Goal: Task Accomplishment & Management: Use online tool/utility

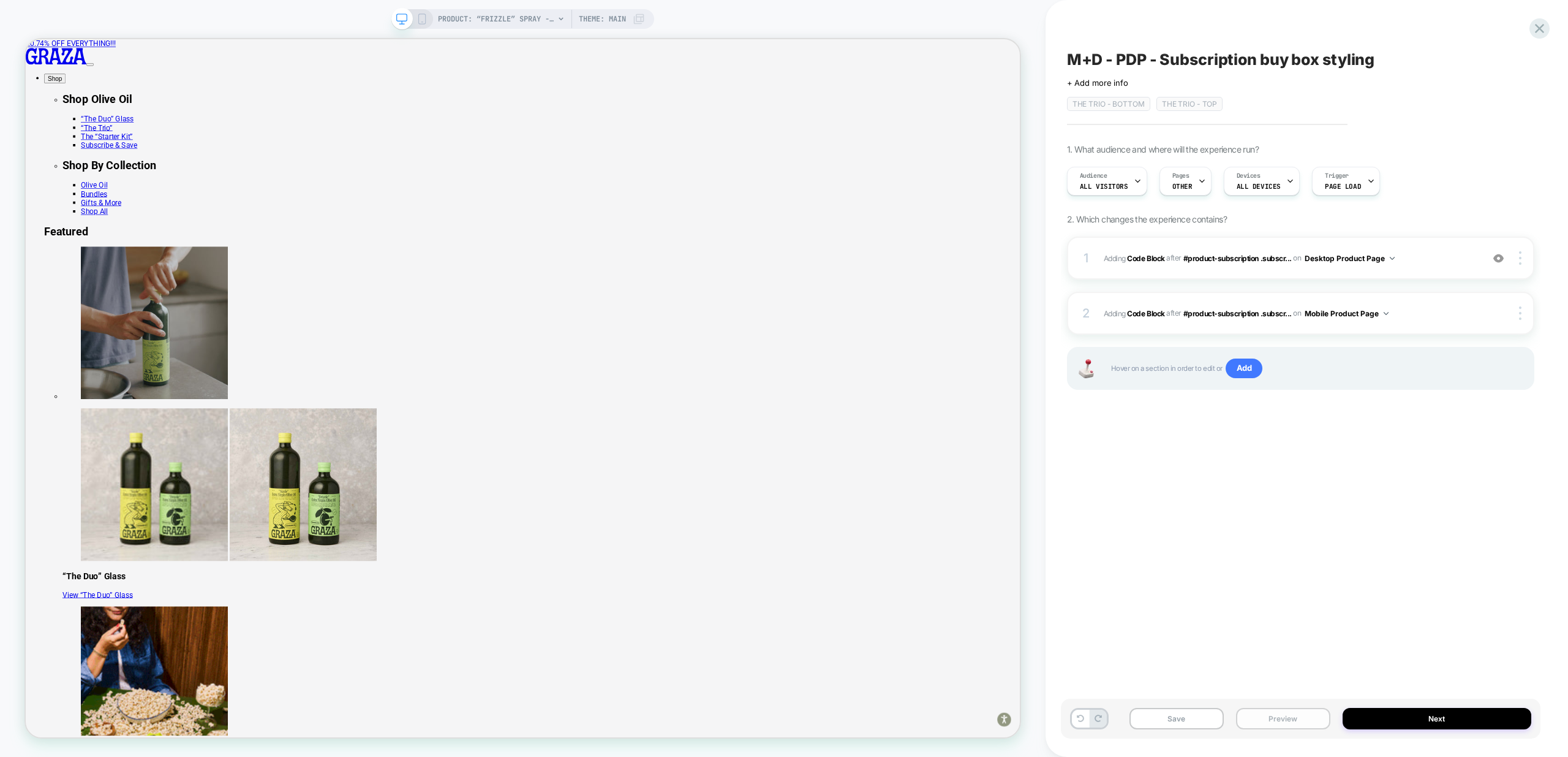
click at [1303, 709] on button "Preview" at bounding box center [1283, 718] width 94 height 21
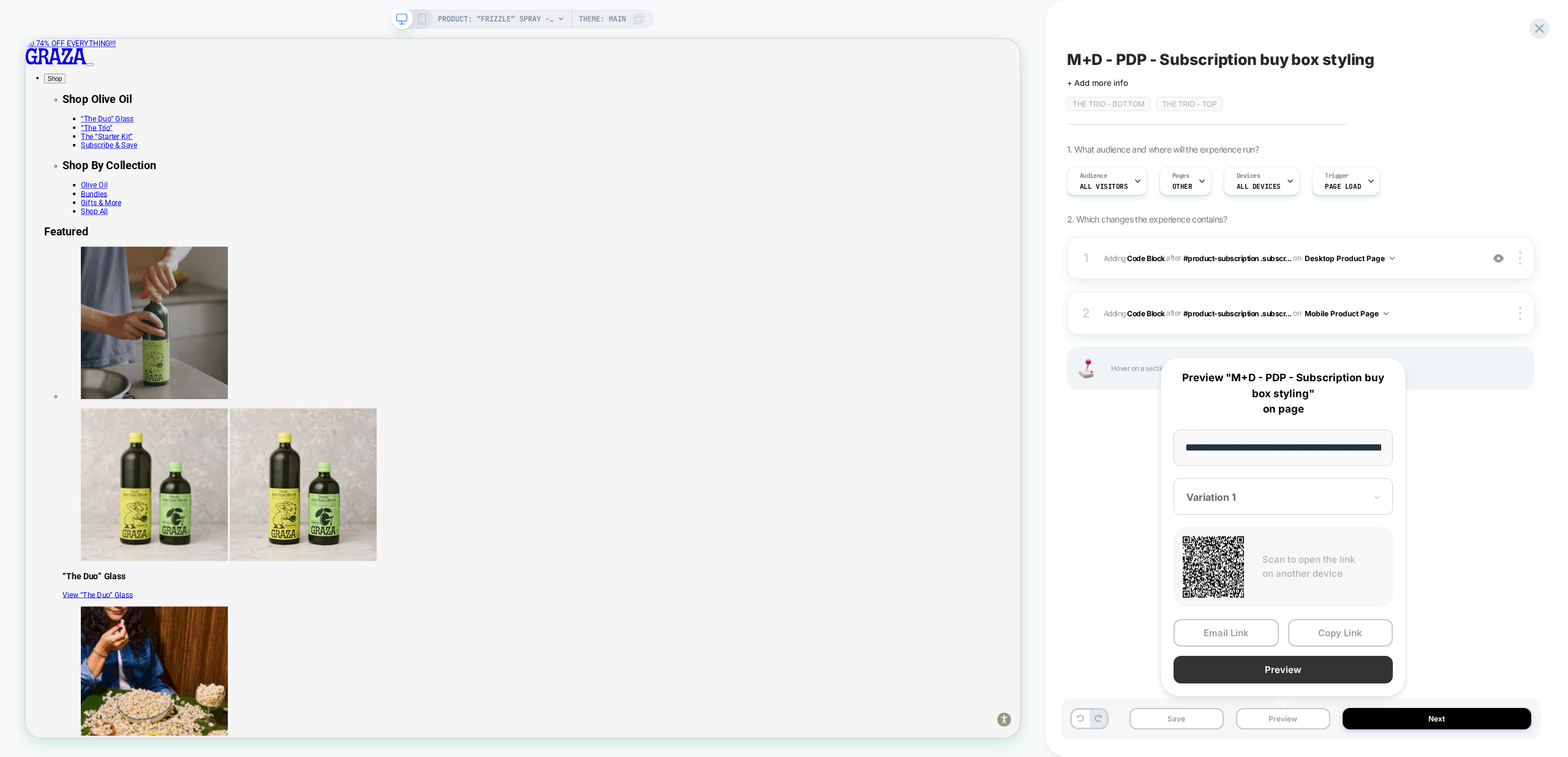
click at [1283, 668] on button "Preview" at bounding box center [1283, 670] width 219 height 28
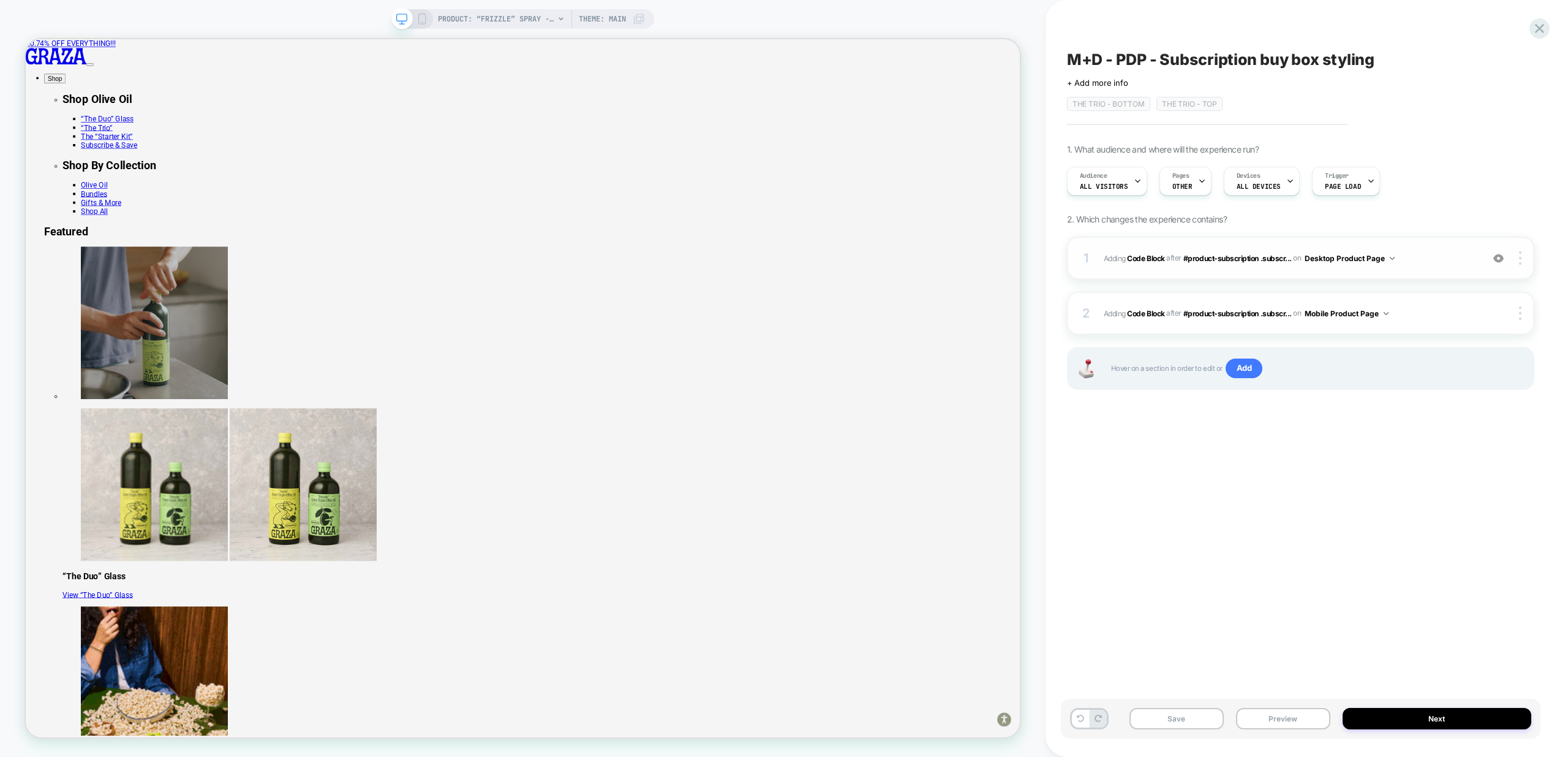
click at [1438, 261] on span "Adding Code Block AFTER #product-subscription .subscr... #product-subscription …" at bounding box center [1289, 259] width 372 height 15
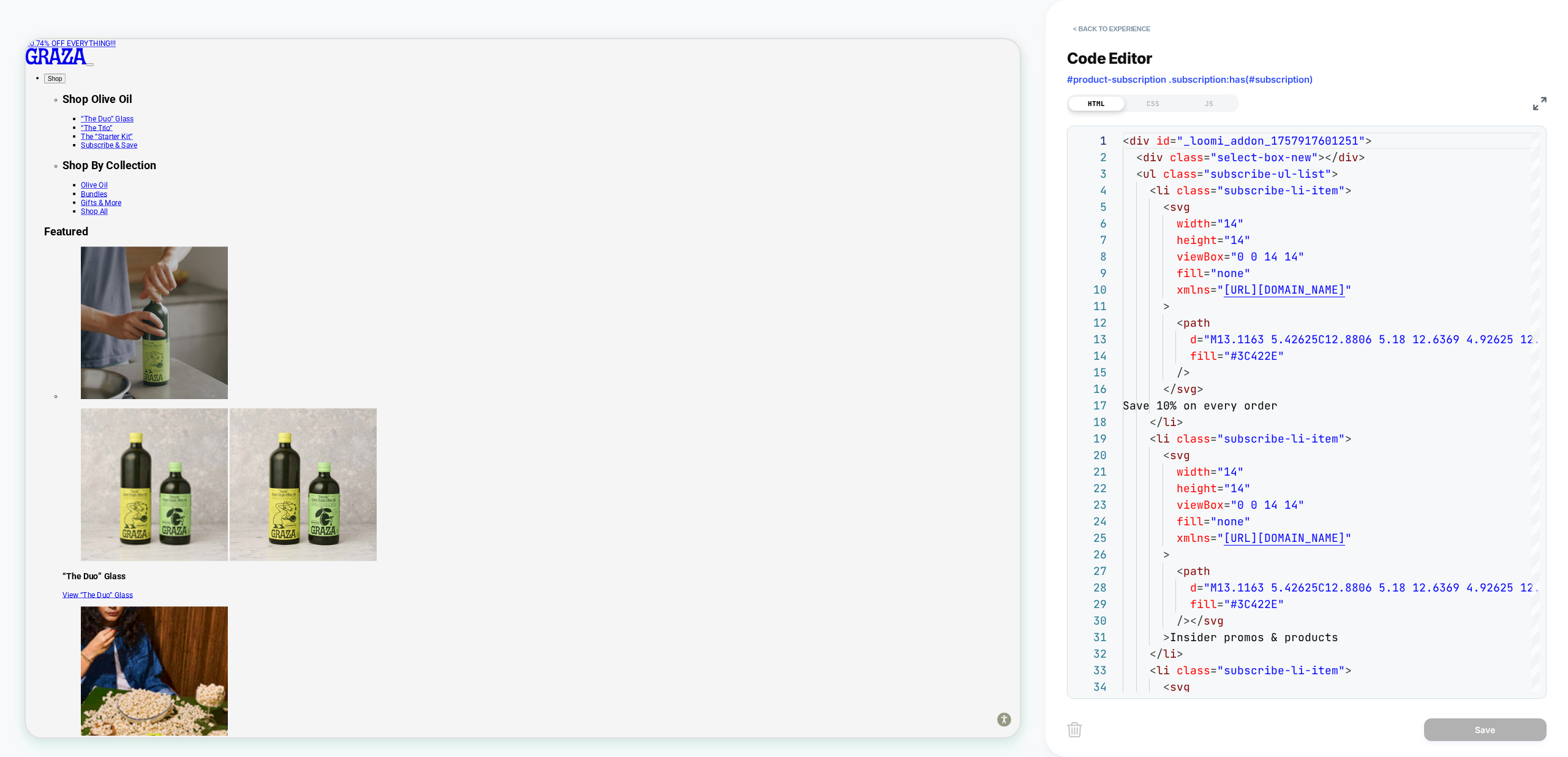
scroll to position [166, 0]
click at [1161, 102] on div "CSS" at bounding box center [1152, 103] width 56 height 15
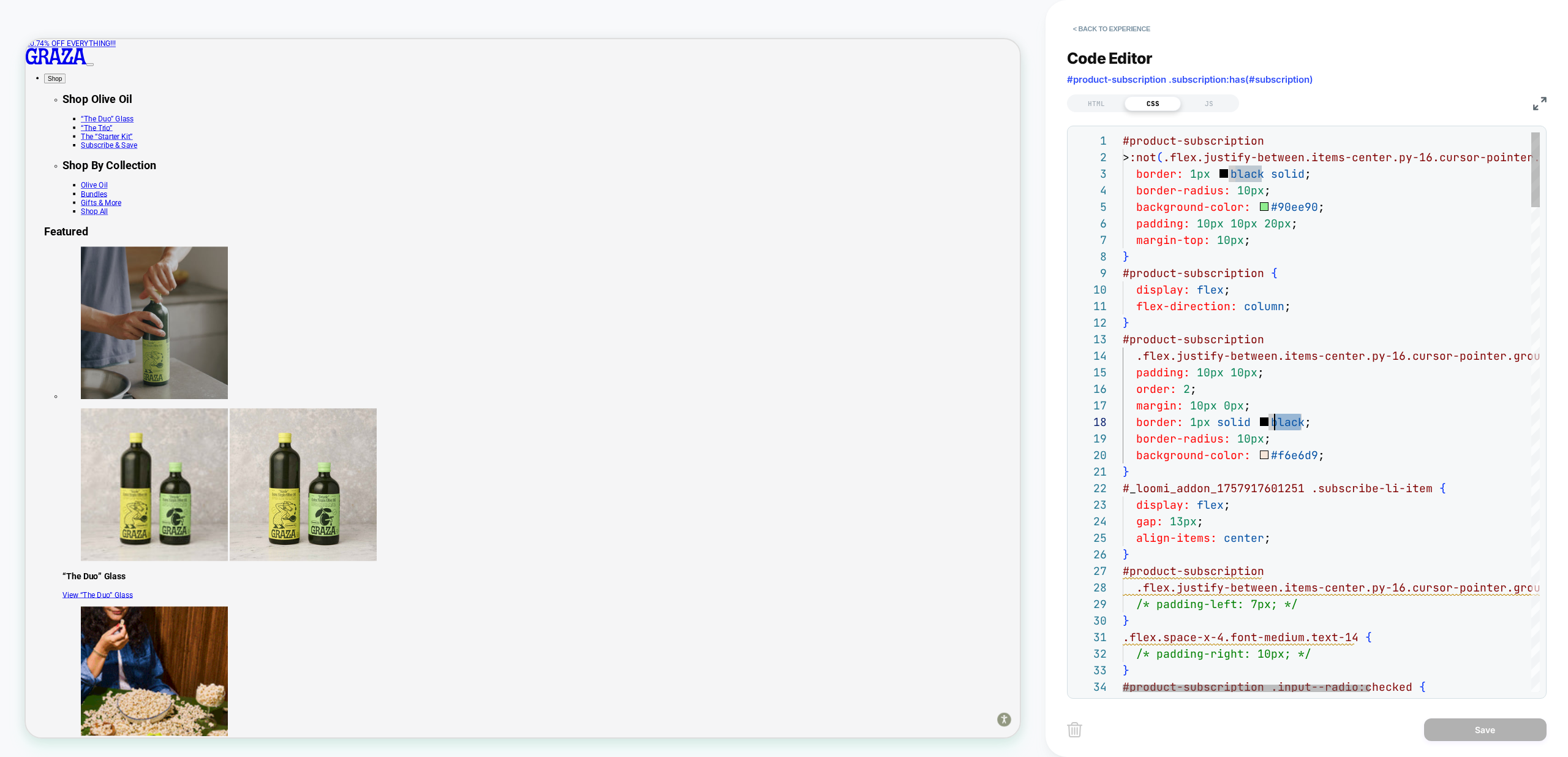
drag, startPoint x: 1303, startPoint y: 423, endPoint x: 1270, endPoint y: 426, distance: 33.1
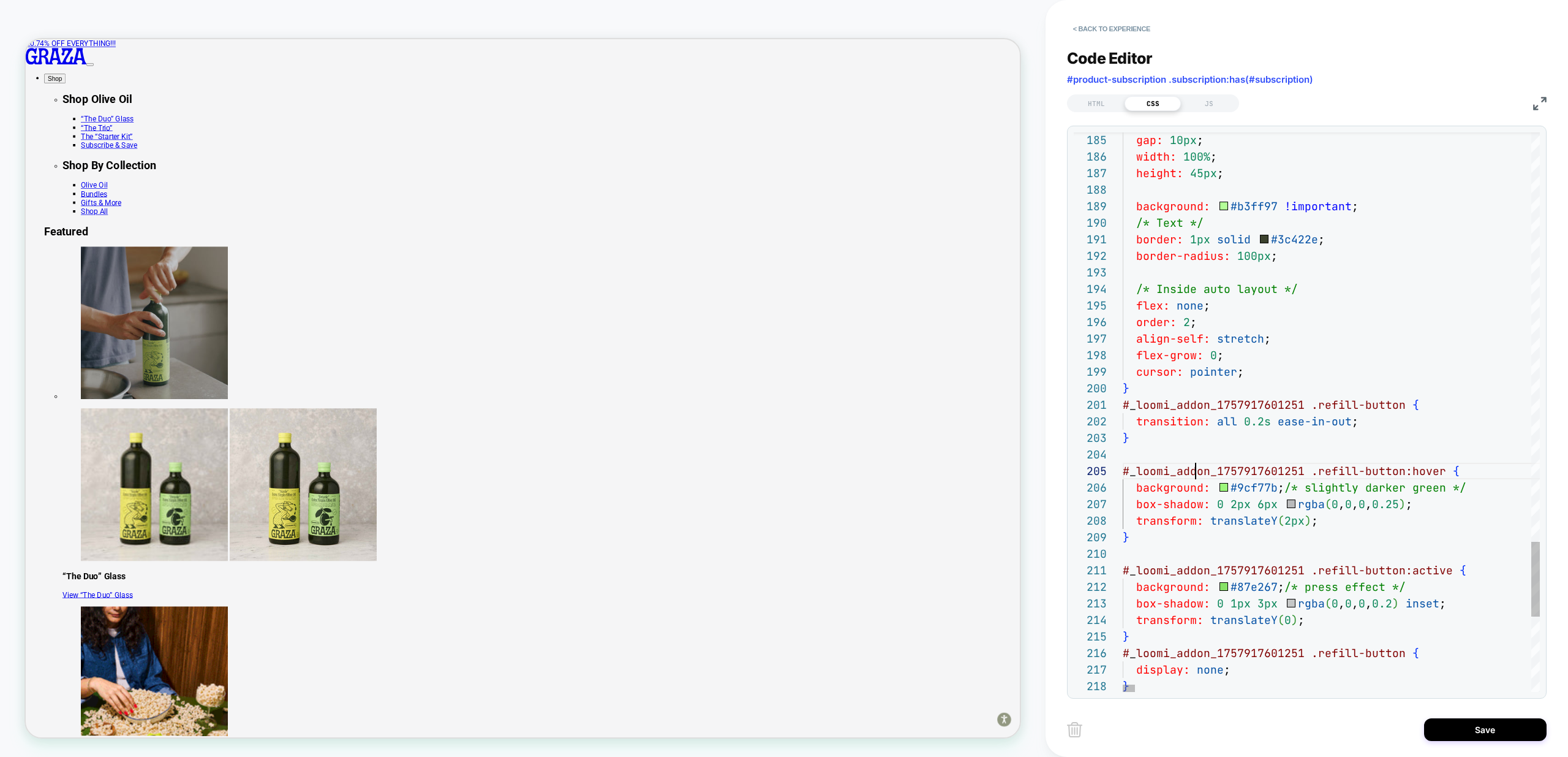
scroll to position [66, 73]
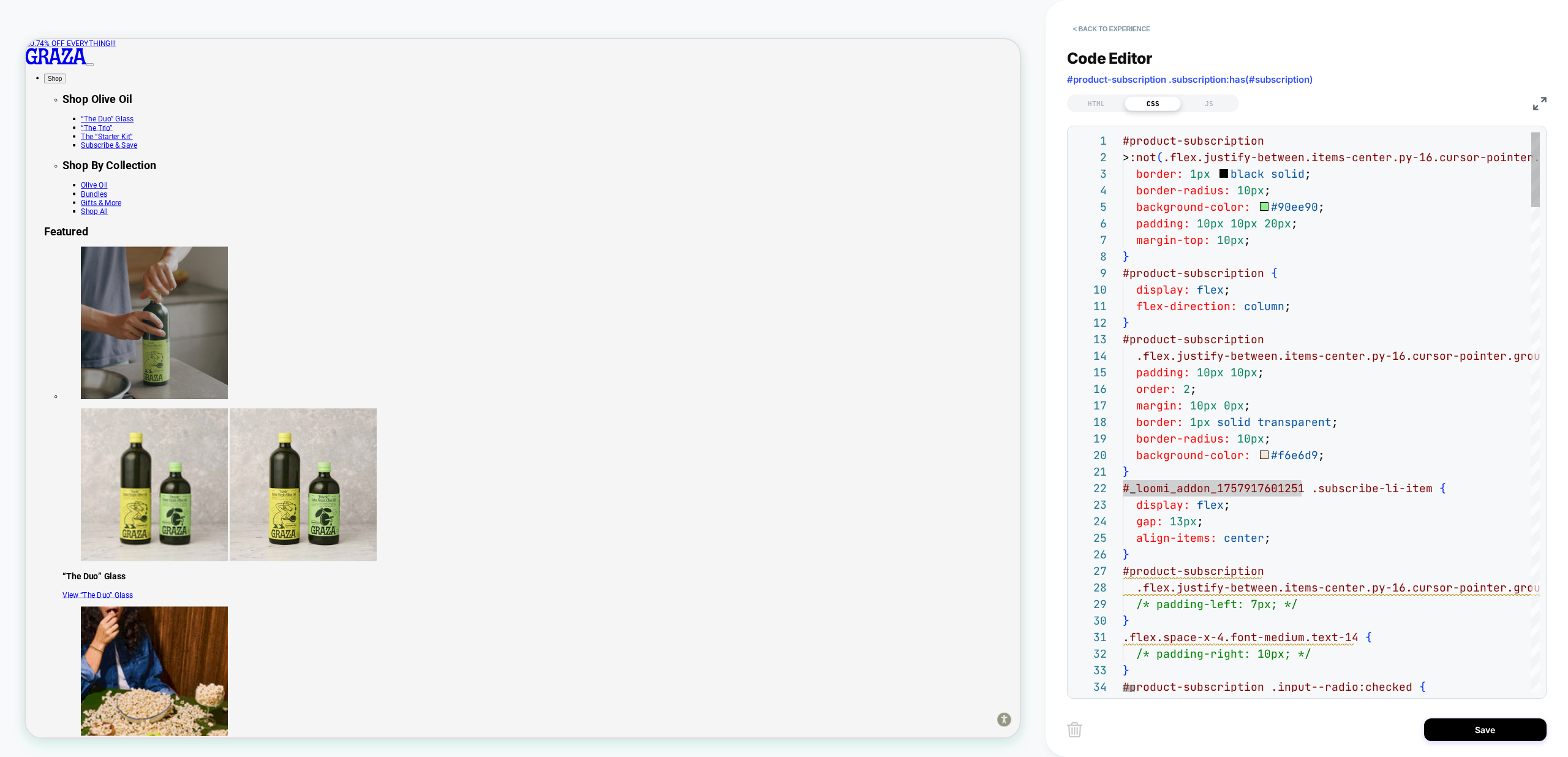
type textarea "**********"
type textarea "*"
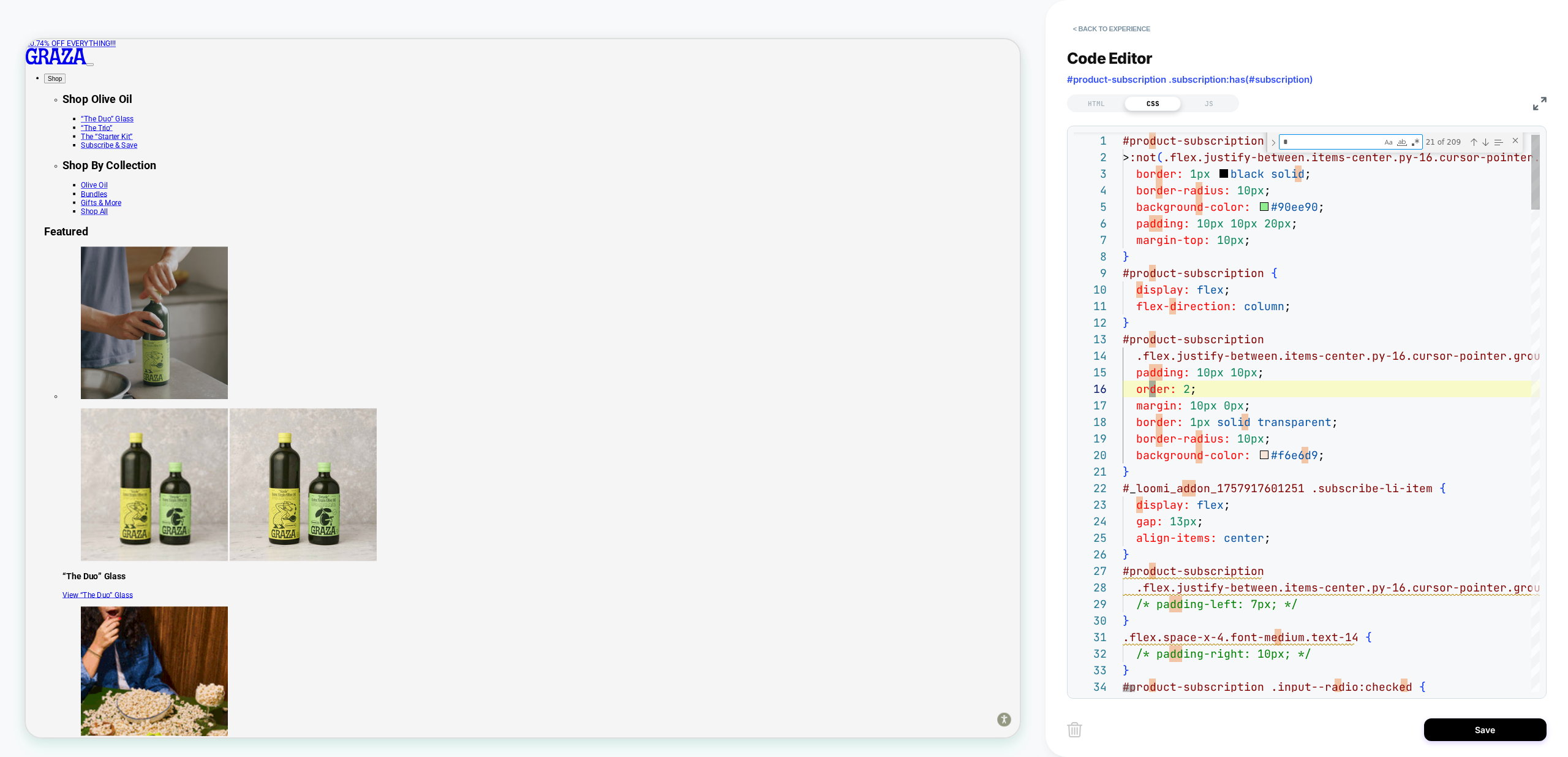
type textarea "**********"
type textarea "**"
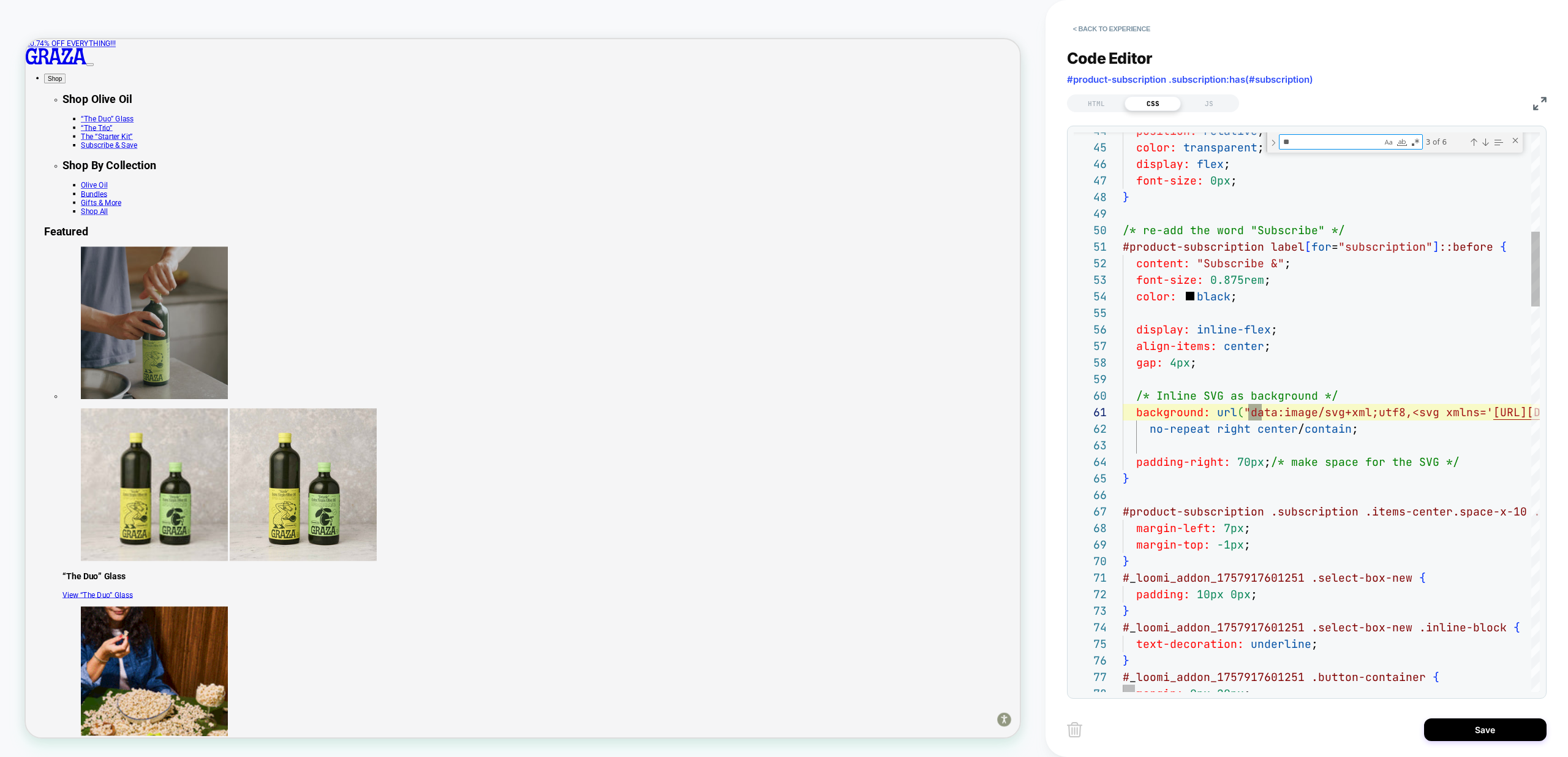
type textarea "**********"
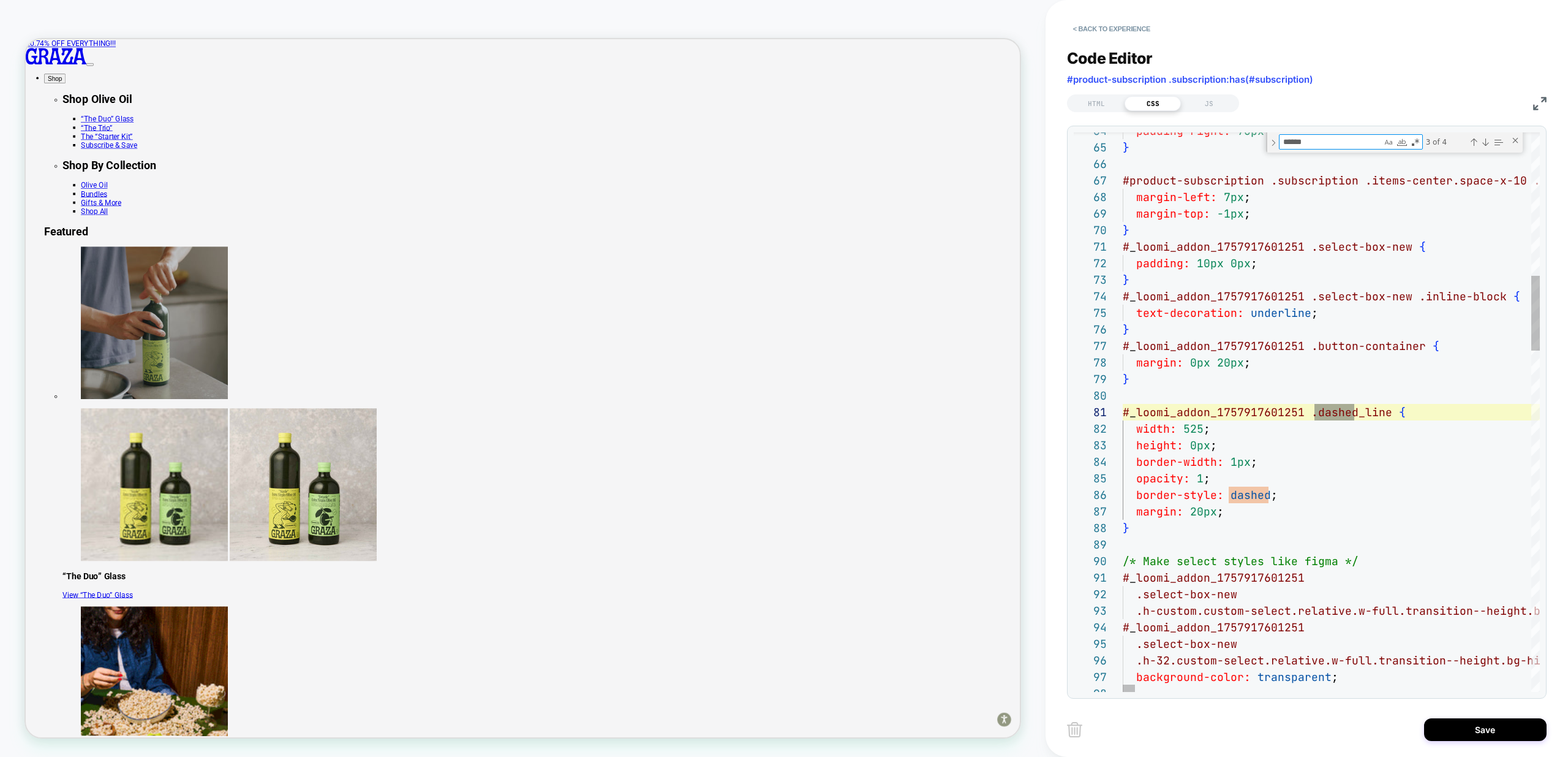
scroll to position [166, 231]
type textarea "******"
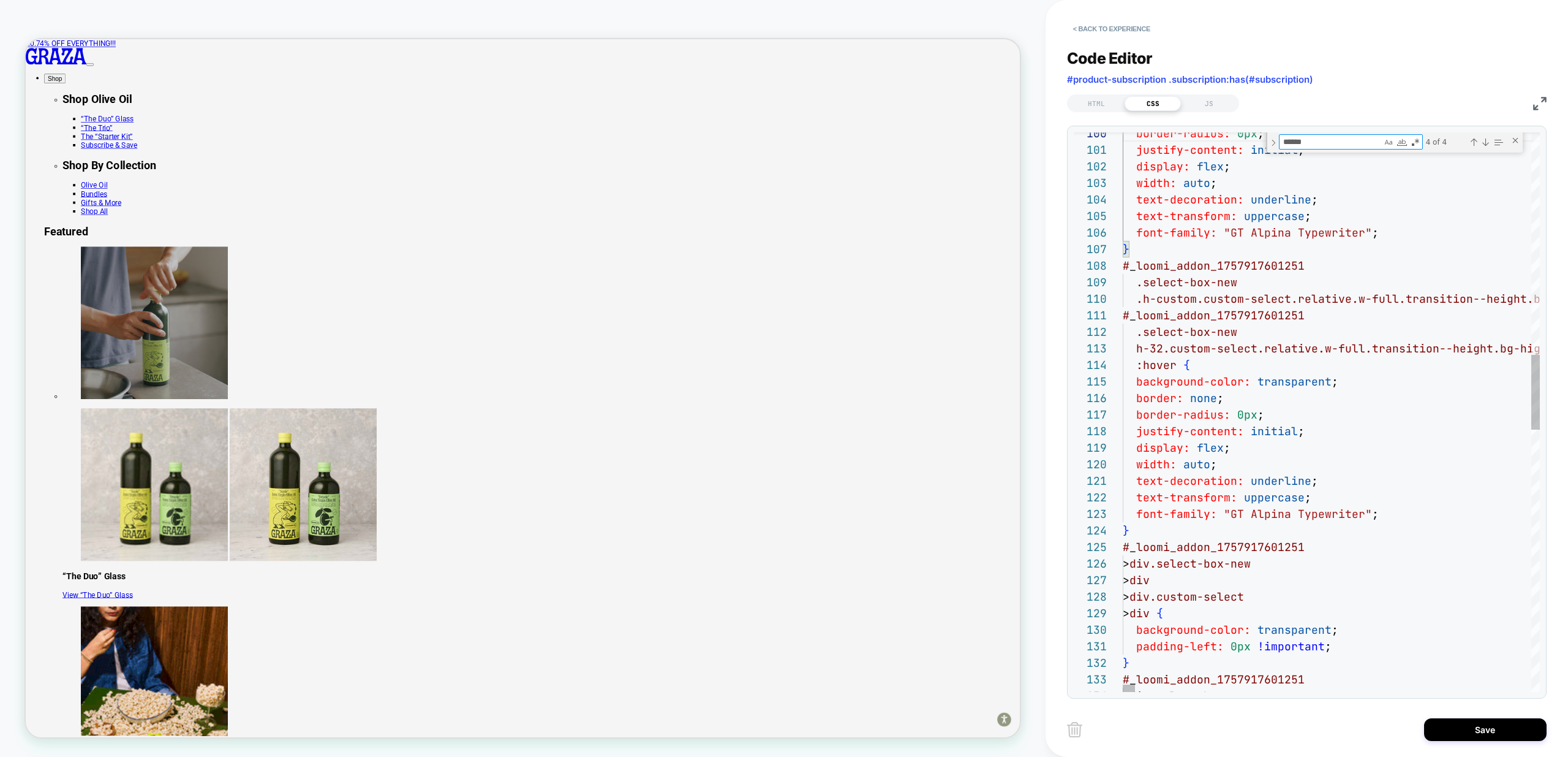
type textarea "**********"
type textarea "*"
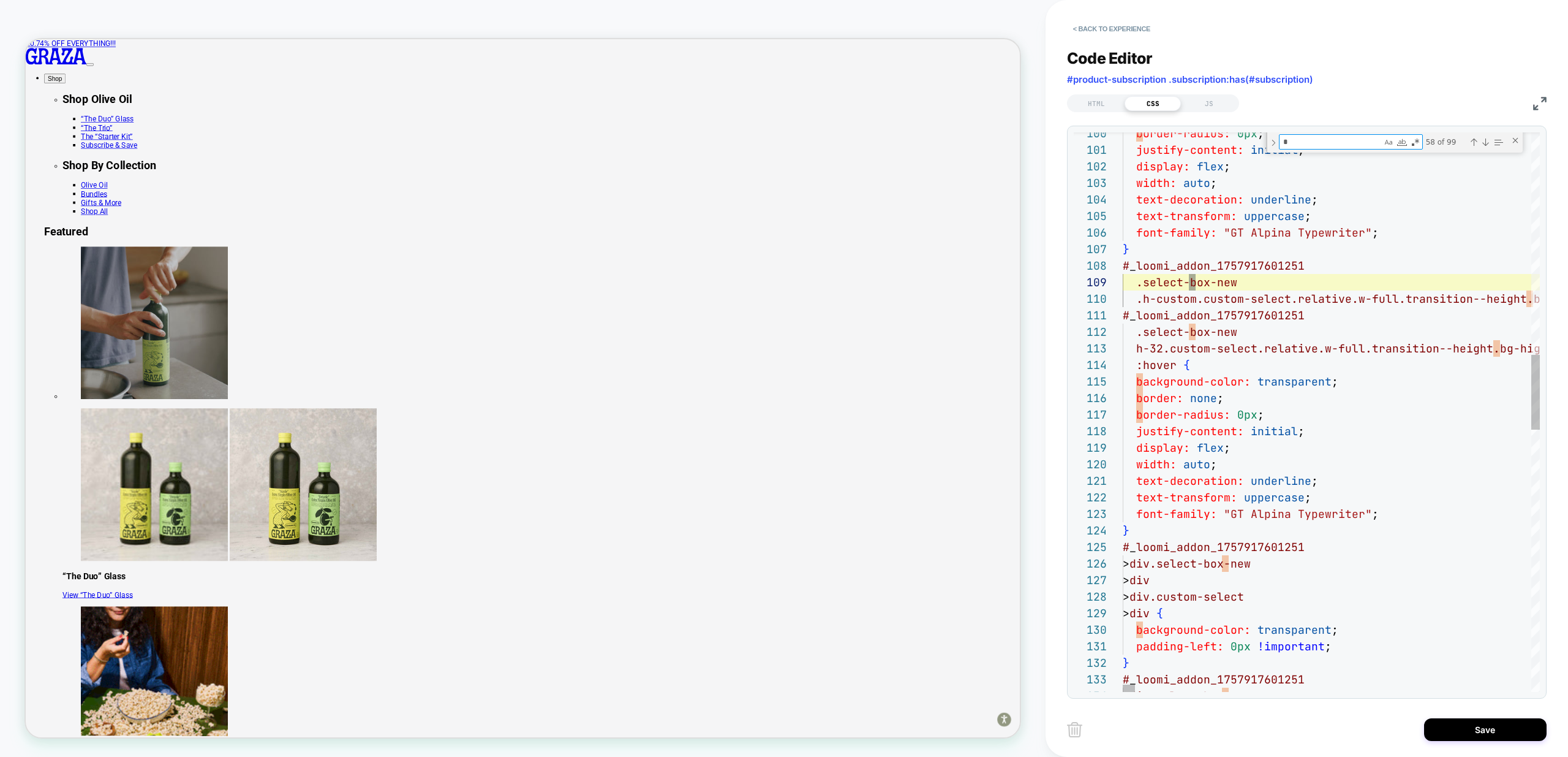
type textarea "**********"
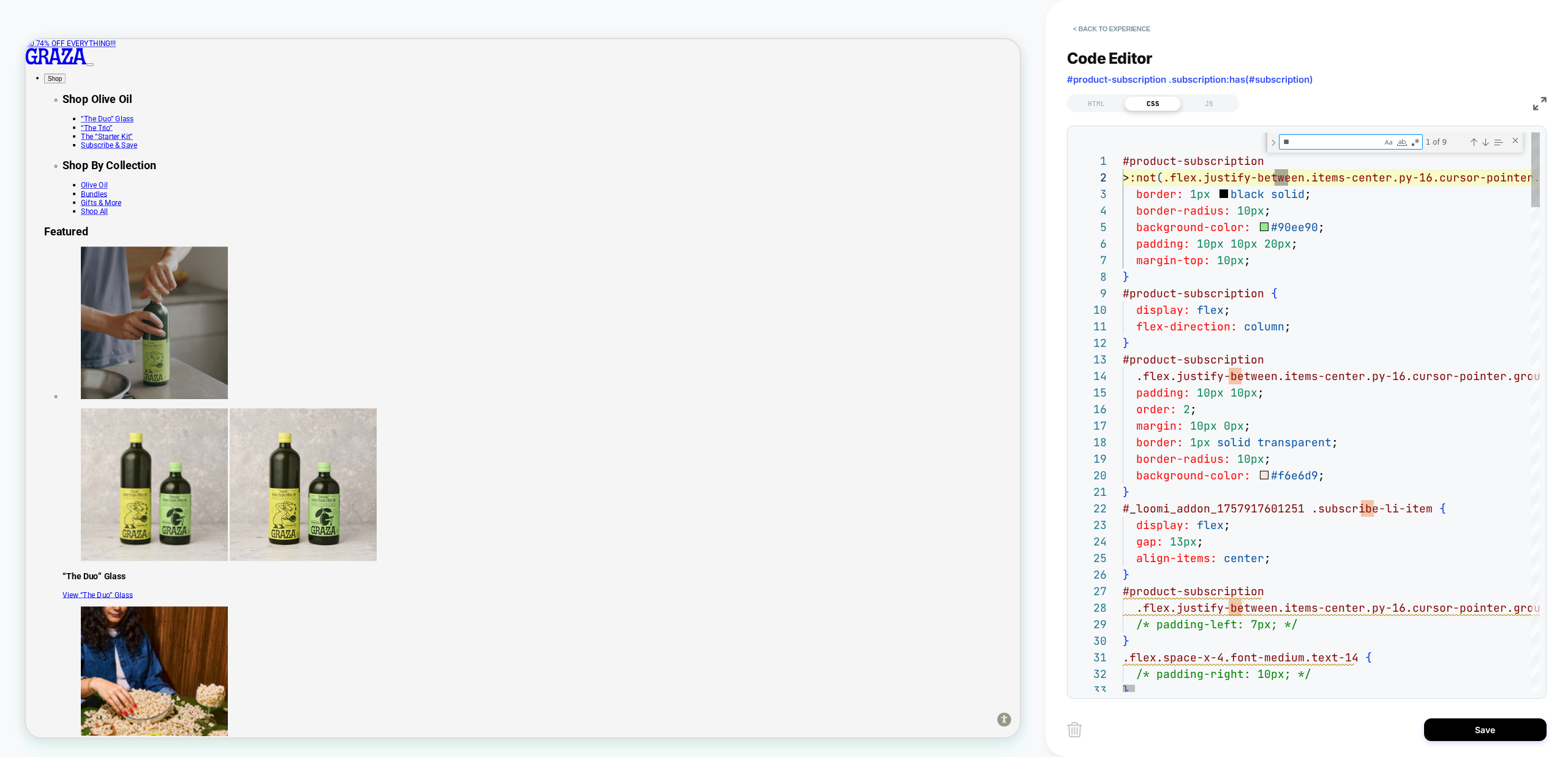
type textarea "***"
type textarea "**********"
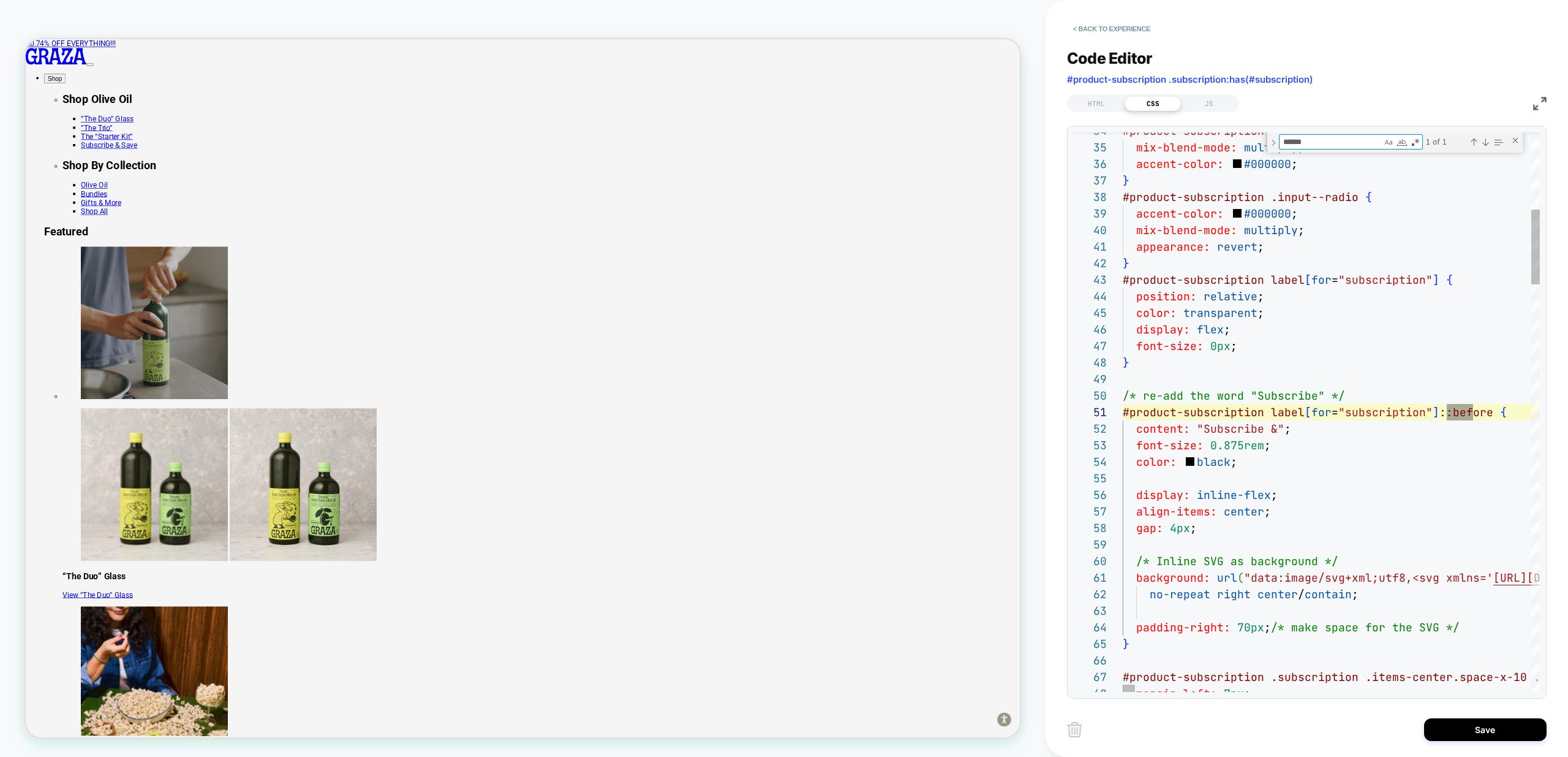
scroll to position [166, 364]
type textarea "******"
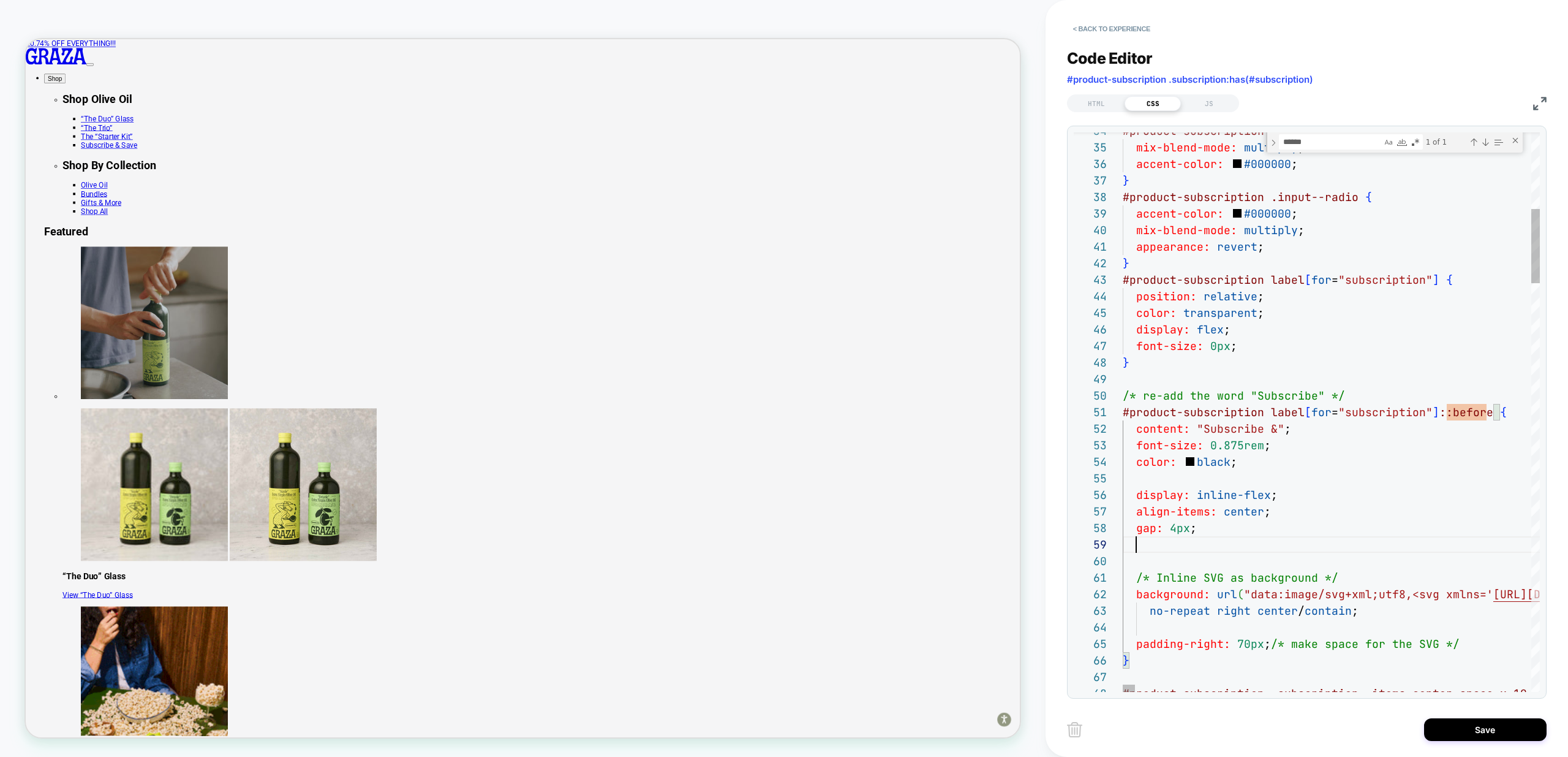
scroll to position [149, 0]
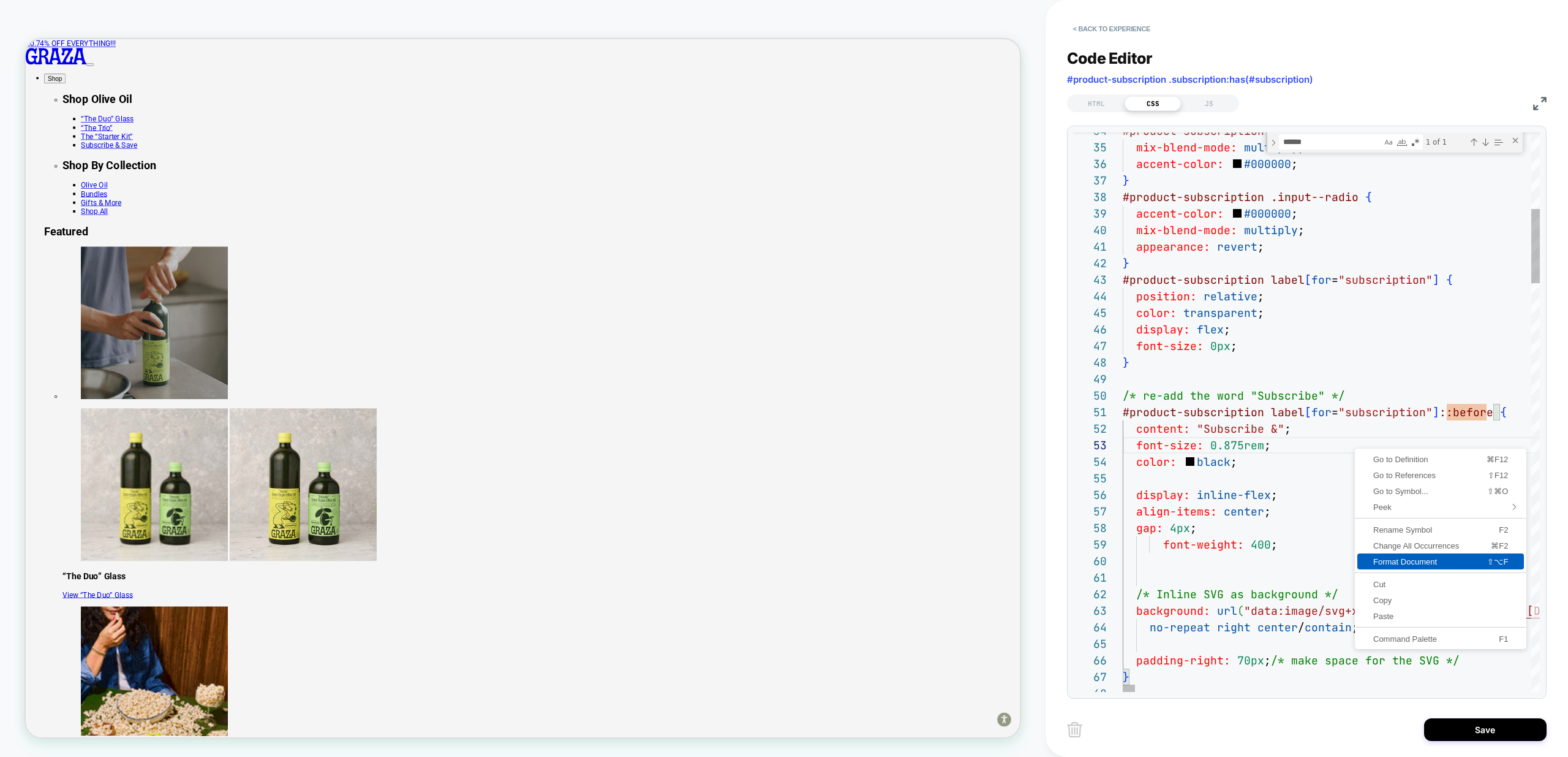
click at [1391, 563] on span "Format Document" at bounding box center [1408, 561] width 102 height 8
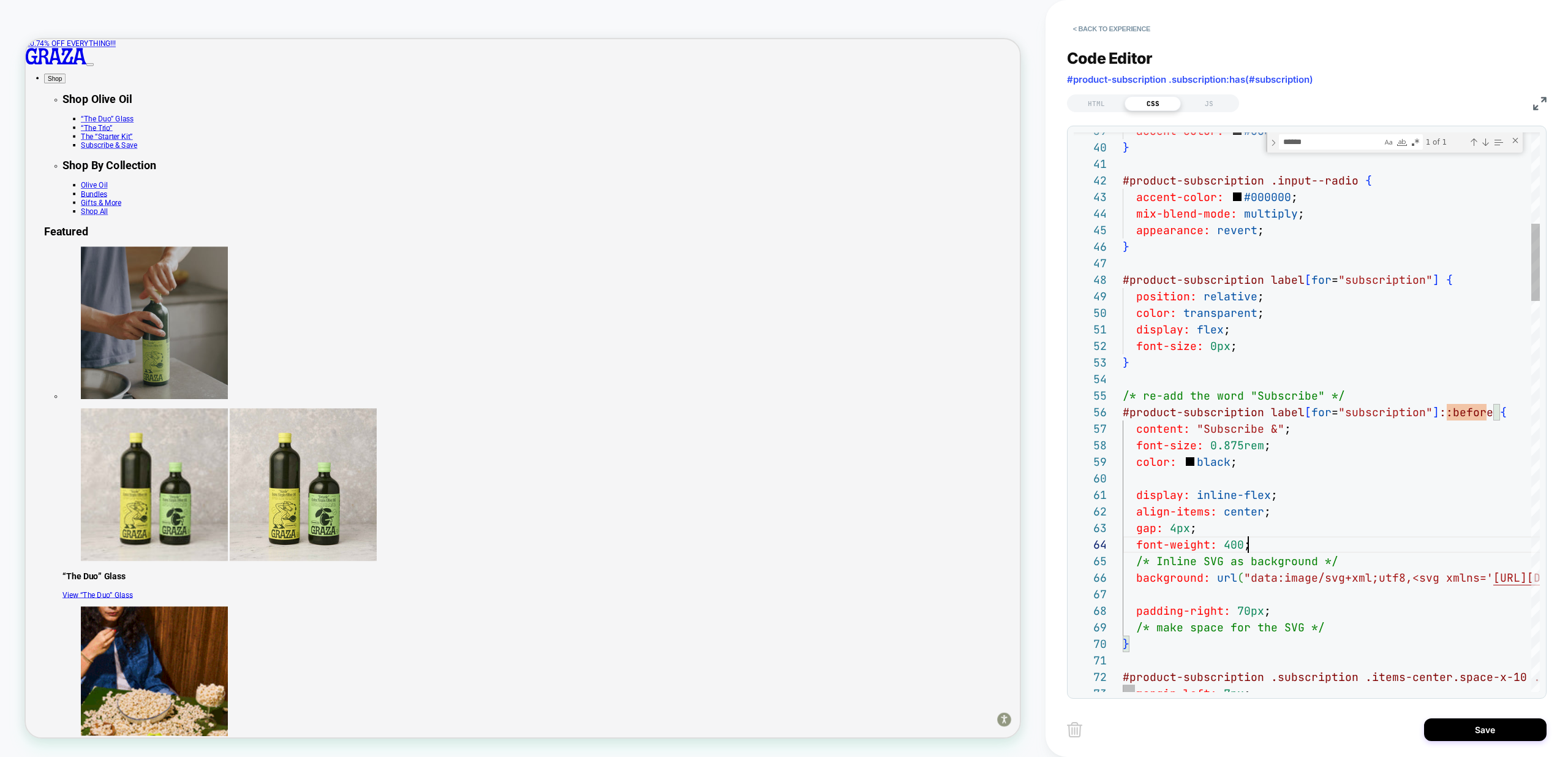
scroll to position [50, 125]
type textarea "**********"
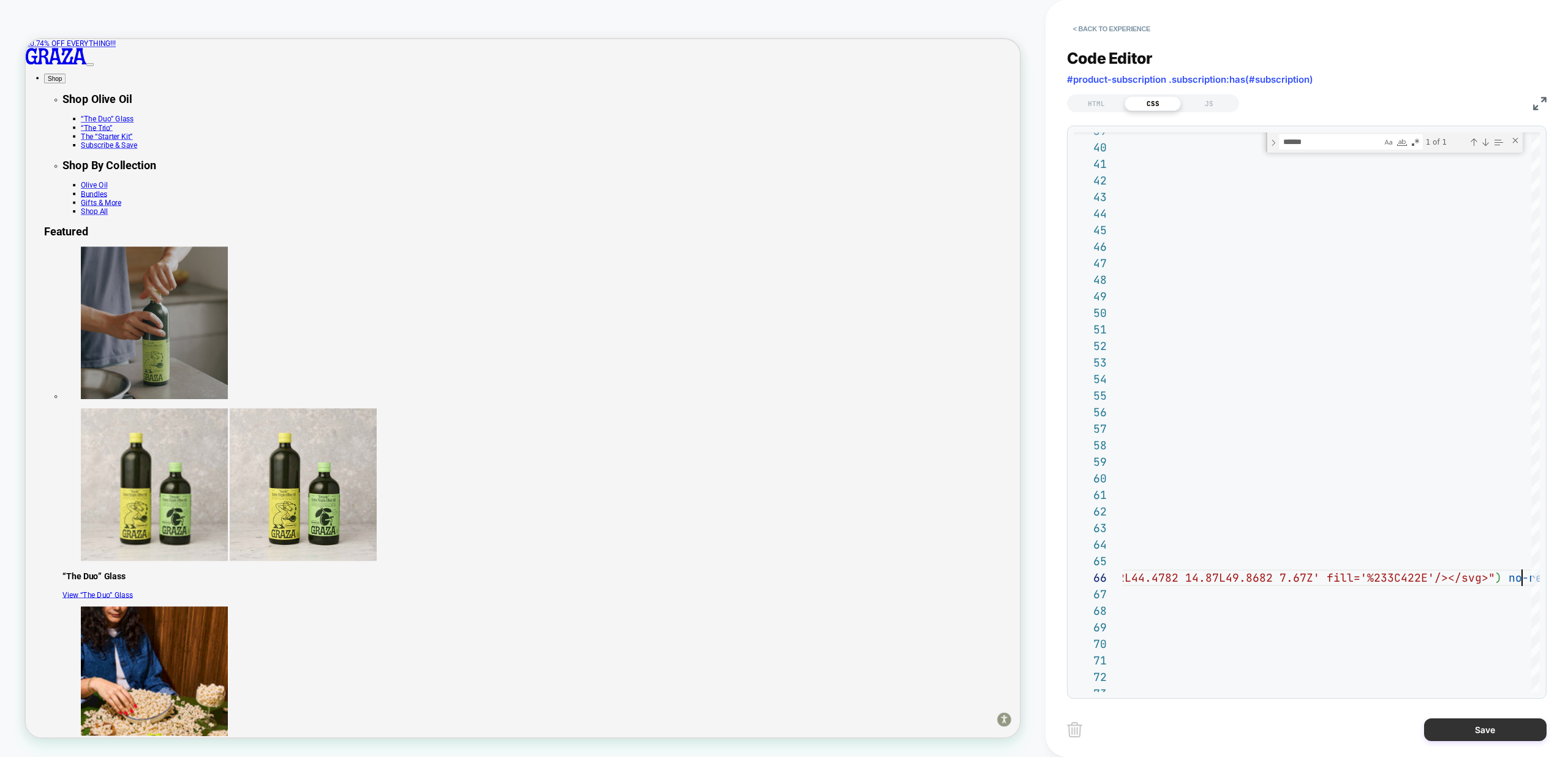
click at [1486, 731] on button "Save" at bounding box center [1485, 729] width 123 height 23
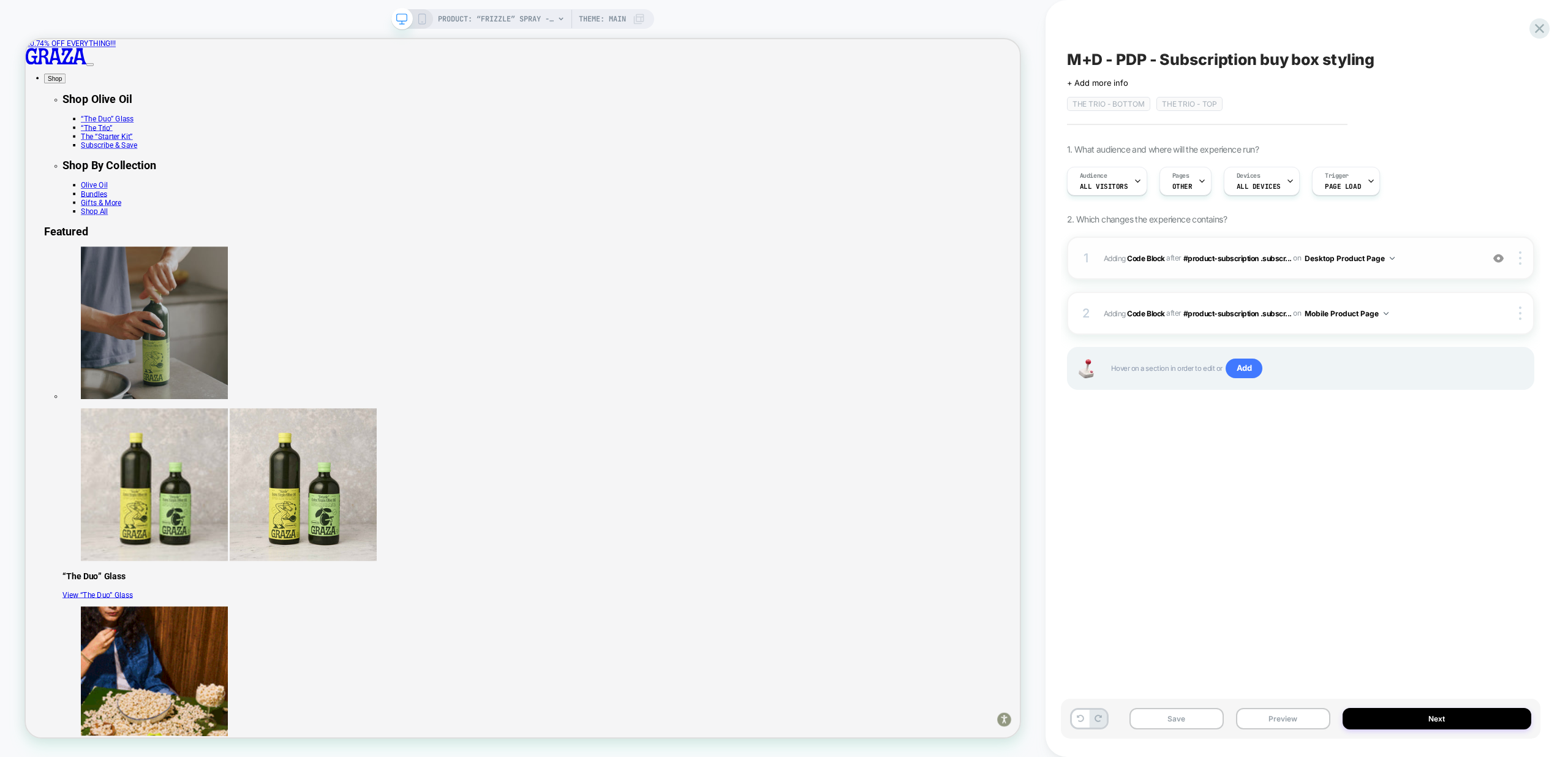
click at [1421, 268] on div "1 Adding Code Block AFTER #product-subscription .subscr... #product-subscriptio…" at bounding box center [1301, 258] width 468 height 43
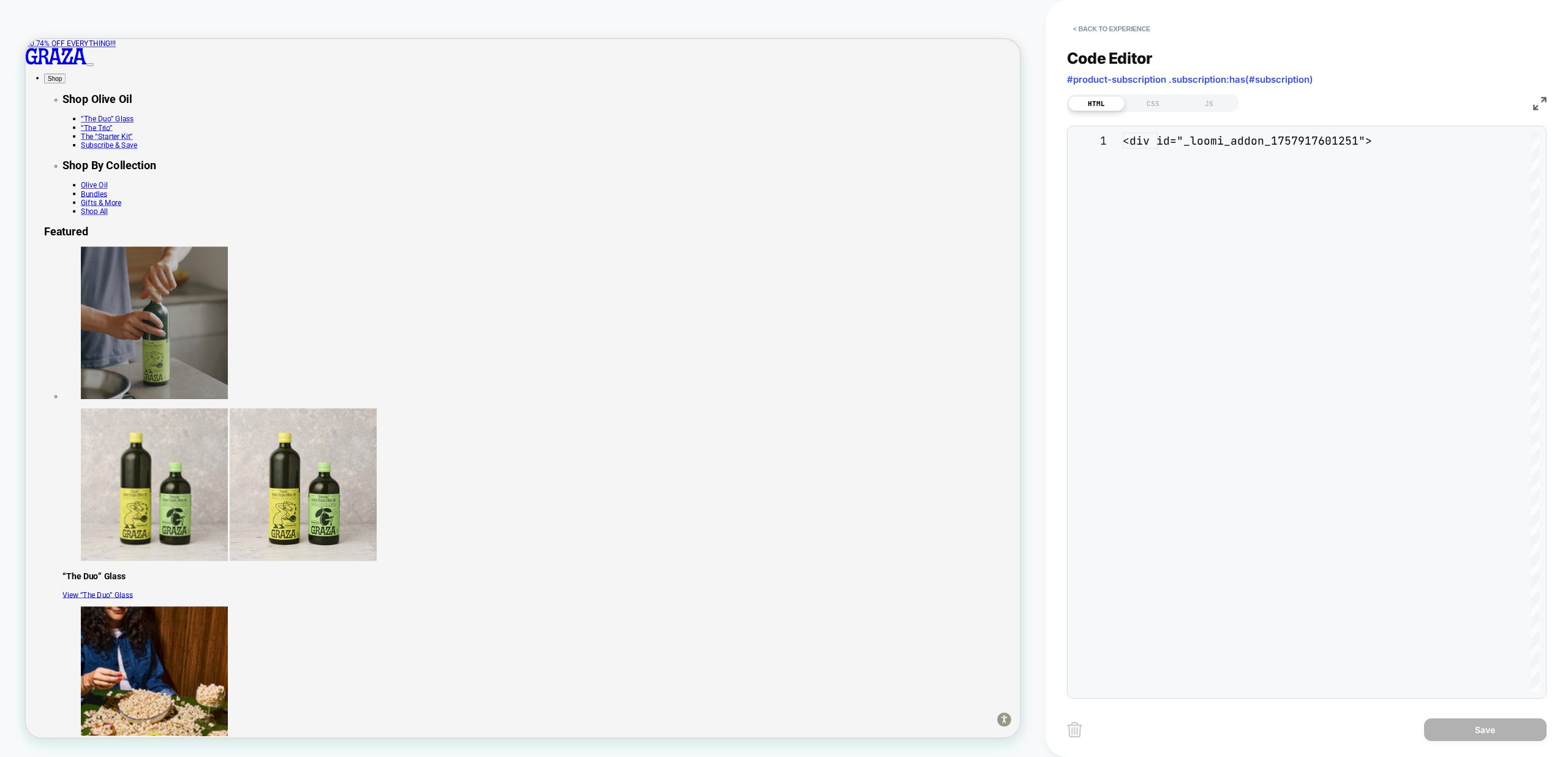
scroll to position [166, 0]
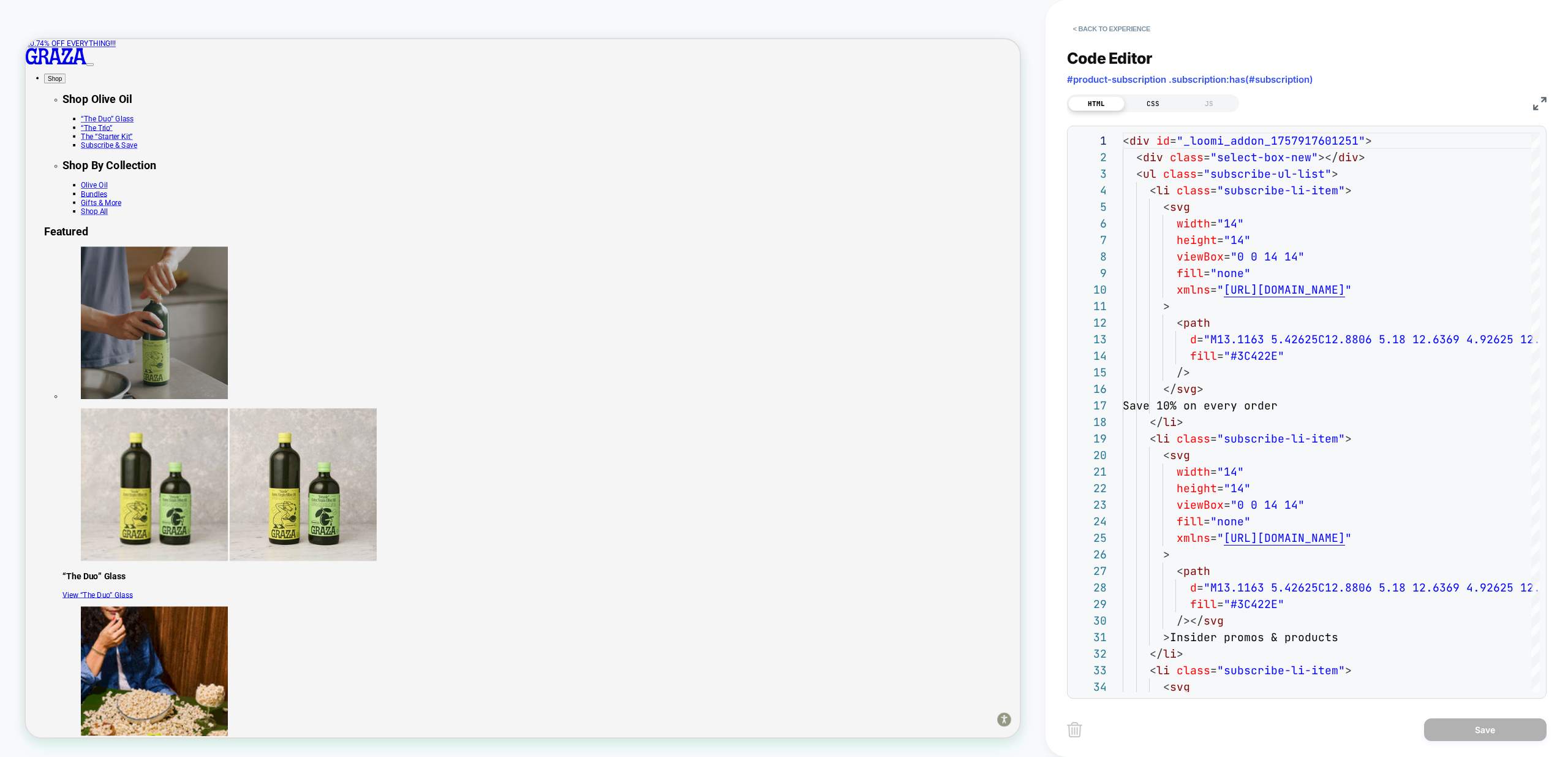
click at [1156, 105] on div "CSS" at bounding box center [1152, 103] width 56 height 15
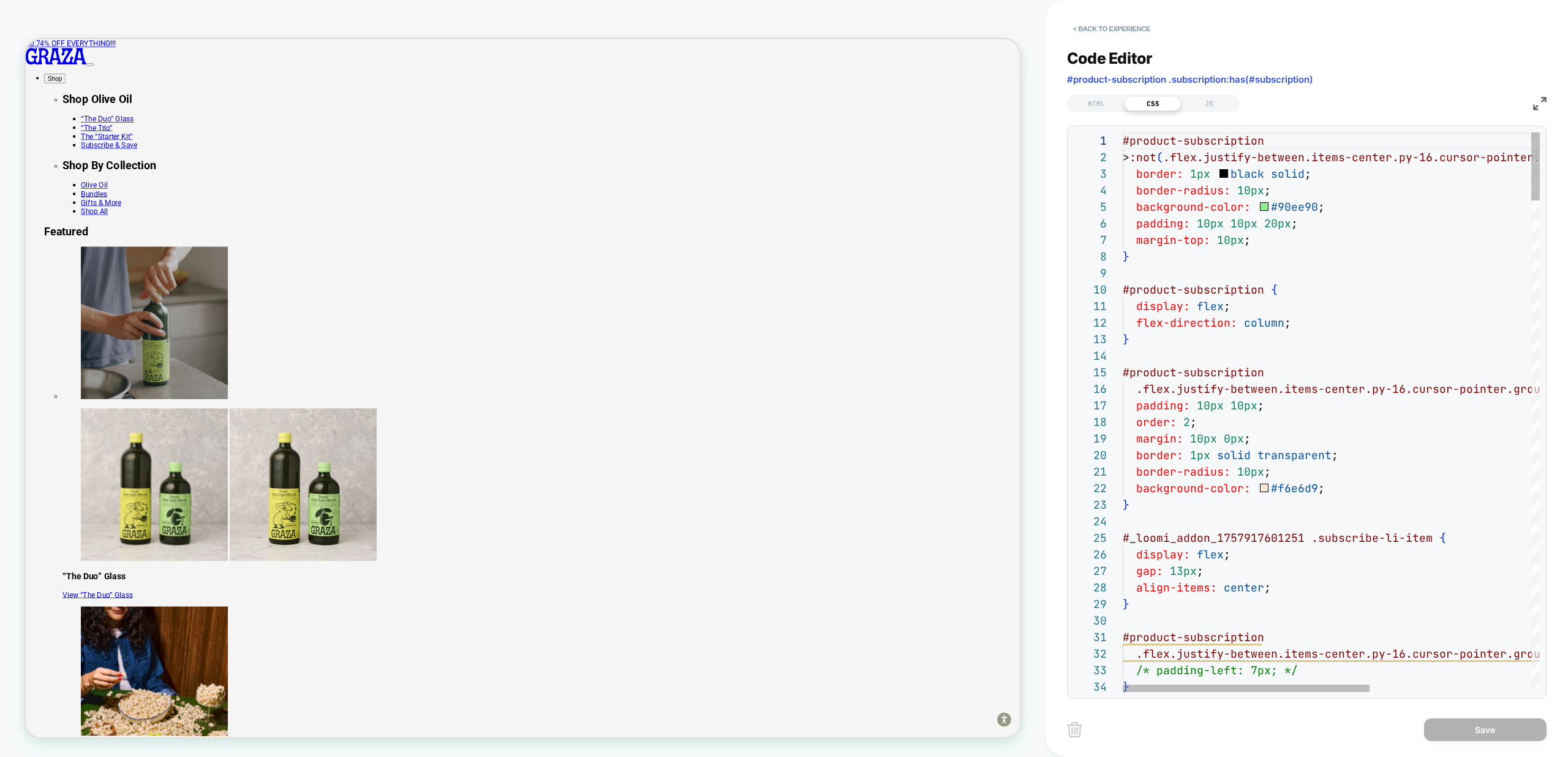
type textarea "**********"
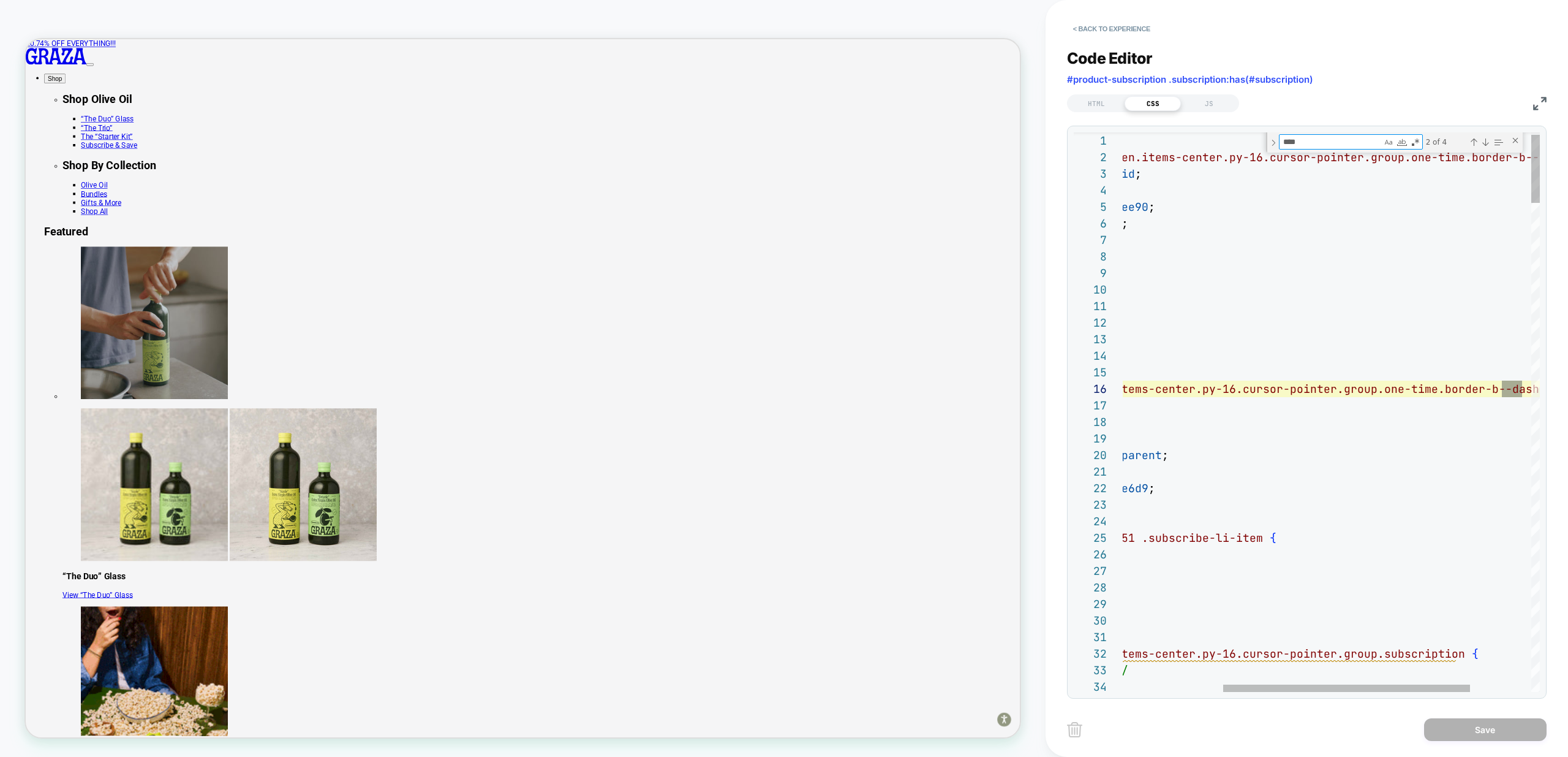
scroll to position [166, 576]
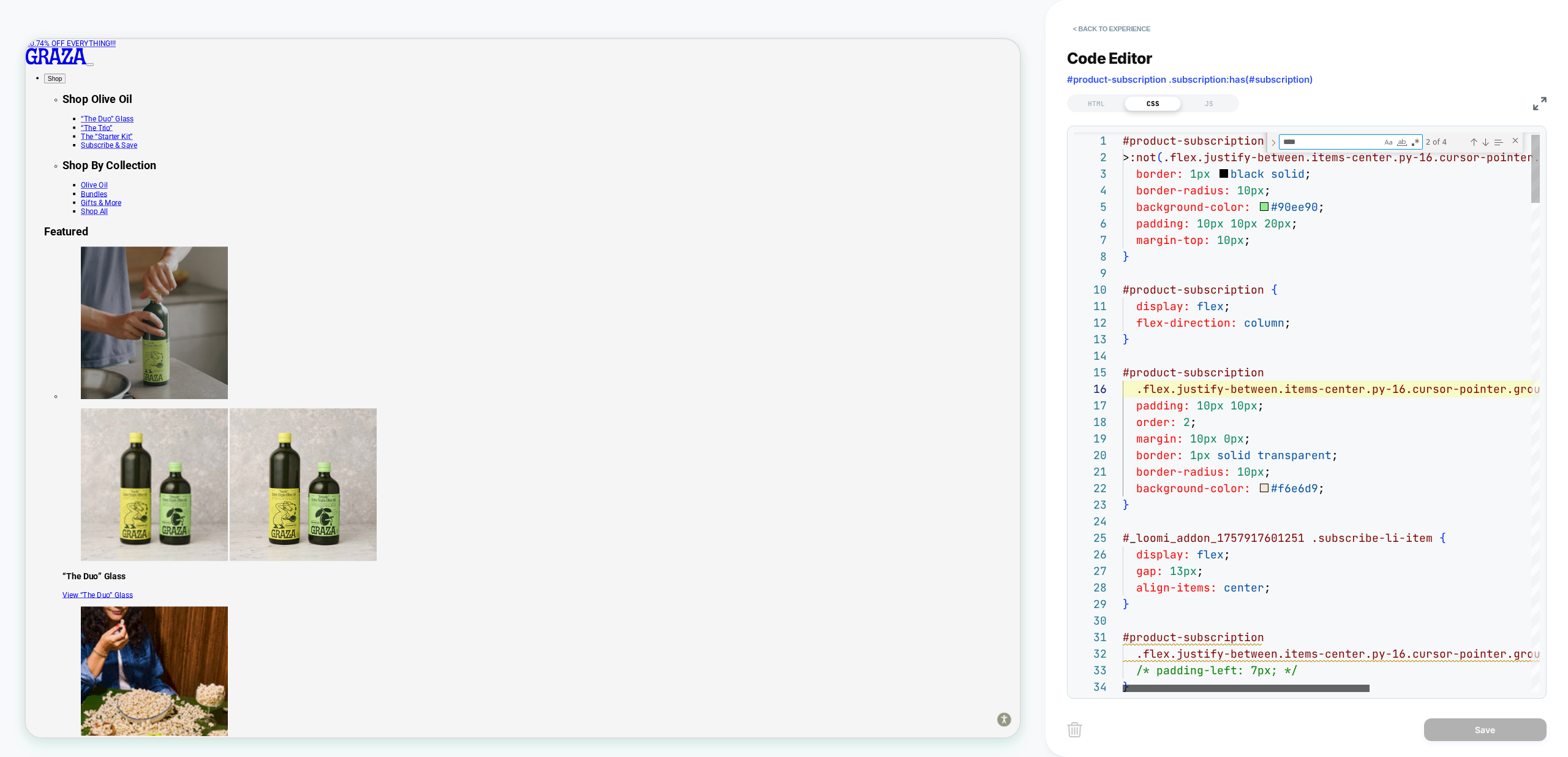
click at [1122, 686] on div at bounding box center [1246, 688] width 247 height 8
type textarea "****"
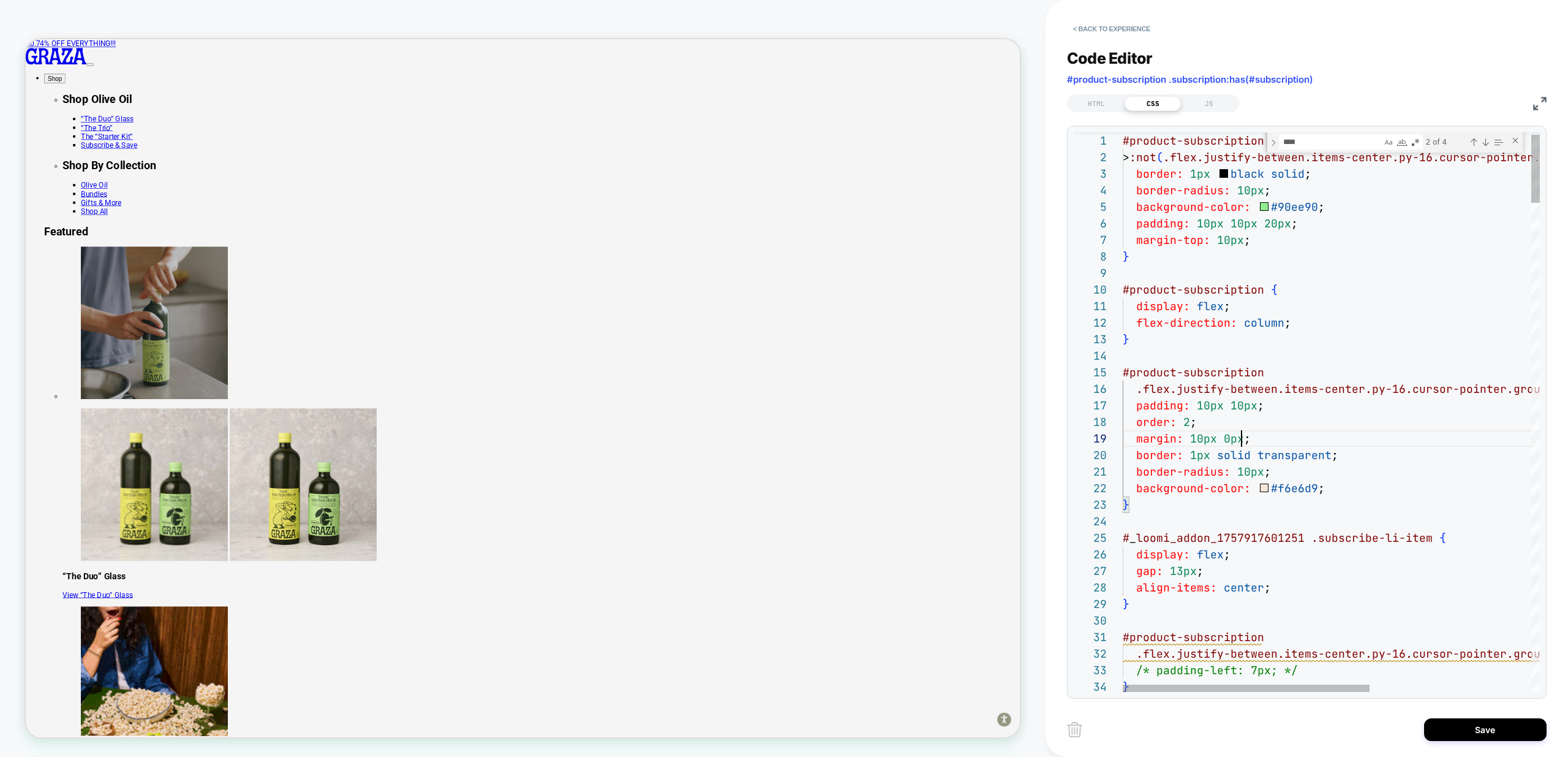
scroll to position [132, 119]
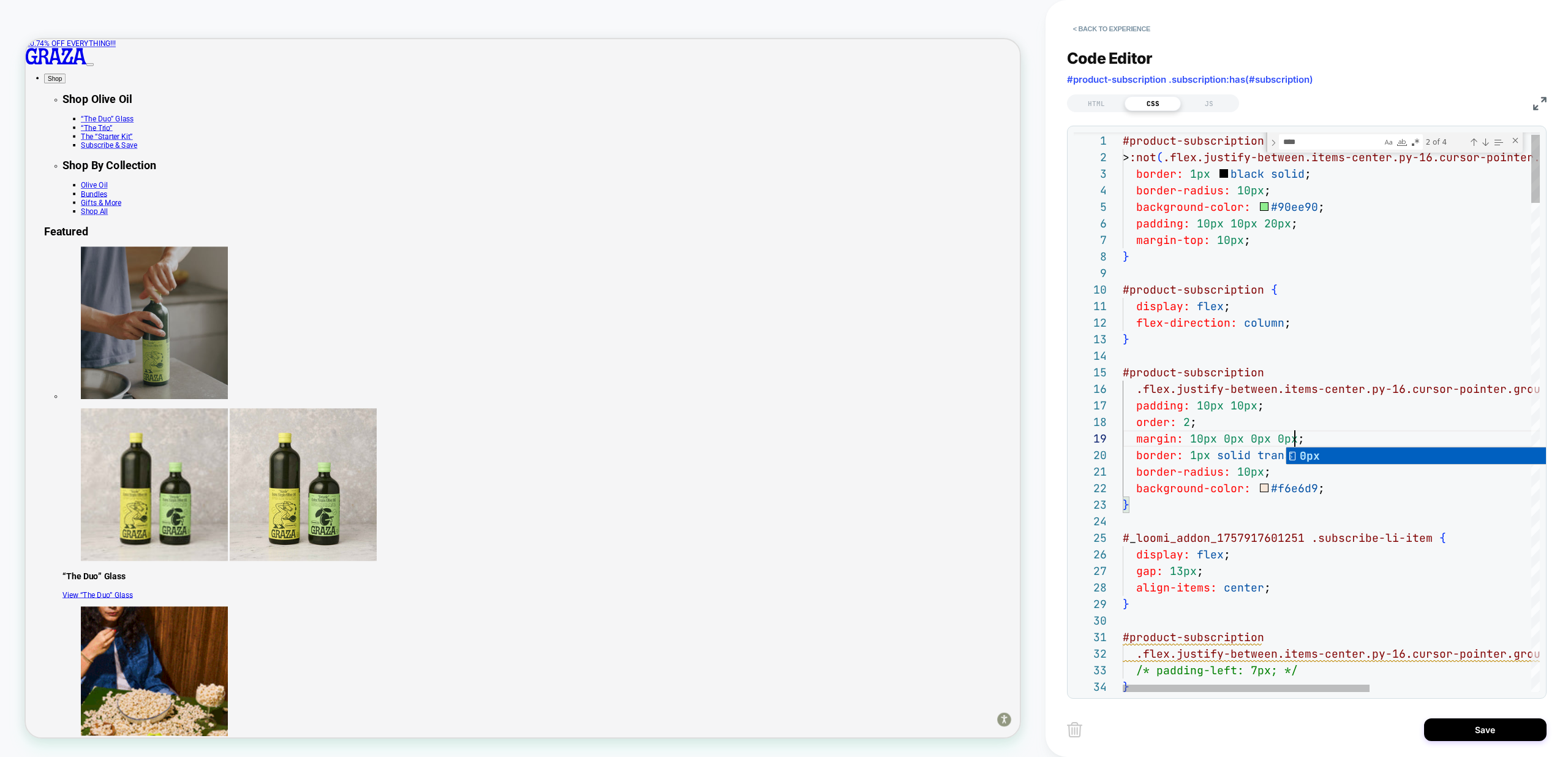
scroll to position [132, 73]
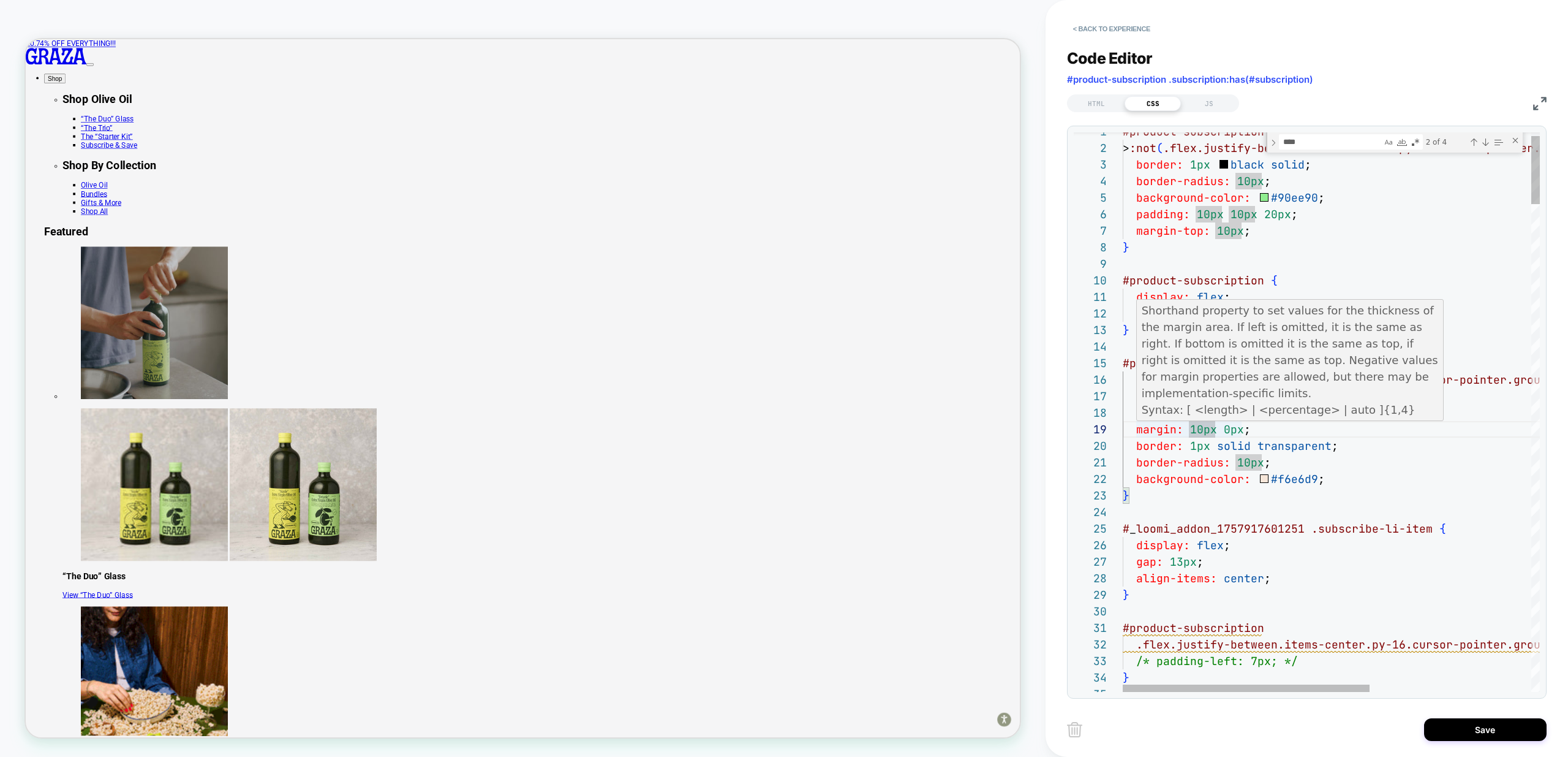
scroll to position [132, 73]
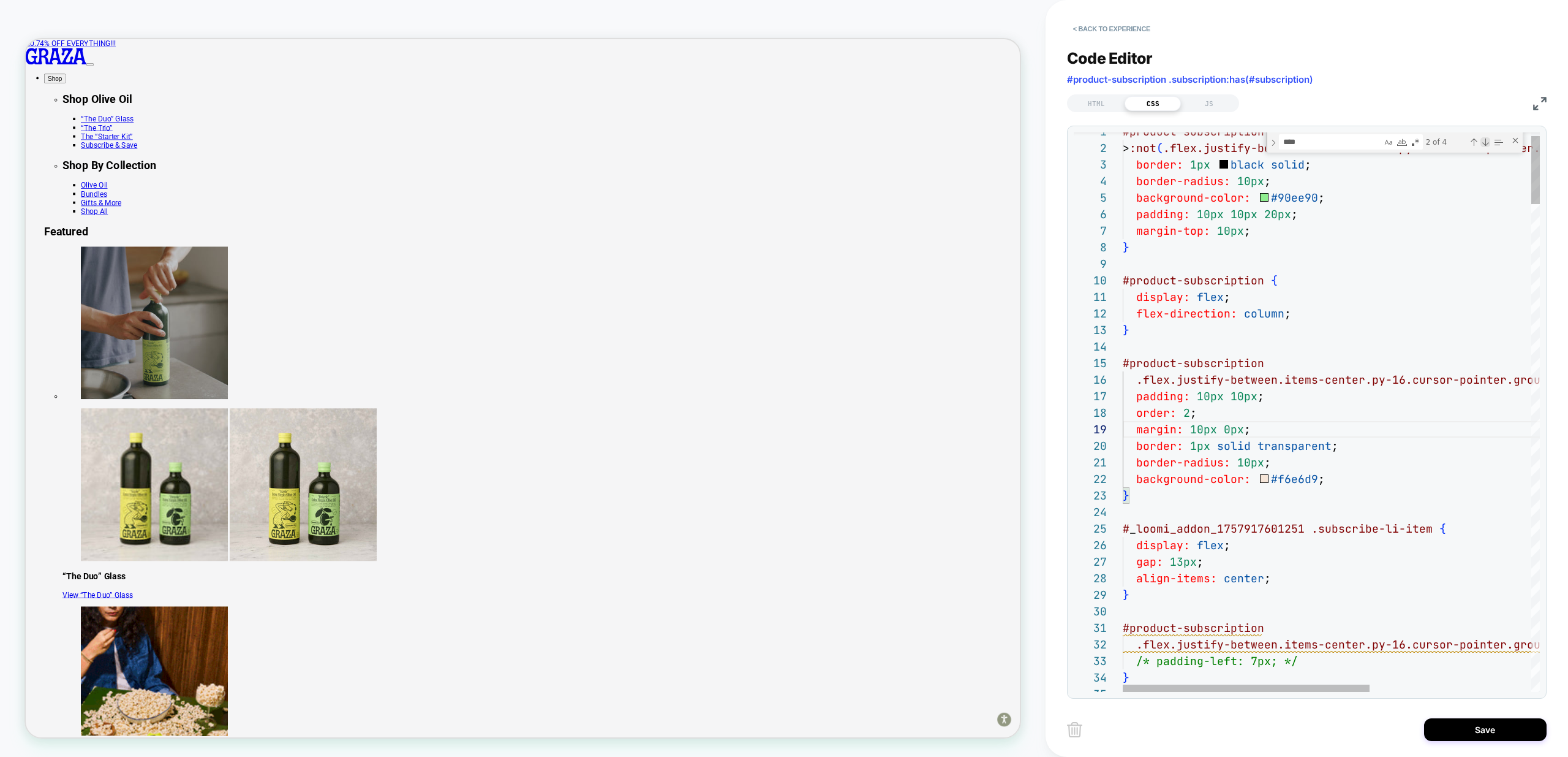
click at [1487, 142] on div "Next Match (Enter)" at bounding box center [1486, 142] width 10 height 10
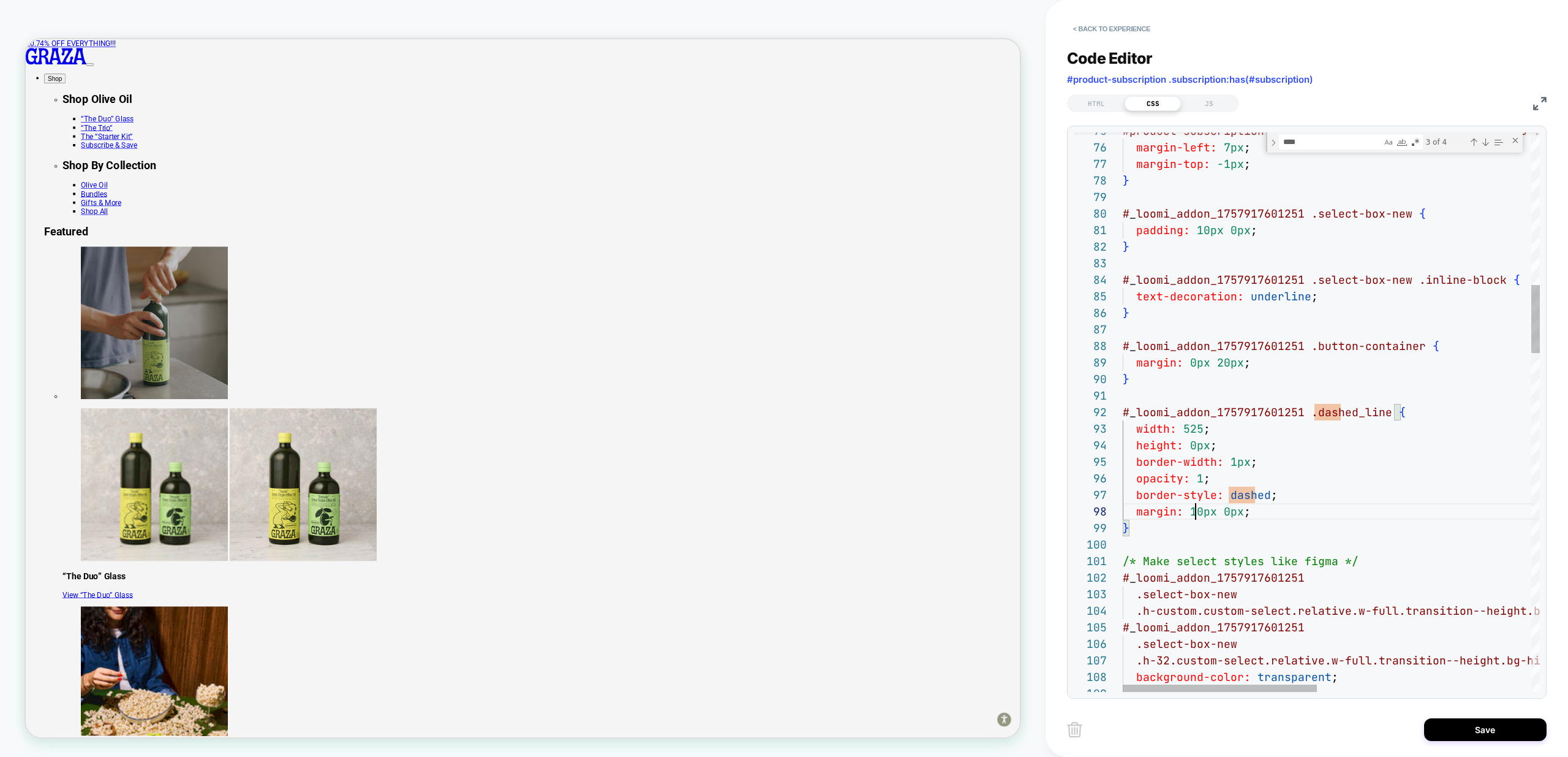
scroll to position [116, 73]
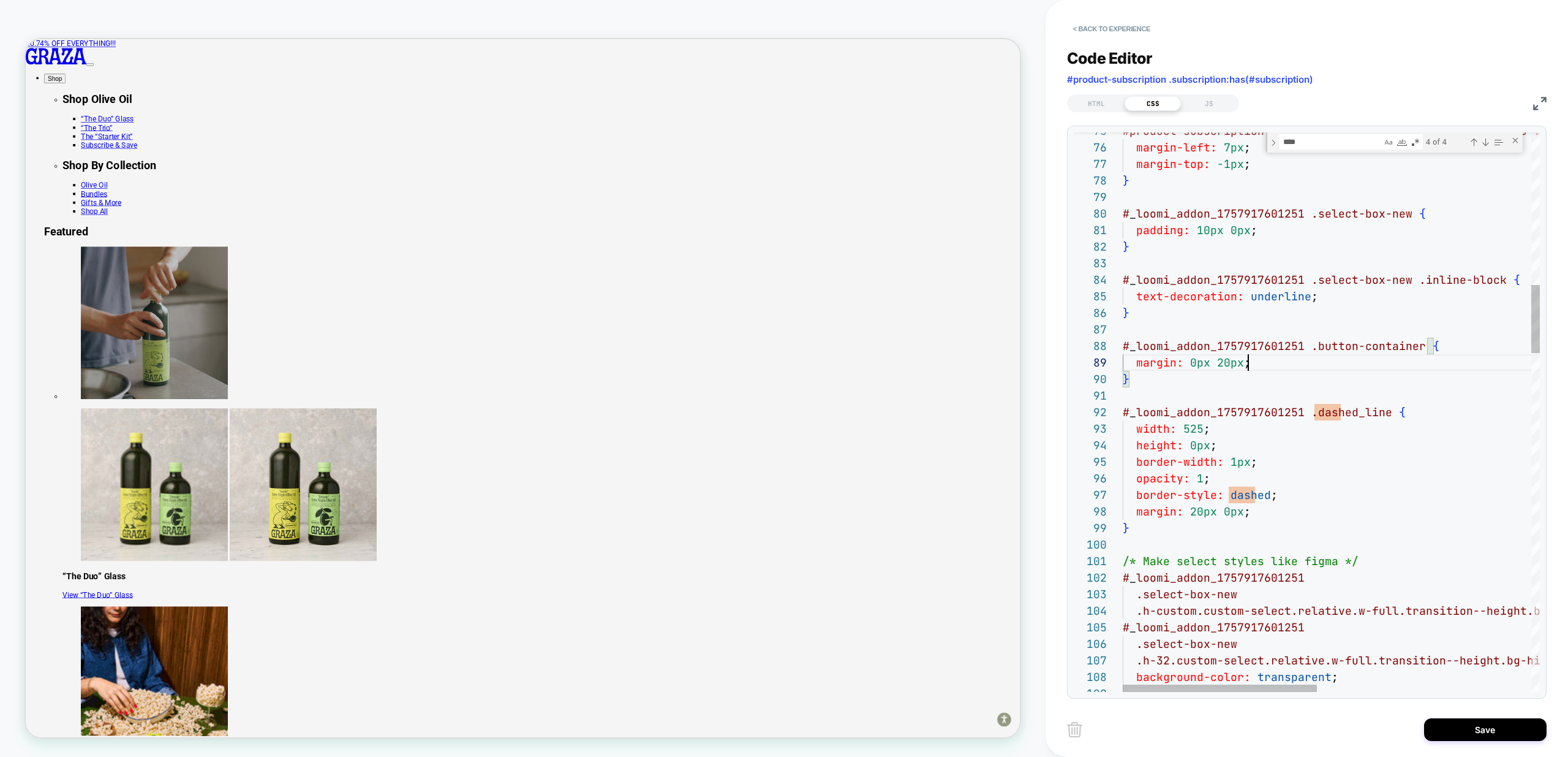
click at [1483, 142] on div "Next Match (Enter)" at bounding box center [1486, 142] width 10 height 10
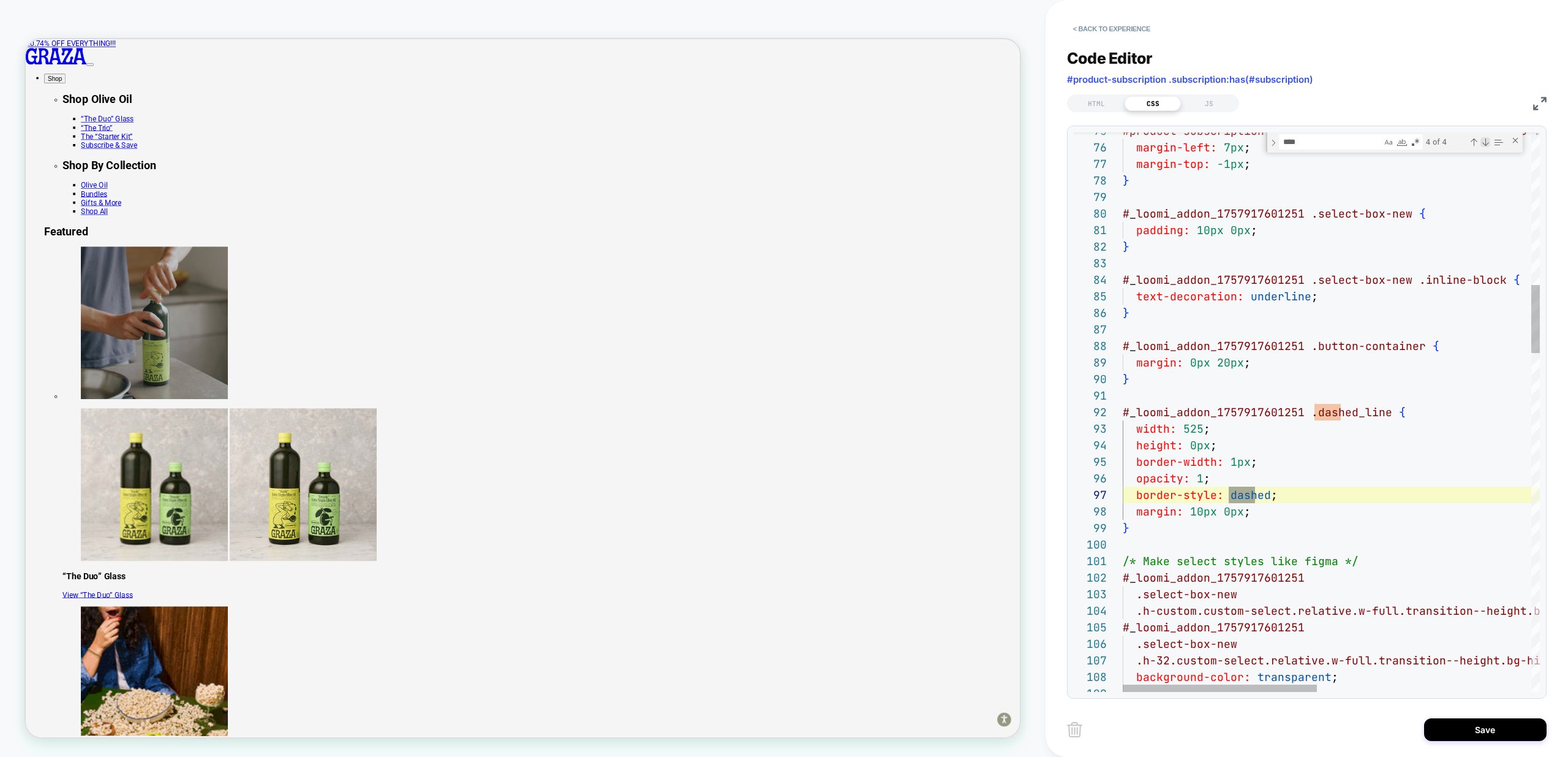
click at [1483, 142] on div "Next Match (Enter)" at bounding box center [1486, 142] width 10 height 10
type textarea "**********"
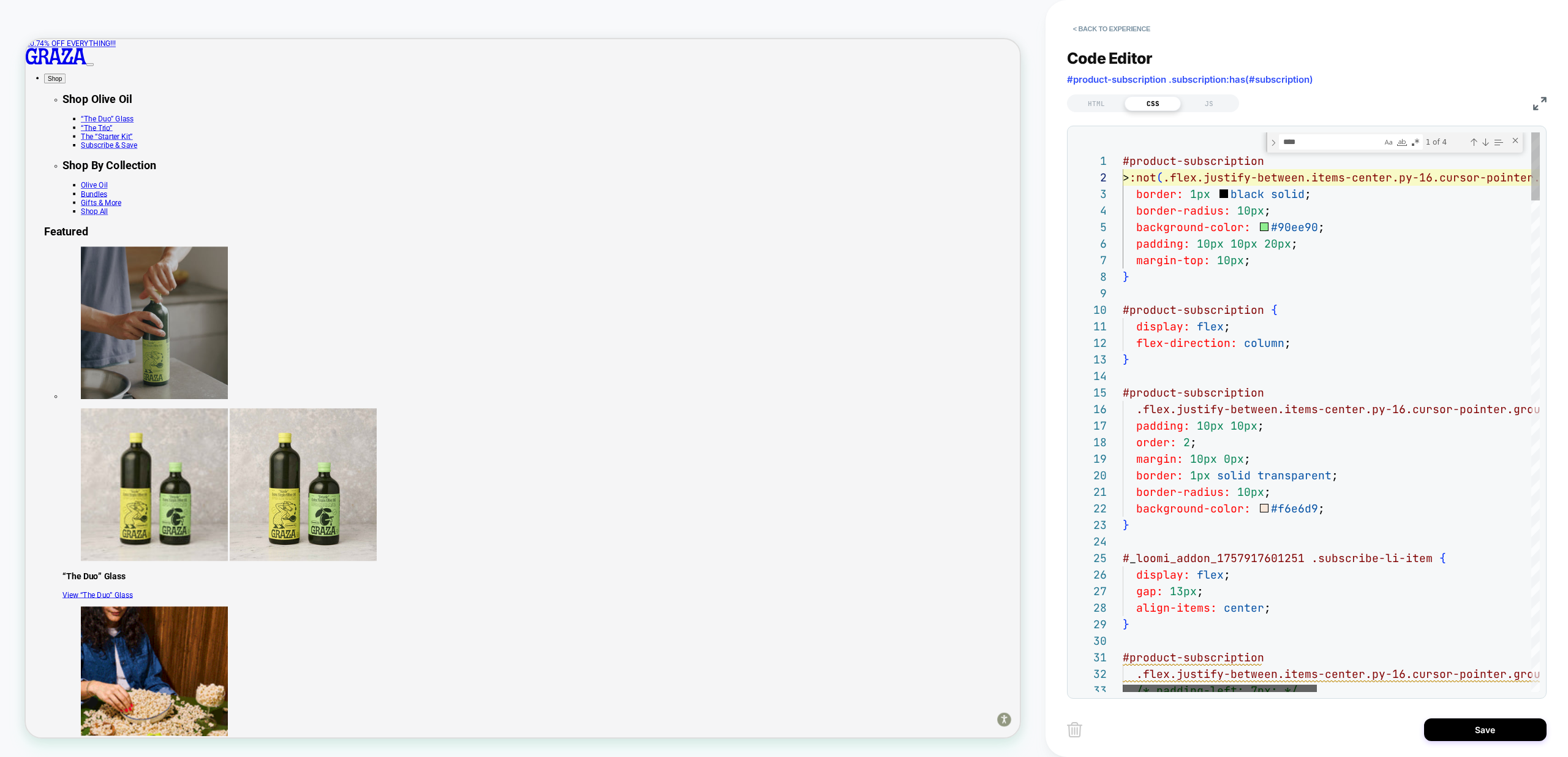
click at [1184, 686] on div at bounding box center [1219, 688] width 194 height 8
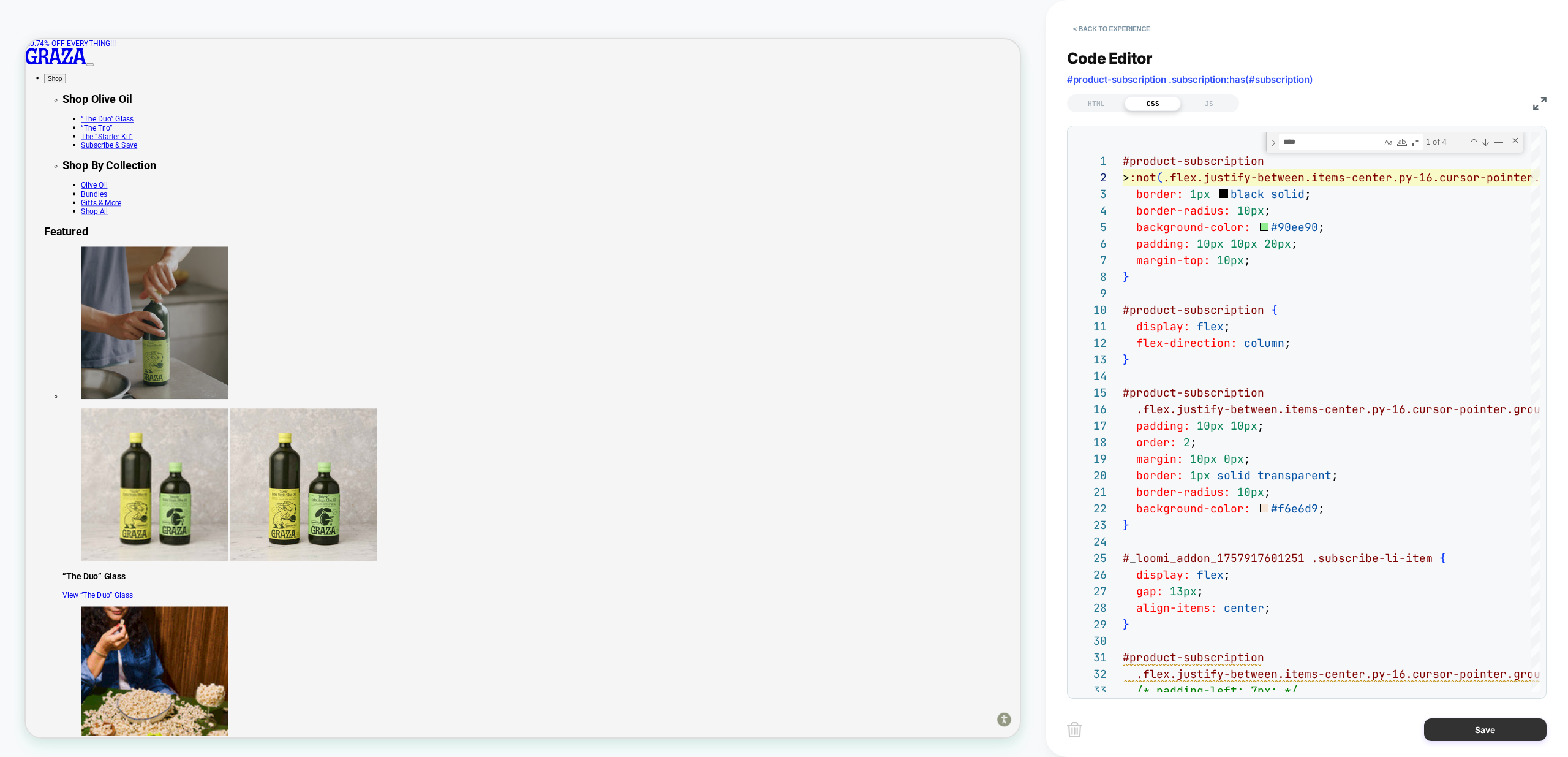
click at [1506, 736] on button "Save" at bounding box center [1485, 729] width 123 height 23
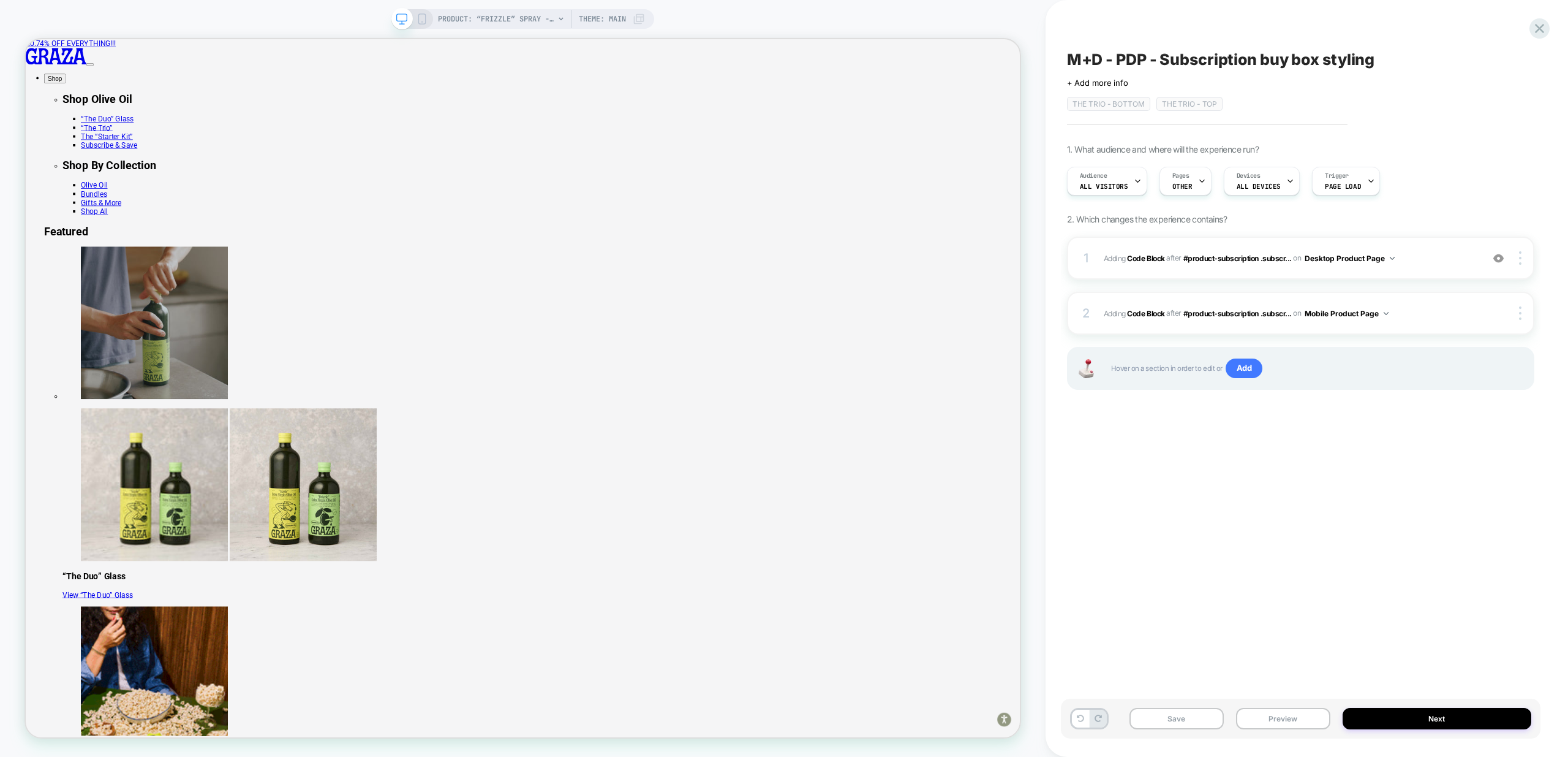
click at [420, 21] on icon at bounding box center [422, 19] width 11 height 11
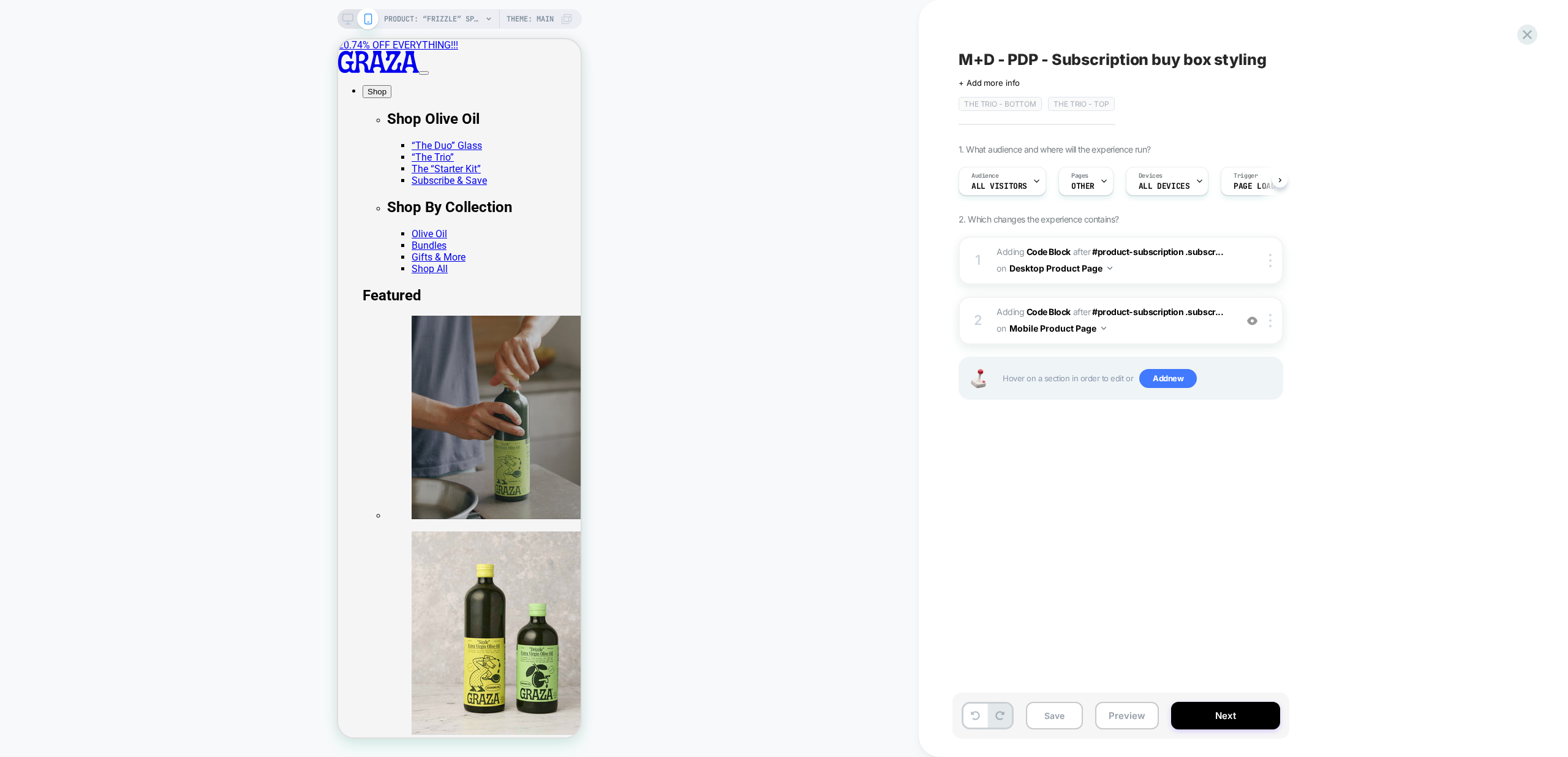
scroll to position [0, 1]
click at [1218, 334] on span "Adding Code Block AFTER #product-subscription .subscr... #product-subscription …" at bounding box center [1113, 320] width 234 height 33
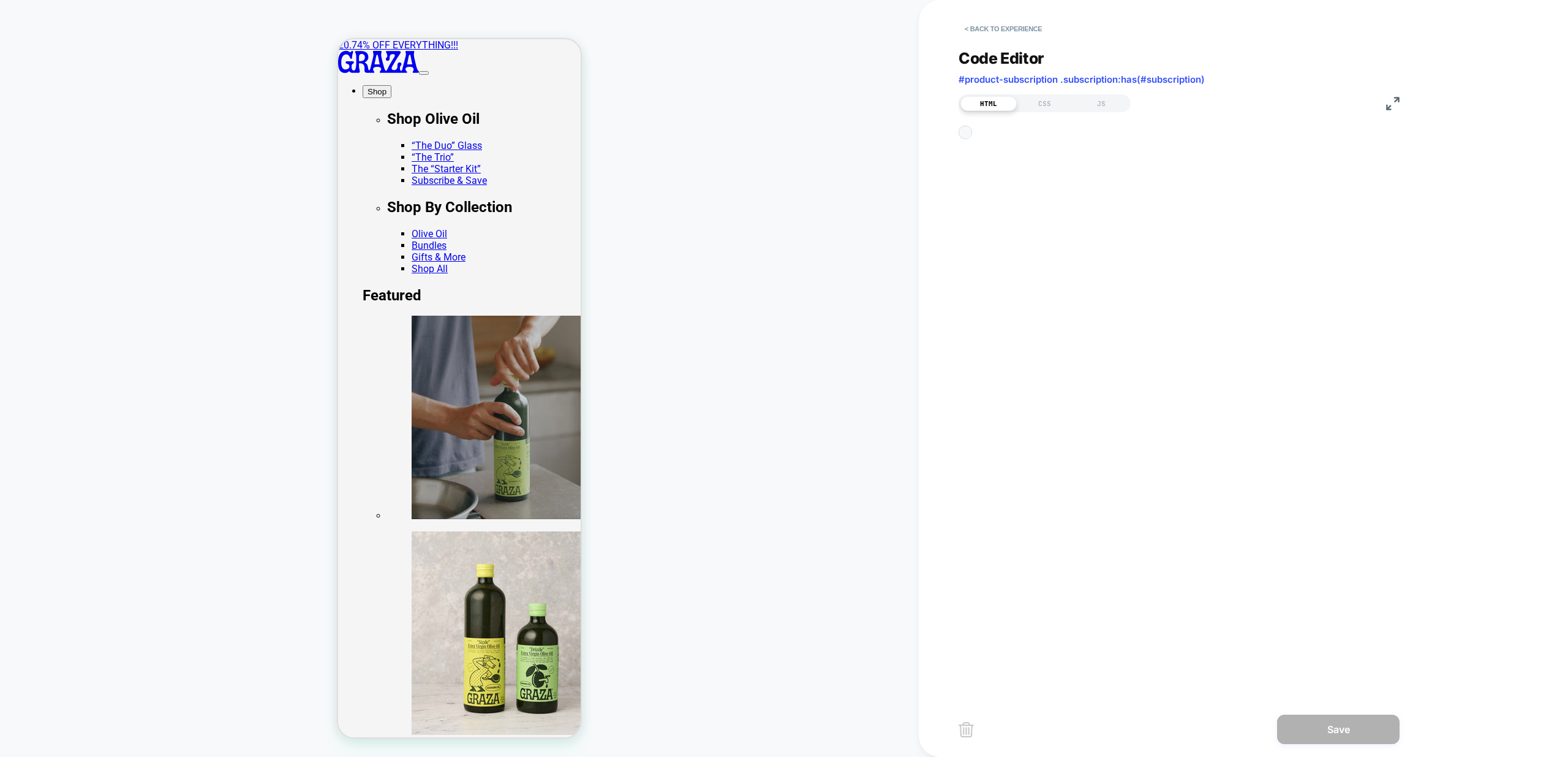
scroll to position [166, 0]
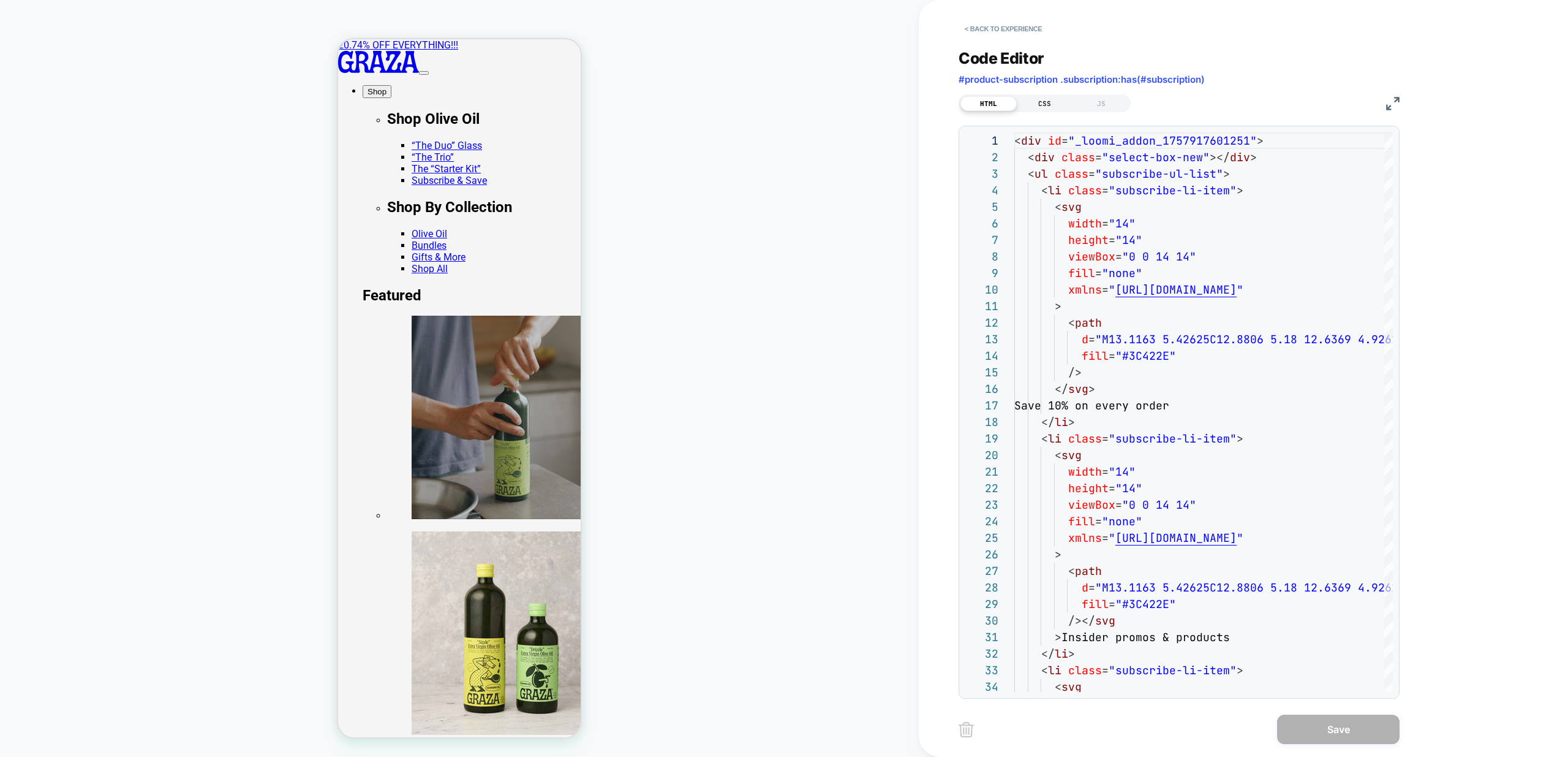
click at [1044, 105] on div "CSS" at bounding box center [1044, 103] width 56 height 15
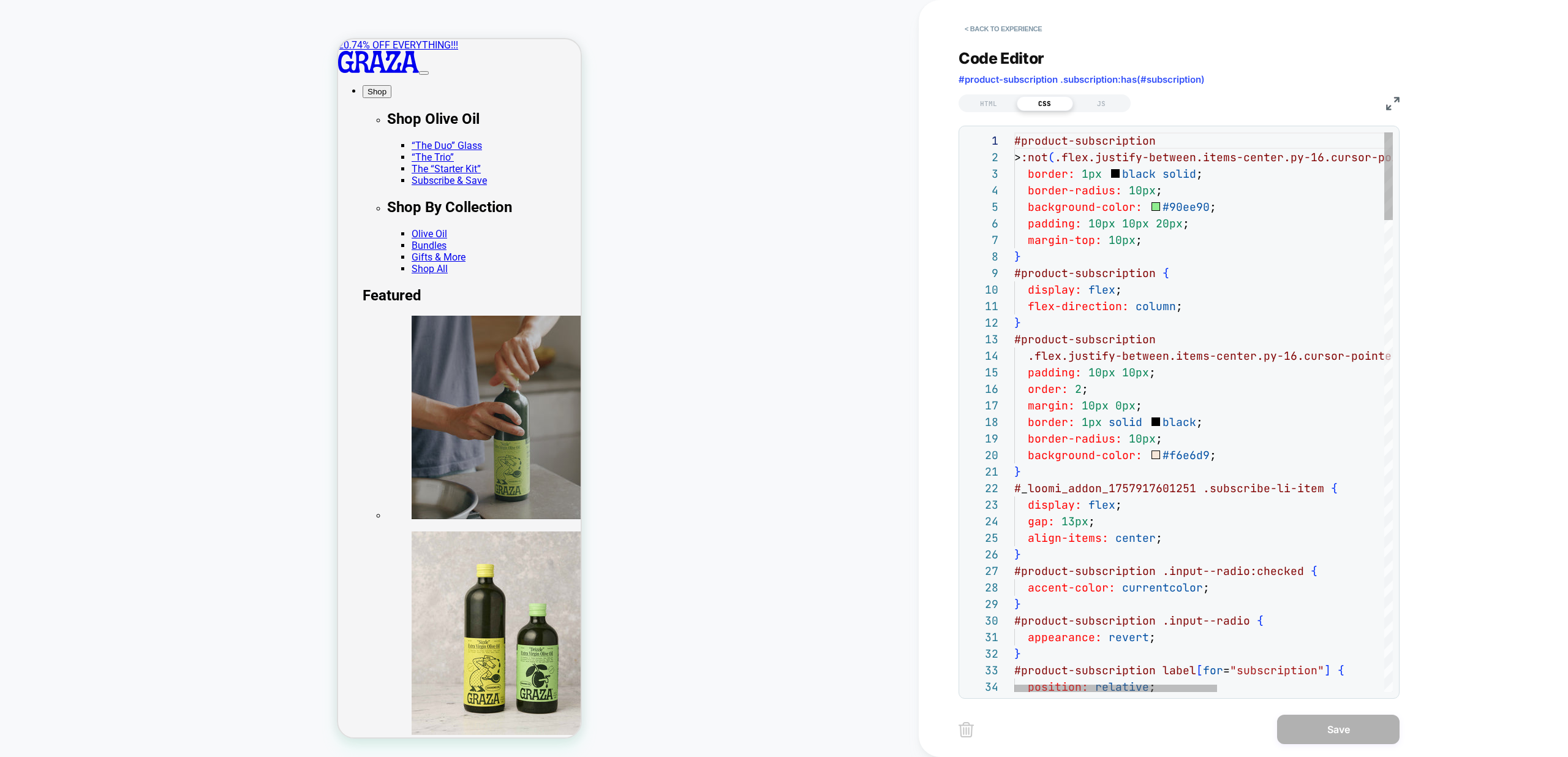
type textarea "**********"
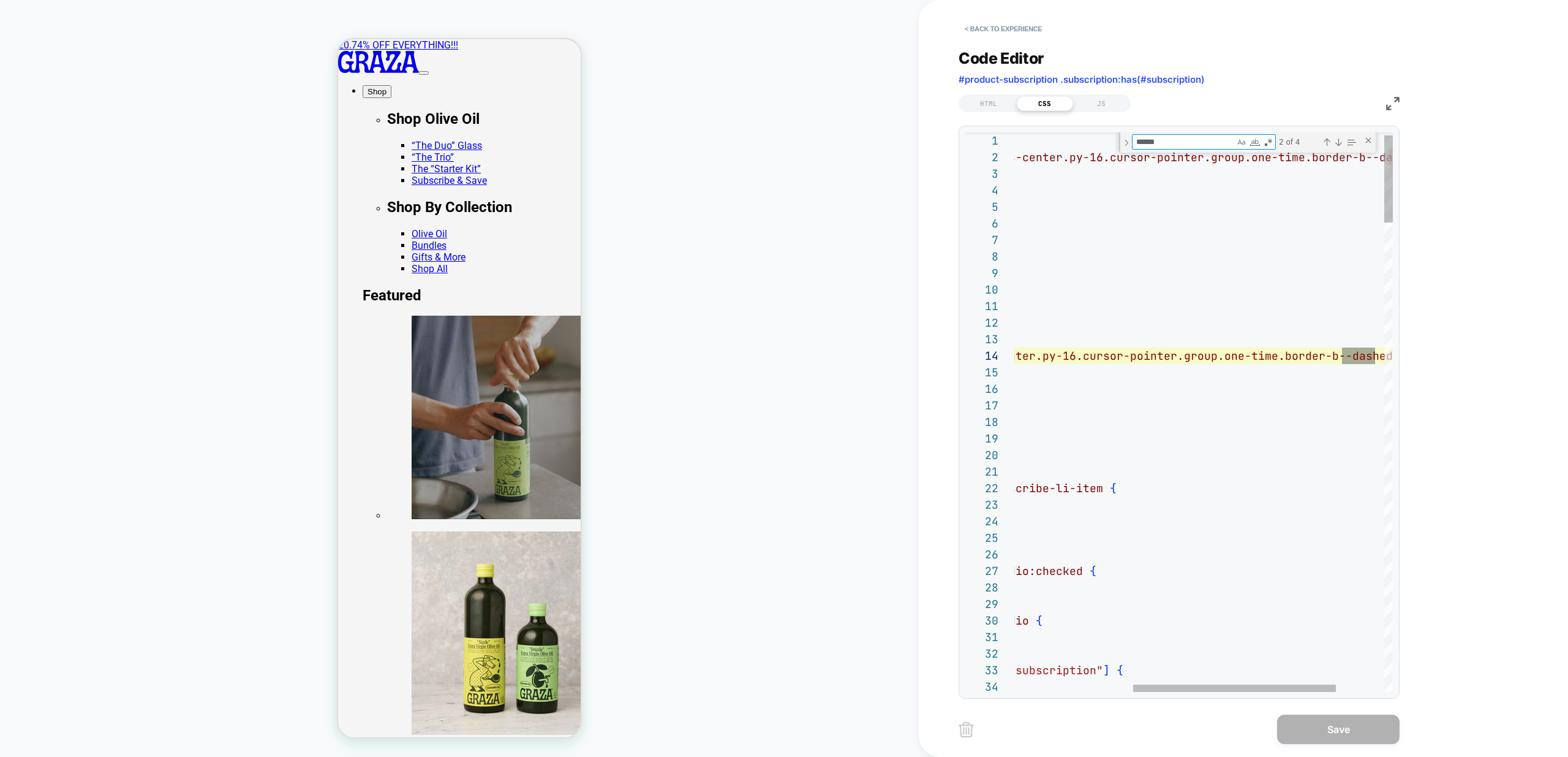
scroll to position [0, 589]
click at [1135, 684] on div at bounding box center [1236, 688] width 203 height 8
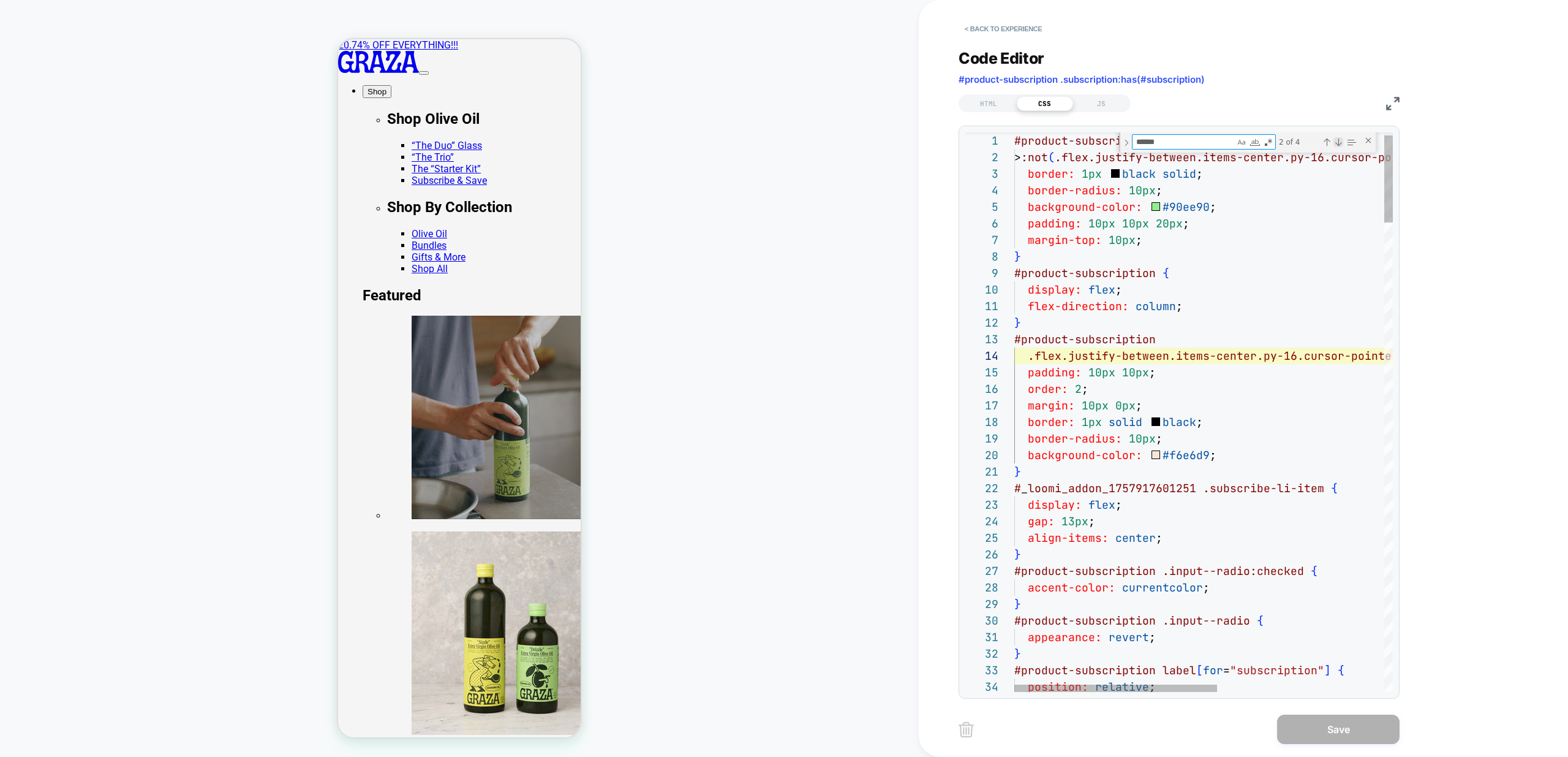
type textarea "******"
click at [1339, 142] on div "Next Match (Enter)" at bounding box center [1339, 142] width 10 height 10
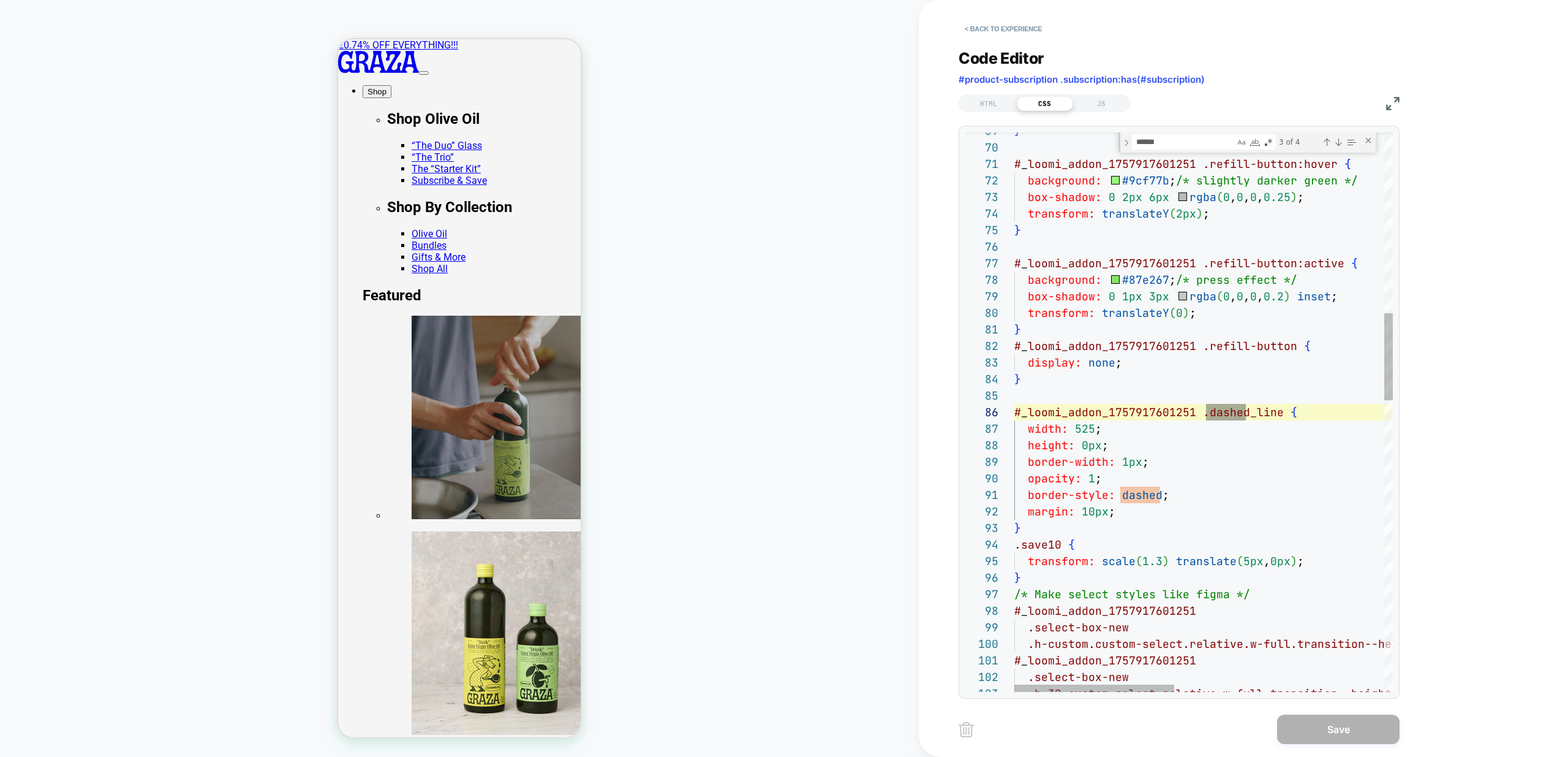
click at [1108, 513] on div "} # _ loomi_addon_1757917601251 .refill-button:hover { background: #9cf77b ; /*…" at bounding box center [1452, 765] width 875 height 3575
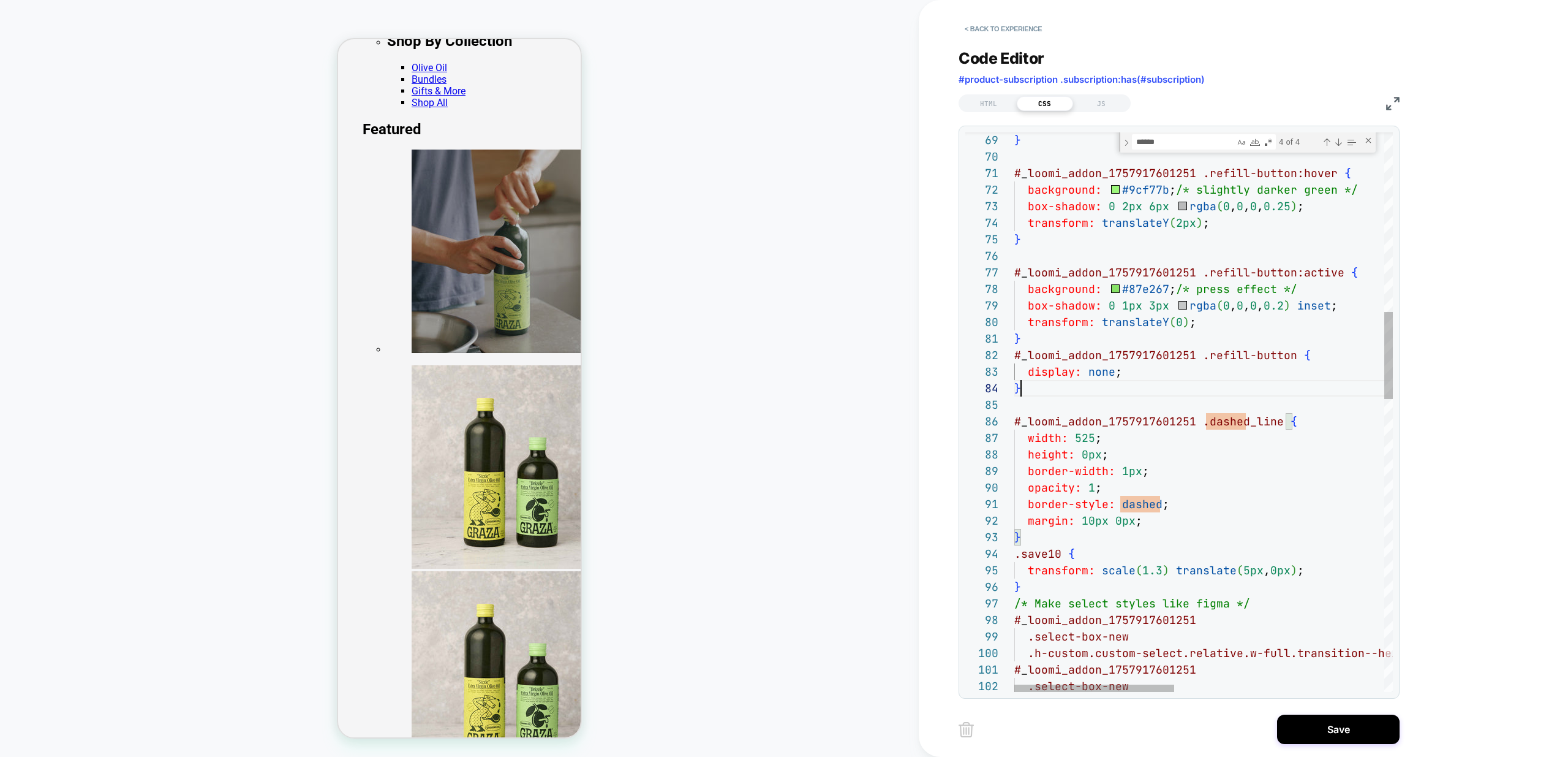
scroll to position [50, 7]
type textarea "**********"
type textarea "*"
type textarea "**********"
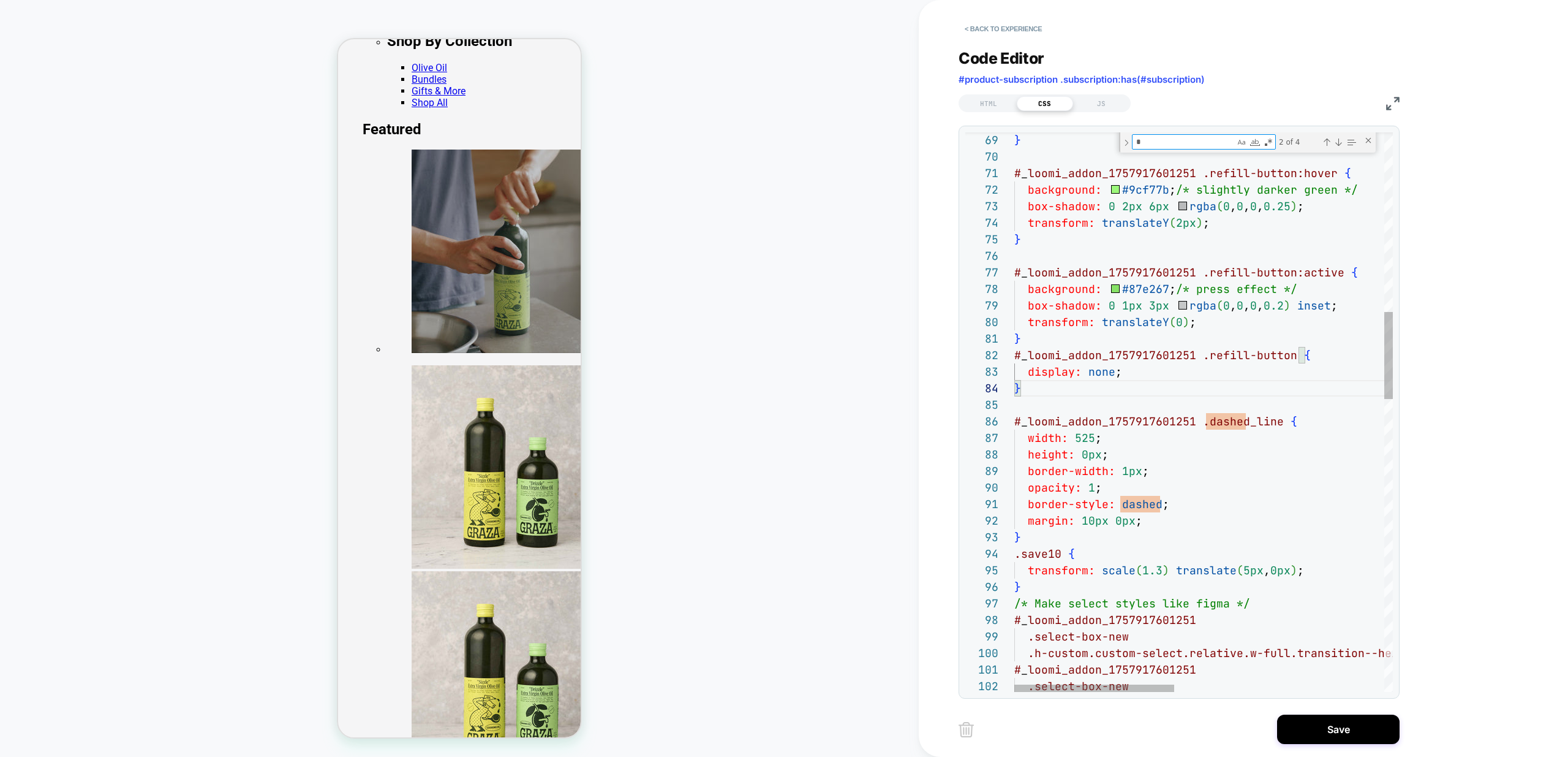
type textarea "**"
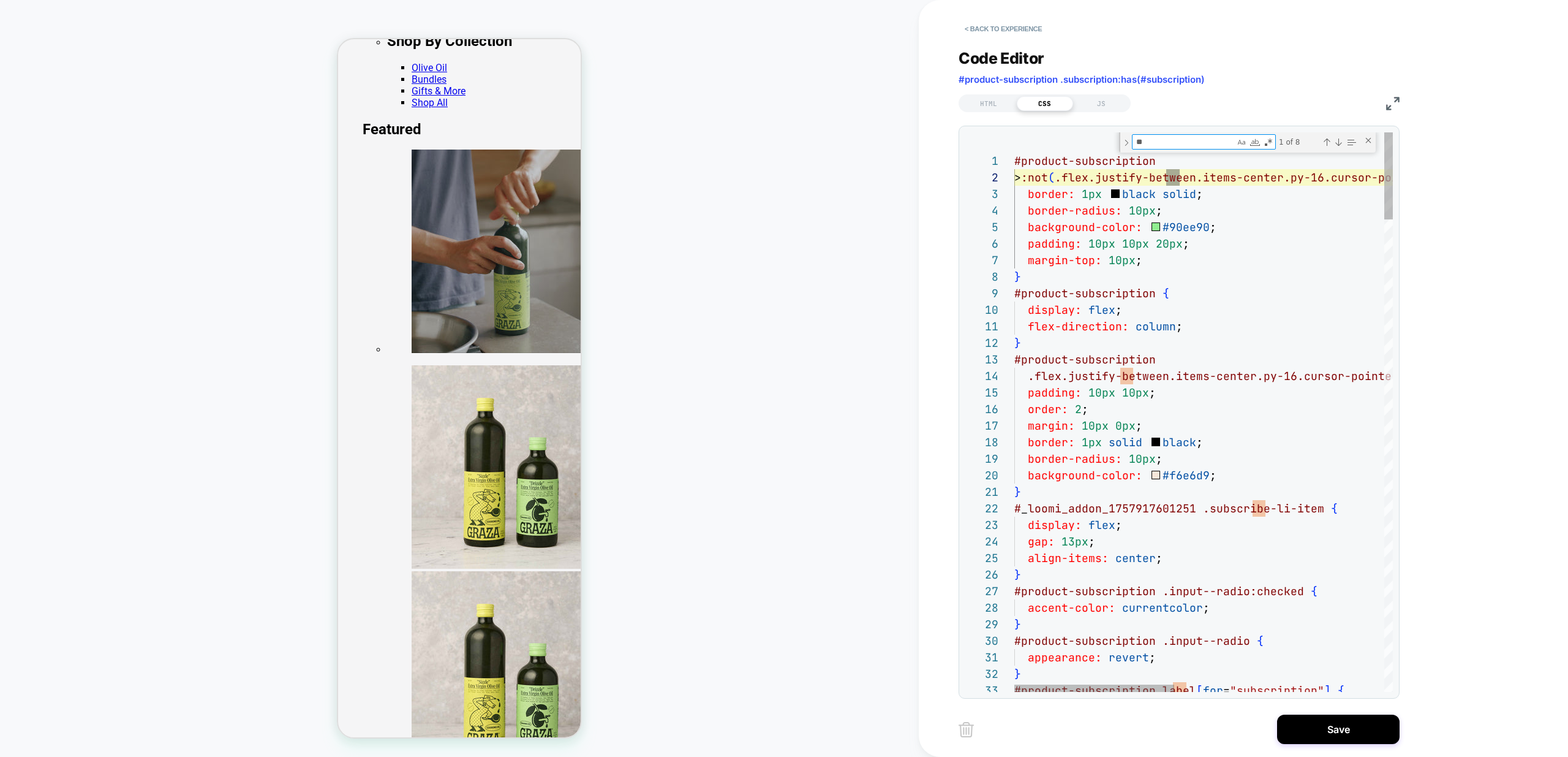
type textarea "**********"
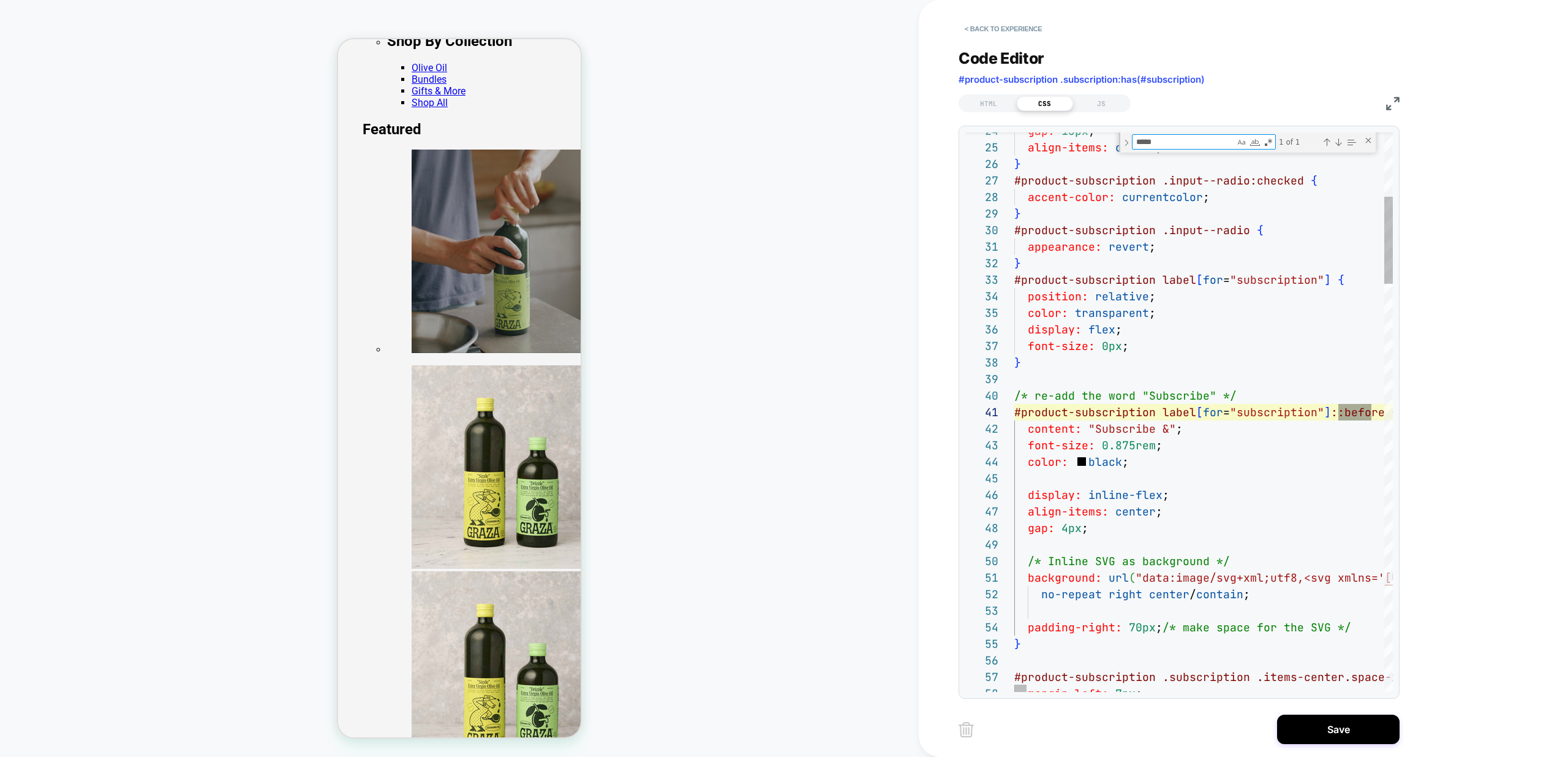
scroll to position [166, 364]
type textarea "******"
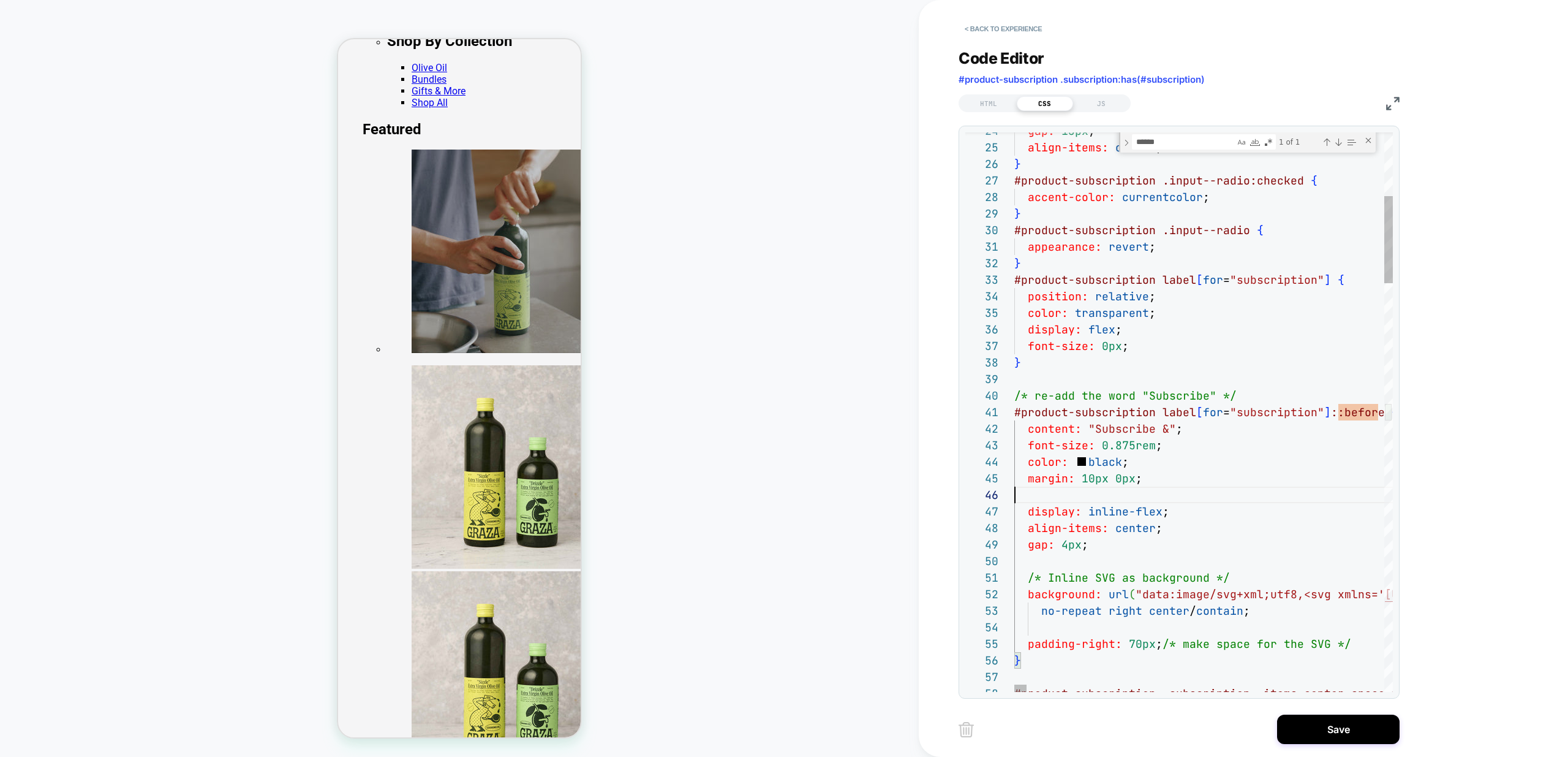
drag, startPoint x: 1158, startPoint y: 481, endPoint x: 974, endPoint y: 480, distance: 184.0
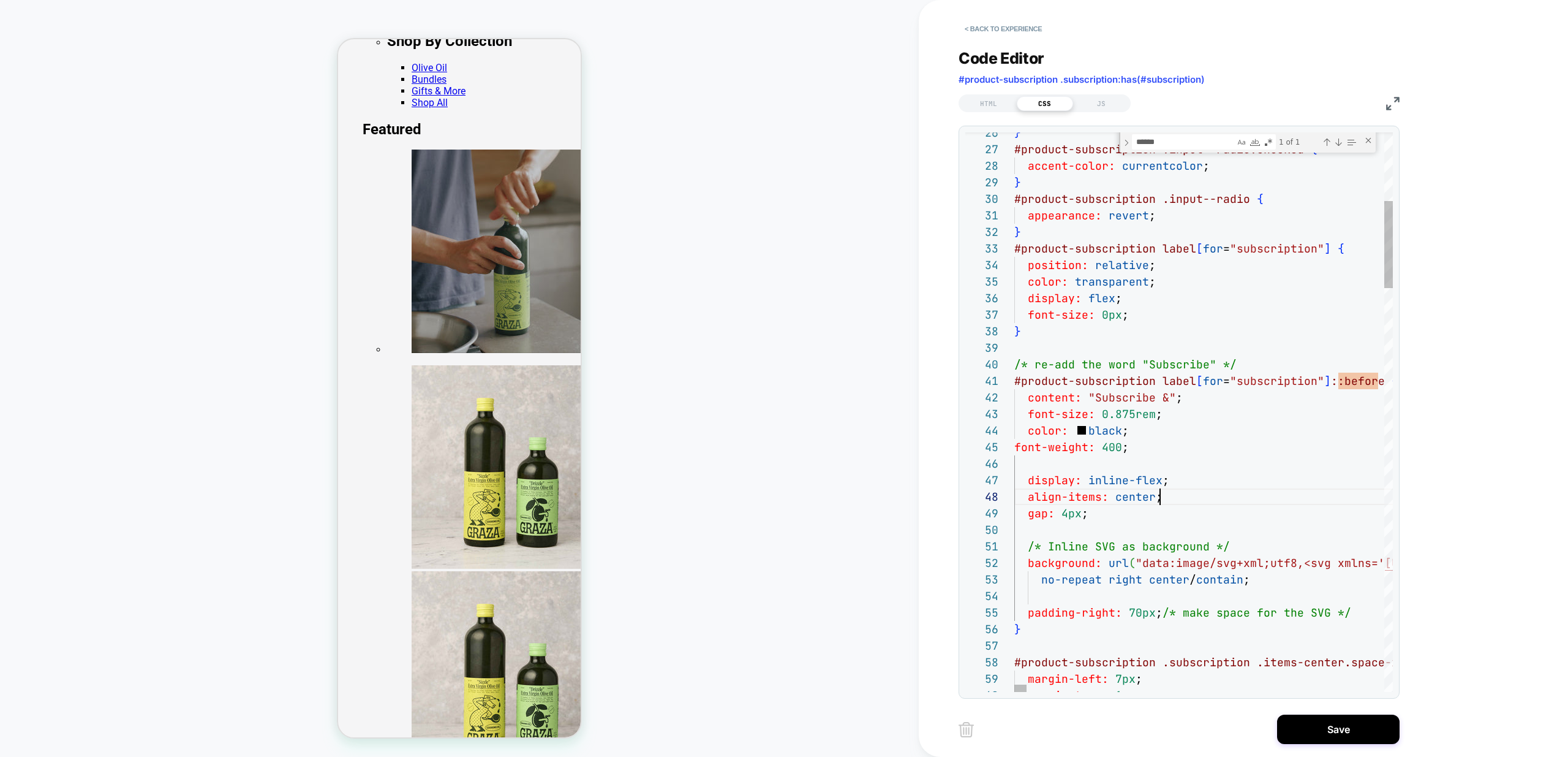
type textarea "**********"
type textarea "*"
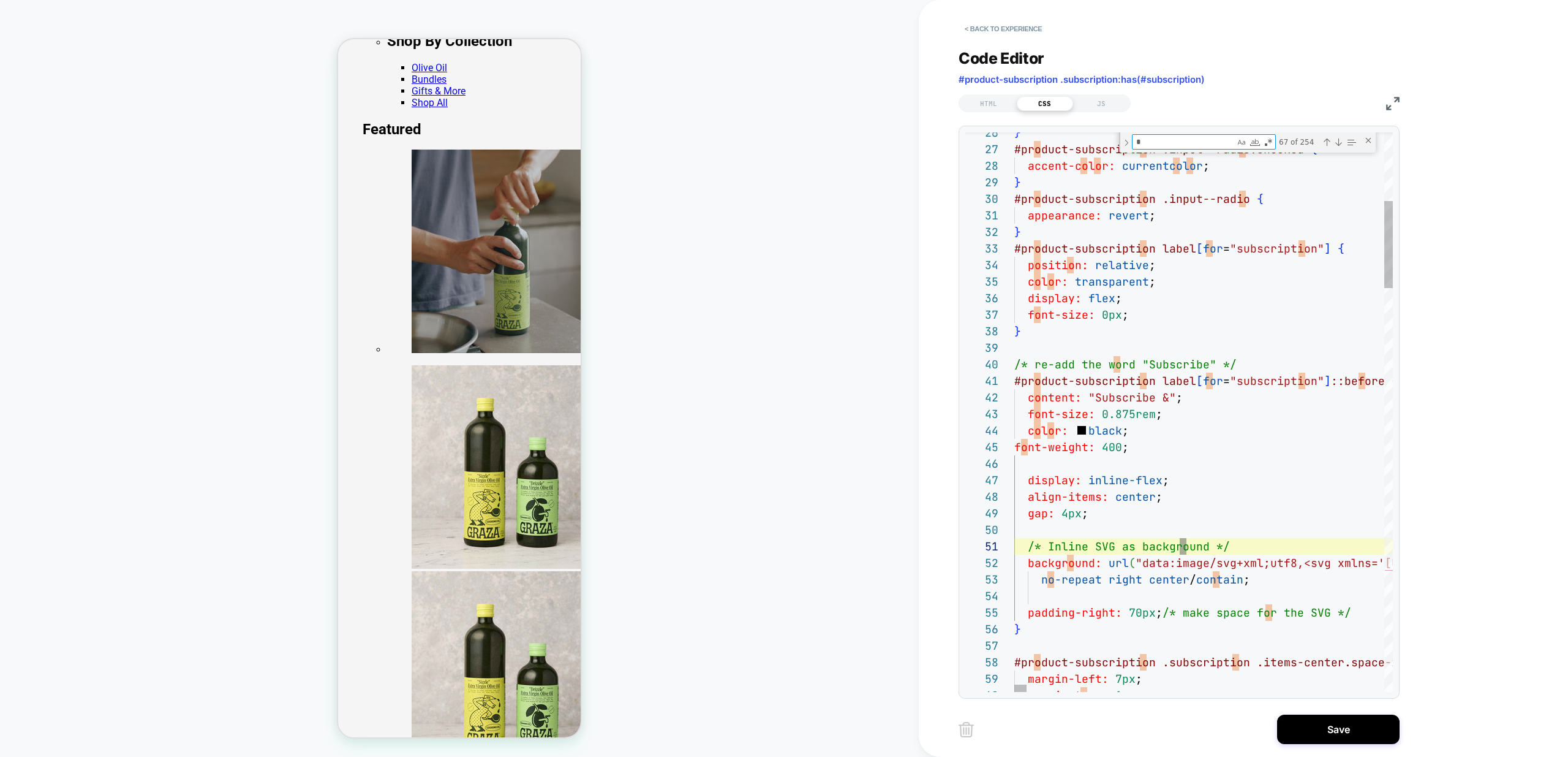
type textarea "**********"
type textarea "**"
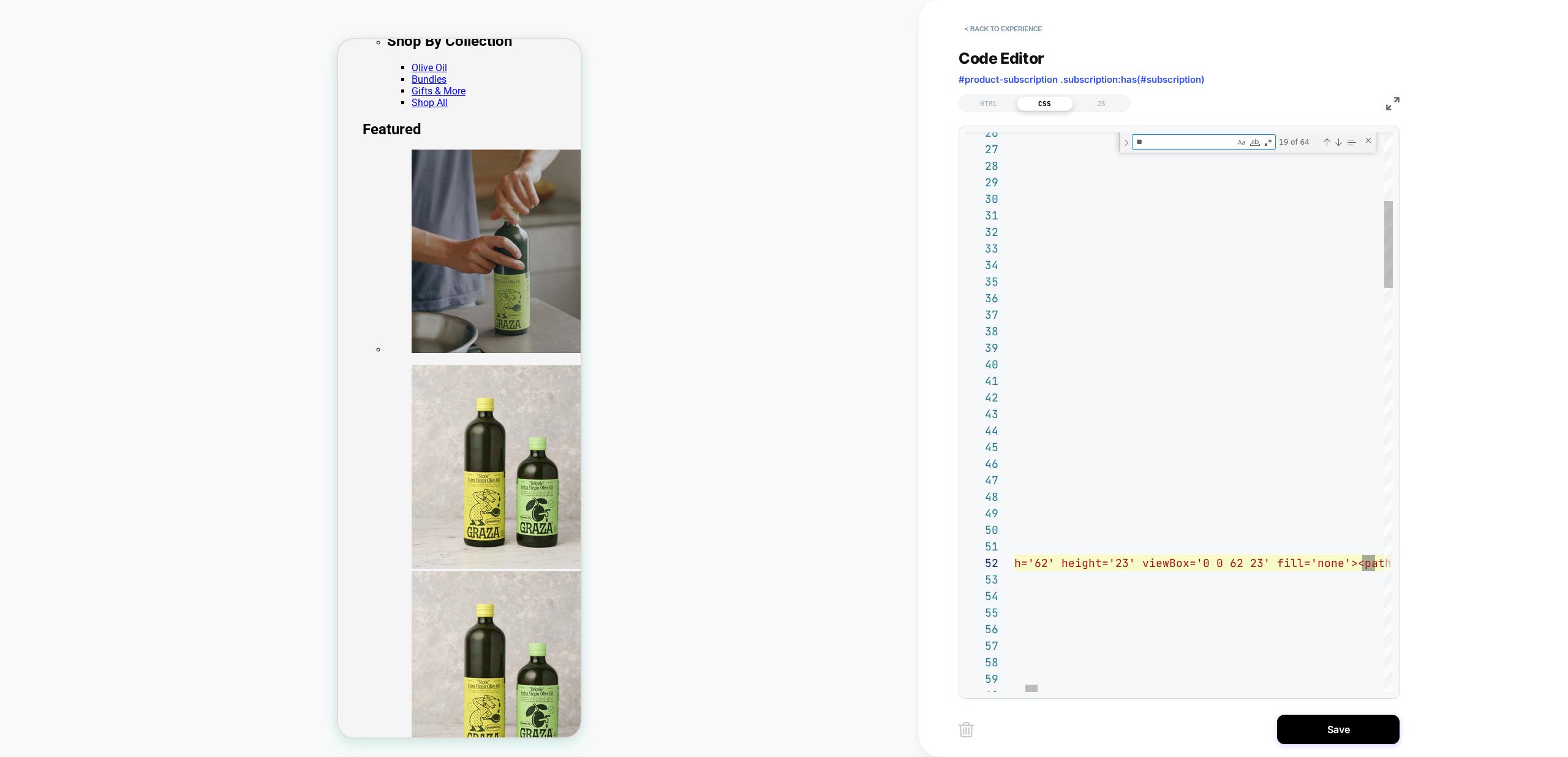
type textarea "**********"
type textarea "***"
type textarea "**********"
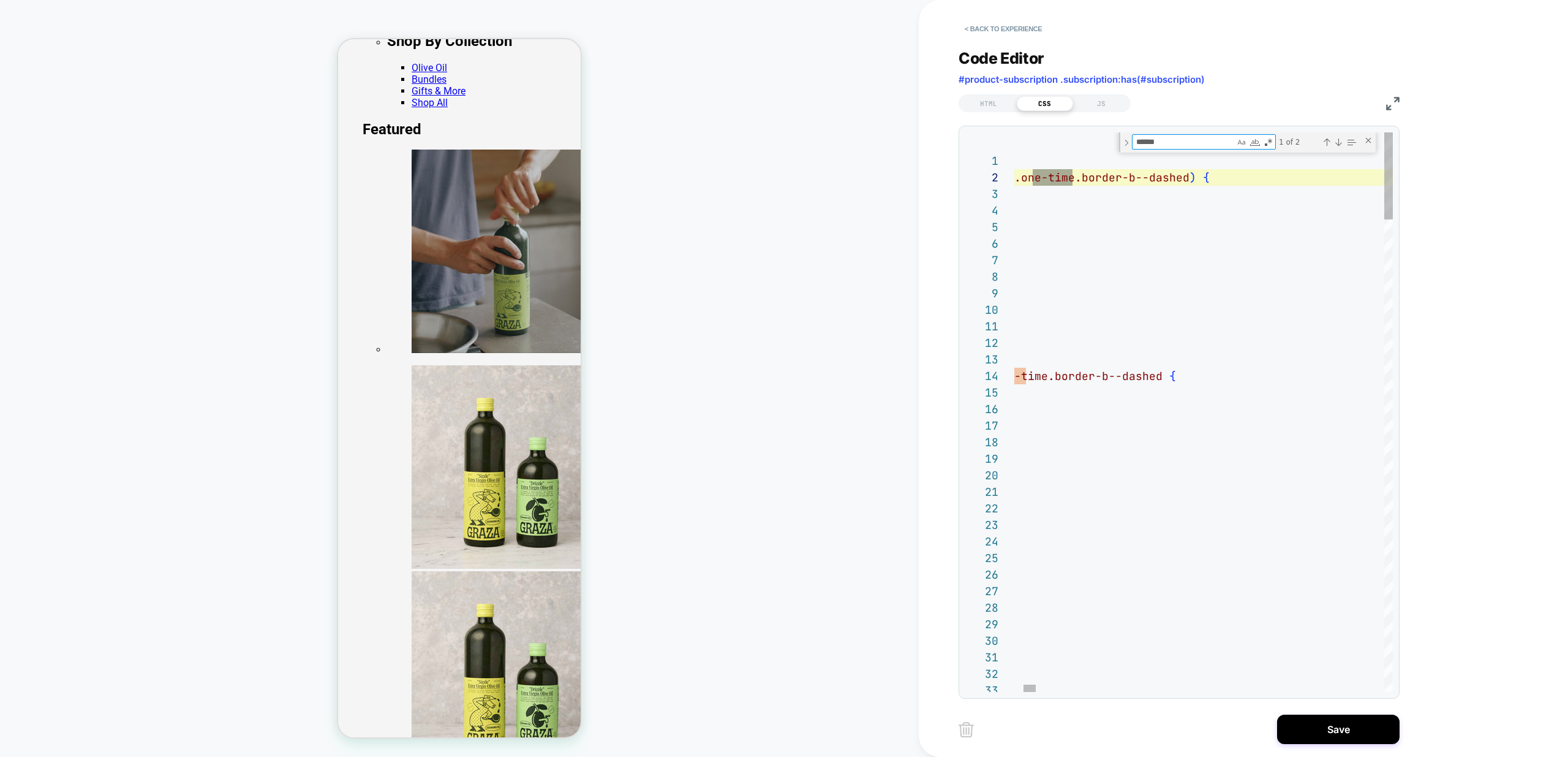
scroll to position [166, 510]
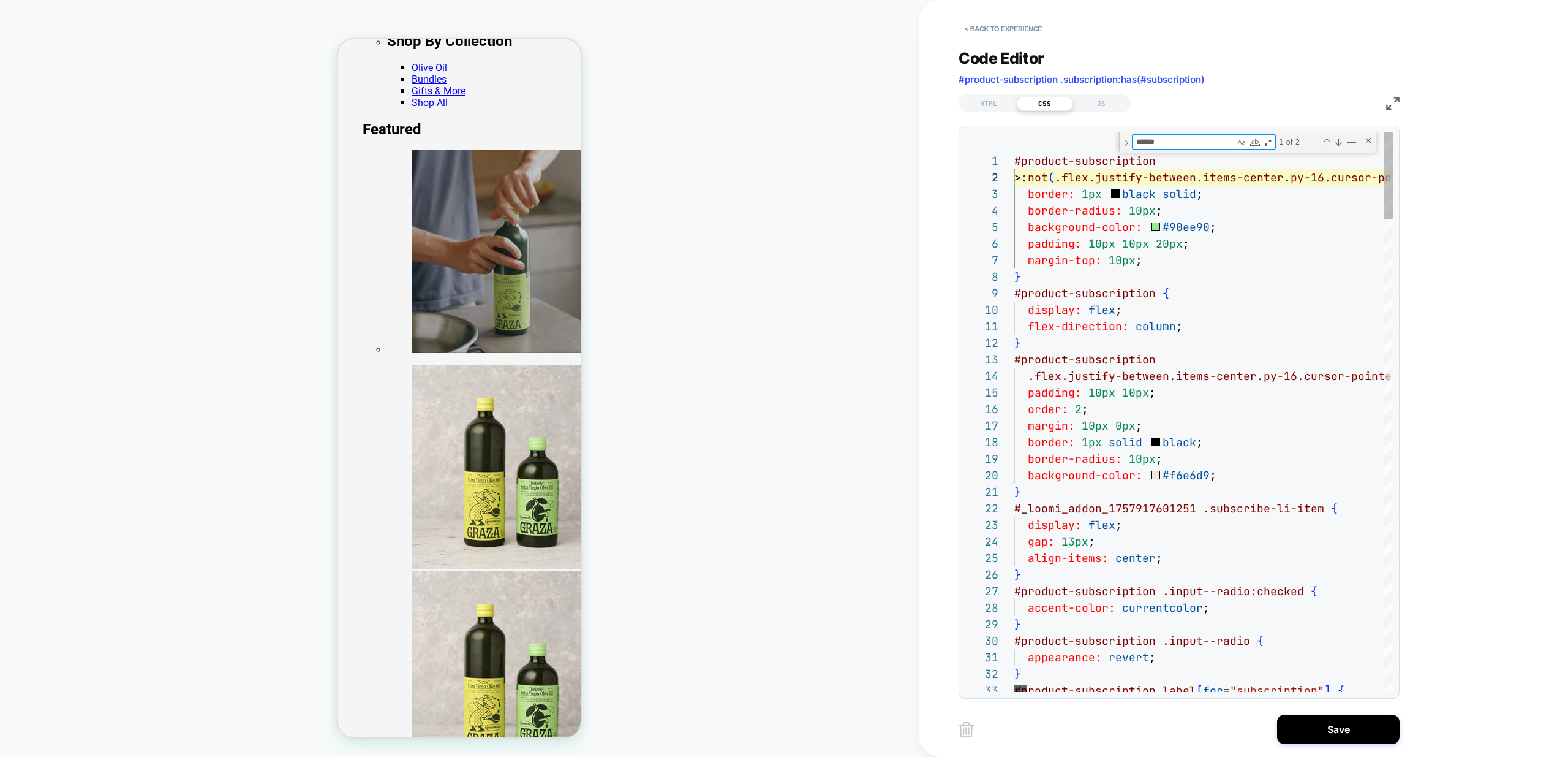
click at [1014, 690] on div at bounding box center [1021, 688] width 12 height 8
type textarea "******"
click at [1336, 143] on div "Next Match (Enter)" at bounding box center [1339, 142] width 10 height 10
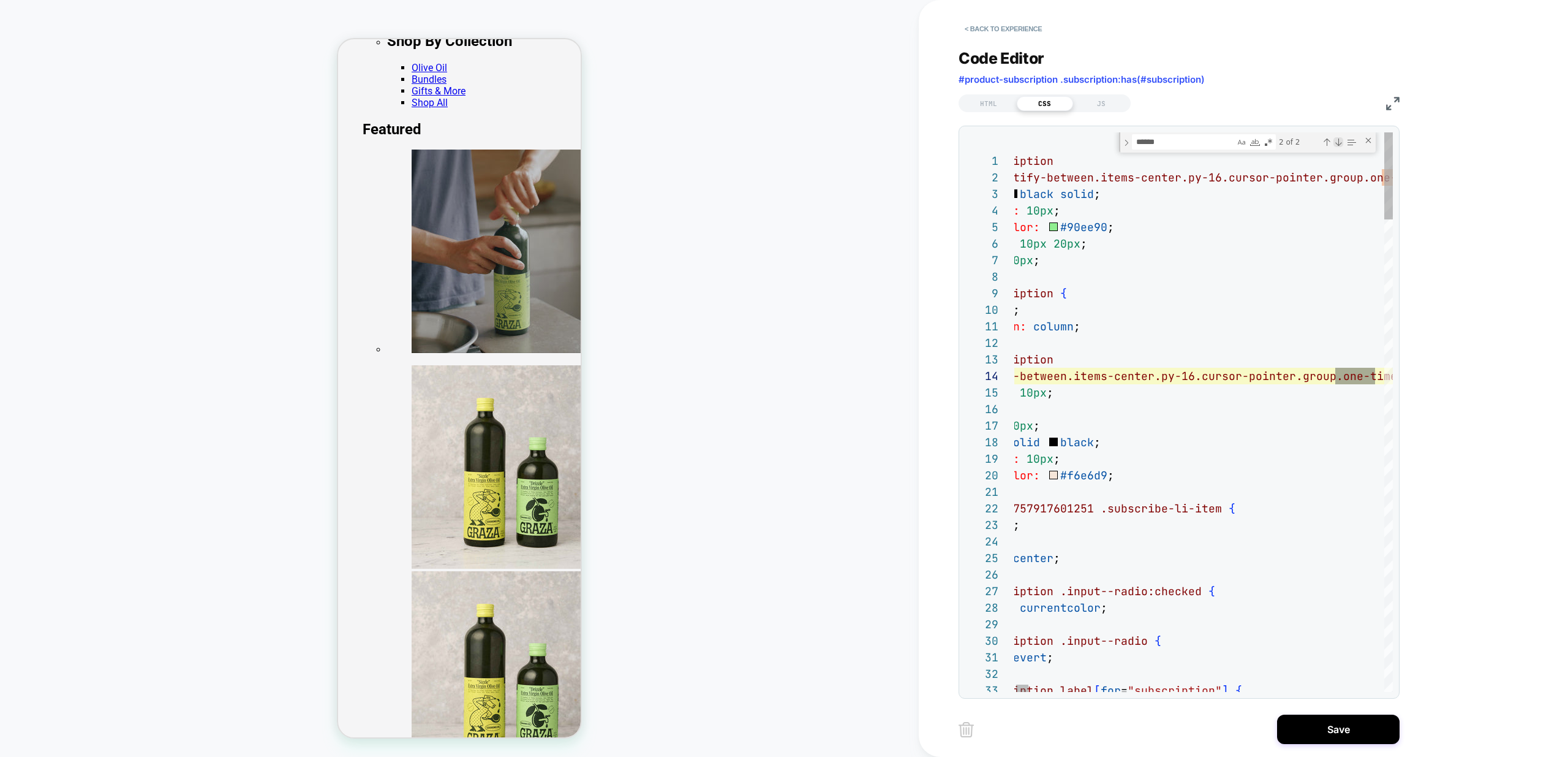
scroll to position [166, 463]
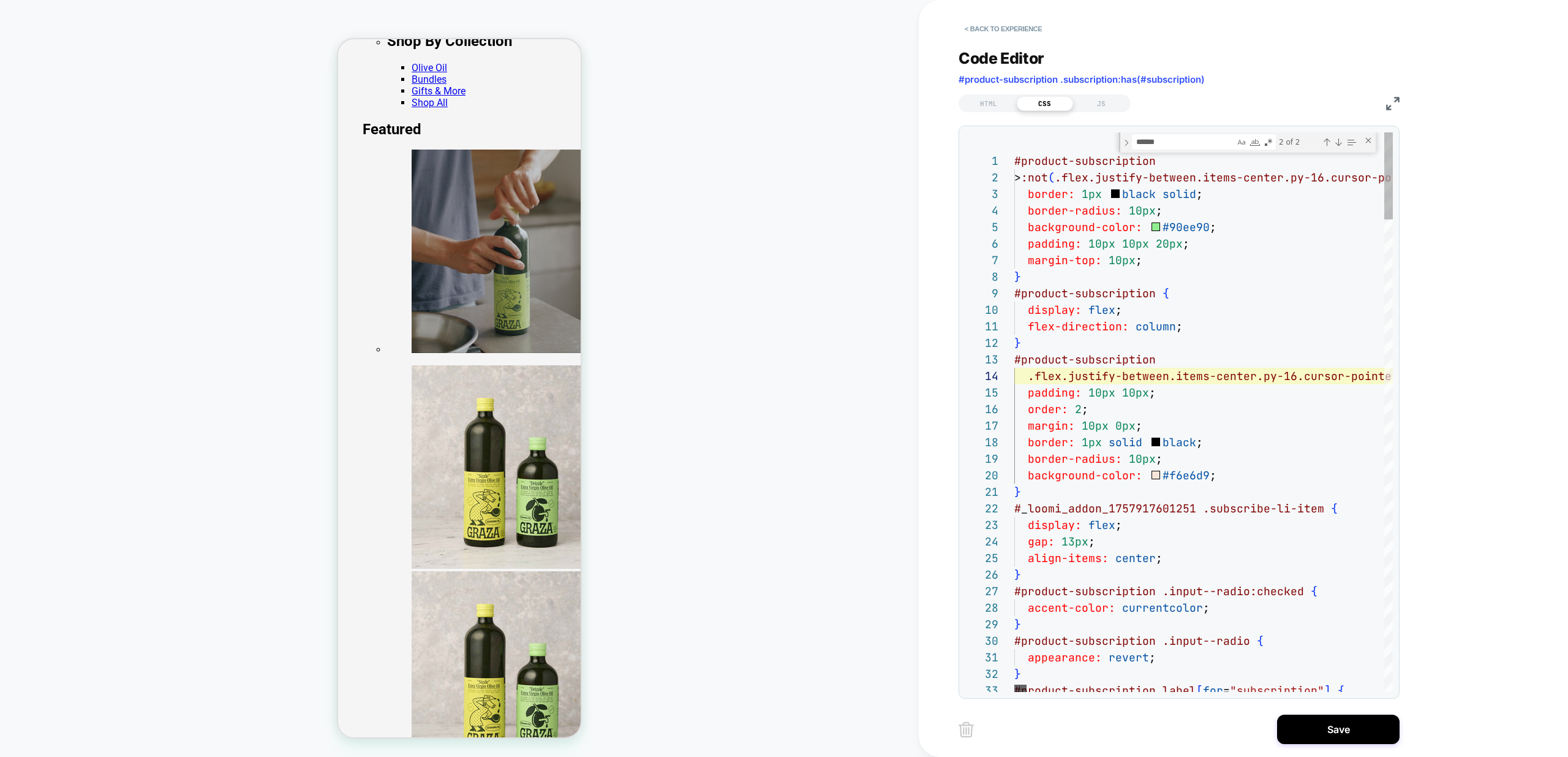
click at [1014, 690] on div at bounding box center [1021, 688] width 12 height 8
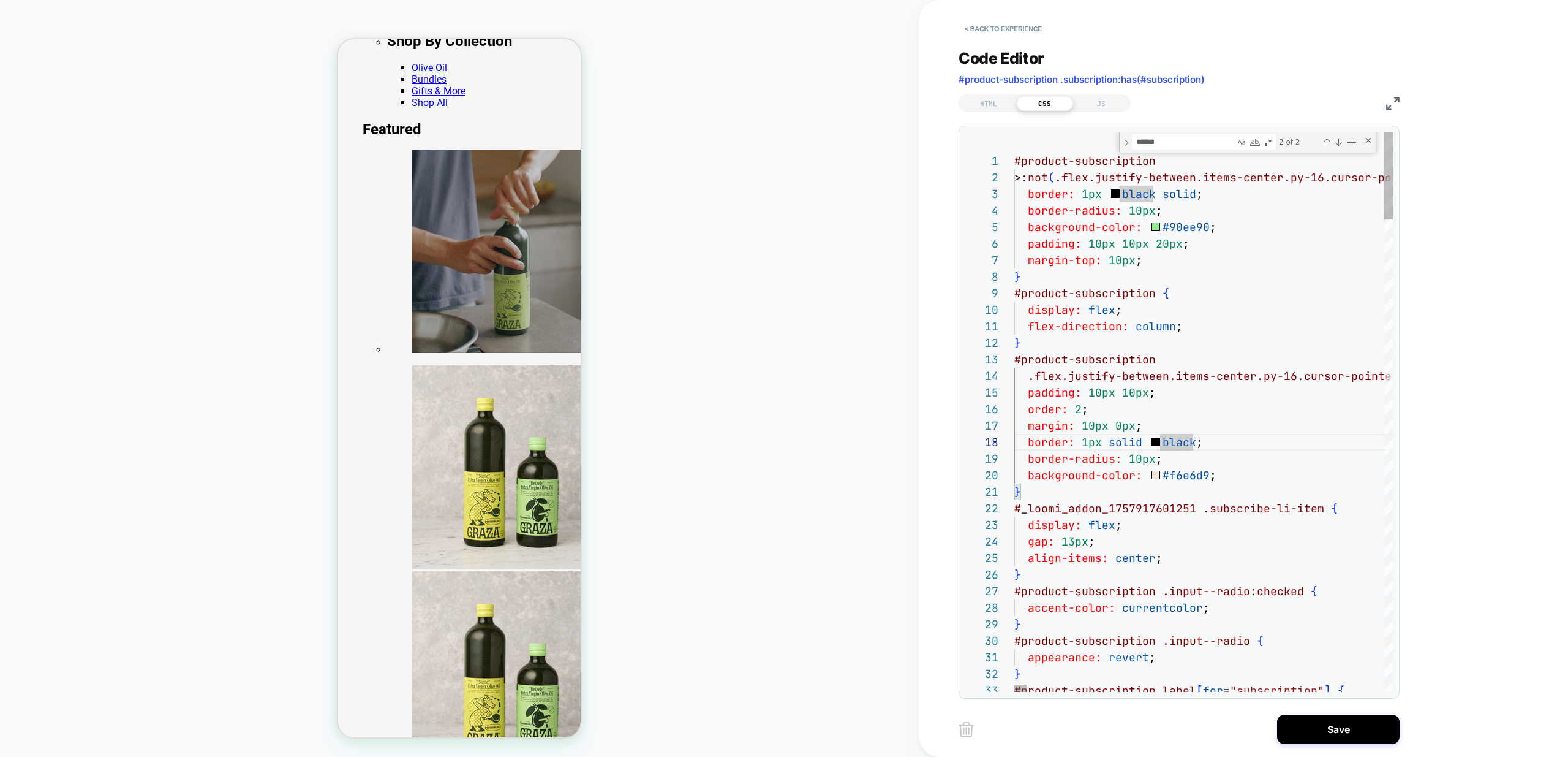
type textarea "**********"
click at [1342, 725] on button "Save" at bounding box center [1338, 729] width 123 height 29
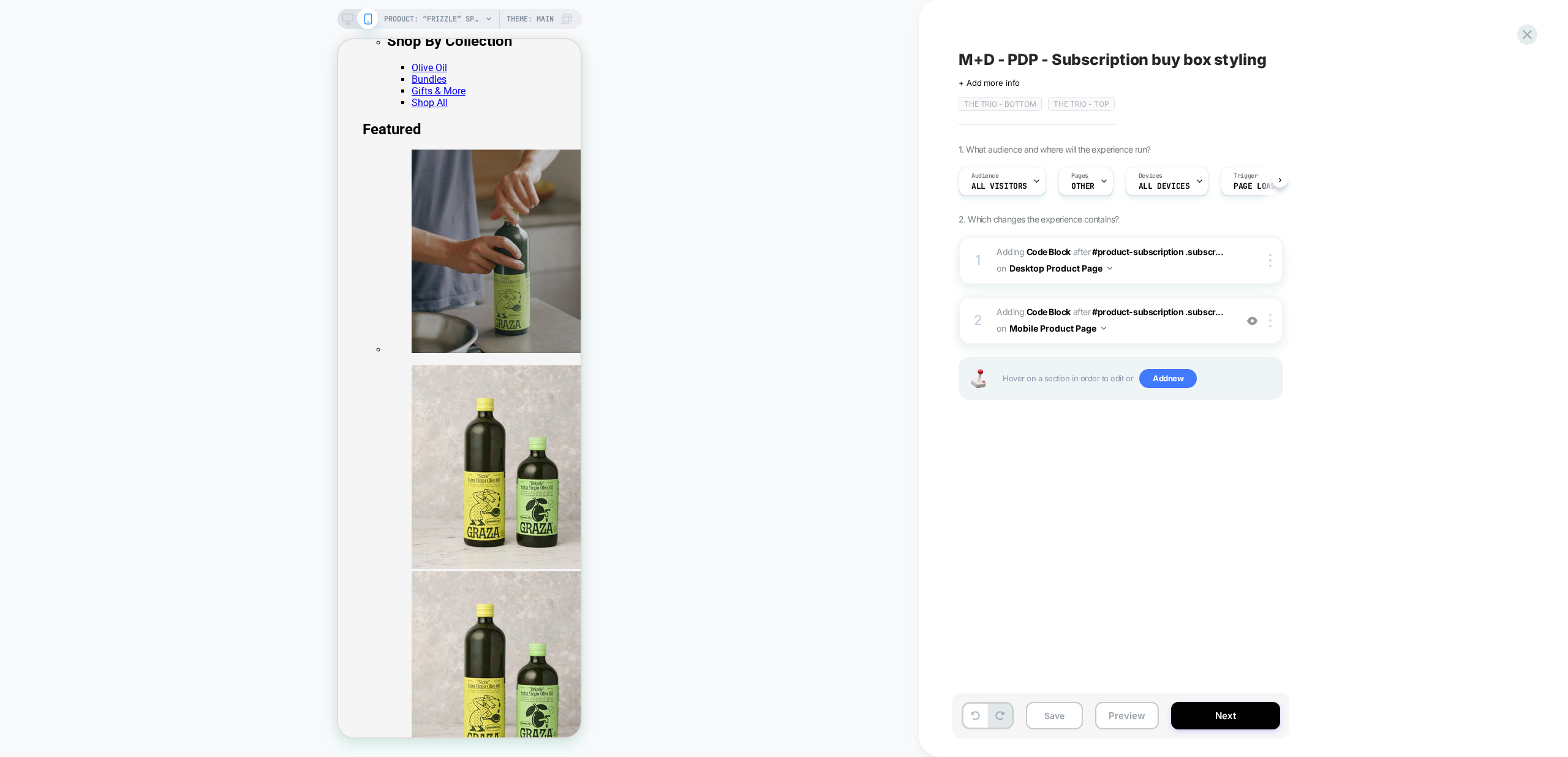
scroll to position [0, 1]
click at [1052, 717] on button "Save" at bounding box center [1055, 715] width 57 height 28
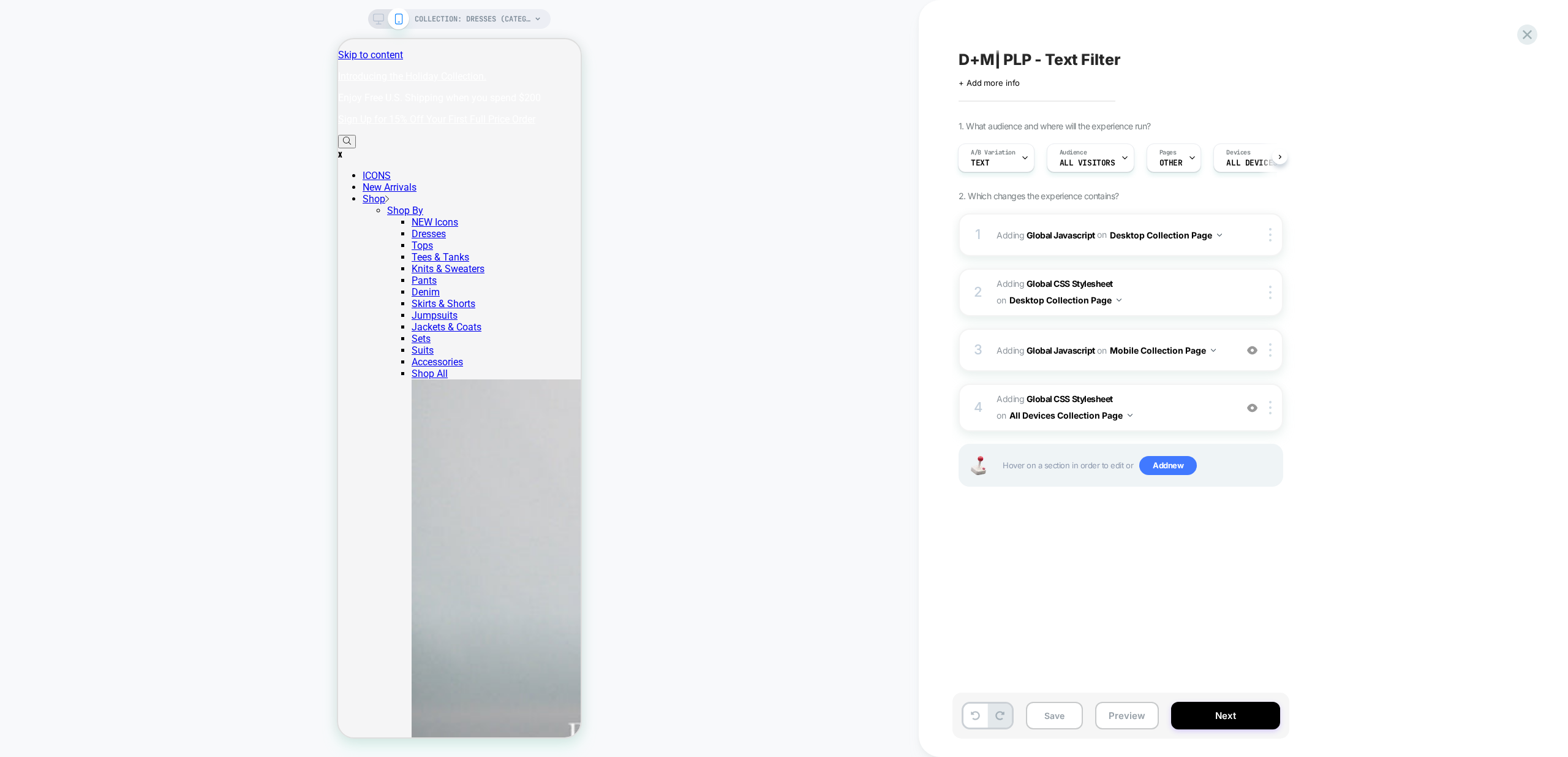
click at [381, 19] on icon at bounding box center [378, 19] width 11 height 11
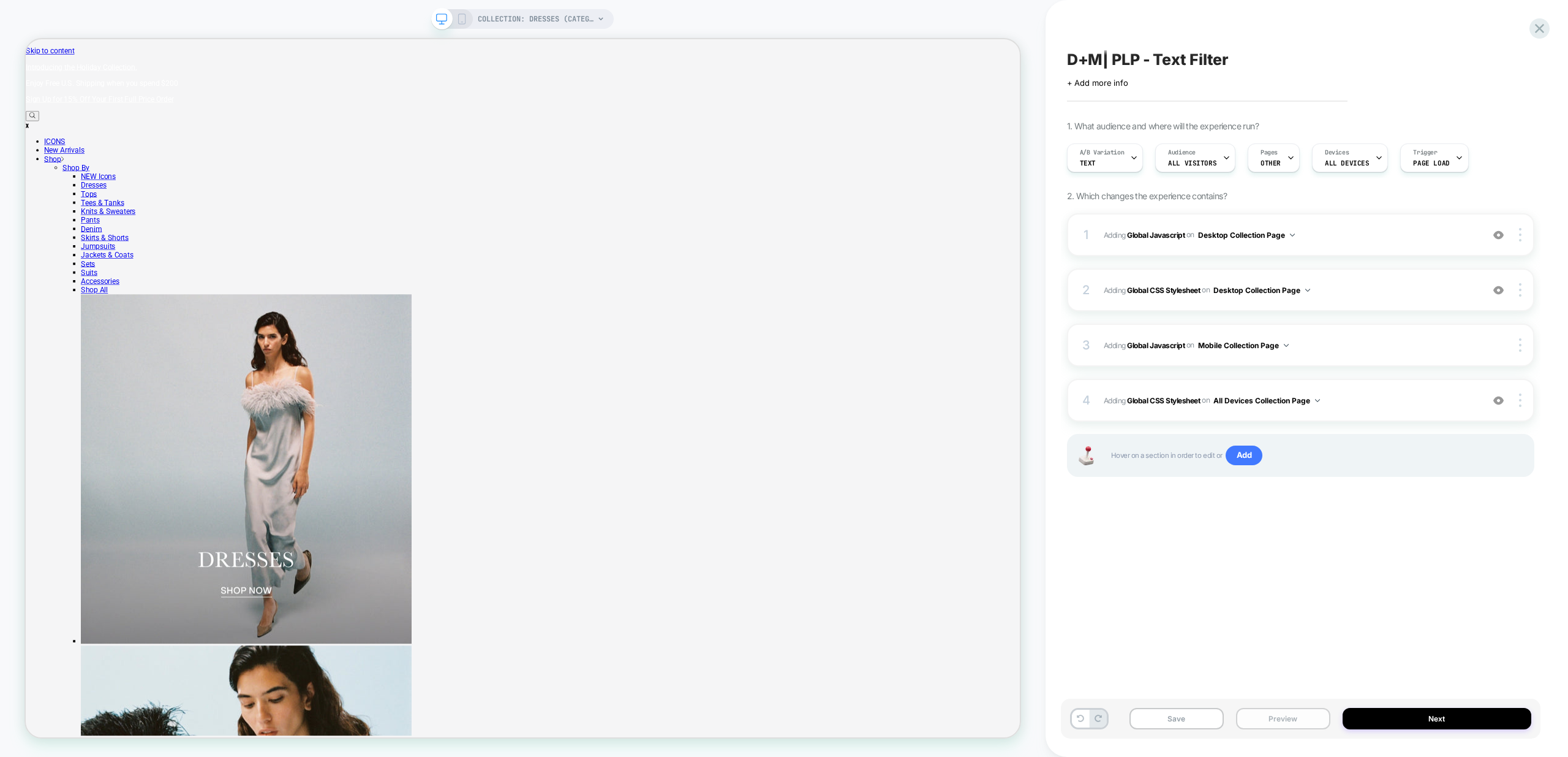
click at [1287, 726] on button "Preview" at bounding box center [1283, 718] width 94 height 21
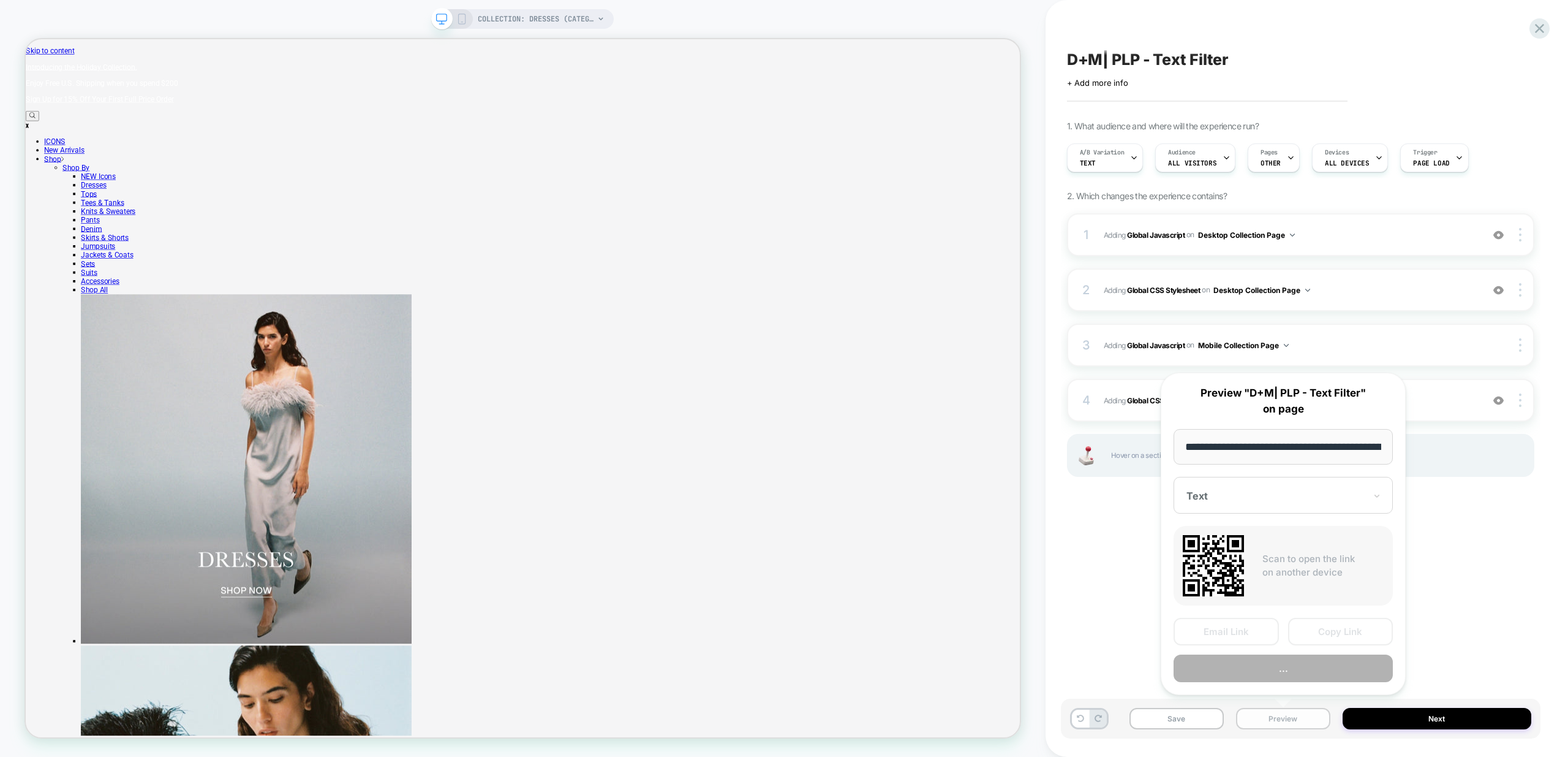
scroll to position [0, 85]
click at [1271, 667] on button "Preview" at bounding box center [1283, 669] width 219 height 28
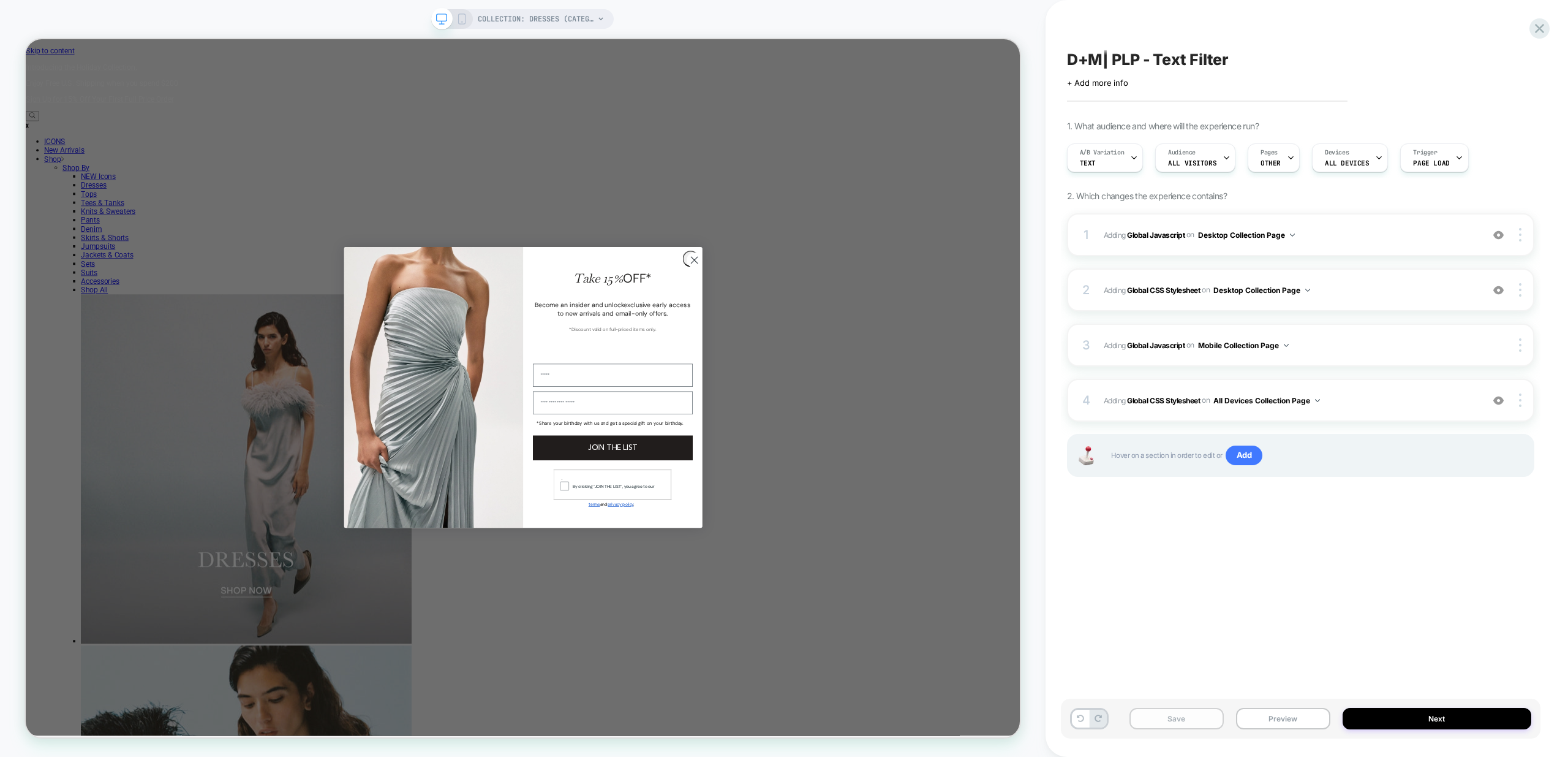
click at [1201, 725] on button "Save" at bounding box center [1177, 718] width 94 height 21
click at [1387, 229] on span "Adding Global Javascript on Desktop Collection Page" at bounding box center [1289, 235] width 372 height 15
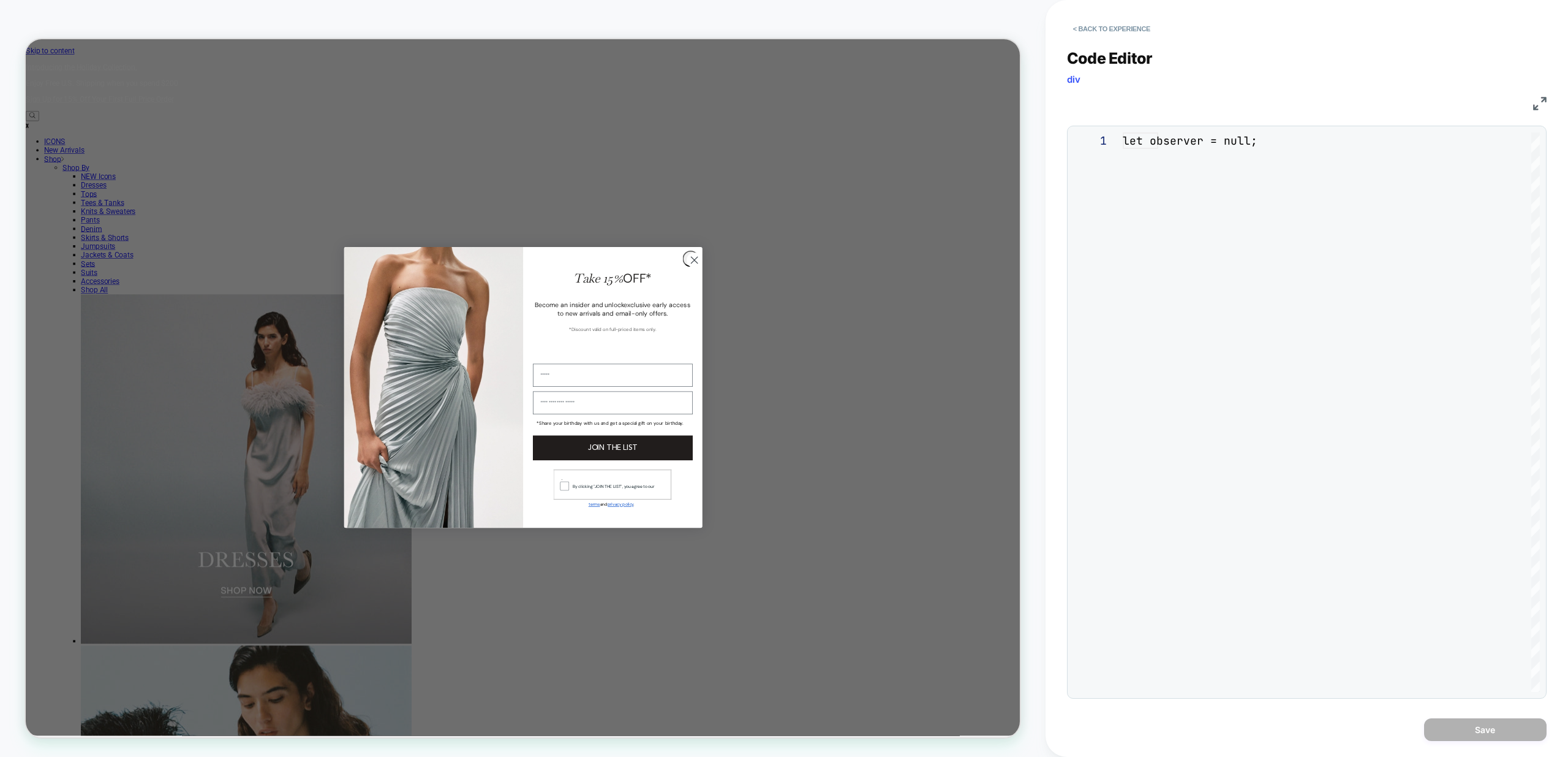
scroll to position [166, 0]
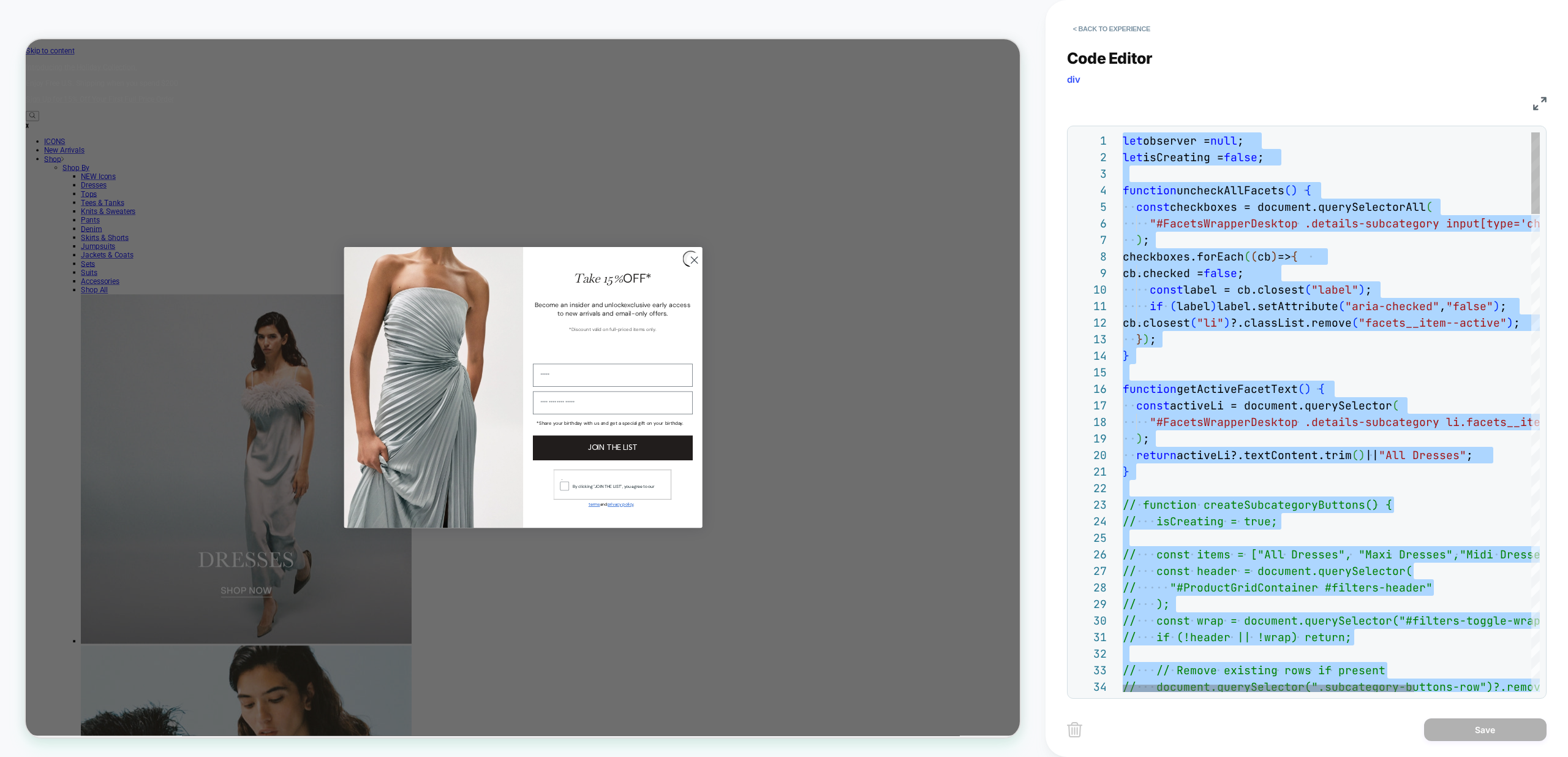
scroll to position [99, 482]
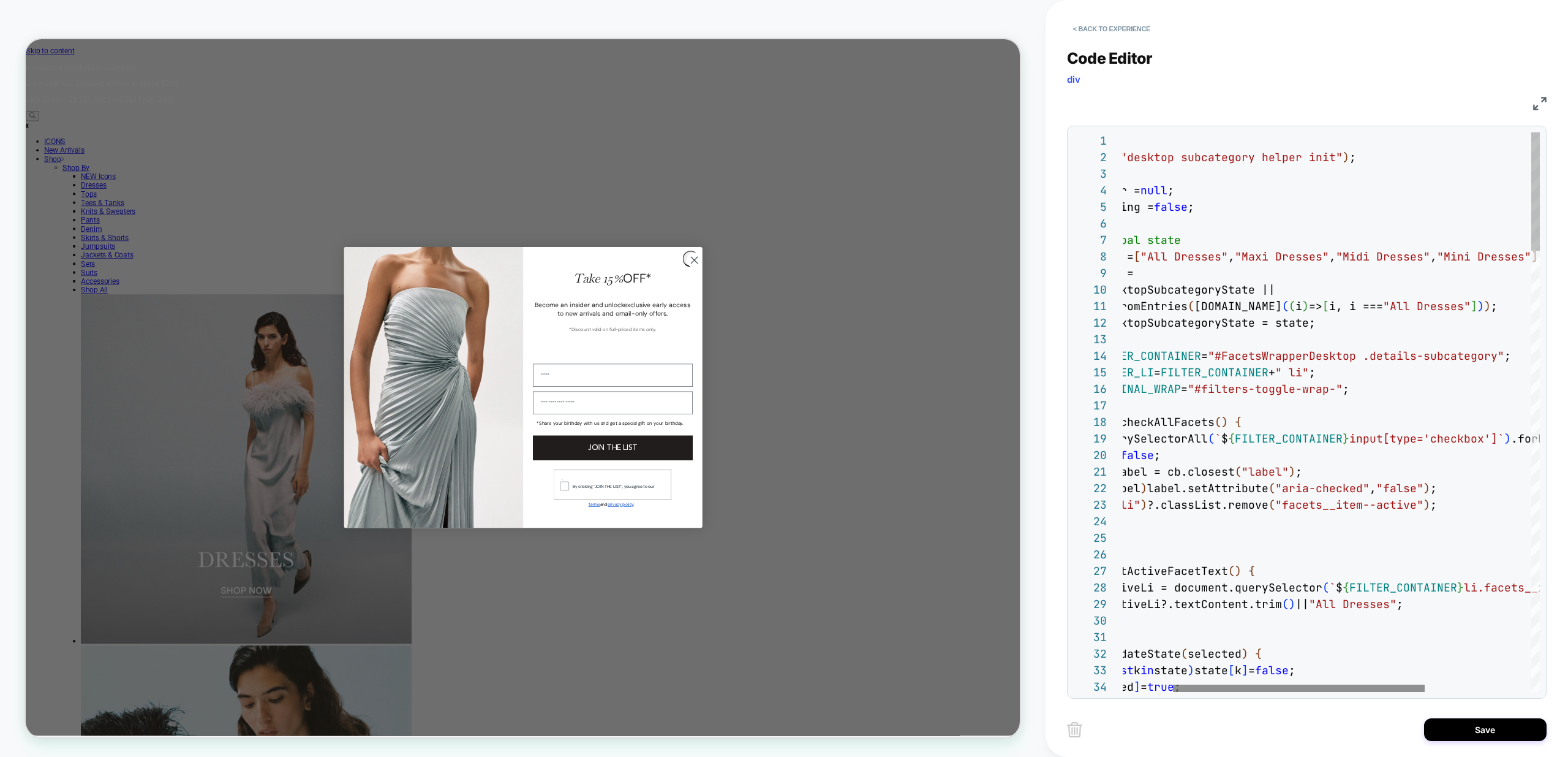
click at [1173, 688] on div at bounding box center [1298, 688] width 252 height 8
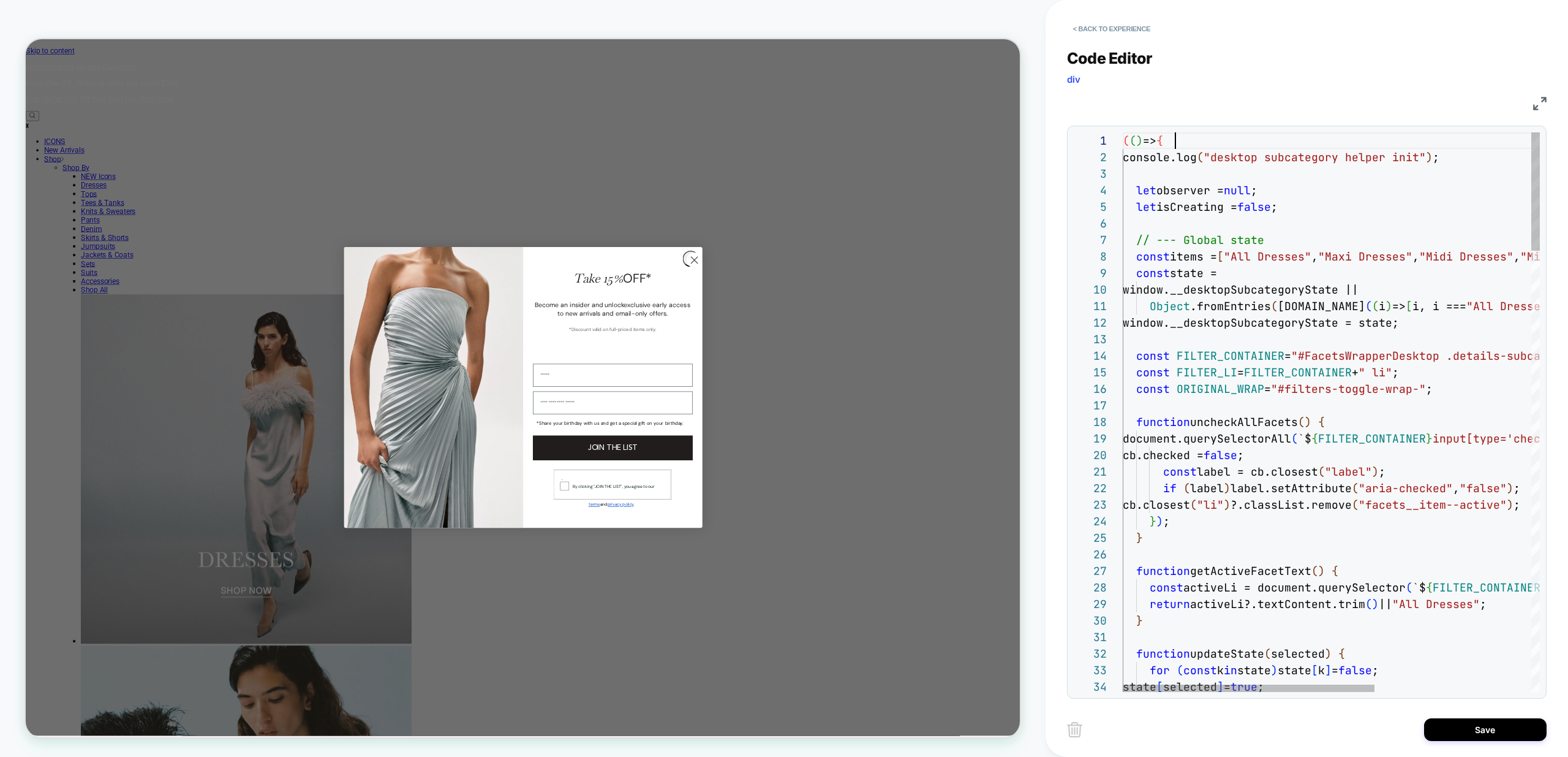
type textarea "**********"
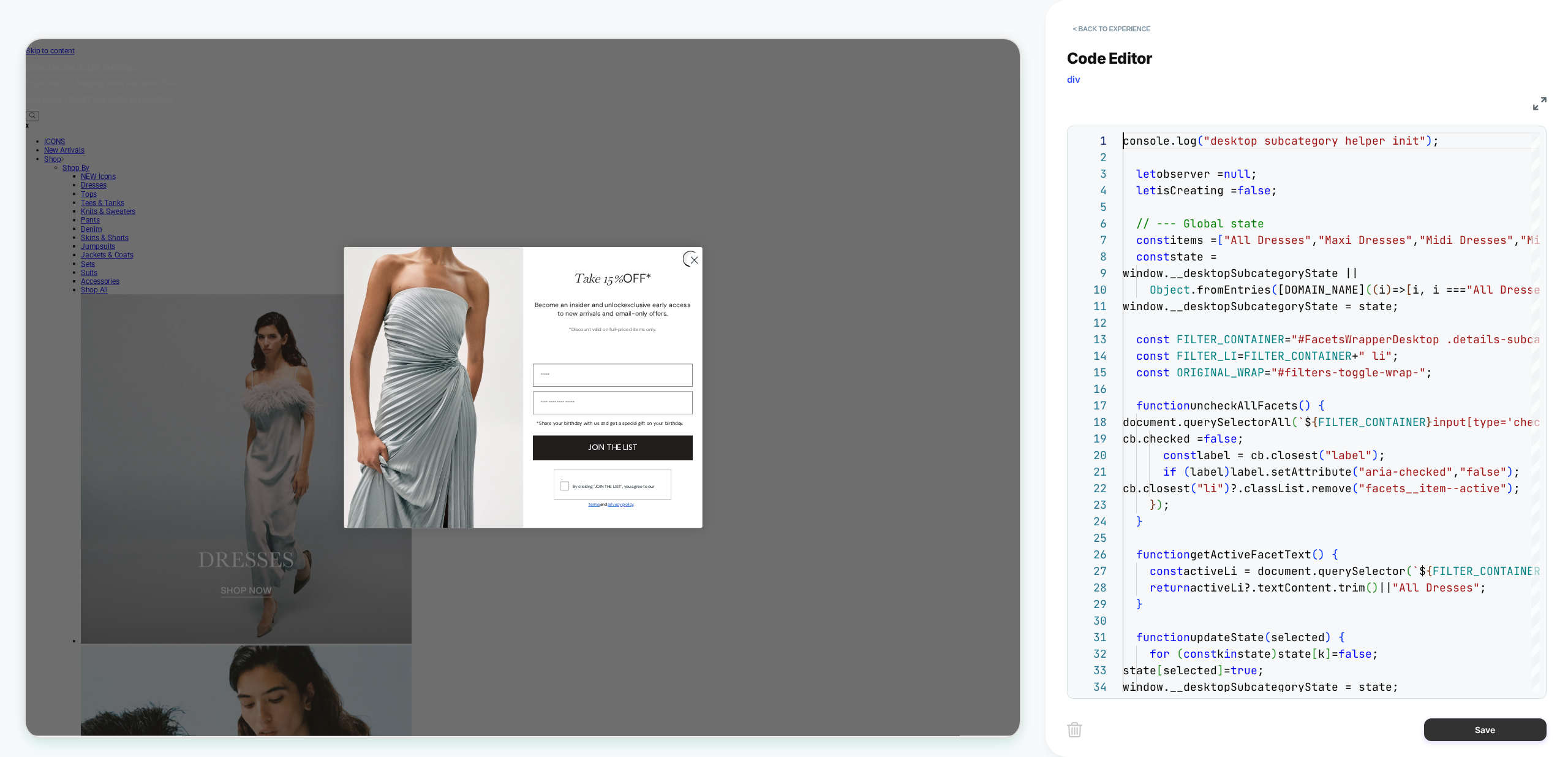
click at [1499, 737] on button "Save" at bounding box center [1485, 729] width 123 height 23
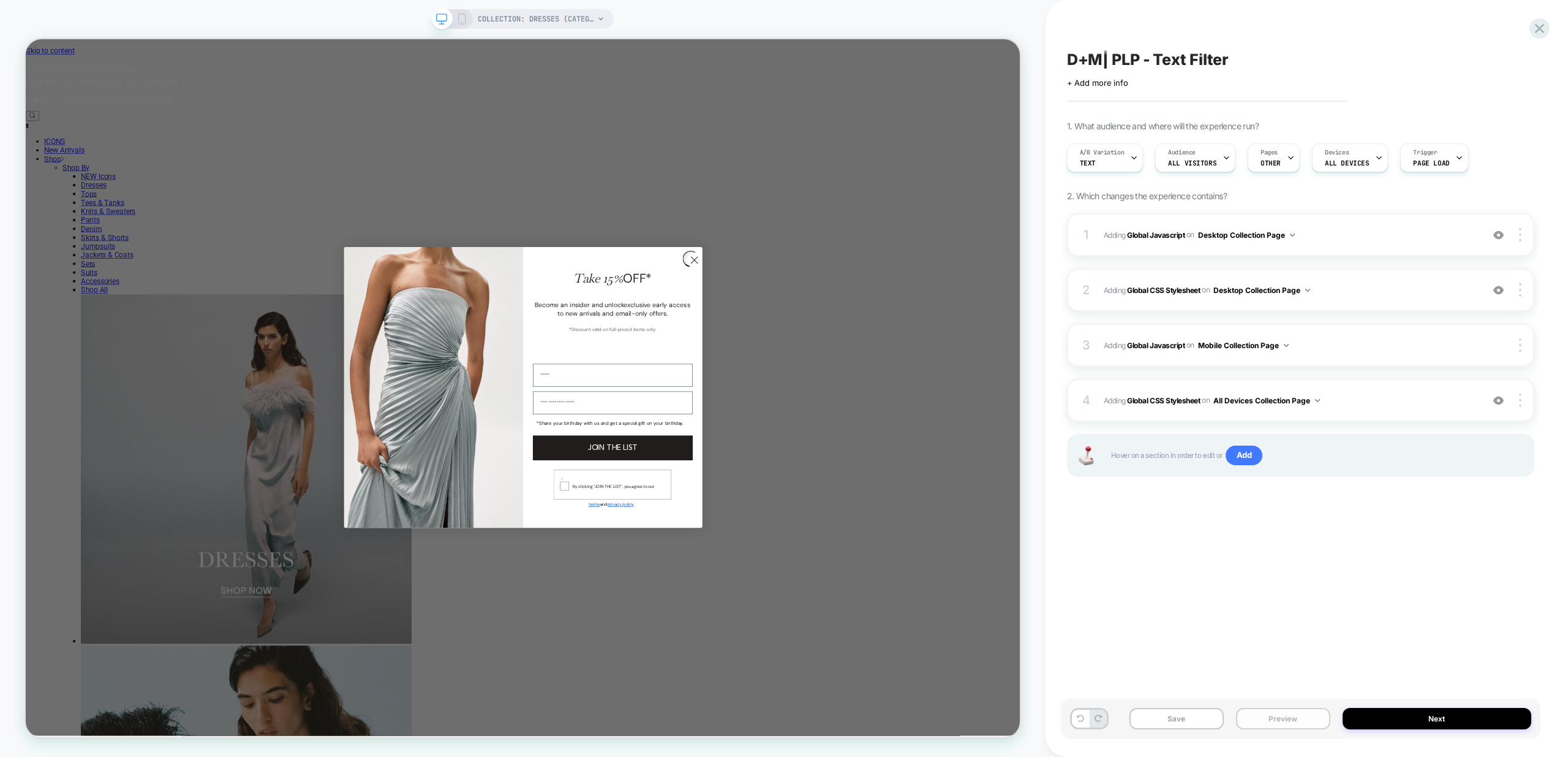
click at [1298, 717] on button "Preview" at bounding box center [1283, 718] width 94 height 21
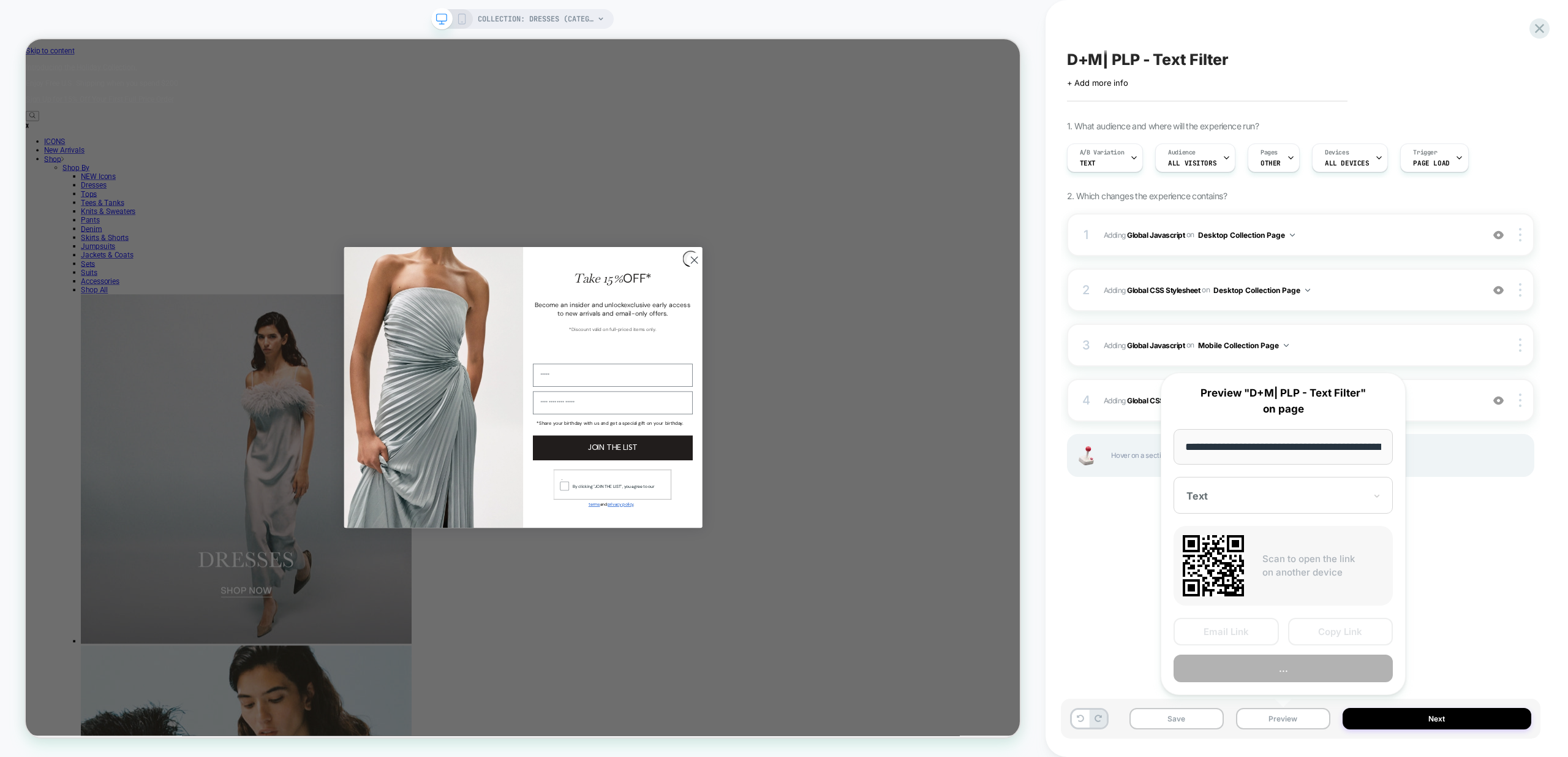
scroll to position [0, 85]
click at [1301, 670] on button "Preview" at bounding box center [1283, 669] width 219 height 28
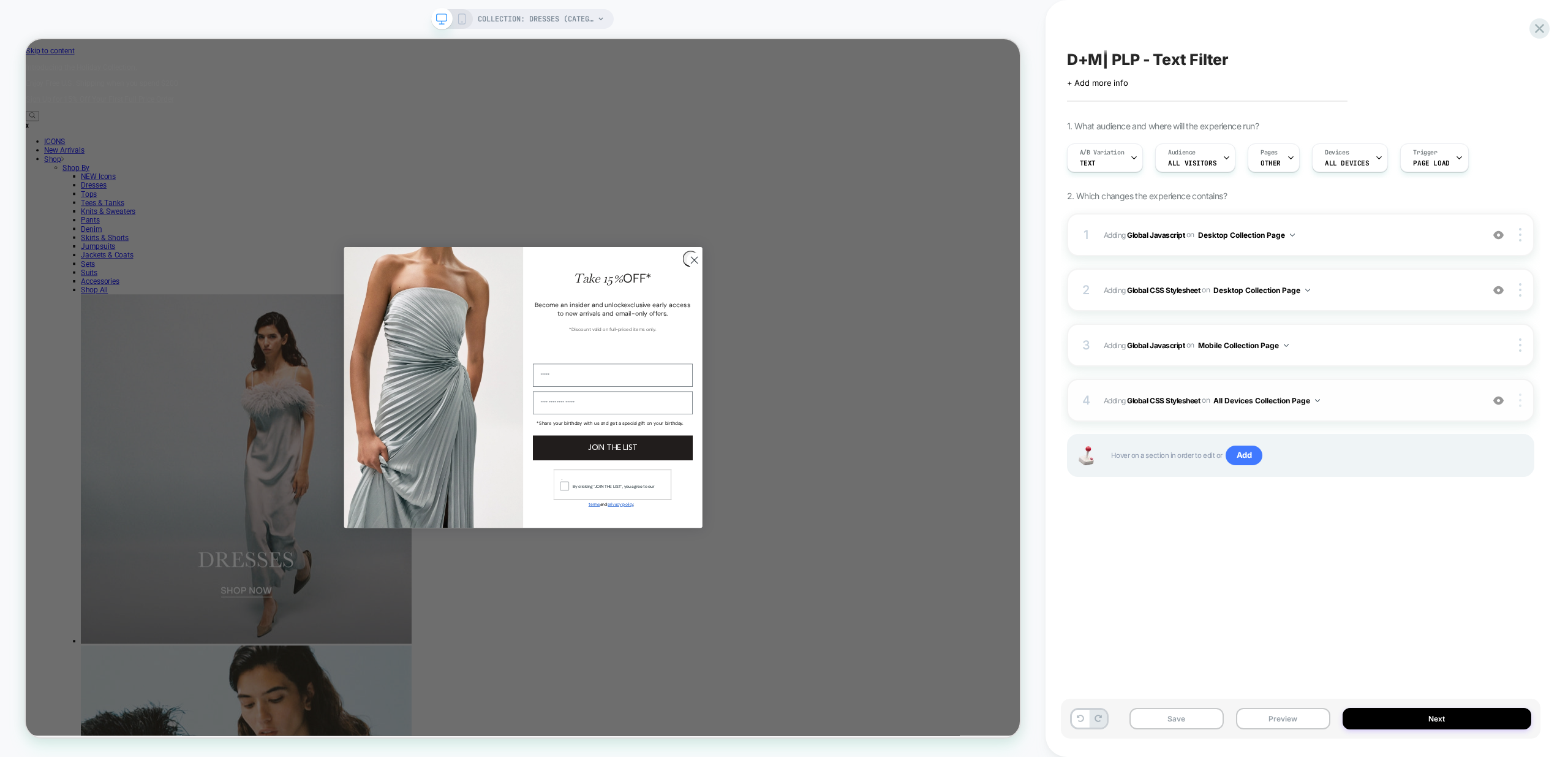
click at [1521, 406] on img at bounding box center [1520, 400] width 3 height 13
click at [1345, 532] on div "D+M| PLP - Text Filter Click to edit experience details + Add more info 1. What…" at bounding box center [1301, 378] width 479 height 732
click at [466, 17] on rect at bounding box center [462, 19] width 7 height 10
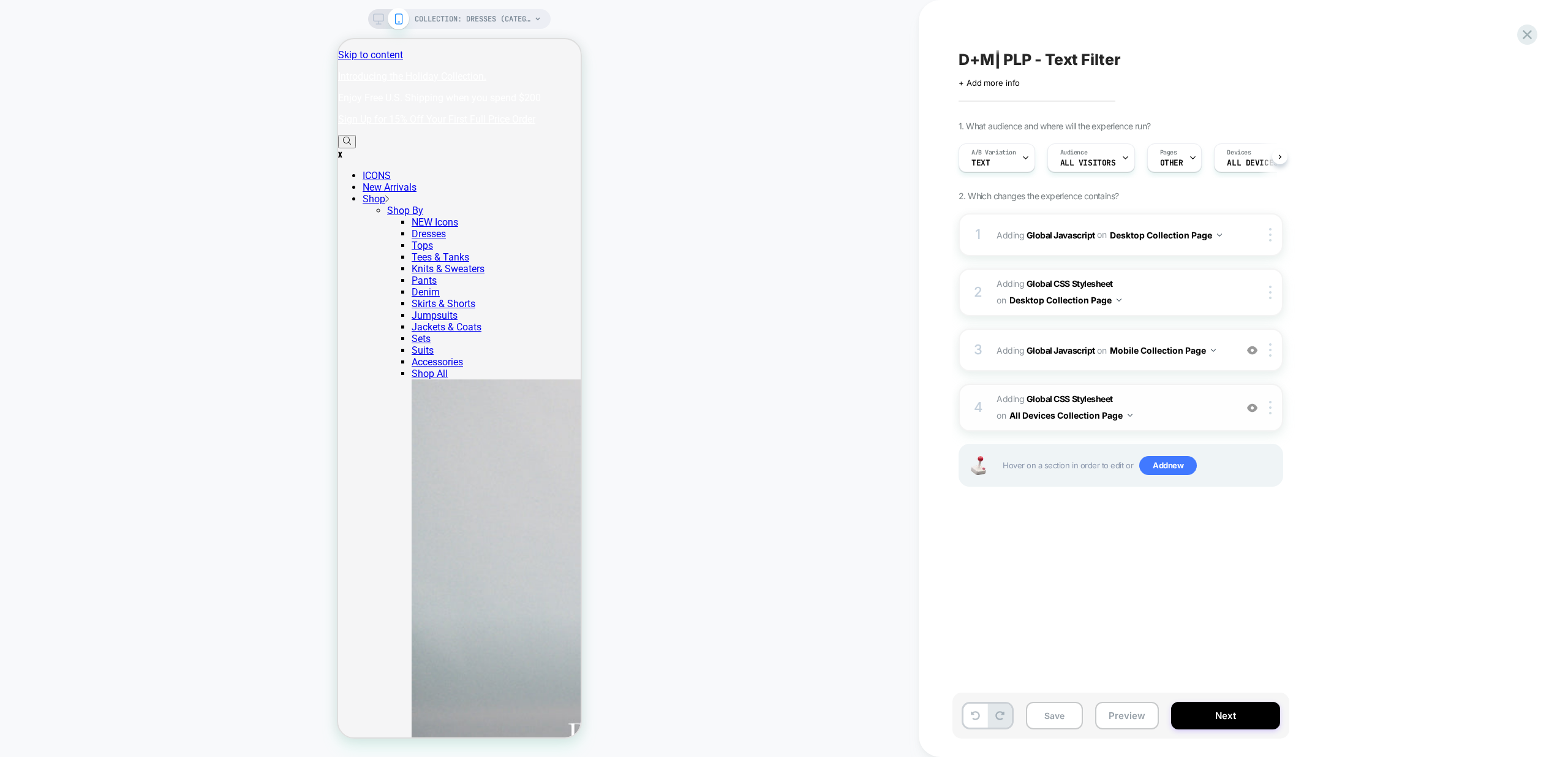
scroll to position [0, 1]
click at [1274, 409] on div at bounding box center [1272, 407] width 20 height 13
click at [1271, 506] on div "Target Mobile" at bounding box center [1271, 505] width 109 height 34
click at [1074, 571] on div "D+M| PLP - Text Filter Click to edit experience details + Add more info 1. What…" at bounding box center [1182, 378] width 459 height 732
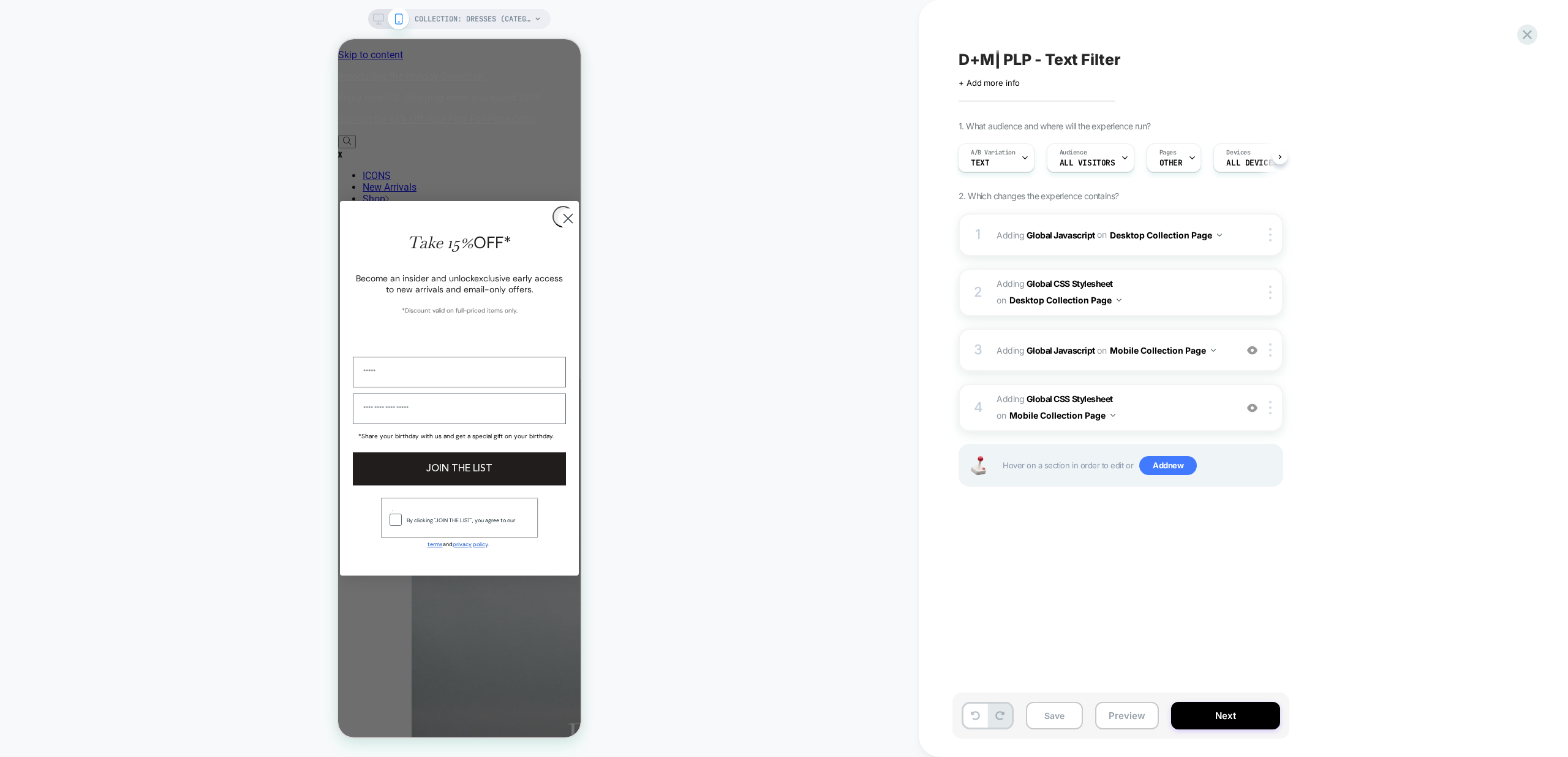
click at [376, 28] on div "COLLECTION: Dresses (Category)" at bounding box center [459, 19] width 182 height 19
click at [378, 23] on icon at bounding box center [378, 22] width 1 height 3
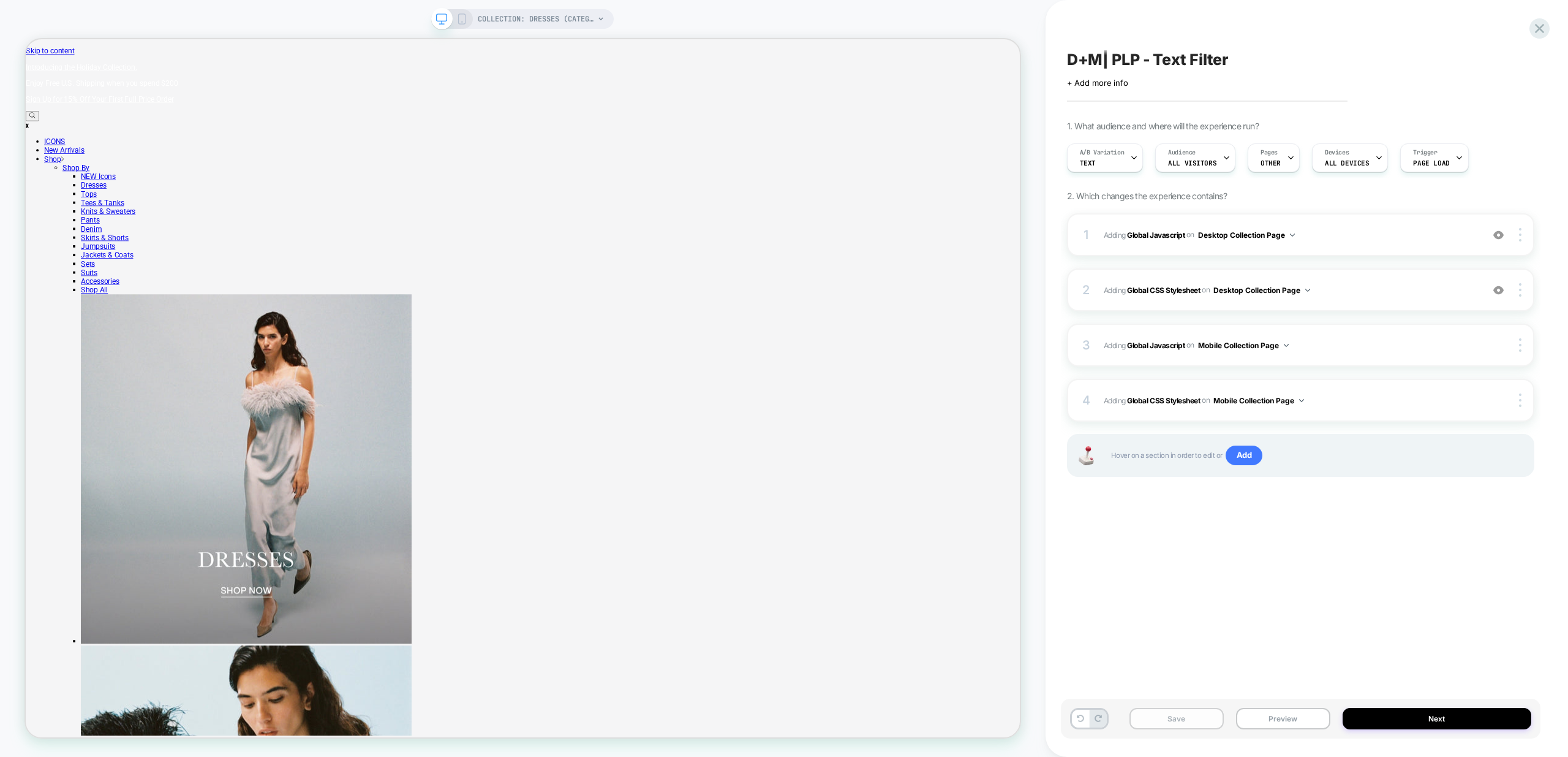
click at [1179, 717] on button "Save" at bounding box center [1177, 718] width 94 height 21
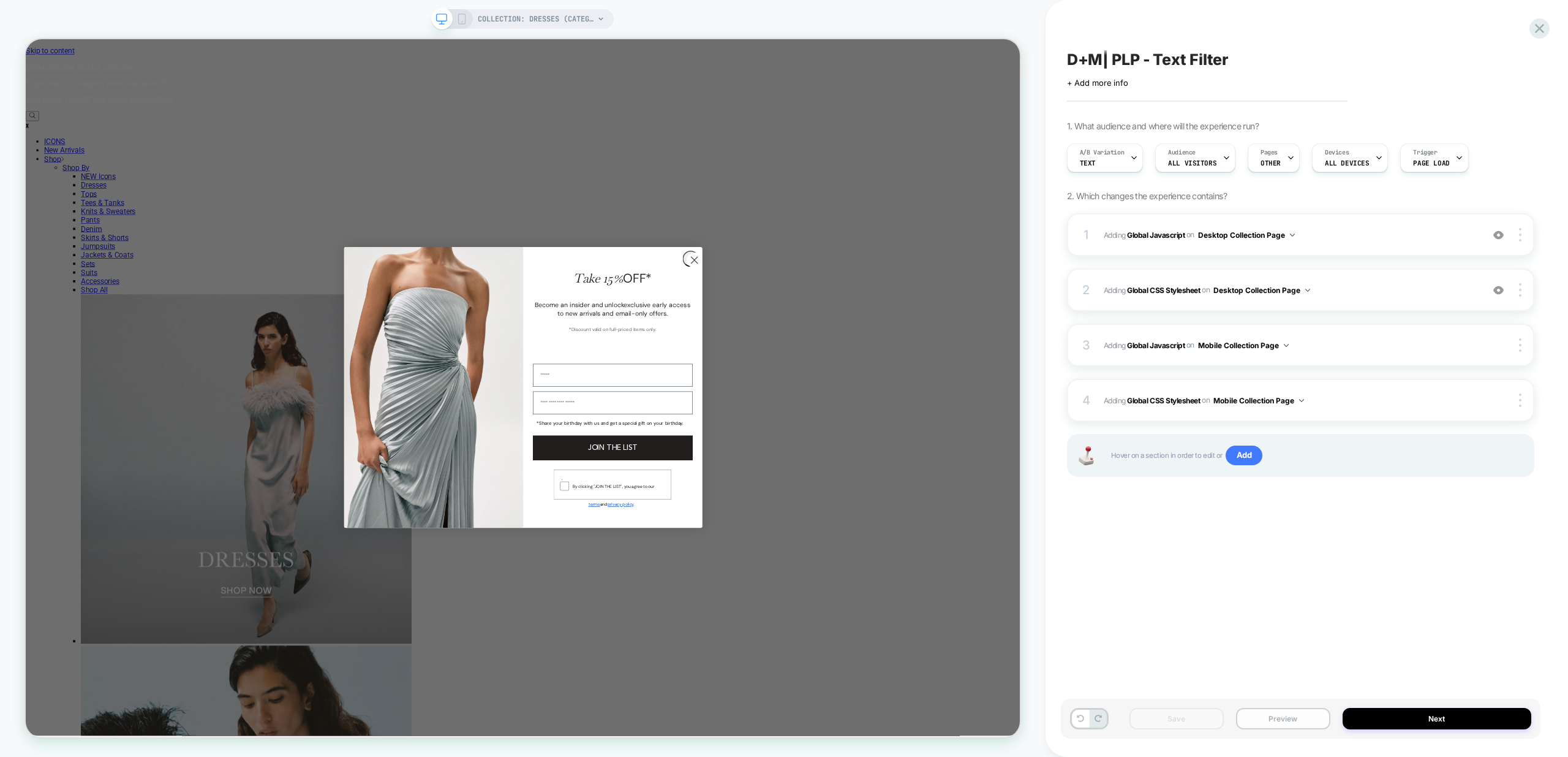
click at [1274, 727] on button "Preview" at bounding box center [1283, 718] width 94 height 21
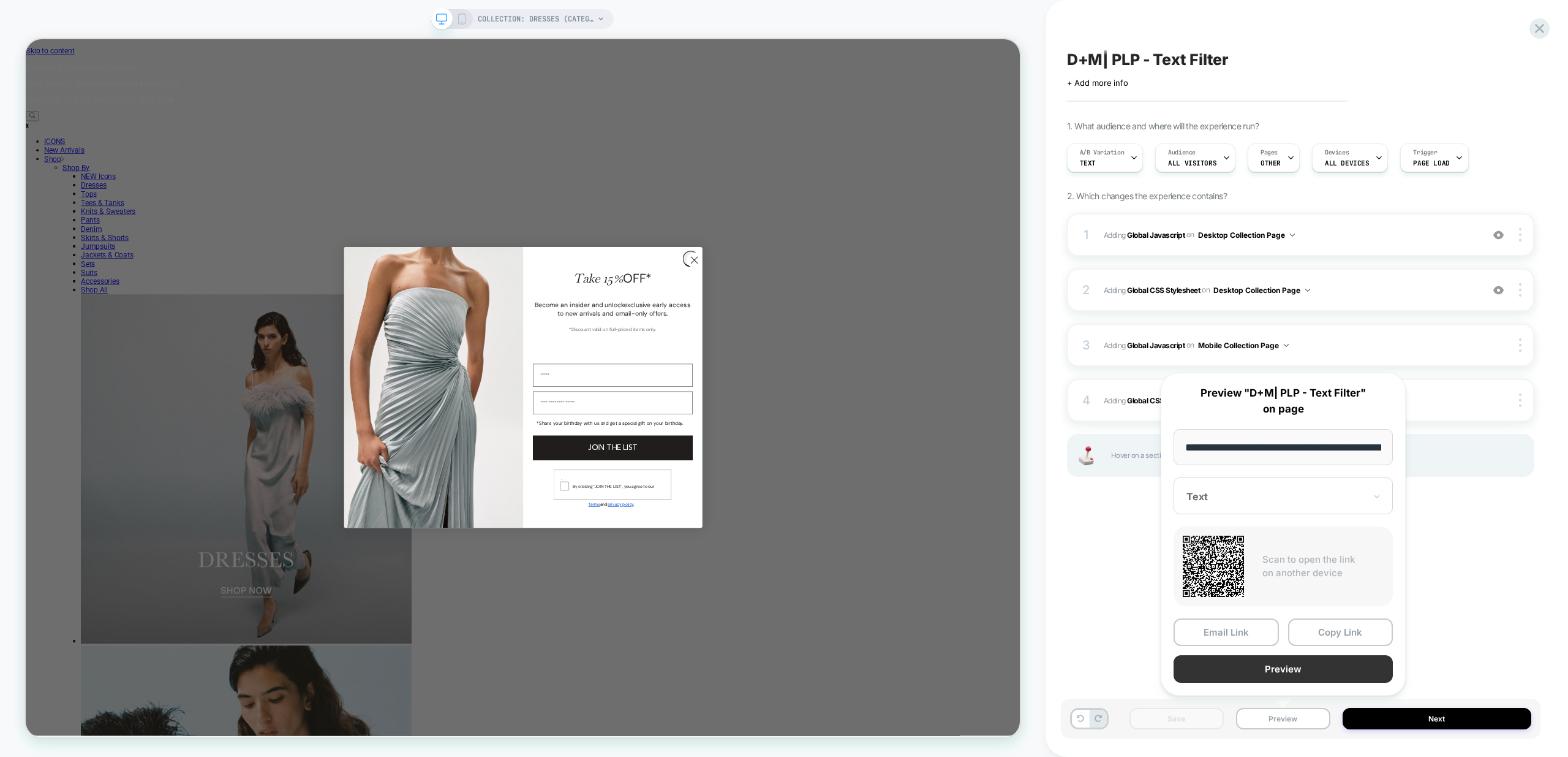
click at [1294, 663] on button "Preview" at bounding box center [1283, 669] width 219 height 28
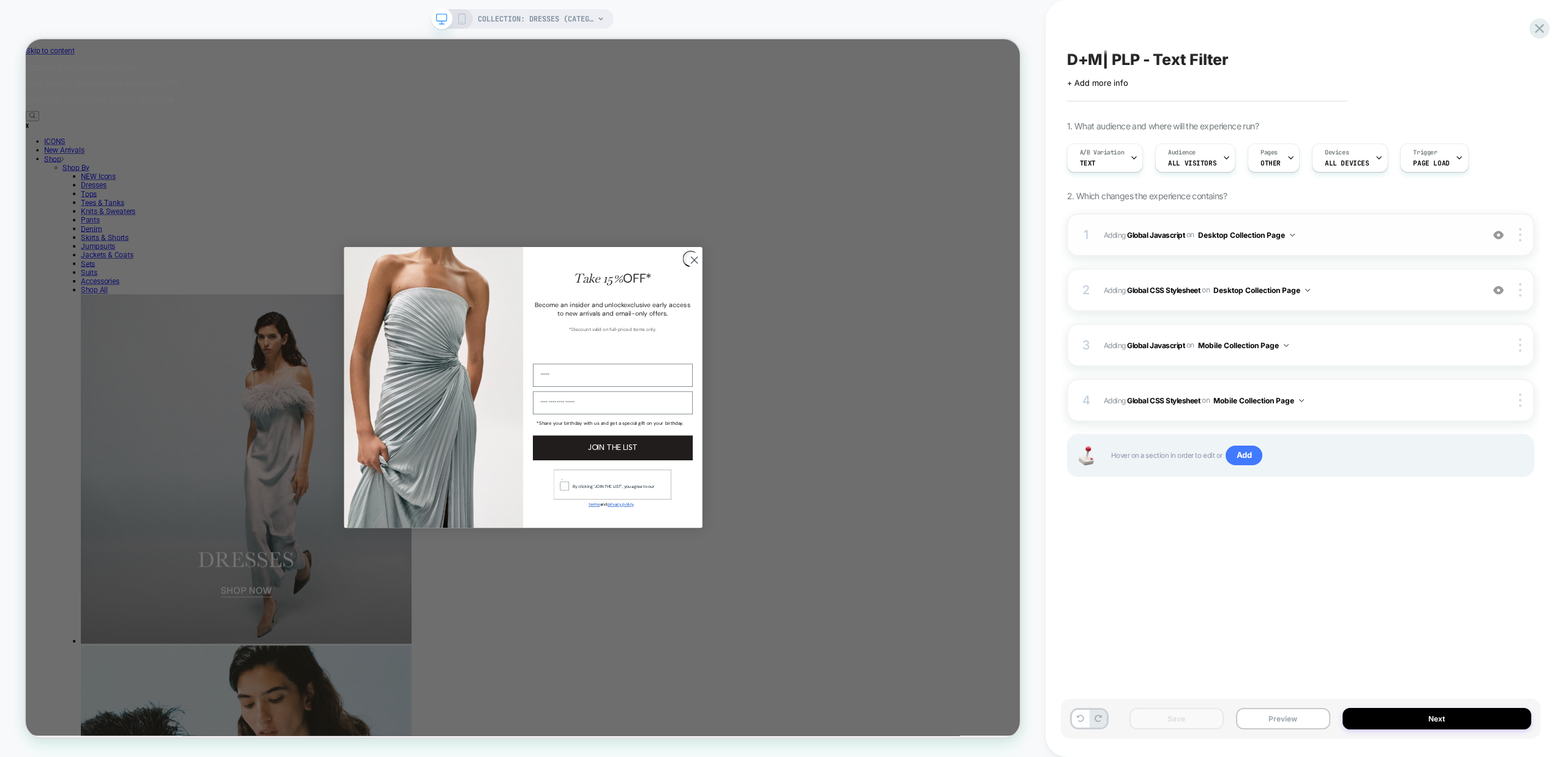
click at [1365, 241] on span "Adding Global Javascript on Desktop Collection Page" at bounding box center [1289, 235] width 372 height 15
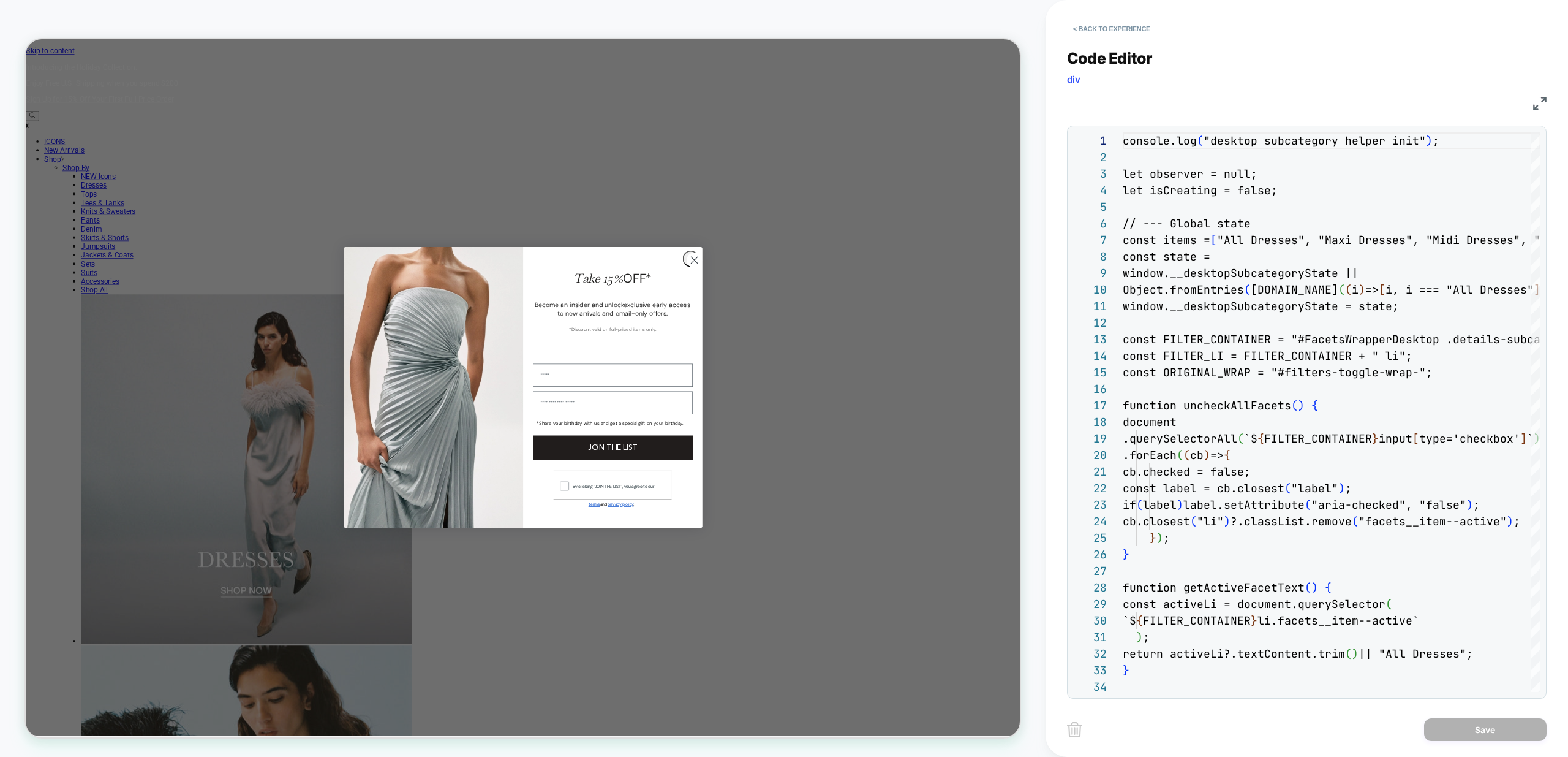
scroll to position [166, 0]
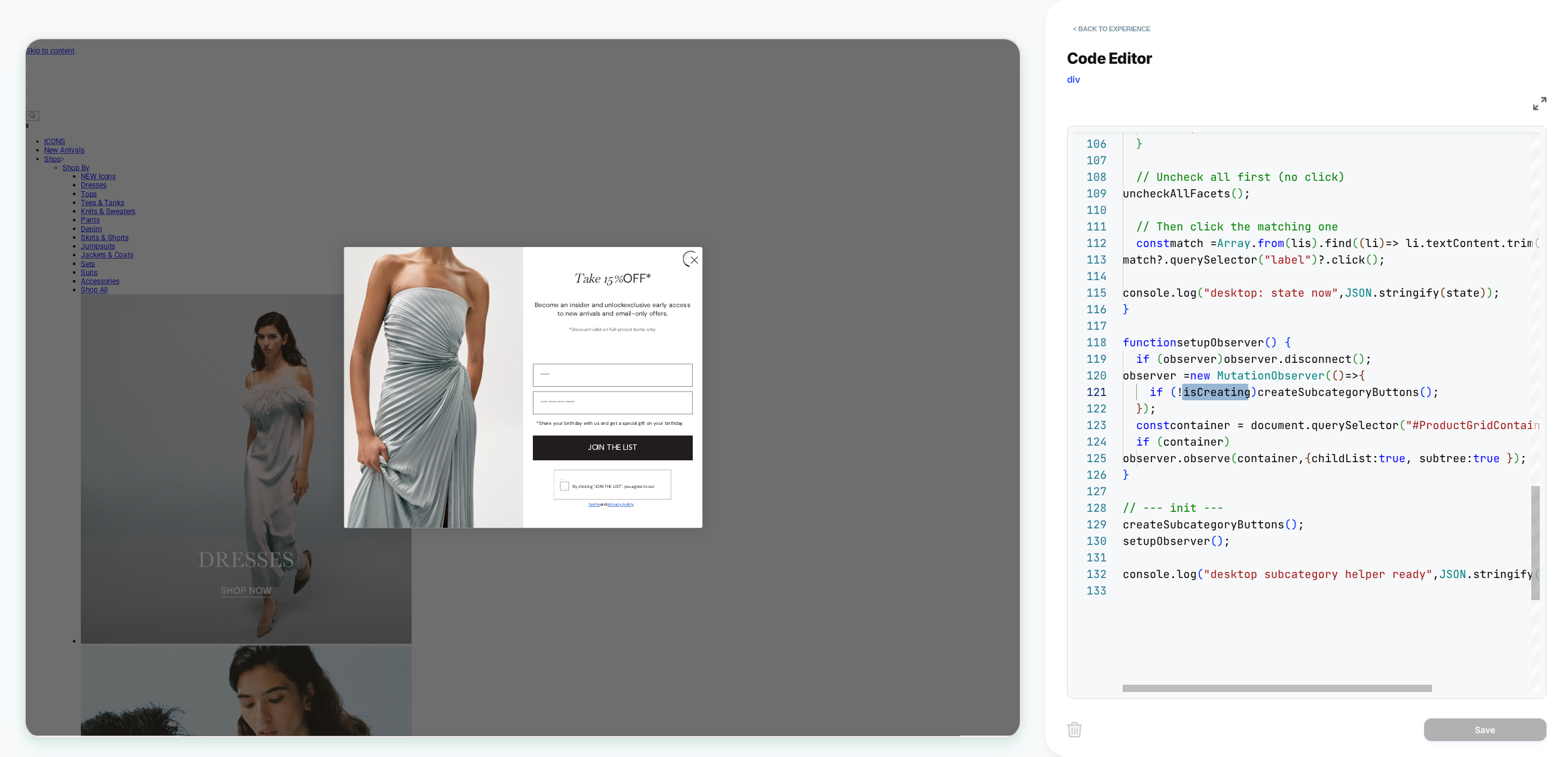
scroll to position [0, 46]
drag, startPoint x: 1448, startPoint y: 393, endPoint x: 1455, endPoint y: 406, distance: 14.8
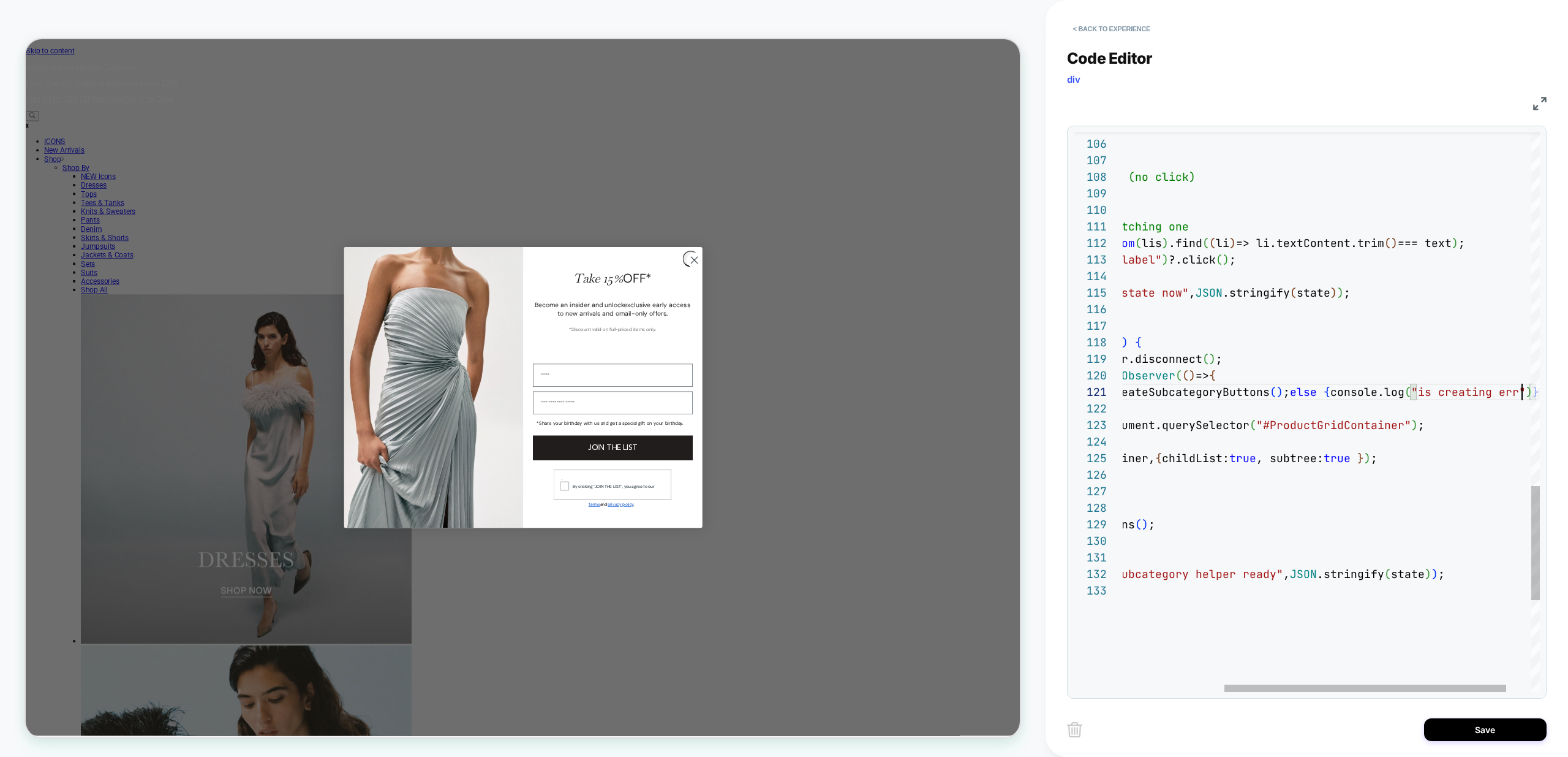
scroll to position [0, 563]
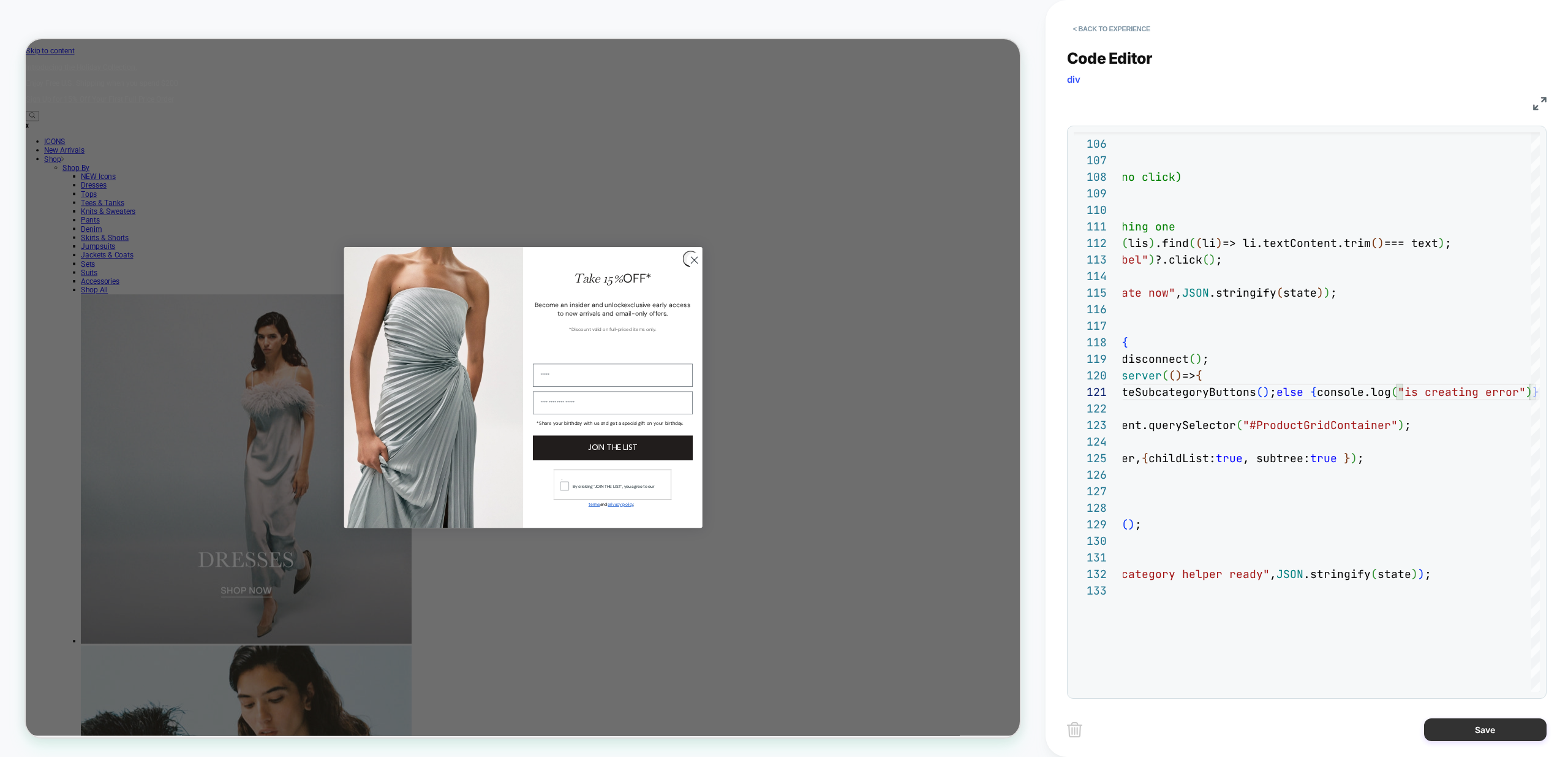
type textarea "**********"
click at [1518, 736] on button "Save" at bounding box center [1485, 729] width 123 height 23
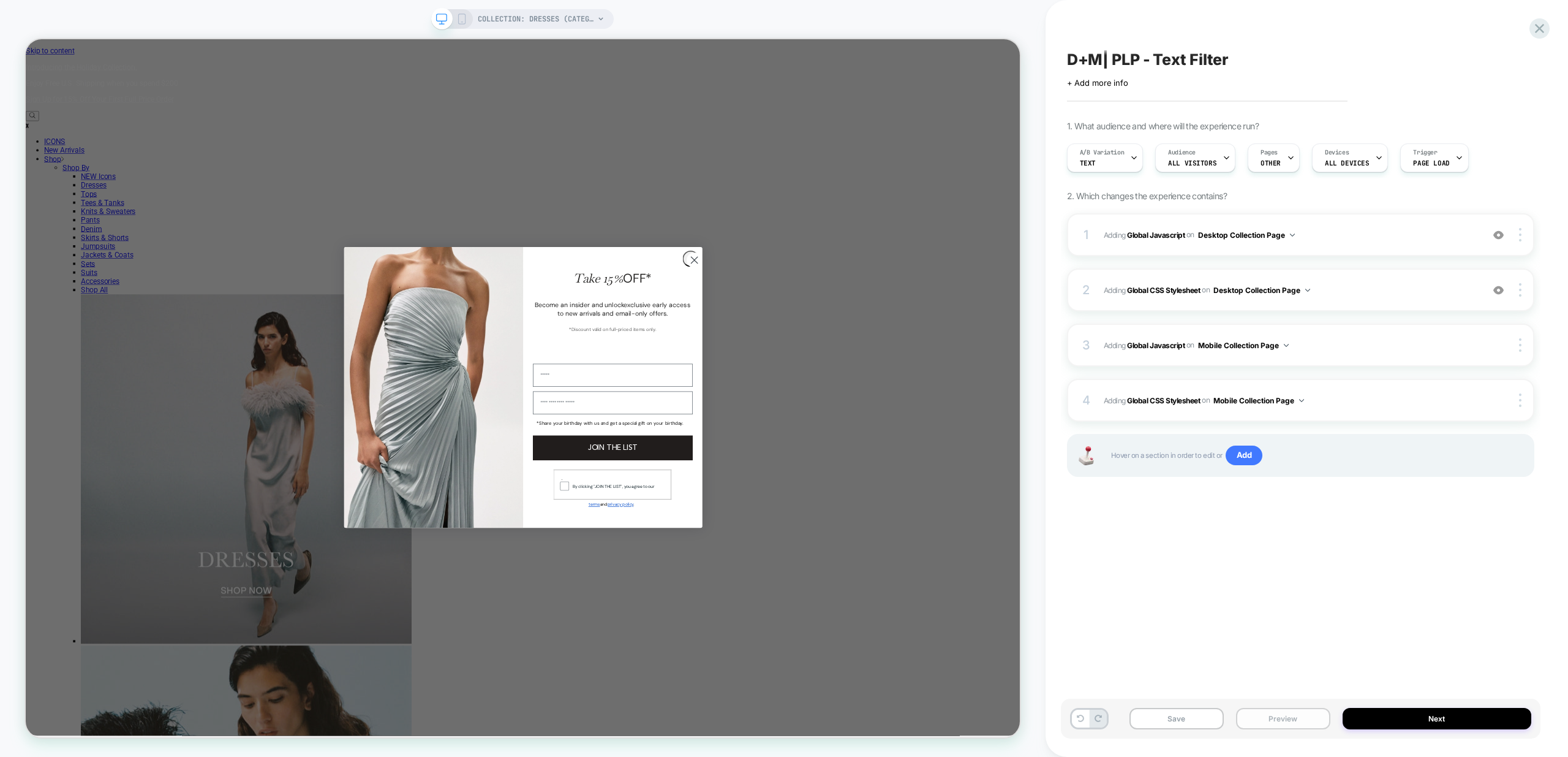
click at [1286, 722] on button "Preview" at bounding box center [1283, 718] width 94 height 21
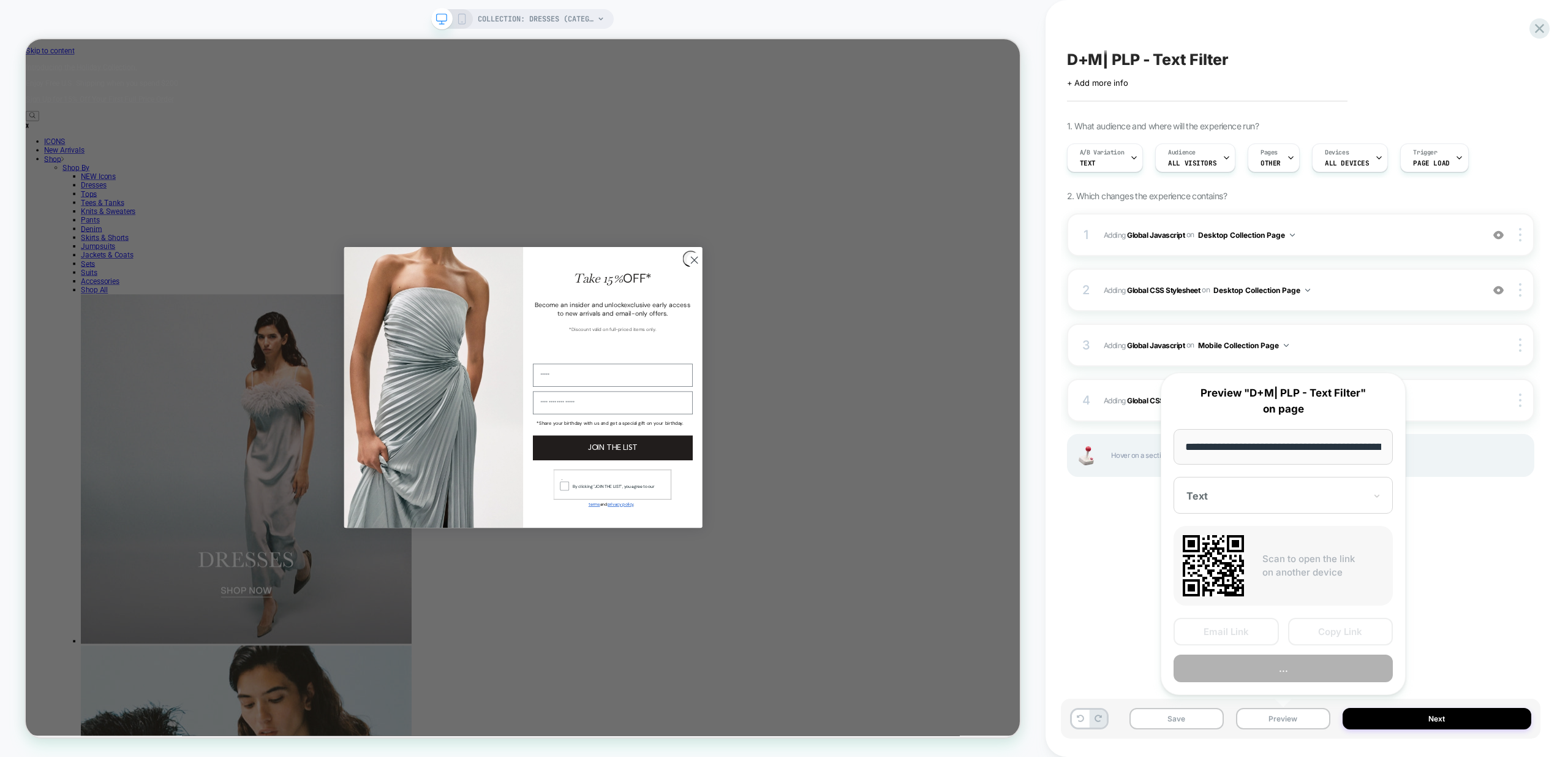
scroll to position [0, 85]
click at [1316, 670] on button "Preview" at bounding box center [1283, 669] width 219 height 28
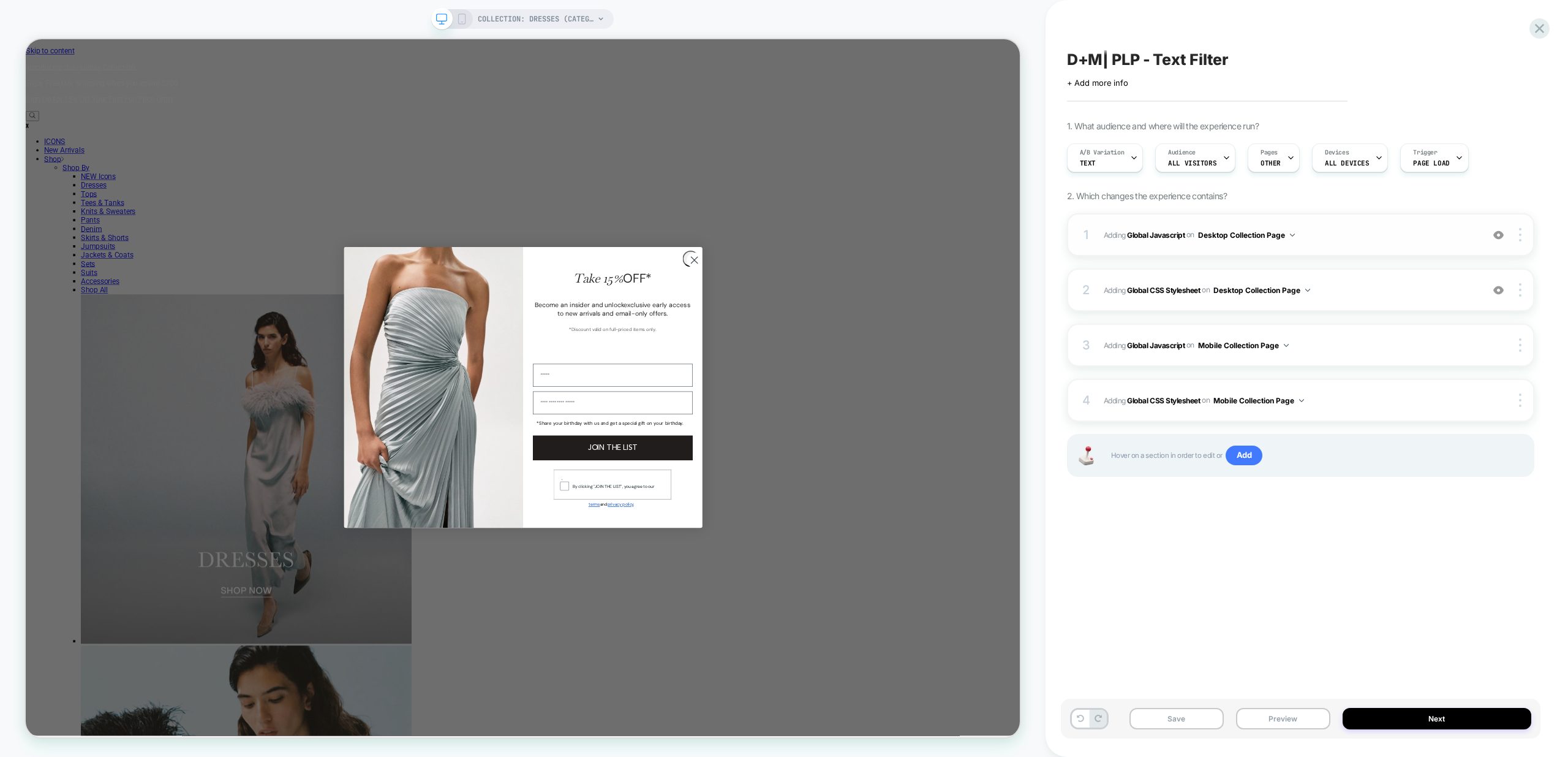
click at [1386, 244] on div "1 Adding Global Javascript on Desktop Collection Page Add Before Add After Copy…" at bounding box center [1301, 235] width 468 height 43
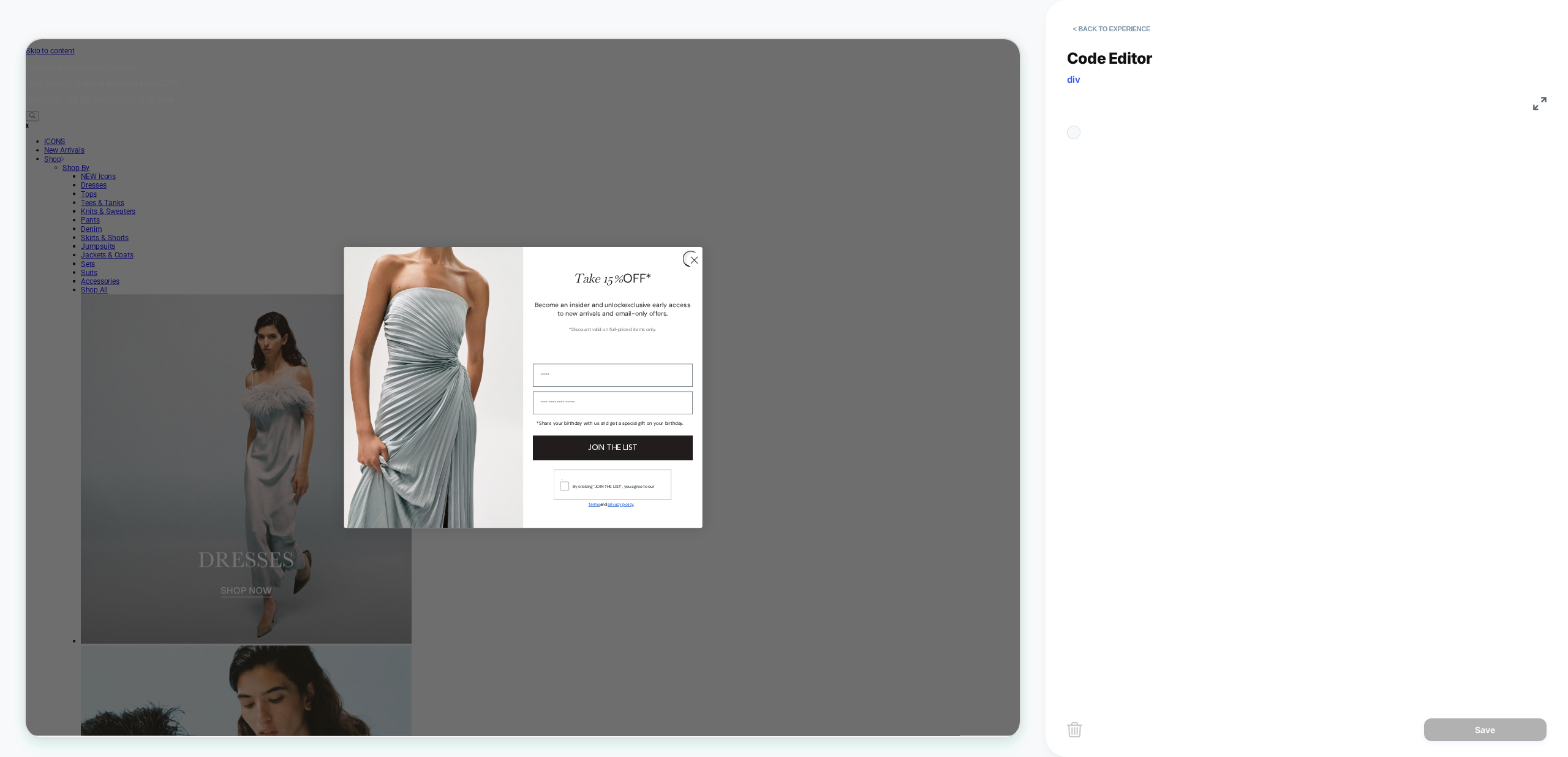
scroll to position [166, 0]
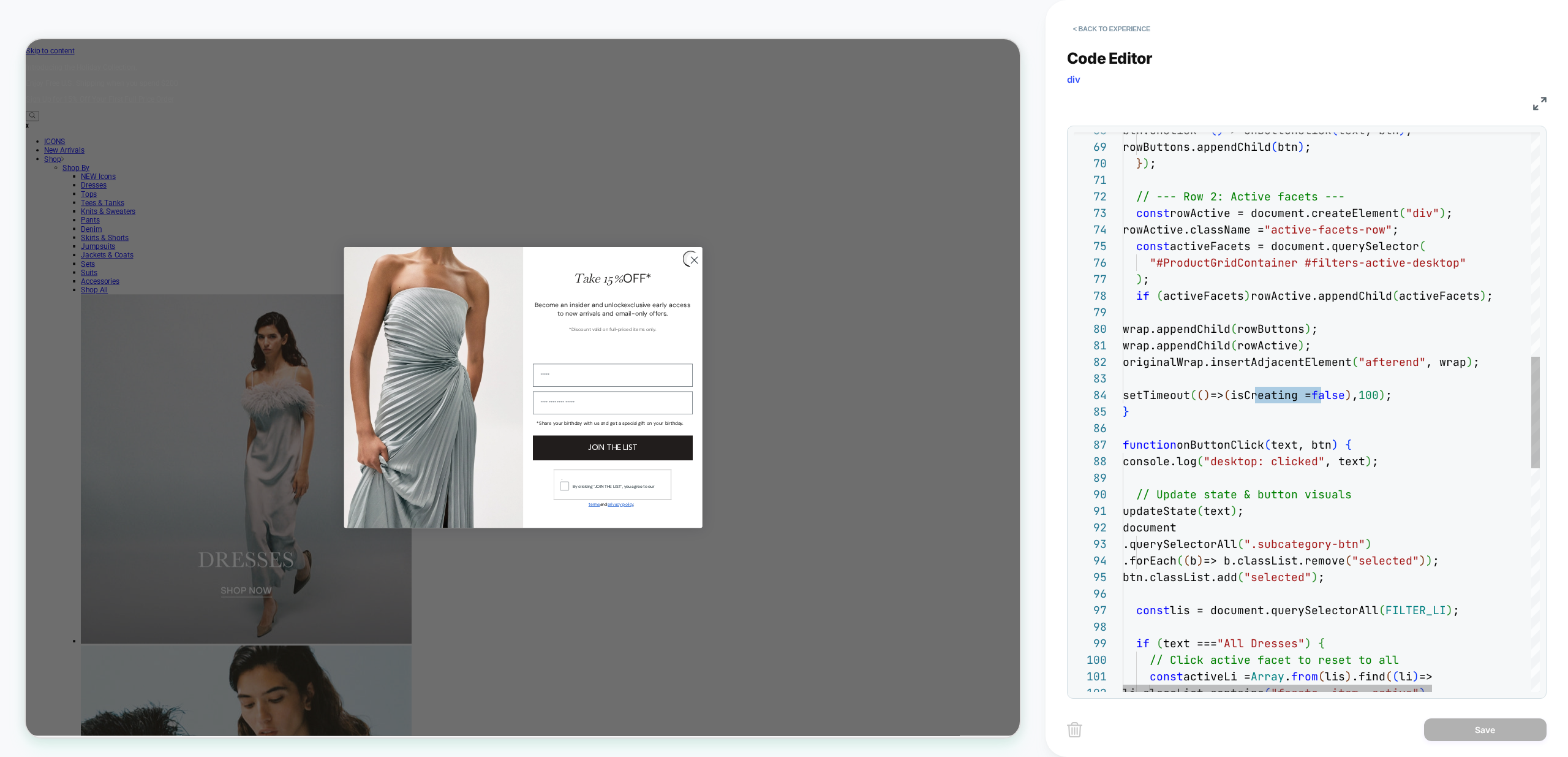
click at [1339, 460] on div "btn.onclick = ( ) => onButtonClick ( text, btn ) ; rowButtons.appendChild ( btn…" at bounding box center [1398, 410] width 551 height 2793
click at [1175, 396] on div "btn.onclick = ( ) => onButtonClick ( text, btn ) ; rowButtons.appendChild ( btn…" at bounding box center [1398, 410] width 551 height 2793
click at [1314, 448] on div "btn.onclick = ( ) => onButtonClick ( text, btn ) ; rowButtons.appendChild ( btn…" at bounding box center [1398, 410] width 551 height 2793
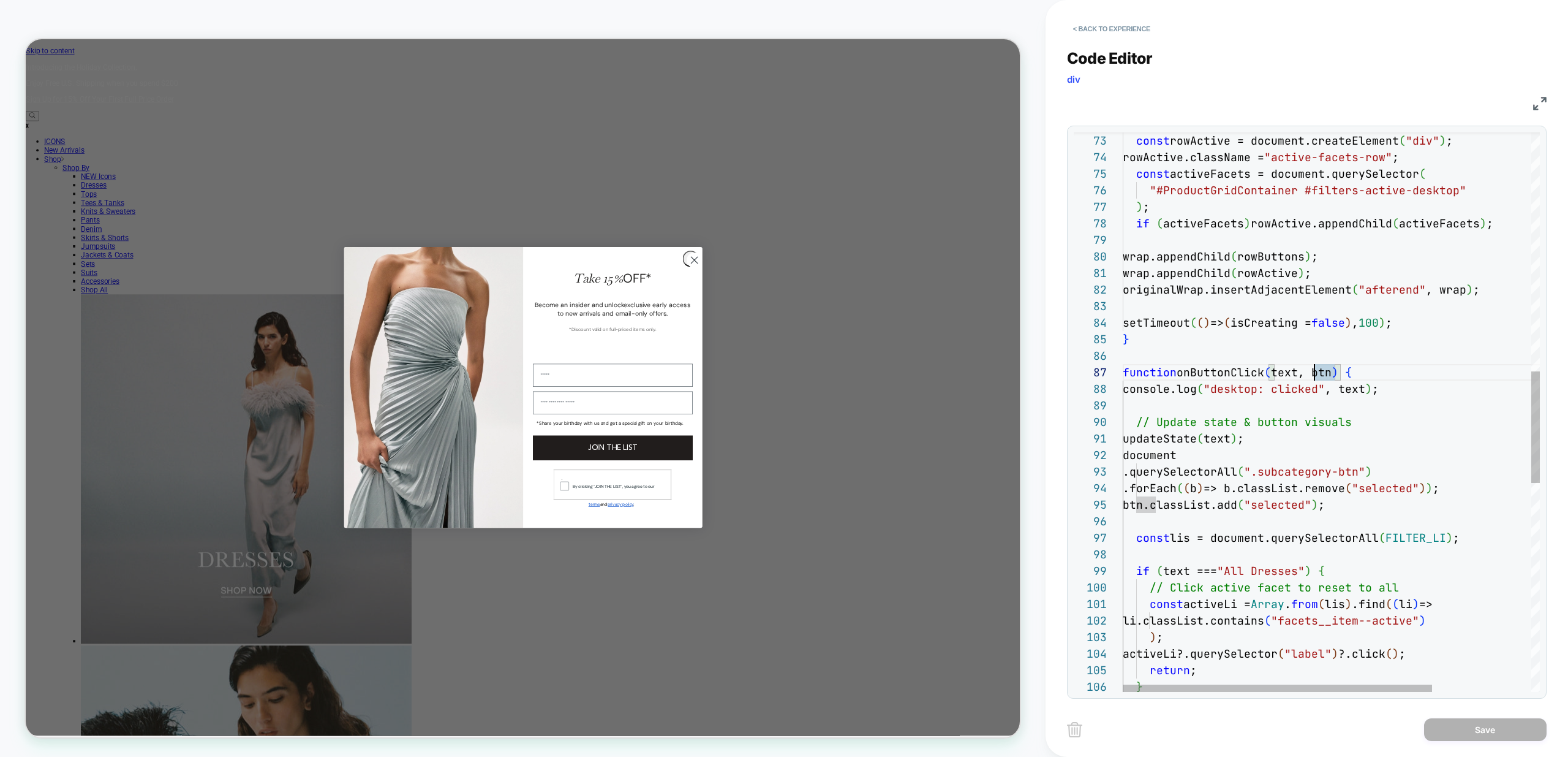
click at [1165, 319] on div "const rowActive = document.createElement ( "div" ) ; rowActive.className = "act…" at bounding box center [1398, 337] width 551 height 2793
click at [1165, 320] on div "const rowActive = document.createElement ( "div" ) ; rowActive.className = "act…" at bounding box center [1398, 337] width 551 height 2793
click at [1161, 324] on div "const rowActive = document.createElement ( "div" ) ; rowActive.className = "act…" at bounding box center [1398, 337] width 551 height 2793
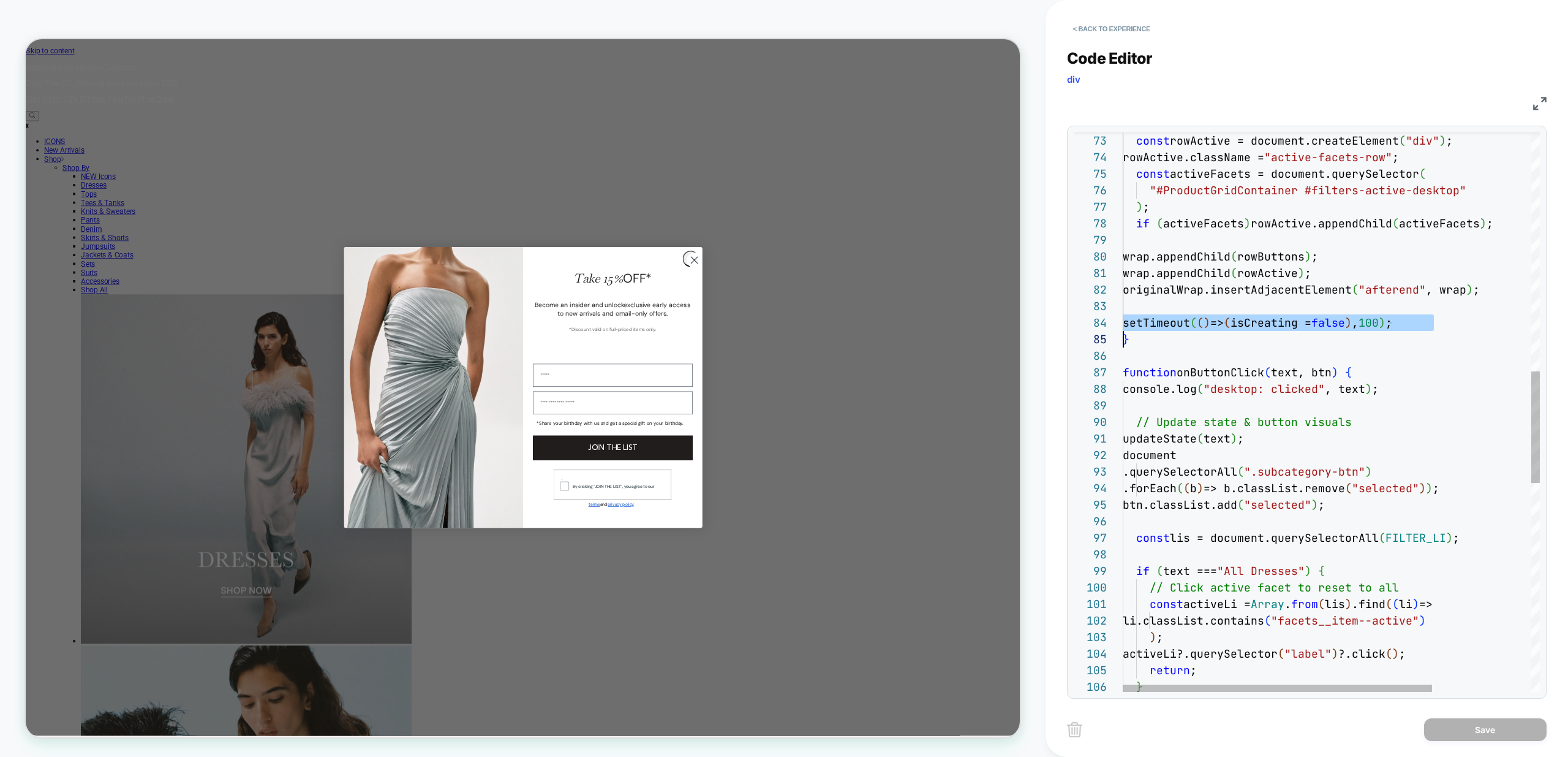
drag, startPoint x: 1222, startPoint y: 391, endPoint x: 1206, endPoint y: 367, distance: 28.8
click at [1222, 390] on div "const rowActive = document.createElement ( "div" ) ; rowActive.className = "act…" at bounding box center [1398, 337] width 551 height 2793
click at [1186, 321] on div "const rowActive = document.createElement ( "div" ) ; rowActive.className = "act…" at bounding box center [1398, 337] width 551 height 2793
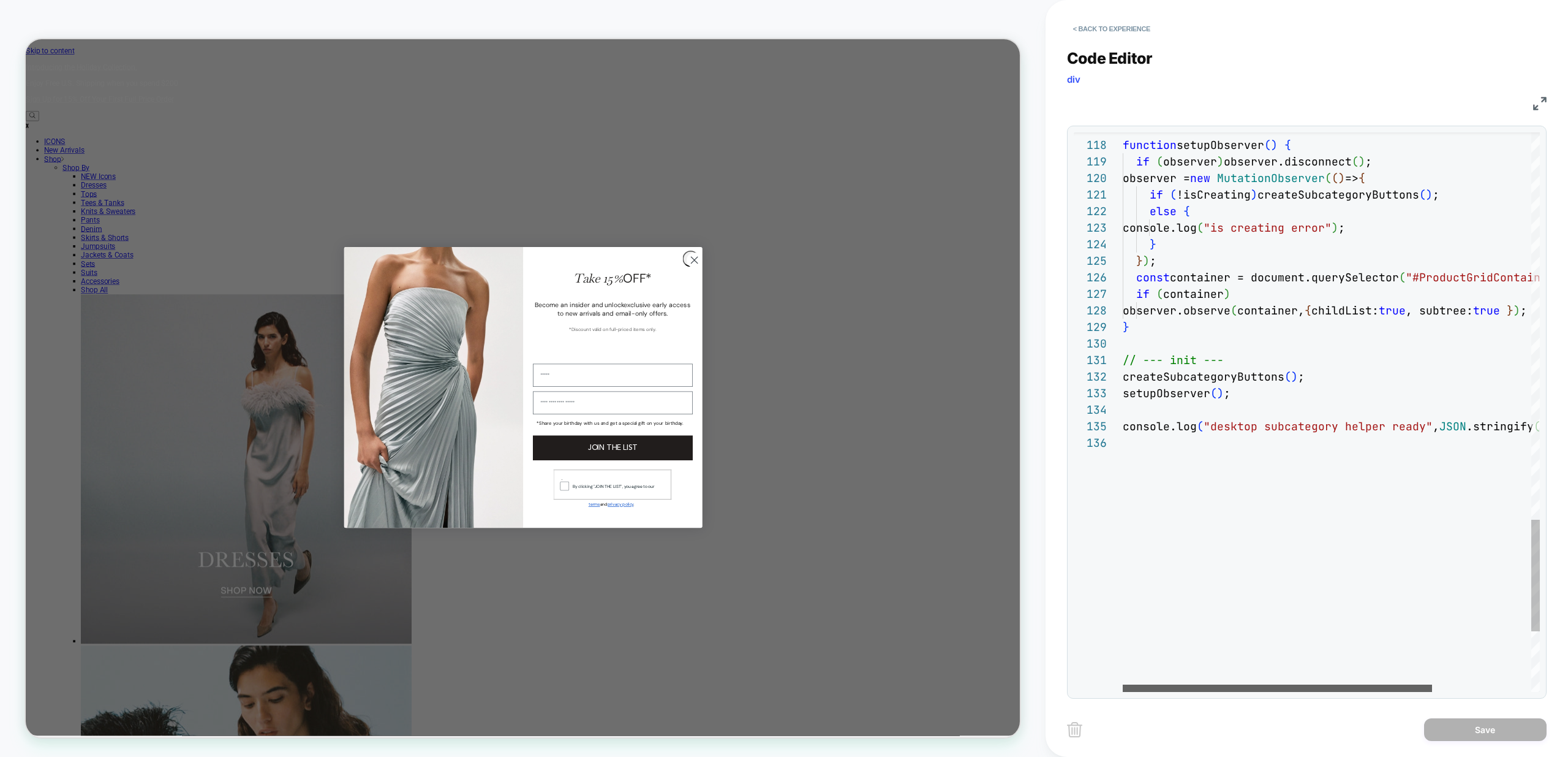
click at [1204, 690] on div at bounding box center [1277, 688] width 309 height 8
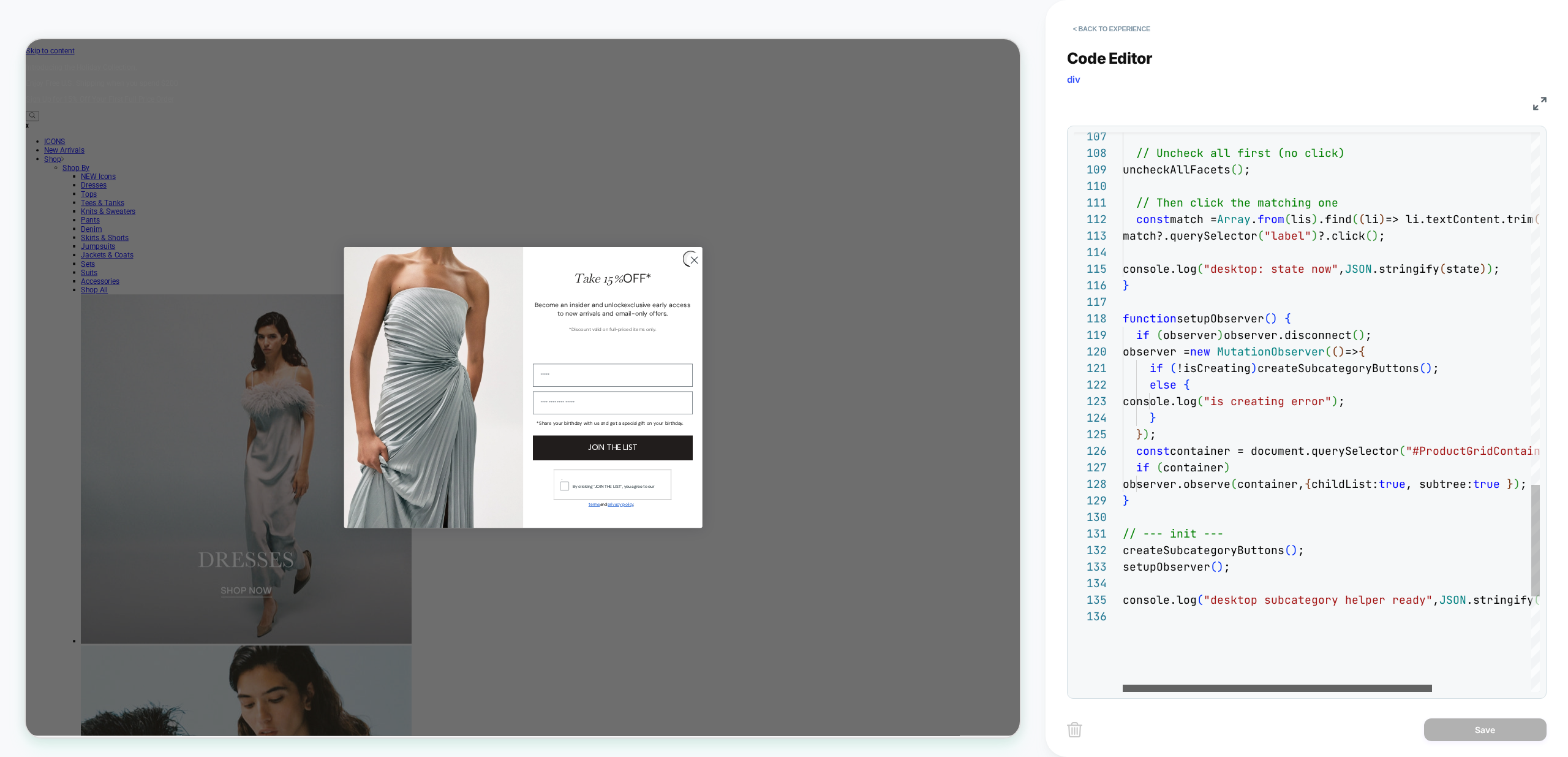
click at [1169, 684] on div at bounding box center [1277, 688] width 309 height 8
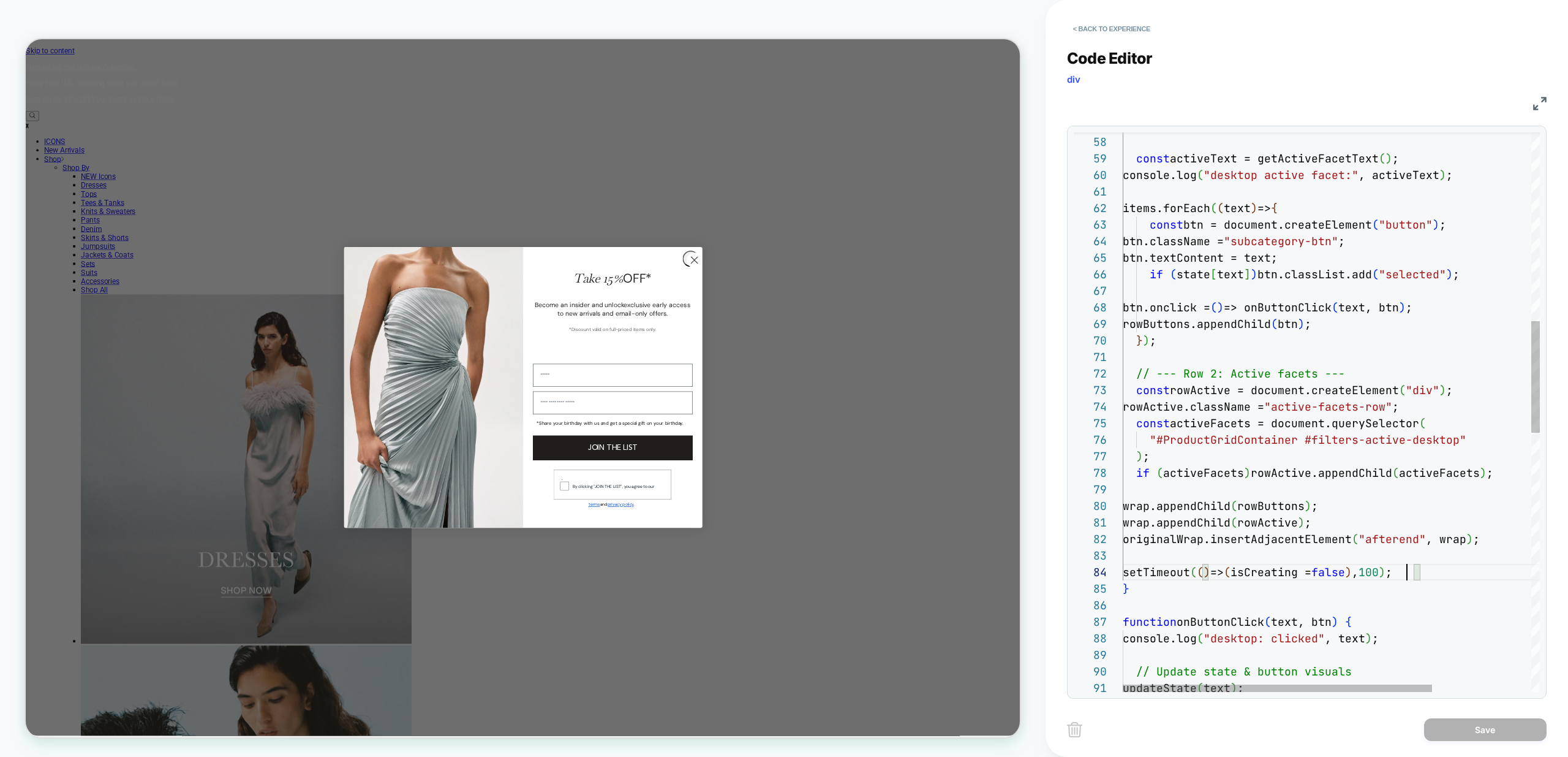
scroll to position [50, 284]
click at [1405, 571] on div "console.log ( "desktop active facet:" , activeText ) ; rowButtons.className = "…" at bounding box center [1398, 586] width 551 height 2793
type textarea "**********"
click at [1474, 733] on button "Save" at bounding box center [1485, 729] width 123 height 23
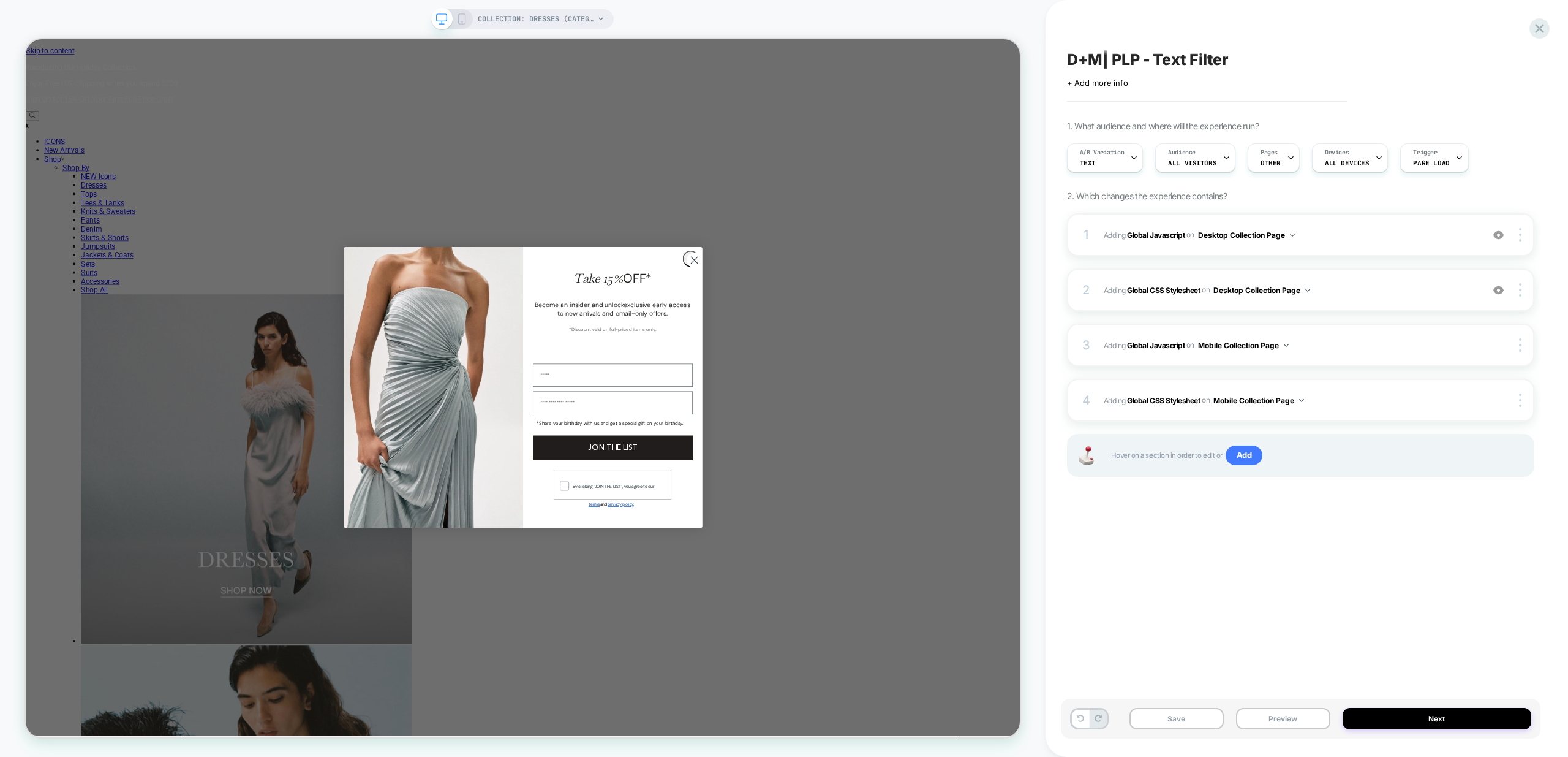
click at [1260, 706] on div "Save Preview Next" at bounding box center [1301, 718] width 479 height 40
click at [1299, 715] on button "Preview" at bounding box center [1283, 718] width 94 height 21
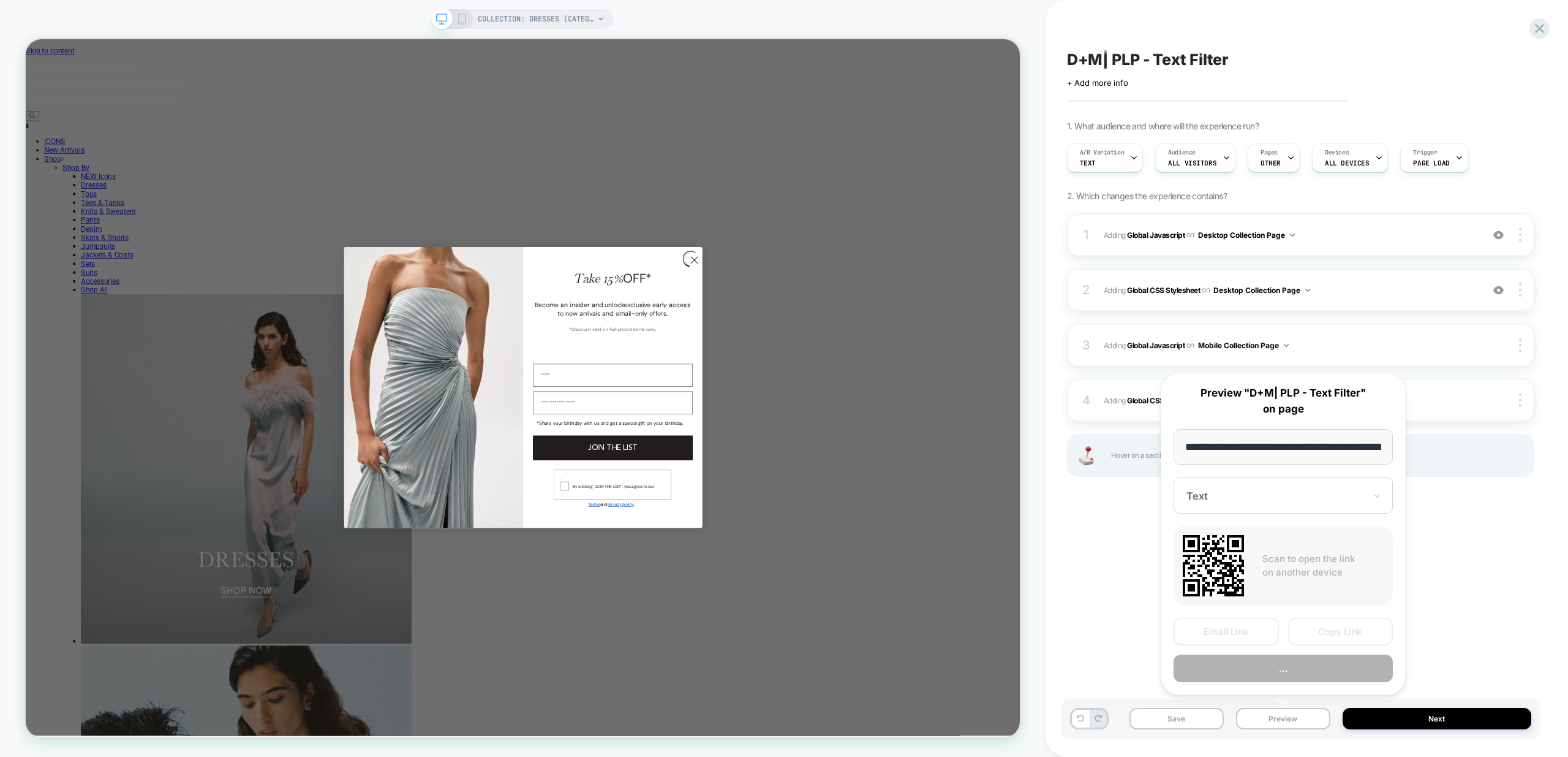
scroll to position [0, 85]
click at [1284, 684] on div "**********" at bounding box center [1283, 534] width 245 height 323
click at [1287, 675] on button "Preview" at bounding box center [1283, 669] width 219 height 28
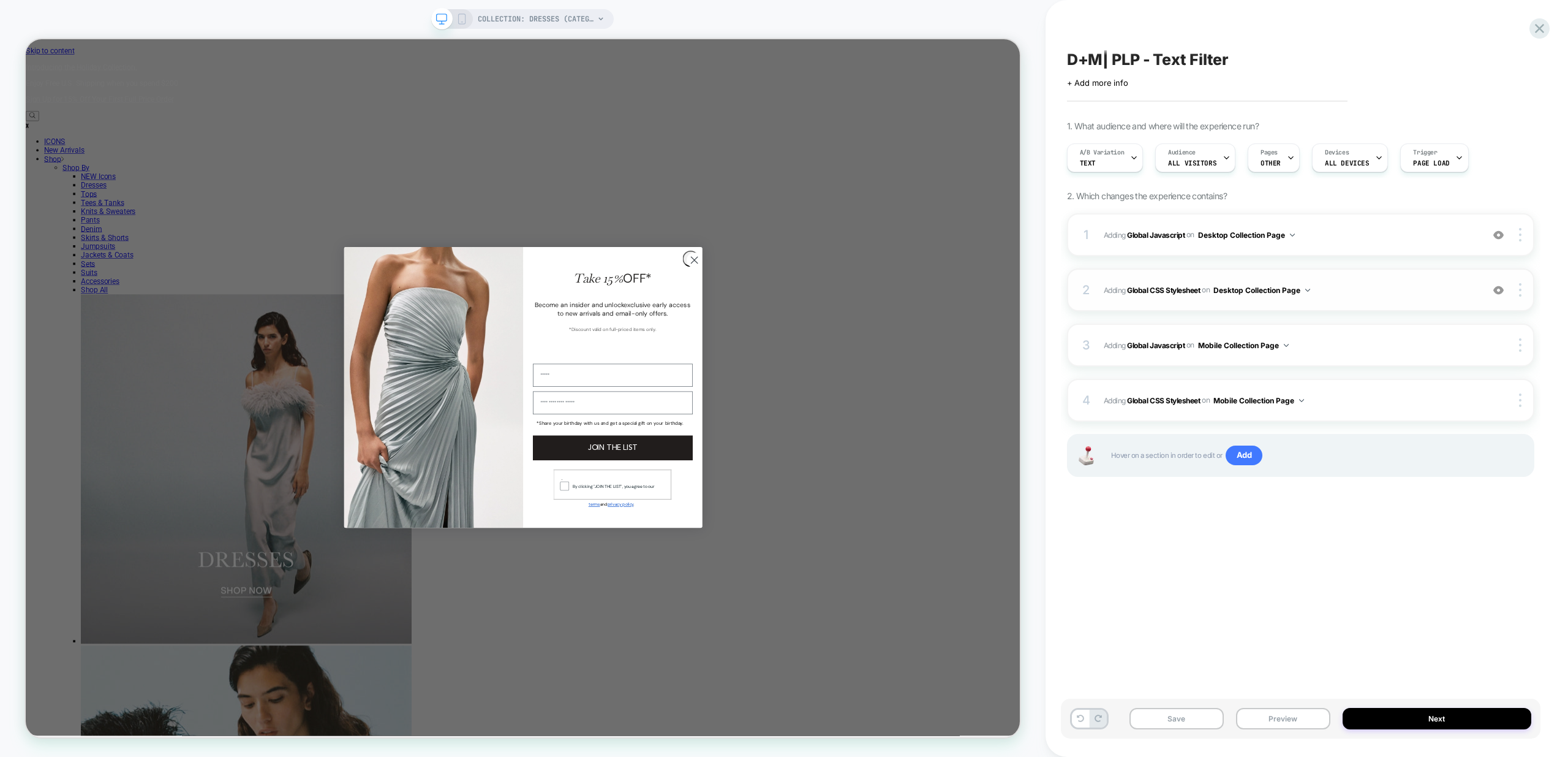
click at [1431, 286] on span "Adding Global CSS Stylesheet on Desktop Collection Page" at bounding box center [1289, 290] width 372 height 15
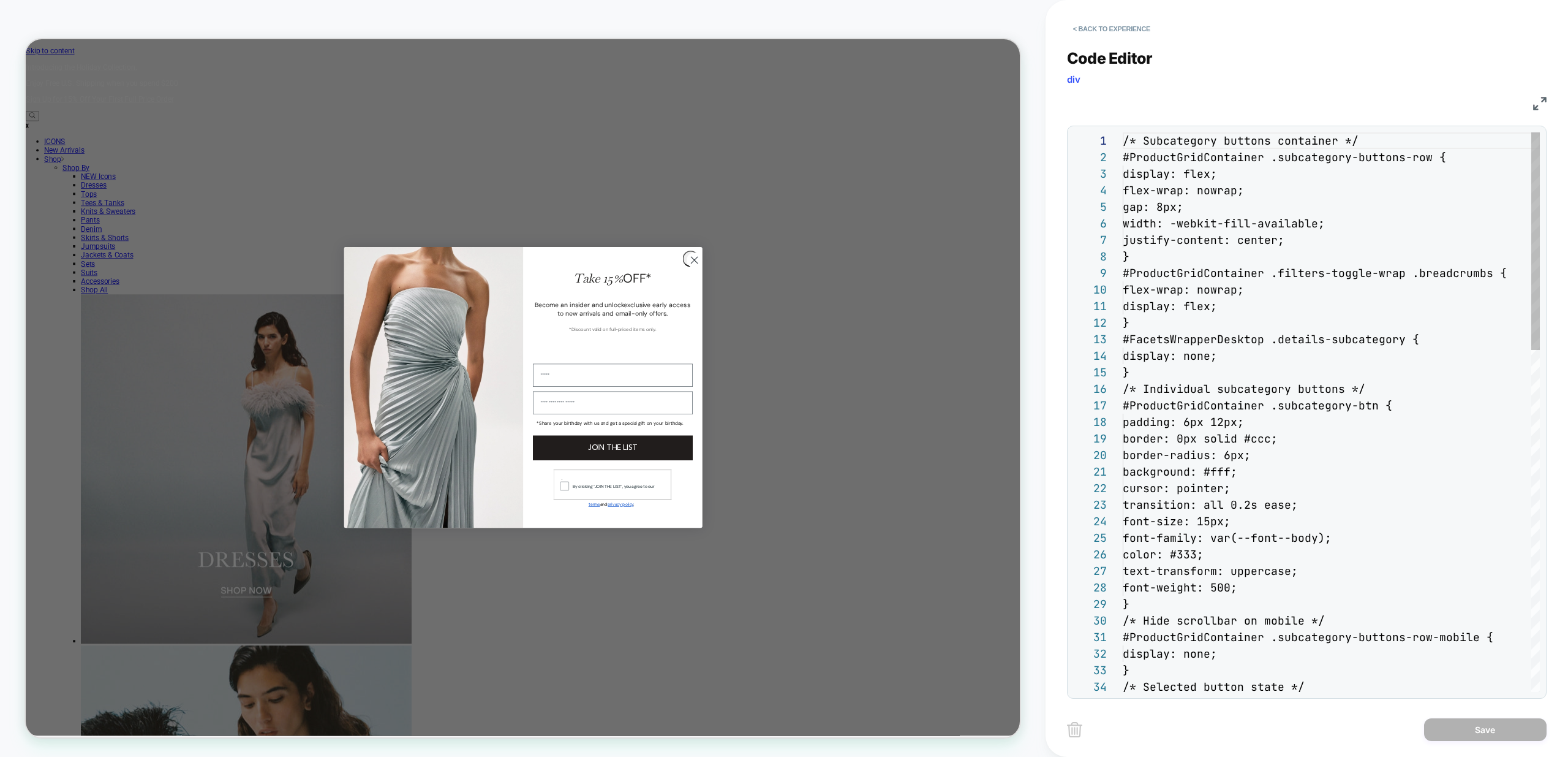
scroll to position [166, 0]
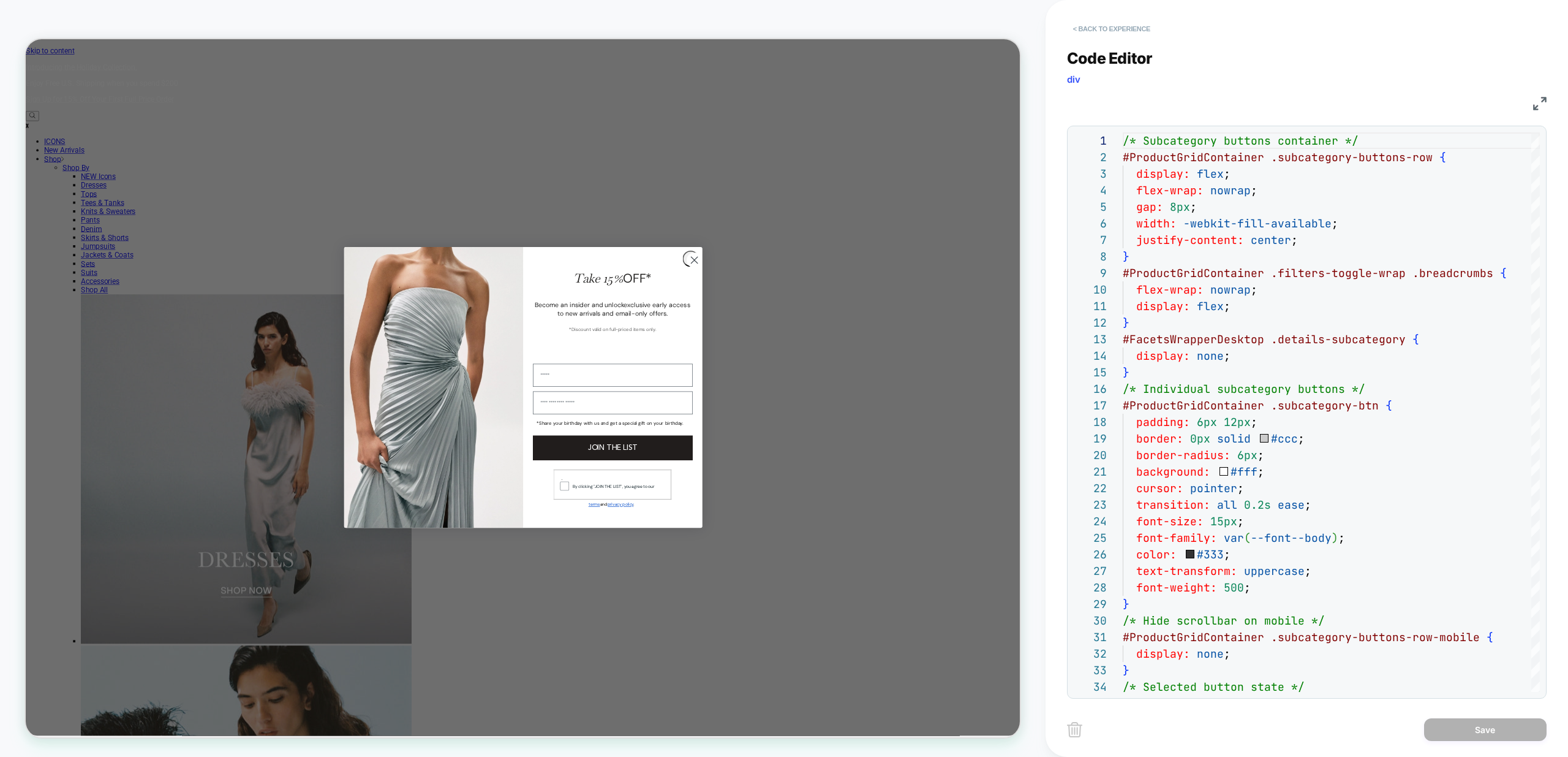
click at [1119, 32] on button "< Back to experience" at bounding box center [1111, 28] width 89 height 19
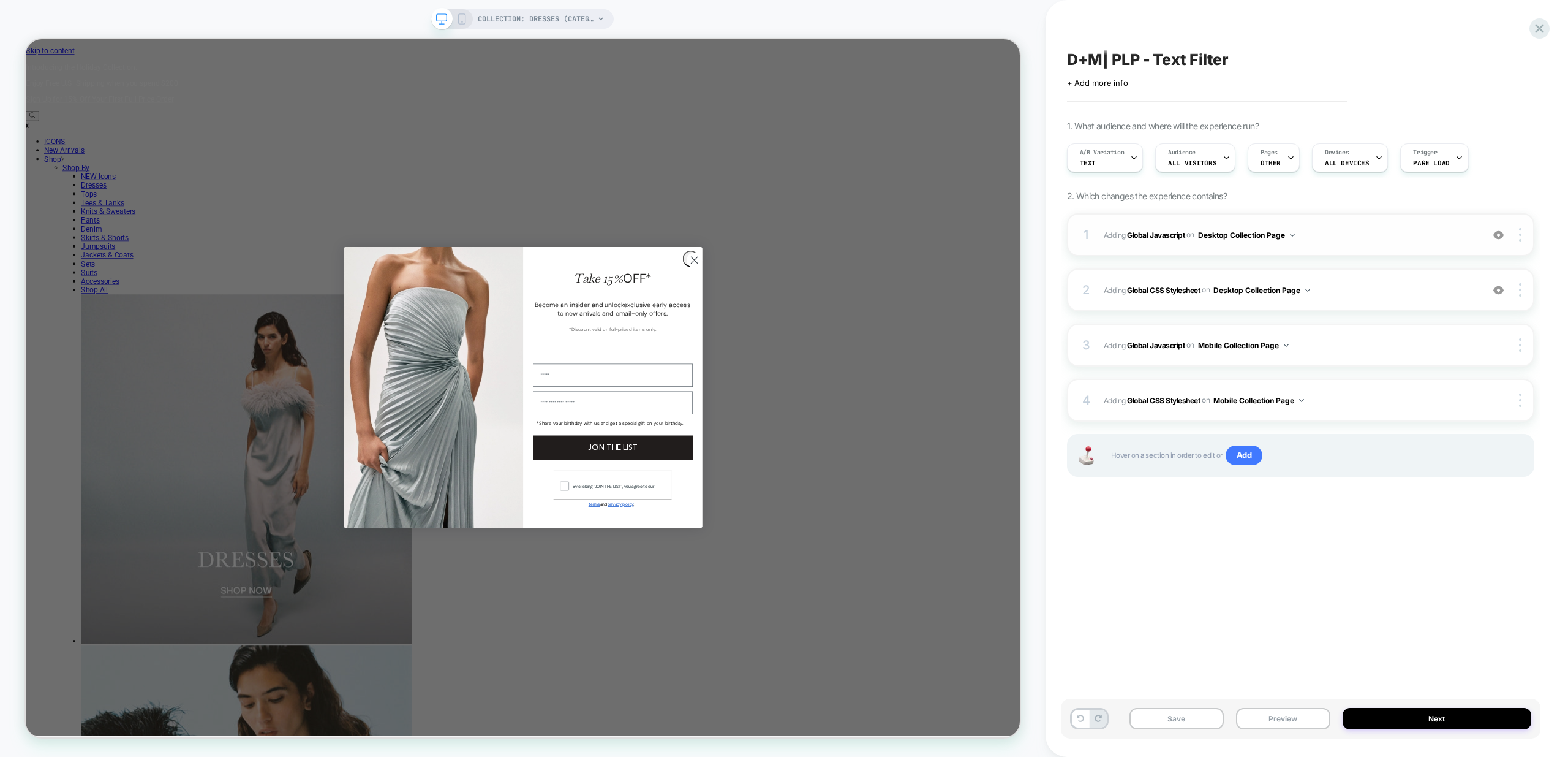
click at [1409, 245] on div "1 Adding Global Javascript on Desktop Collection Page Add Before Add After Copy…" at bounding box center [1301, 235] width 468 height 43
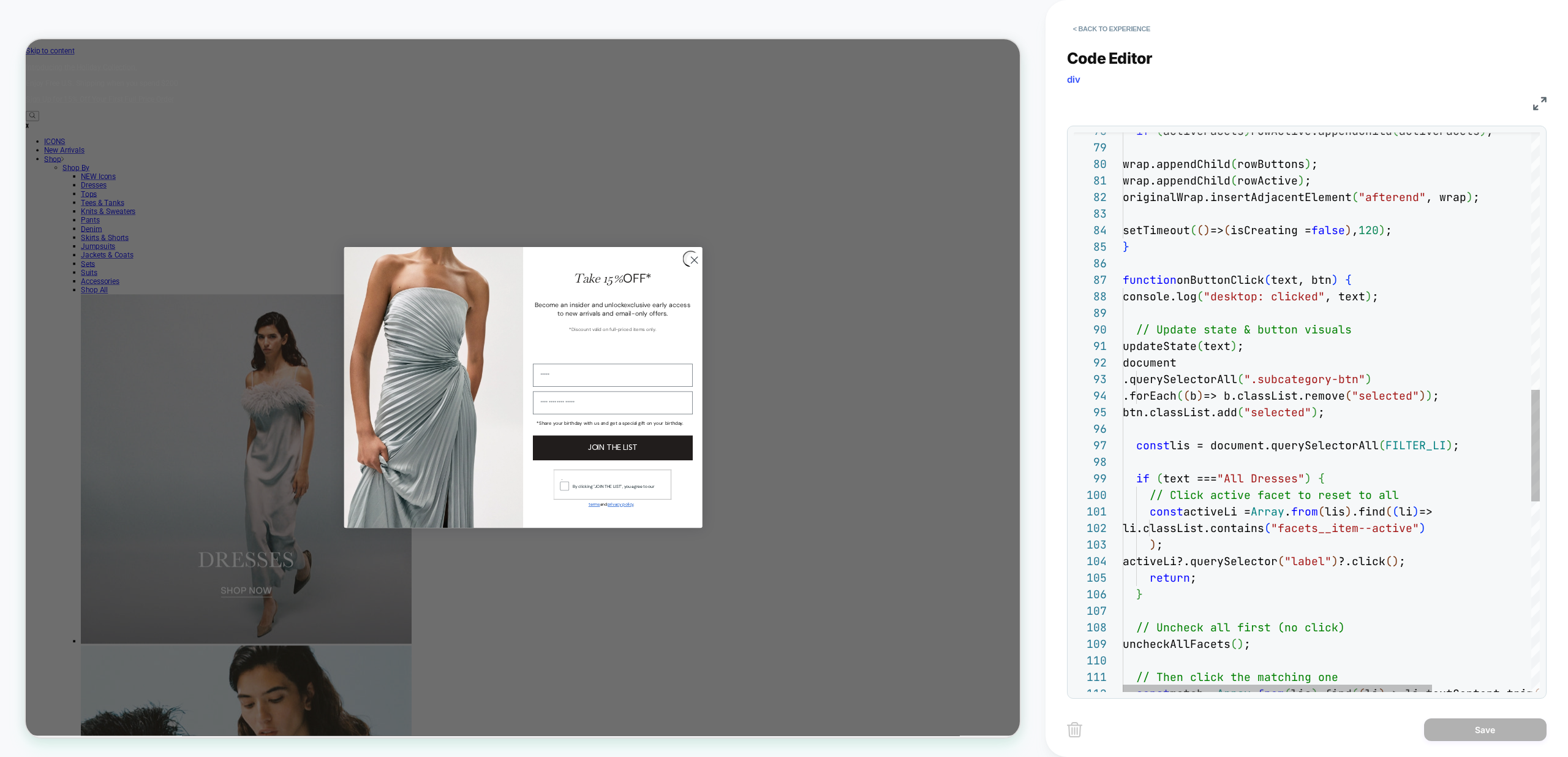
click at [1400, 230] on div "// Then click the matching one const match = Array . from ( lis ) .find ( ( li …" at bounding box center [1398, 245] width 551 height 2793
type textarea "**********"
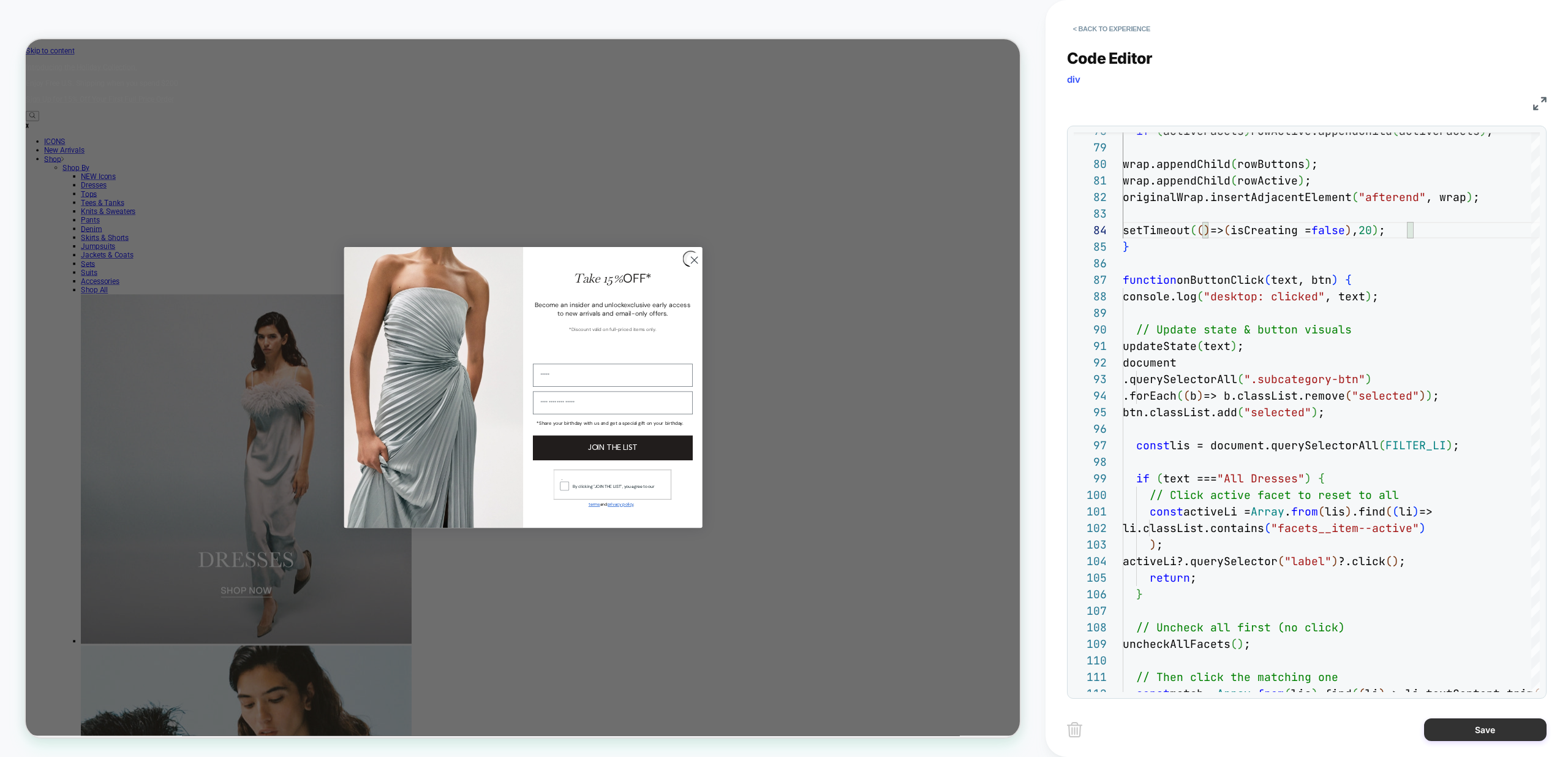
click at [1474, 729] on button "Save" at bounding box center [1485, 729] width 123 height 23
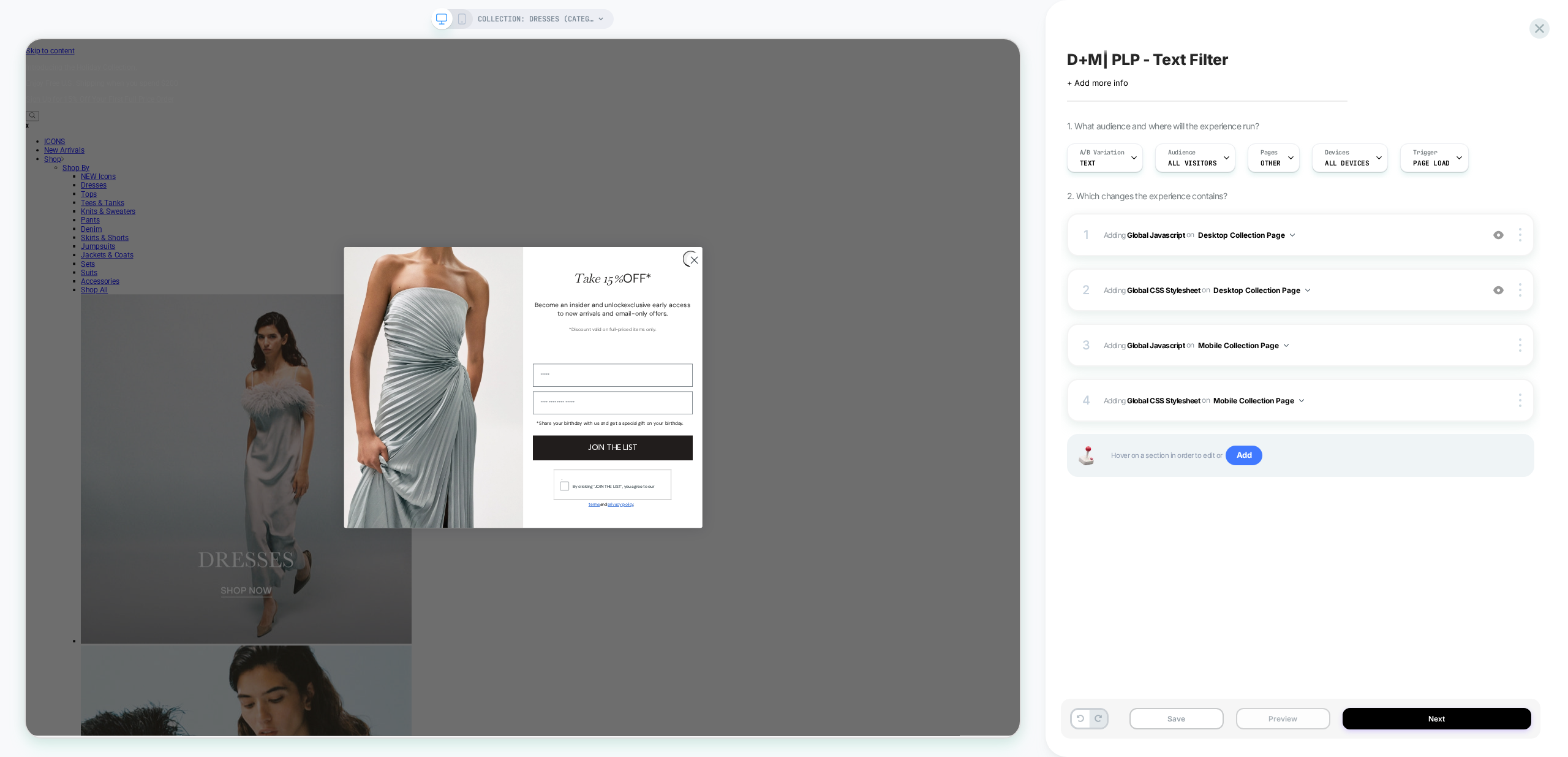
click at [1294, 724] on button "Preview" at bounding box center [1283, 718] width 94 height 21
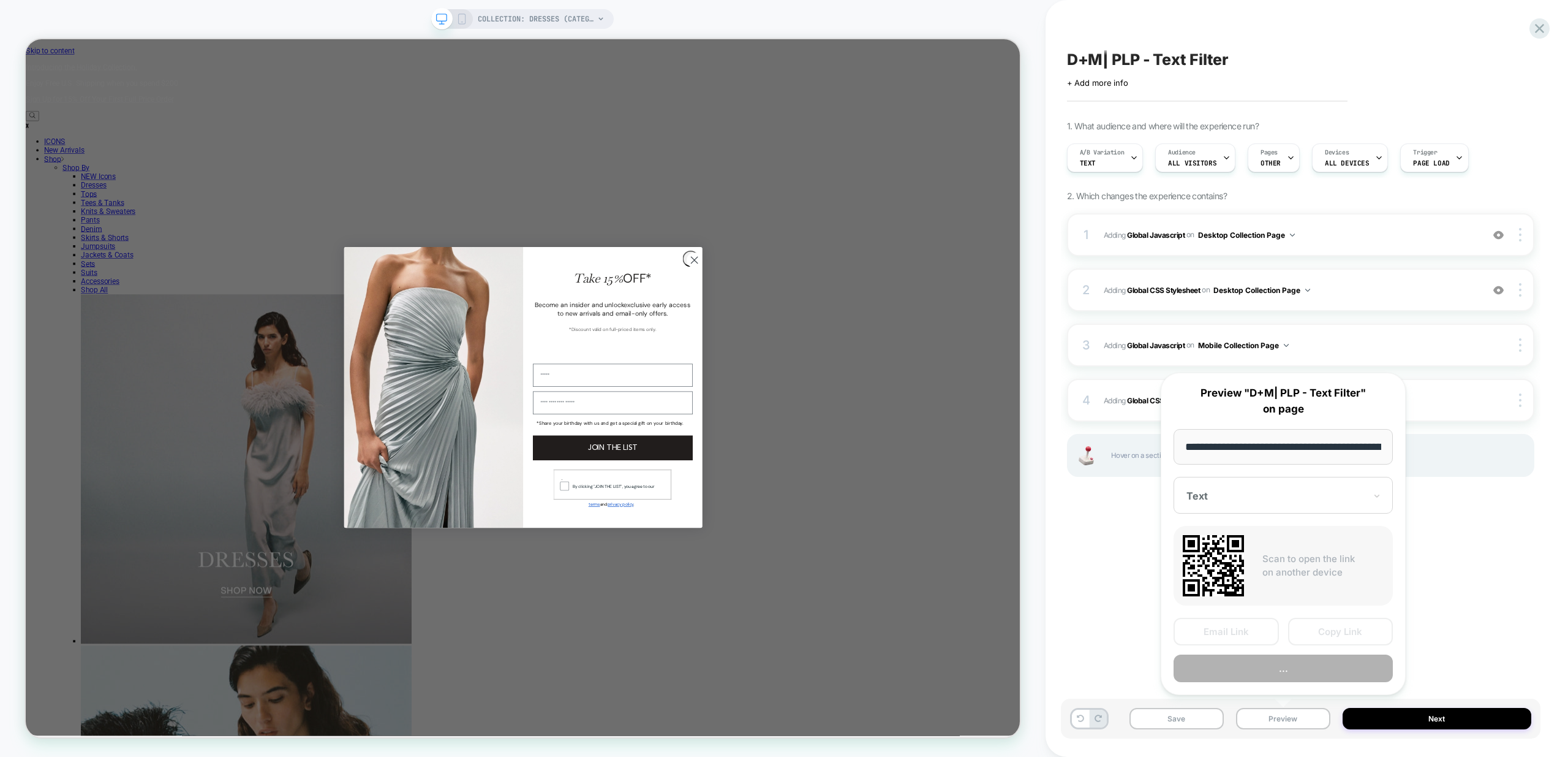
scroll to position [0, 85]
click at [1312, 684] on div "**********" at bounding box center [1283, 534] width 245 height 323
click at [1311, 675] on button "Preview" at bounding box center [1283, 669] width 219 height 28
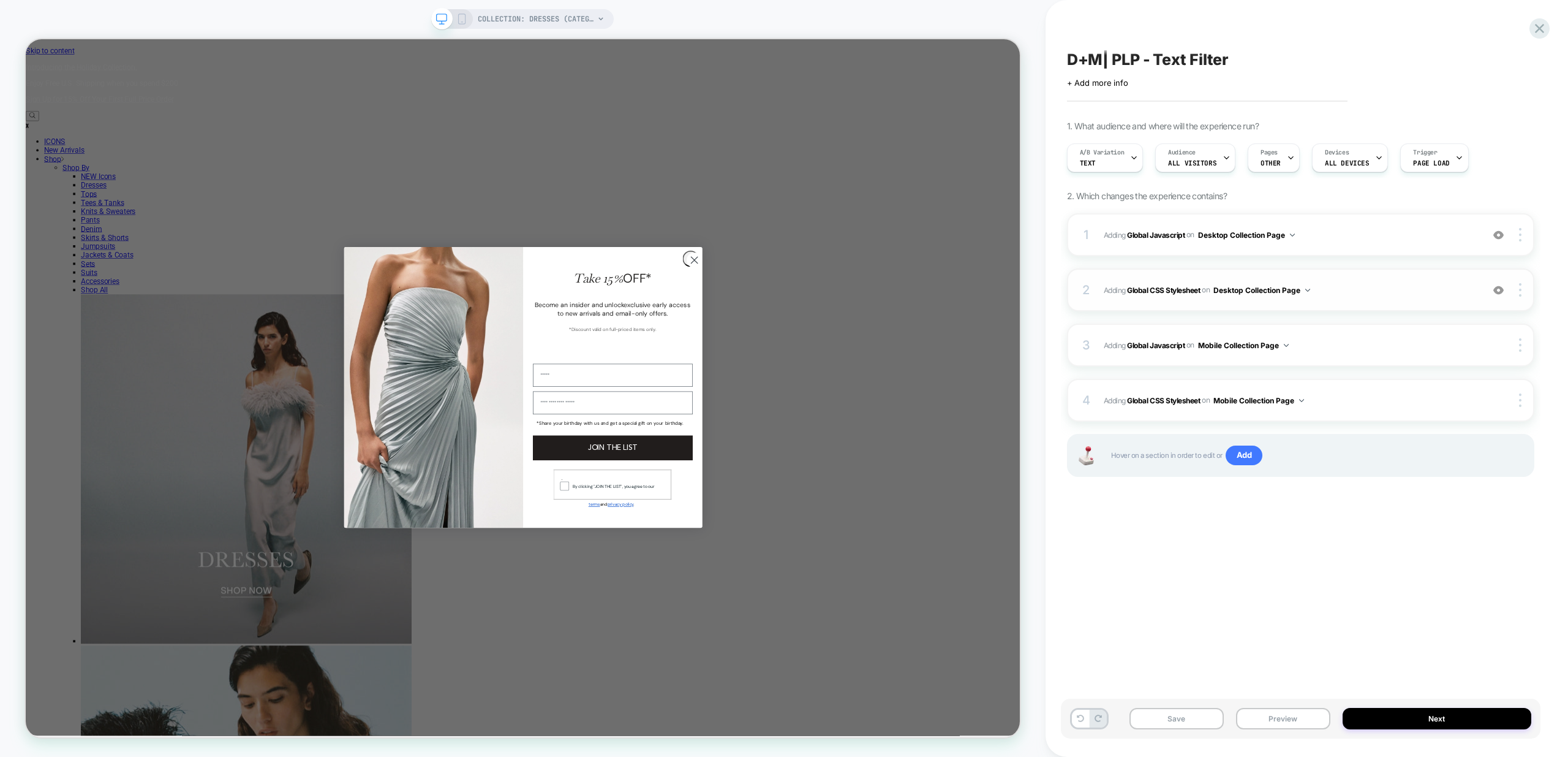
click at [1392, 293] on span "Adding Global CSS Stylesheet on Desktop Collection Page" at bounding box center [1289, 290] width 372 height 15
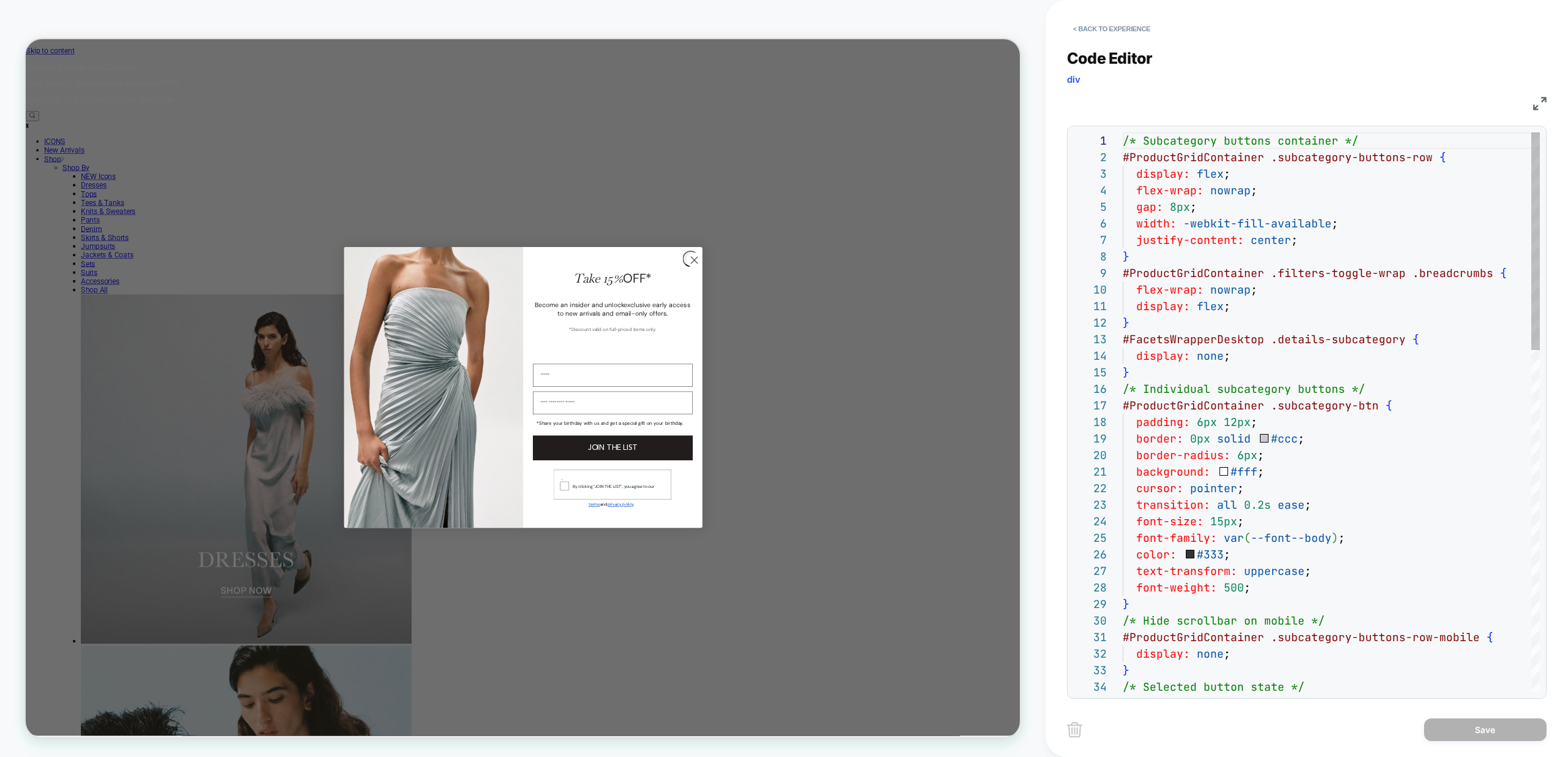
scroll to position [166, 0]
click at [1124, 31] on button "< Back to experience" at bounding box center [1111, 28] width 89 height 19
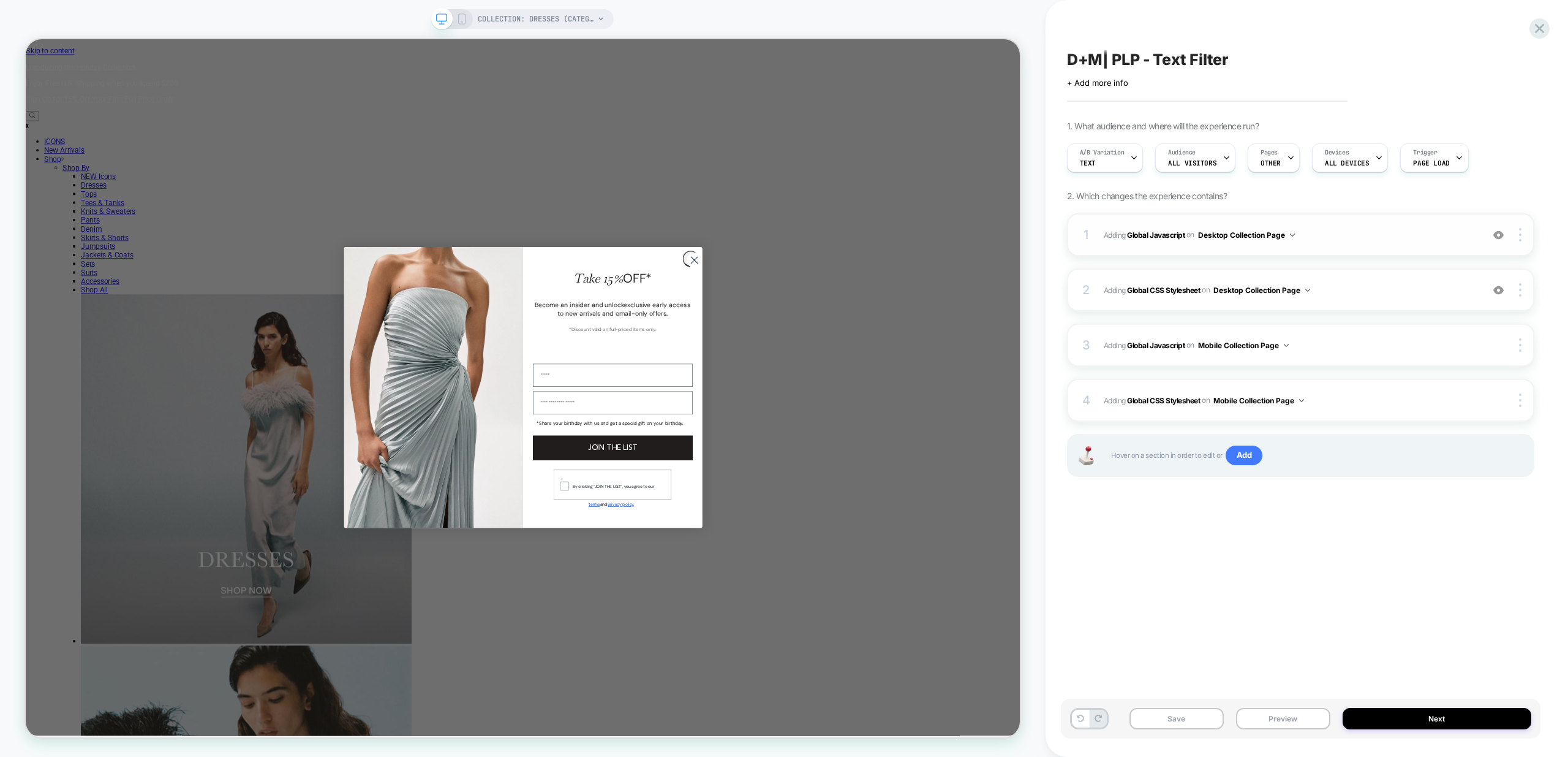
click at [1395, 235] on span "Adding Global Javascript on Desktop Collection Page" at bounding box center [1289, 235] width 372 height 15
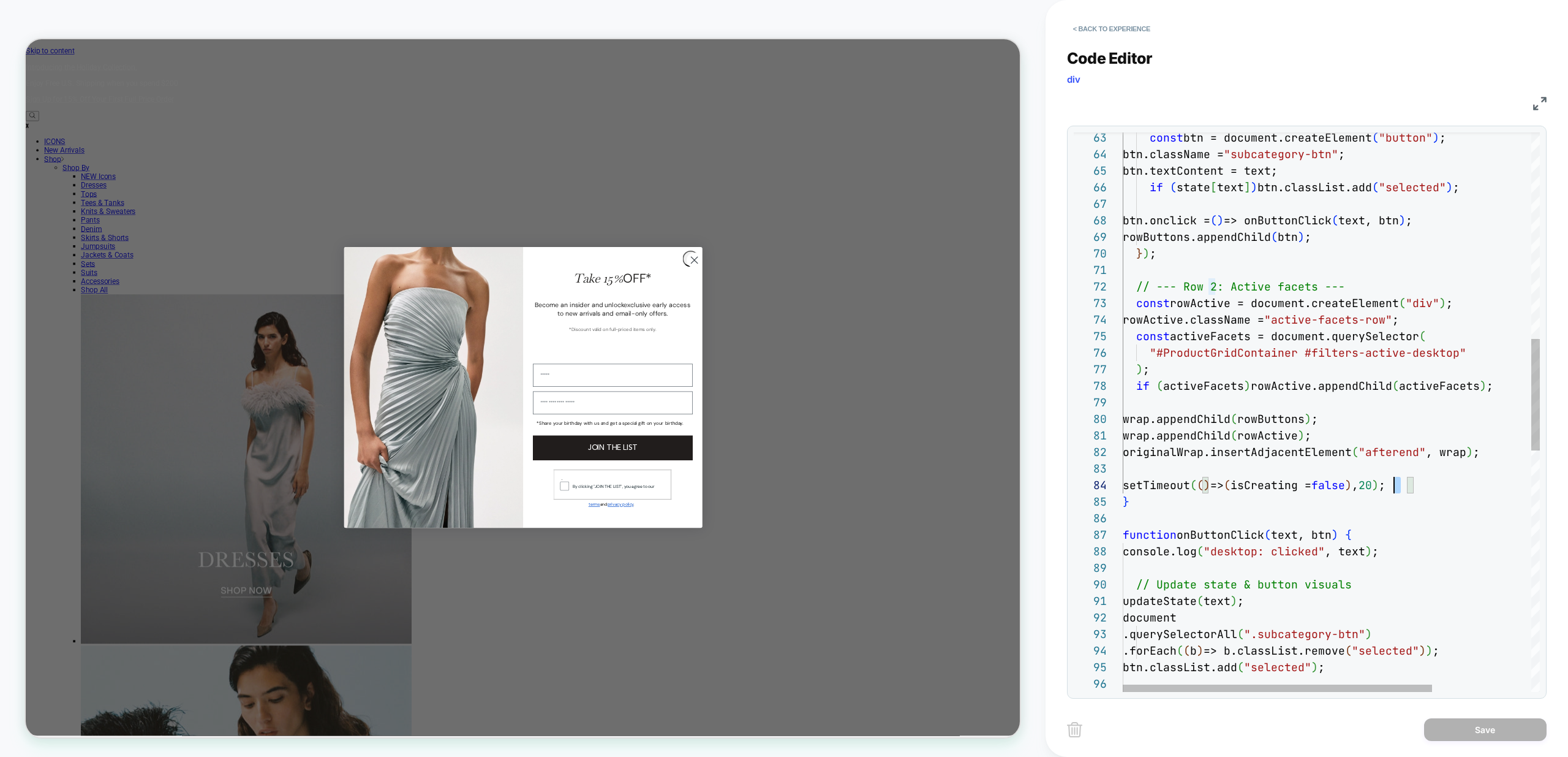
drag, startPoint x: 1401, startPoint y: 486, endPoint x: 1395, endPoint y: 487, distance: 6.1
click at [1395, 486] on div "const btn = document.createElement ( "button" ) ; btn.className = "subcategory-…" at bounding box center [1398, 500] width 551 height 2793
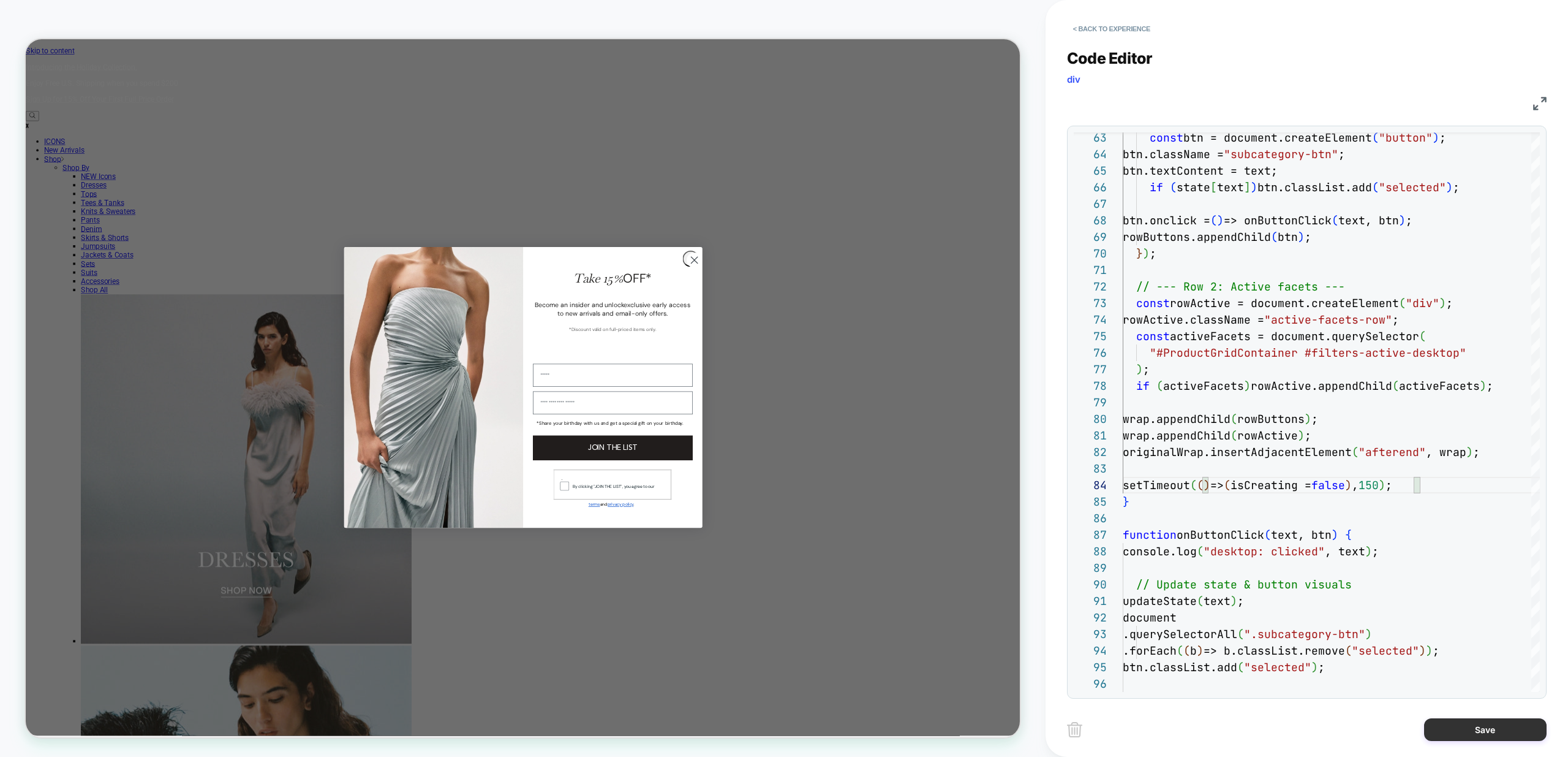
type textarea "**********"
click at [1495, 733] on button "Save" at bounding box center [1485, 729] width 123 height 23
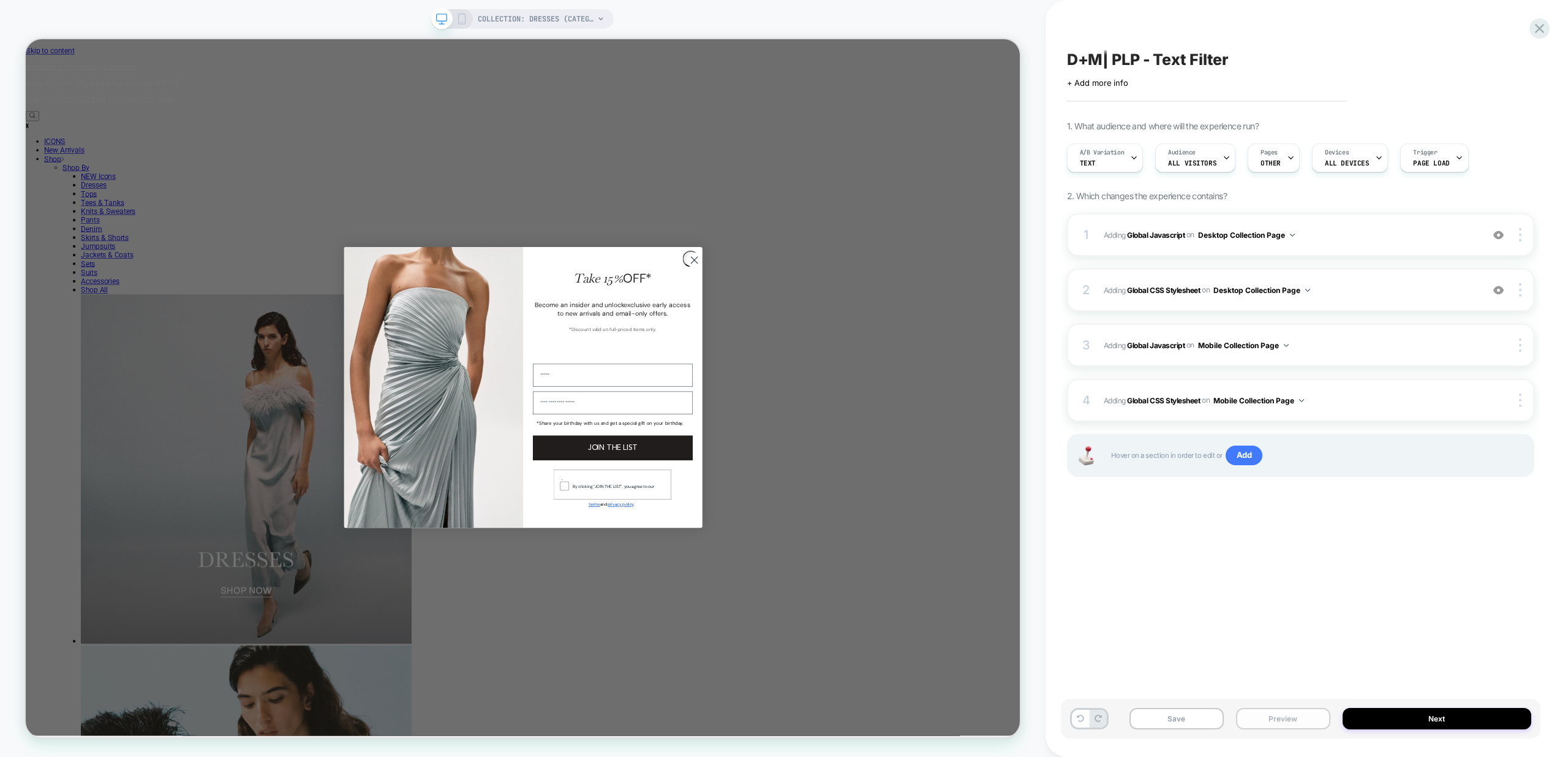
click at [1307, 724] on button "Preview" at bounding box center [1283, 718] width 94 height 21
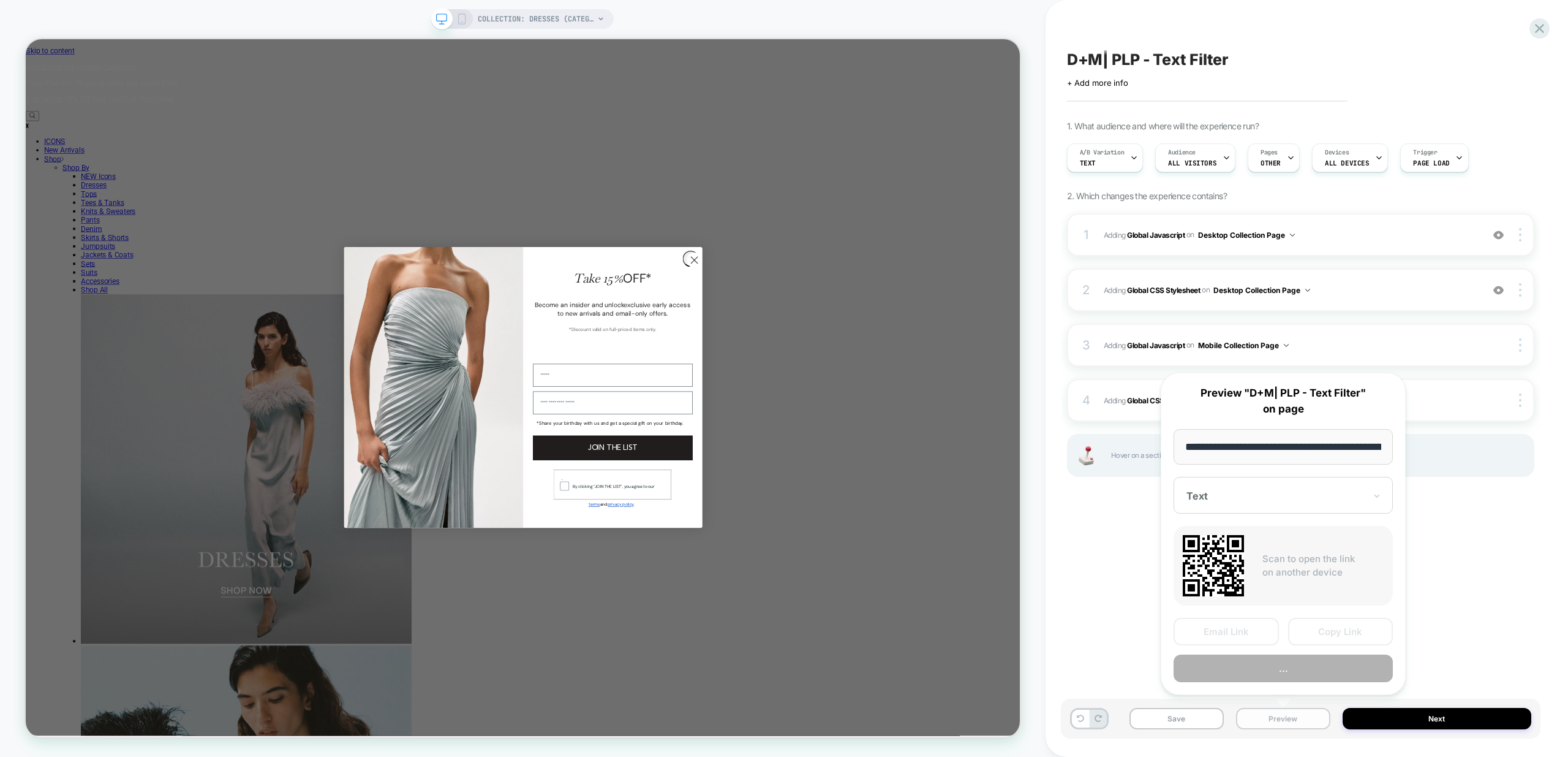
scroll to position [0, 85]
click at [1312, 674] on button "Preview" at bounding box center [1283, 669] width 219 height 28
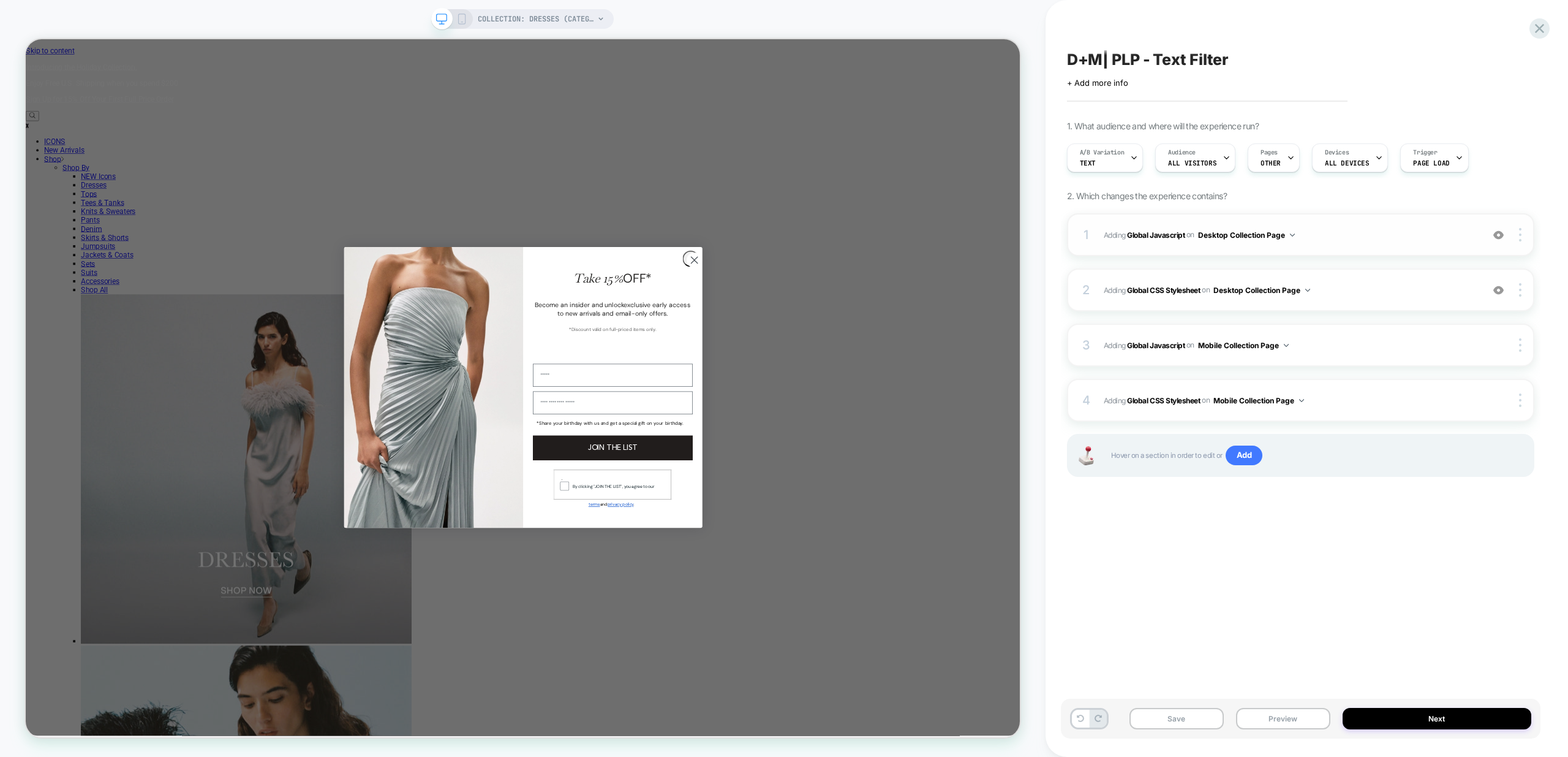
click at [1389, 234] on span "Adding Global Javascript on Desktop Collection Page" at bounding box center [1289, 235] width 372 height 15
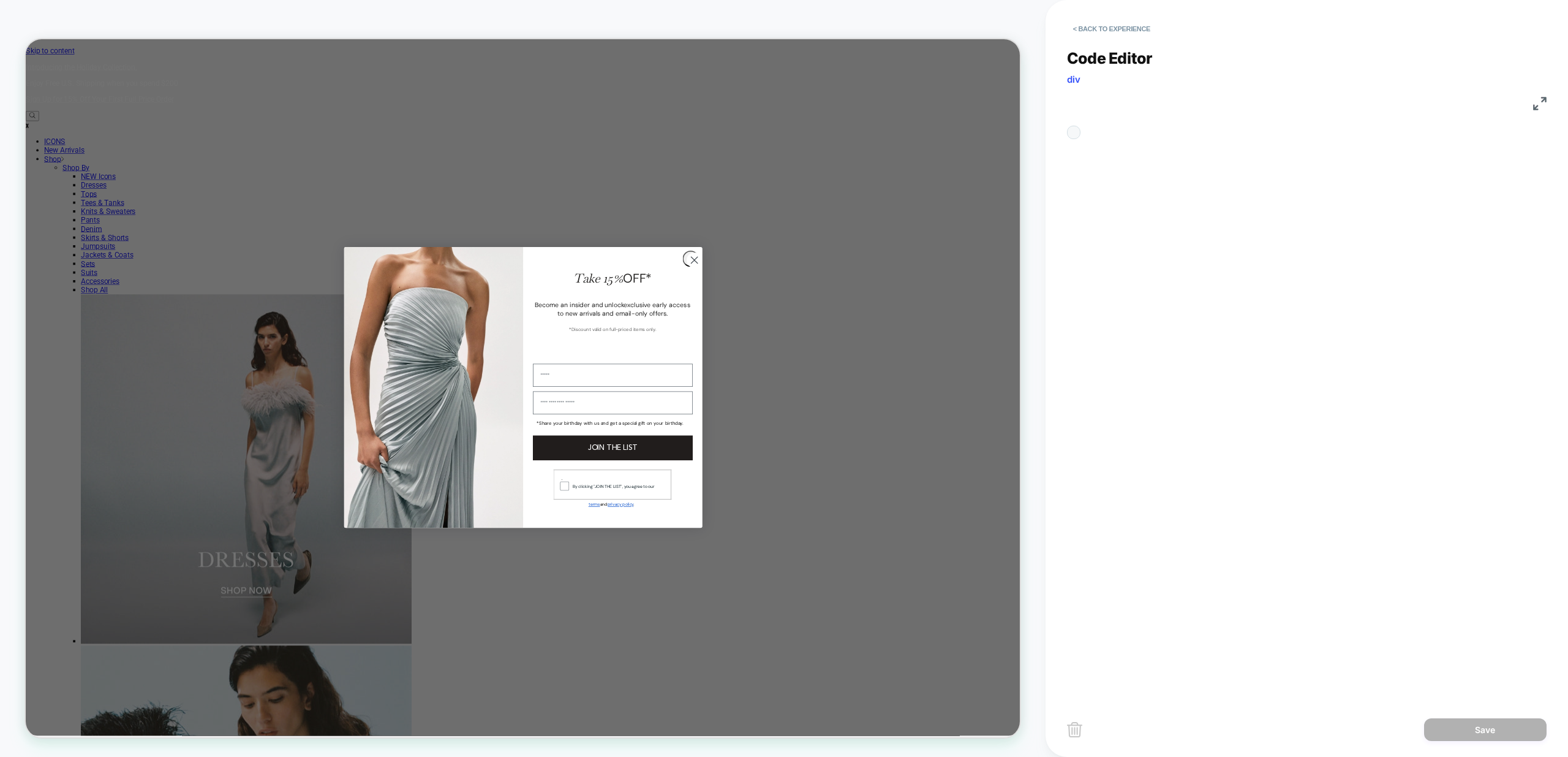
scroll to position [166, 0]
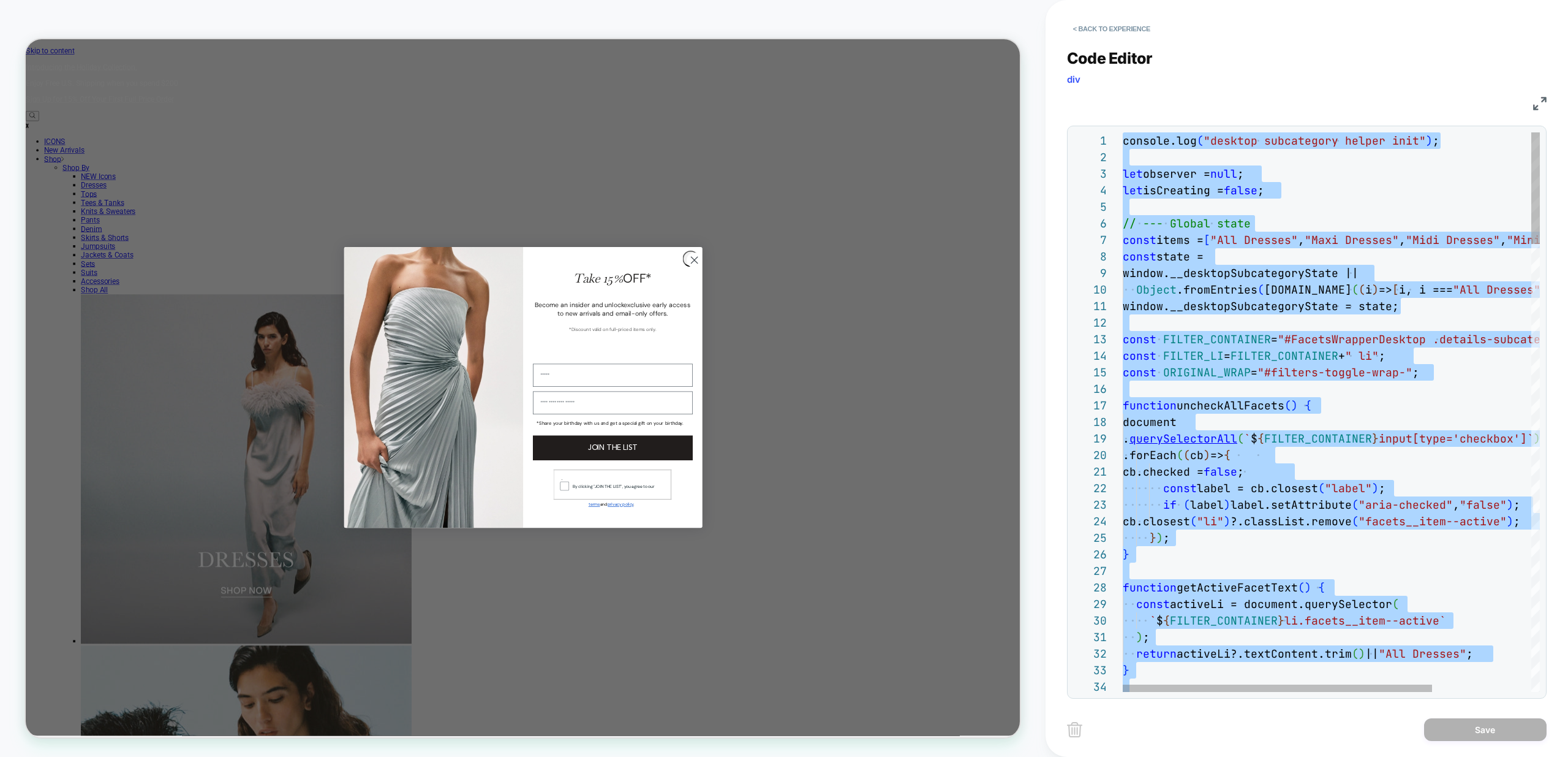
type textarea "*"
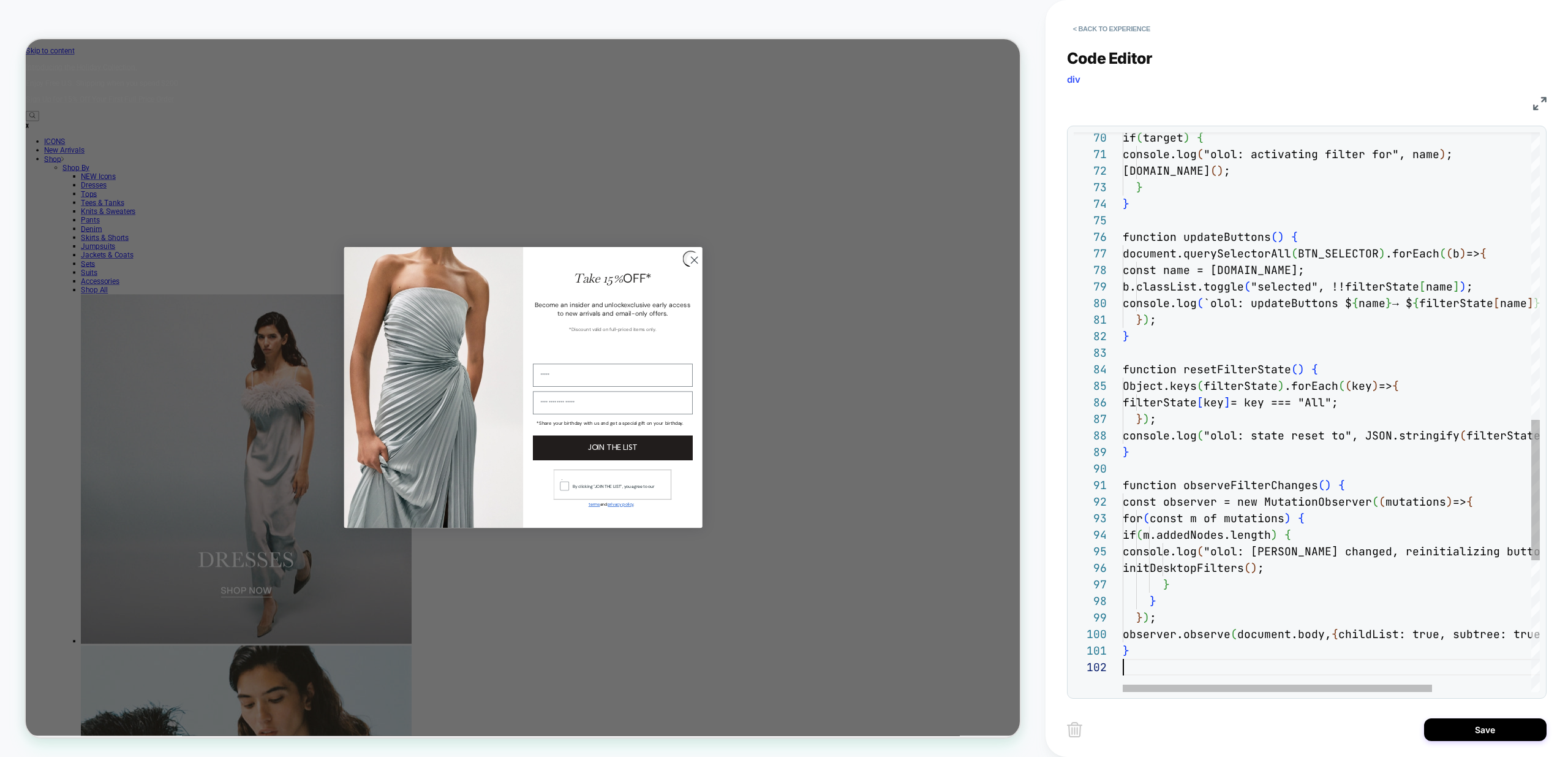
scroll to position [17, 0]
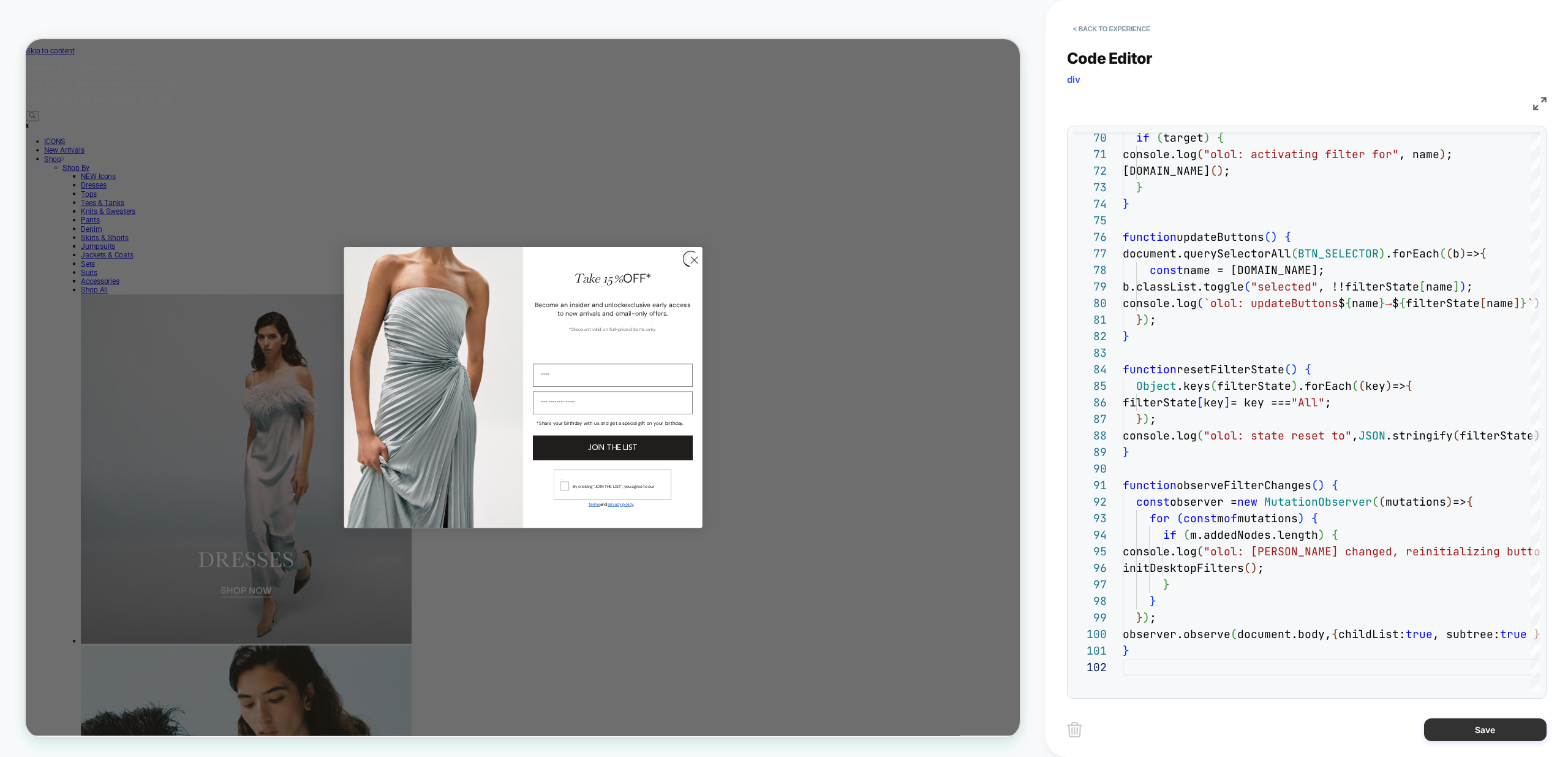
click at [1496, 727] on button "Save" at bounding box center [1485, 729] width 123 height 23
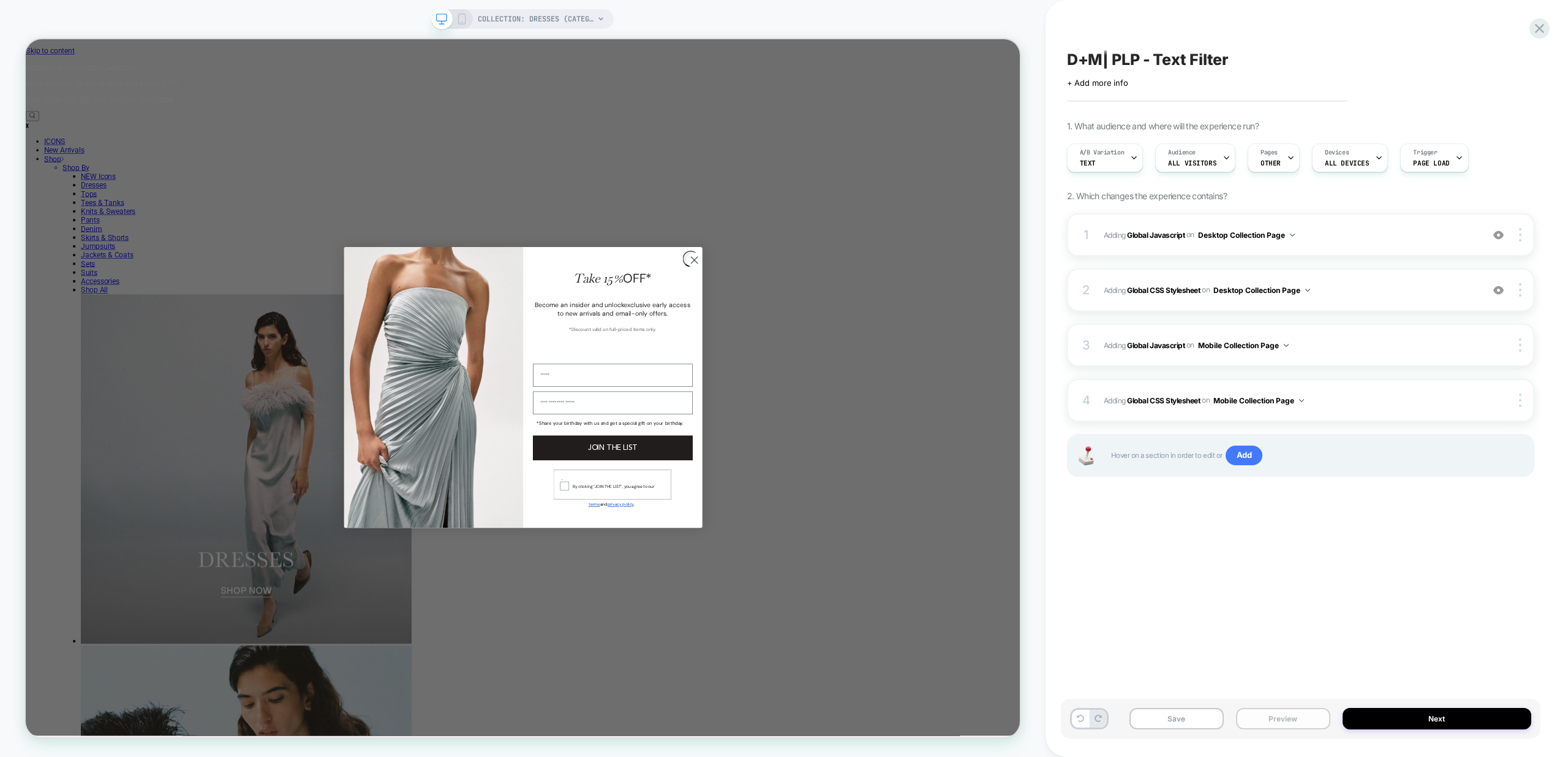
click at [1301, 722] on button "Preview" at bounding box center [1283, 718] width 94 height 21
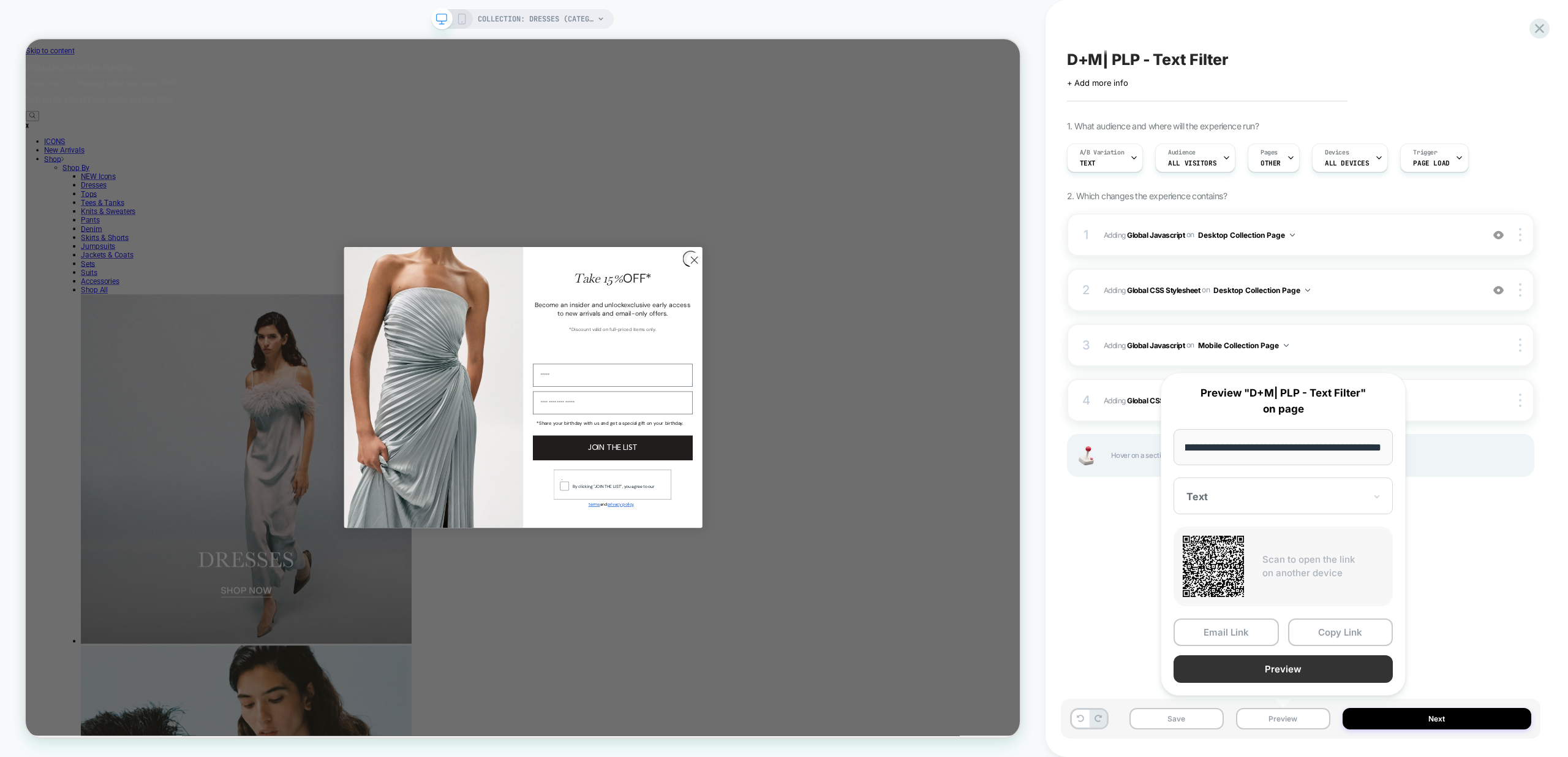
scroll to position [0, 0]
click at [1305, 667] on button "Preview" at bounding box center [1283, 669] width 219 height 28
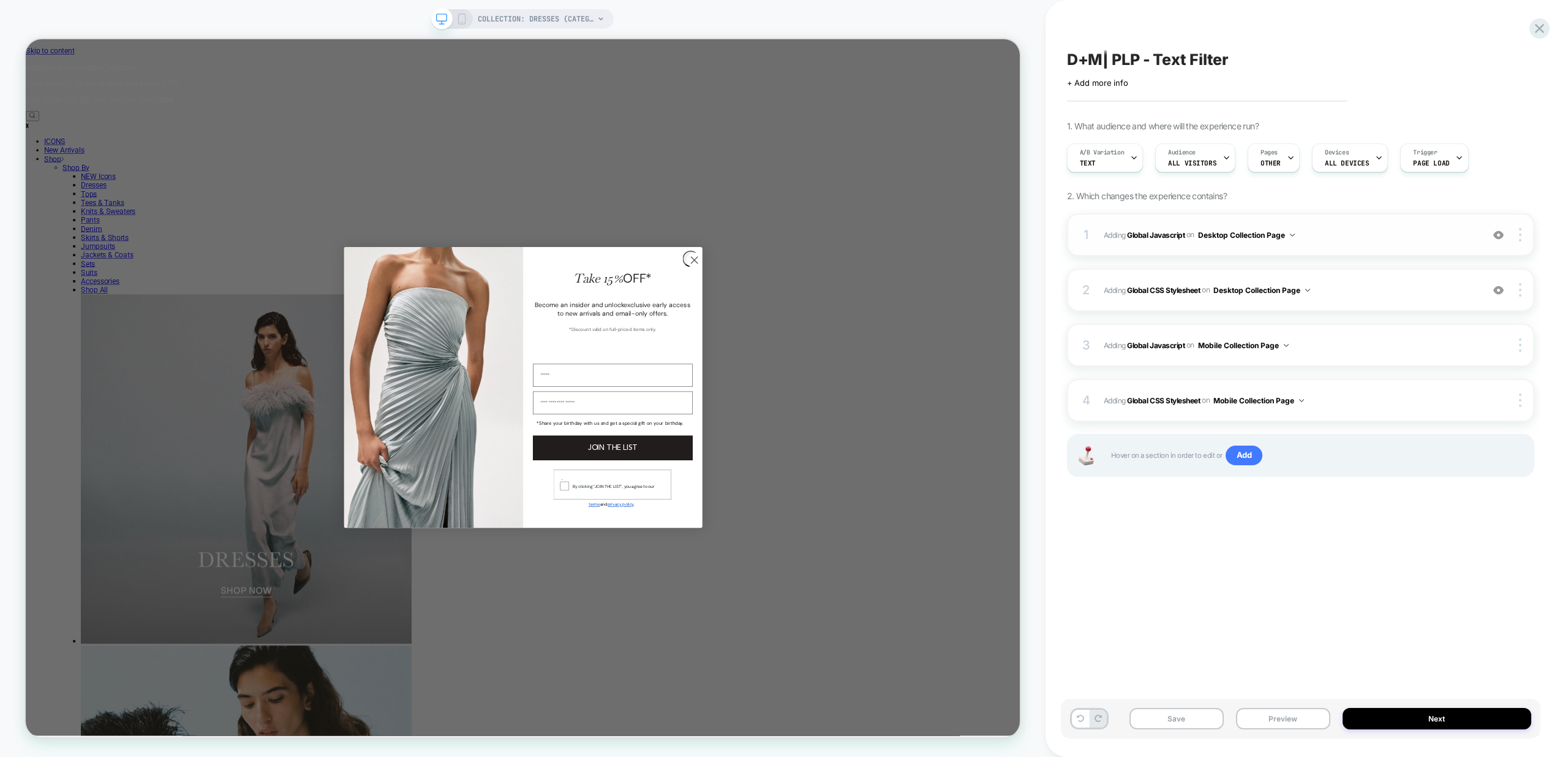
click at [1366, 236] on span "Adding Global Javascript on Desktop Collection Page" at bounding box center [1289, 235] width 372 height 15
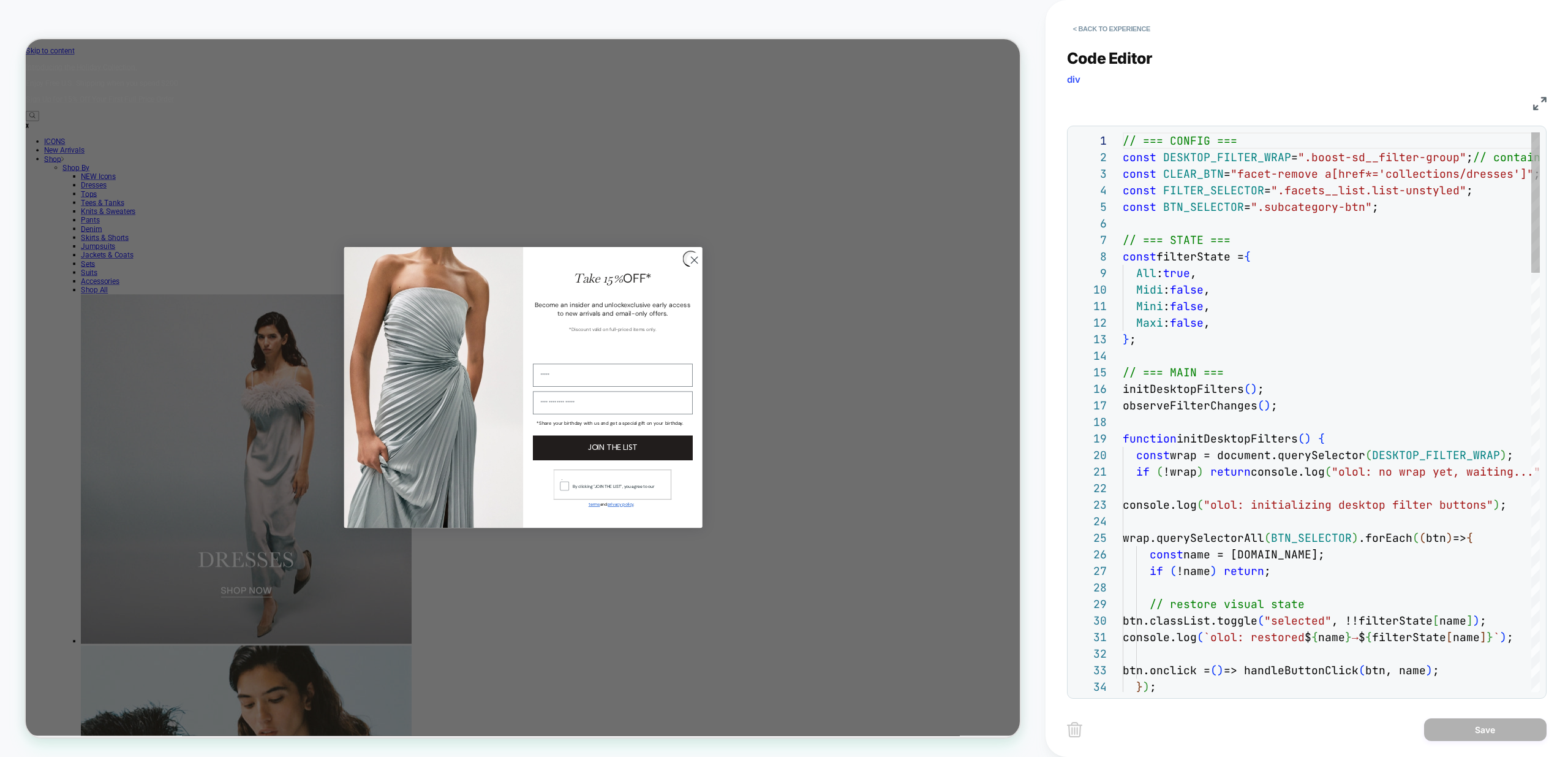
scroll to position [166, 0]
click at [1113, 21] on button "< Back to experience" at bounding box center [1111, 28] width 89 height 19
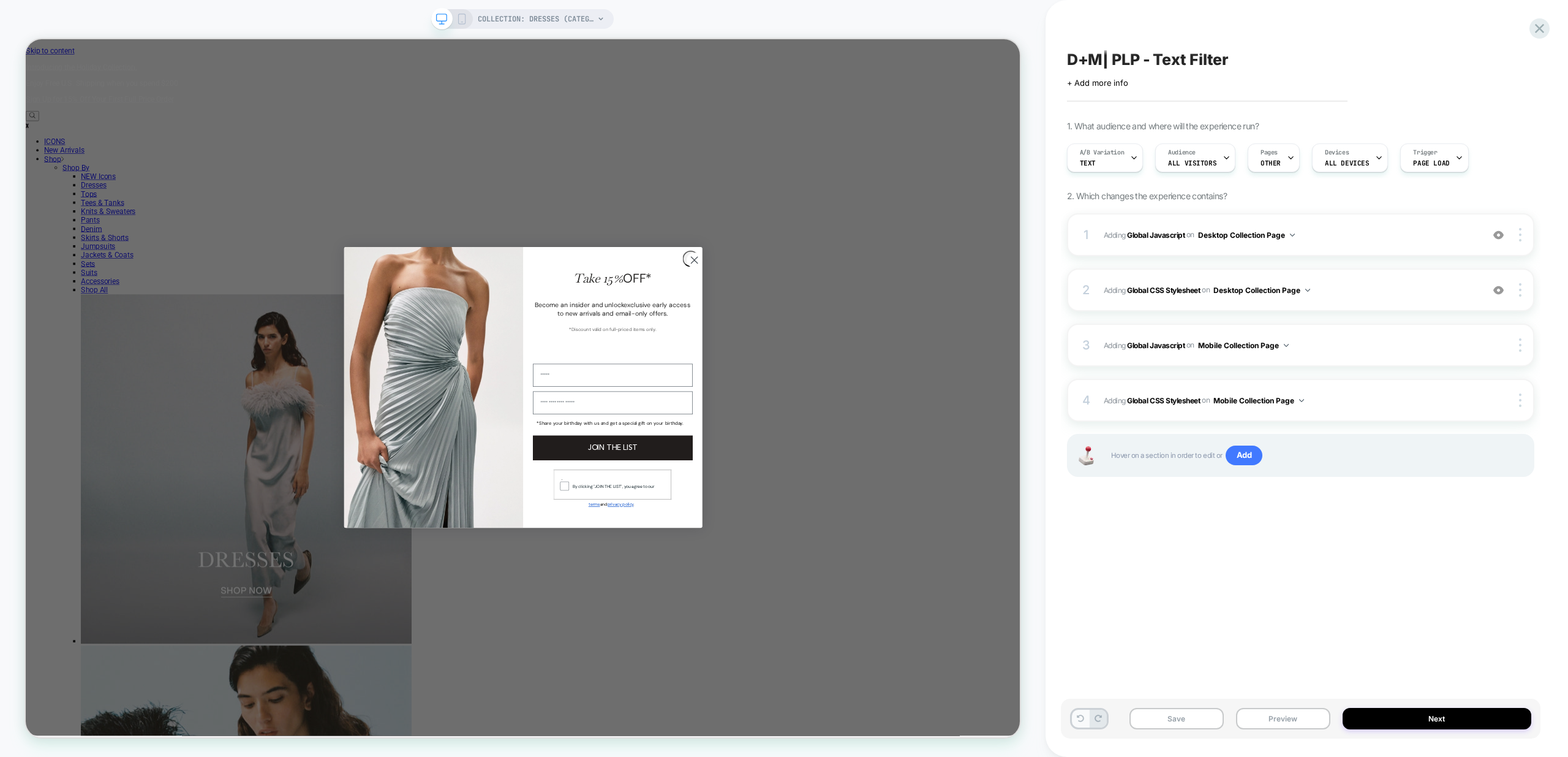
click at [1081, 717] on icon at bounding box center [1080, 718] width 8 height 8
click at [1296, 716] on button "Preview" at bounding box center [1283, 718] width 94 height 21
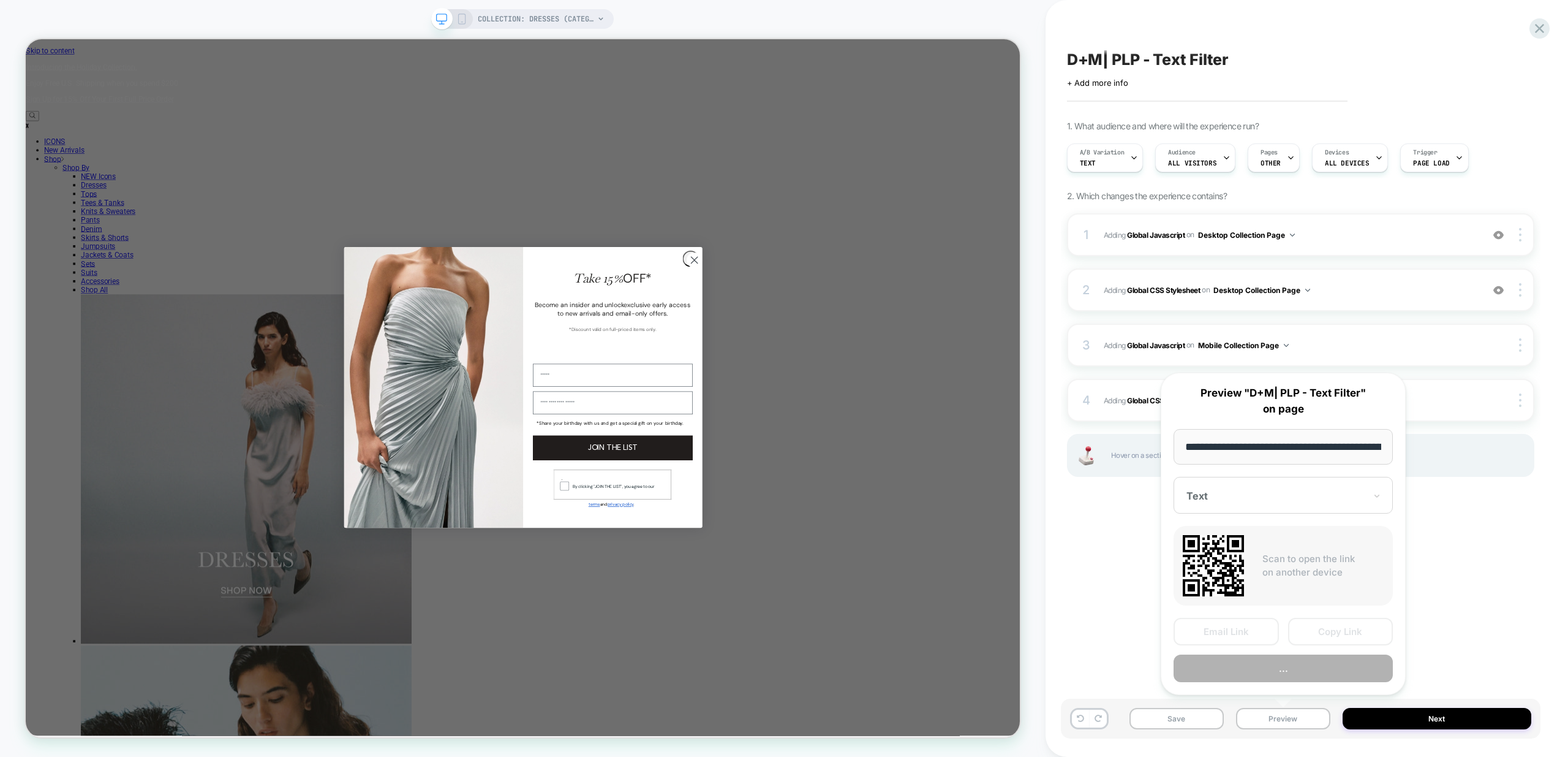
scroll to position [0, 85]
click at [1330, 672] on button "Preview" at bounding box center [1283, 669] width 219 height 28
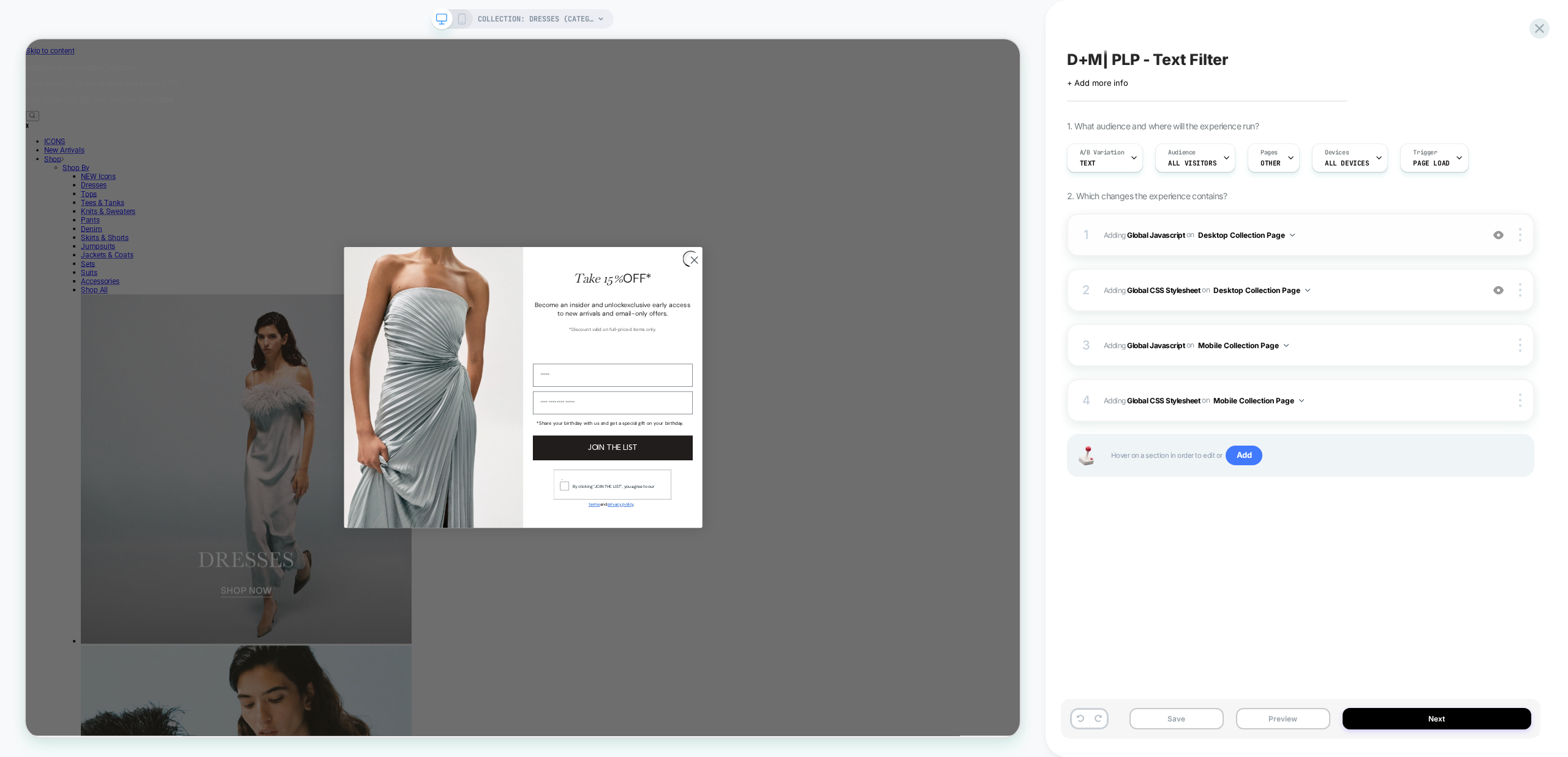
click at [1339, 228] on span "Adding Global Javascript on Desktop Collection Page" at bounding box center [1289, 235] width 372 height 15
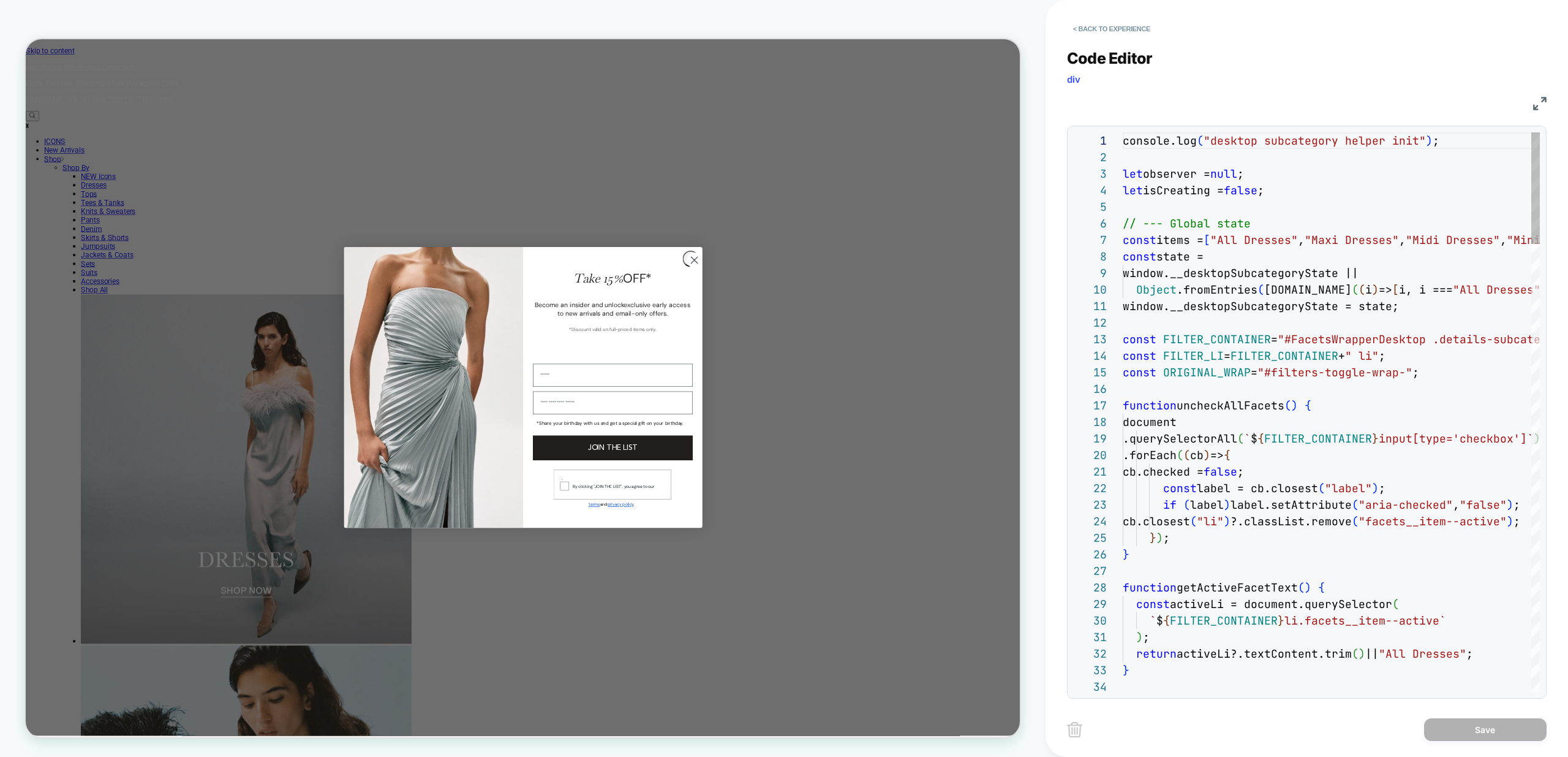
scroll to position [166, 0]
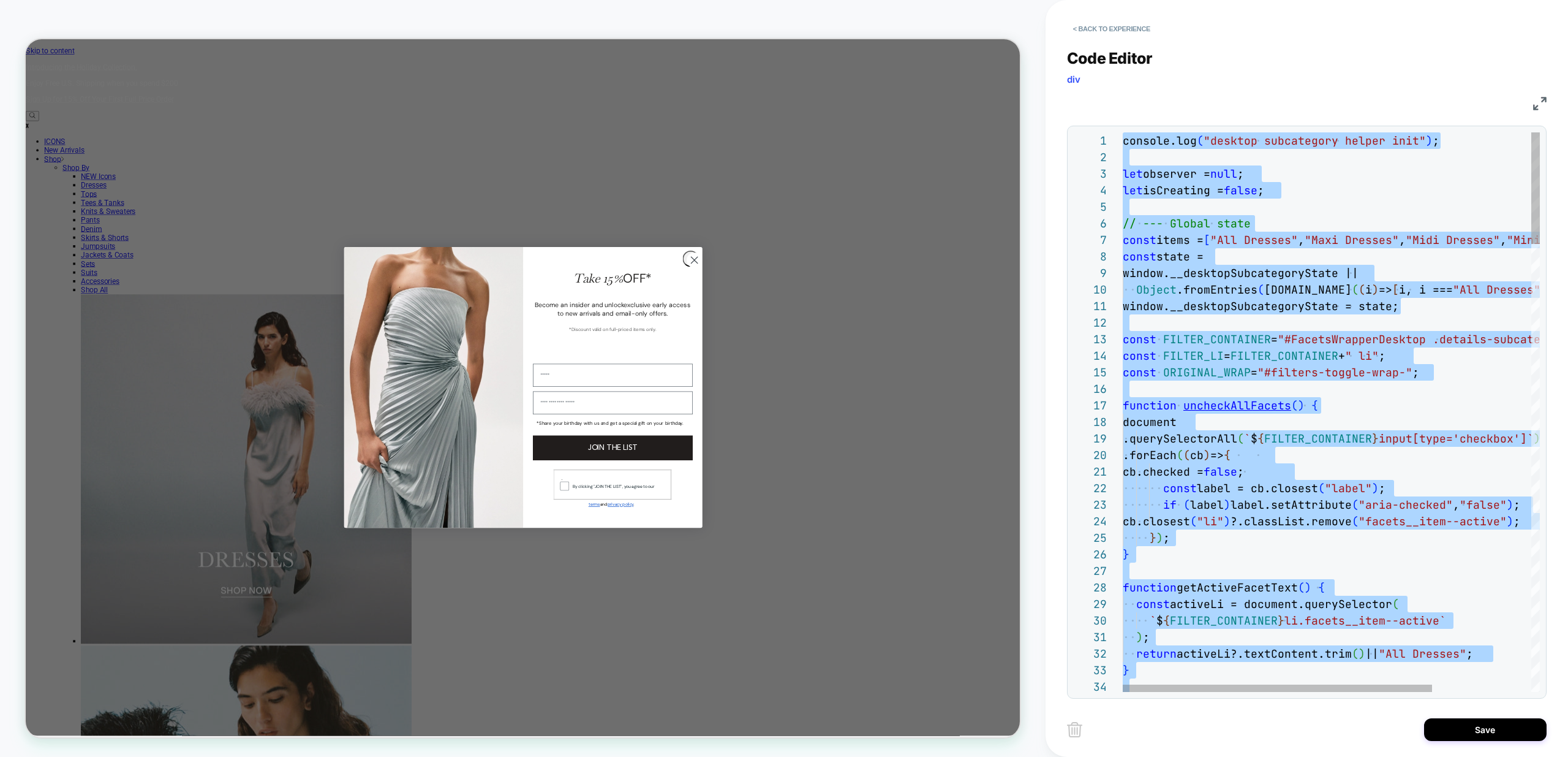
type textarea "**********"
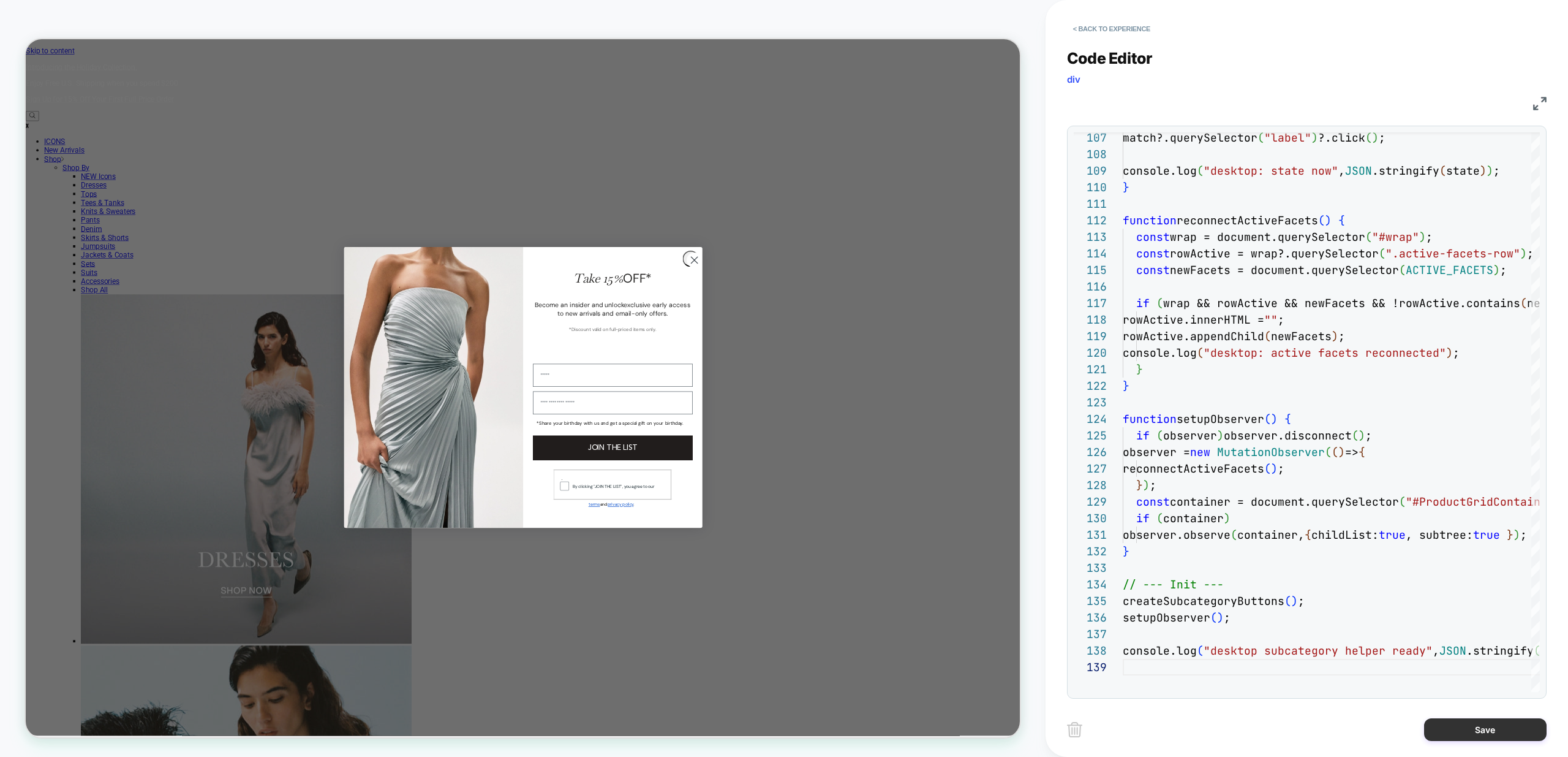
drag, startPoint x: 1487, startPoint y: 748, endPoint x: 1491, endPoint y: 733, distance: 15.5
click at [1487, 748] on div "< Back to experience Code Editor div JS 107 108 109 110 111 112 113 114 115 116…" at bounding box center [1307, 378] width 479 height 757
click at [1492, 730] on button "Save" at bounding box center [1485, 729] width 123 height 23
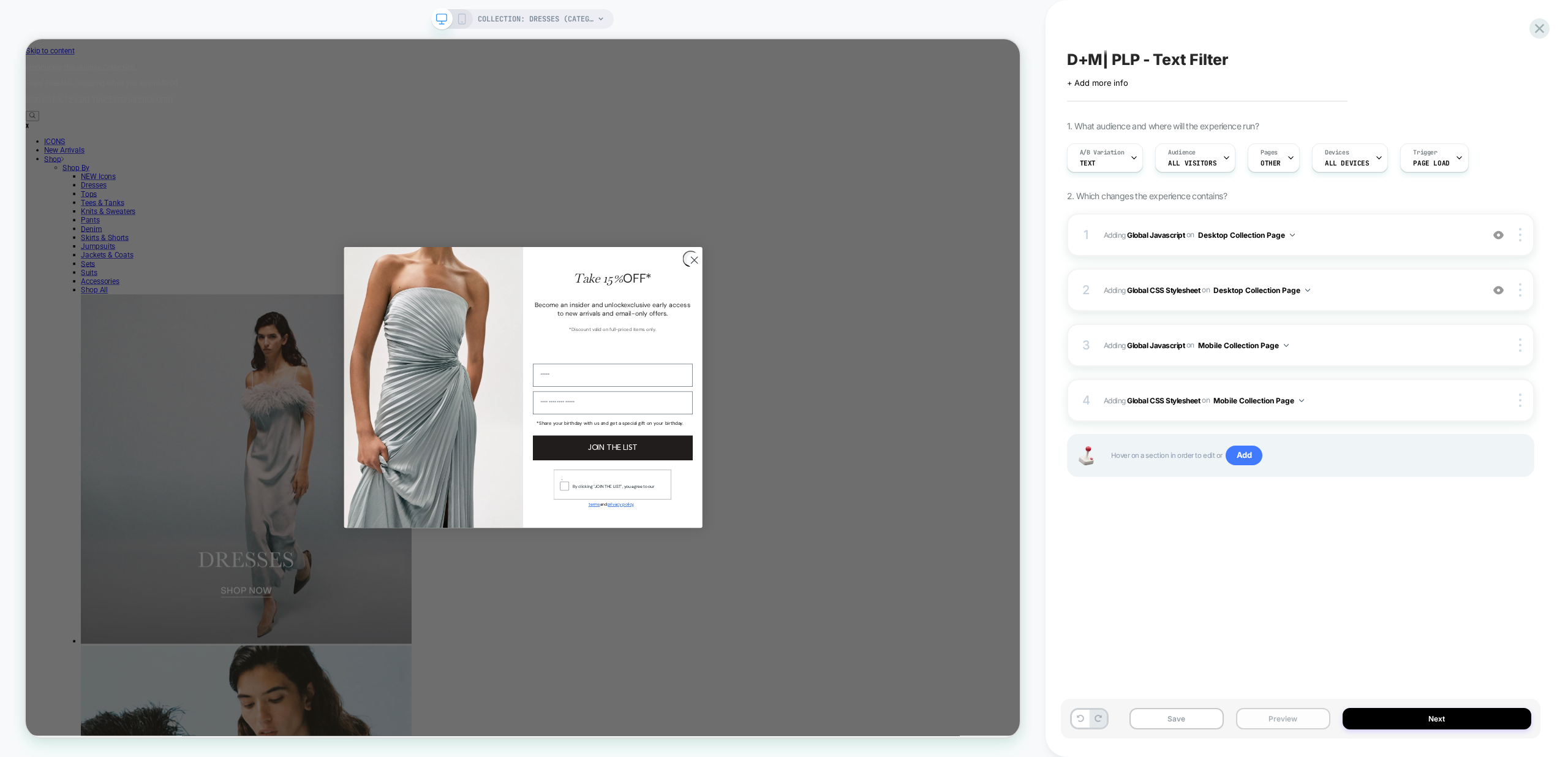
click at [1291, 722] on button "Preview" at bounding box center [1283, 718] width 94 height 21
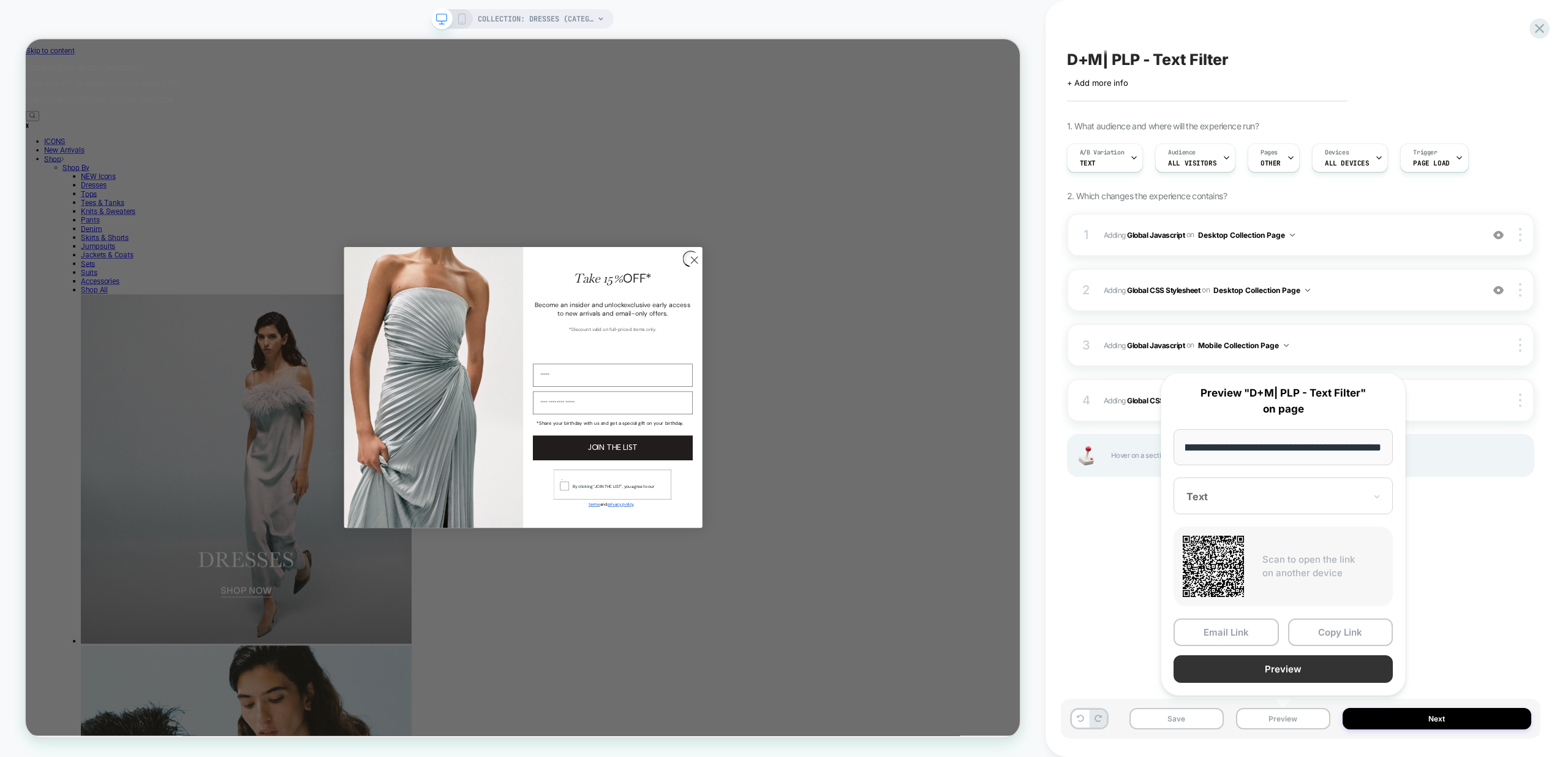
scroll to position [0, 0]
click at [1321, 679] on button "Preview" at bounding box center [1283, 669] width 219 height 28
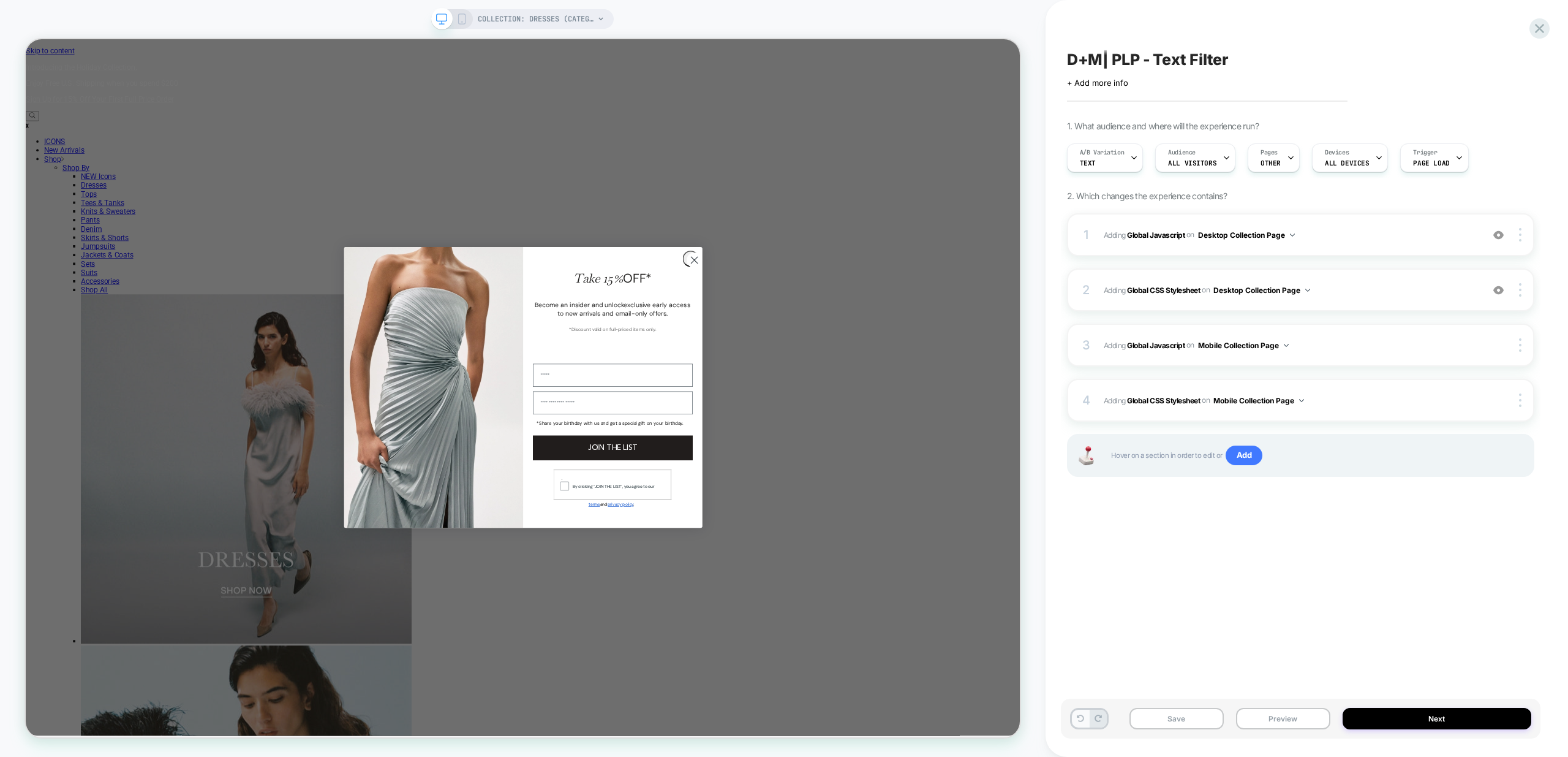
click at [1084, 718] on icon at bounding box center [1080, 718] width 8 height 8
click at [1172, 552] on div "D+M| PLP - Text Filter Click to edit experience details + Add more info 1. What…" at bounding box center [1301, 378] width 479 height 732
click at [1276, 722] on button "Preview" at bounding box center [1283, 718] width 94 height 21
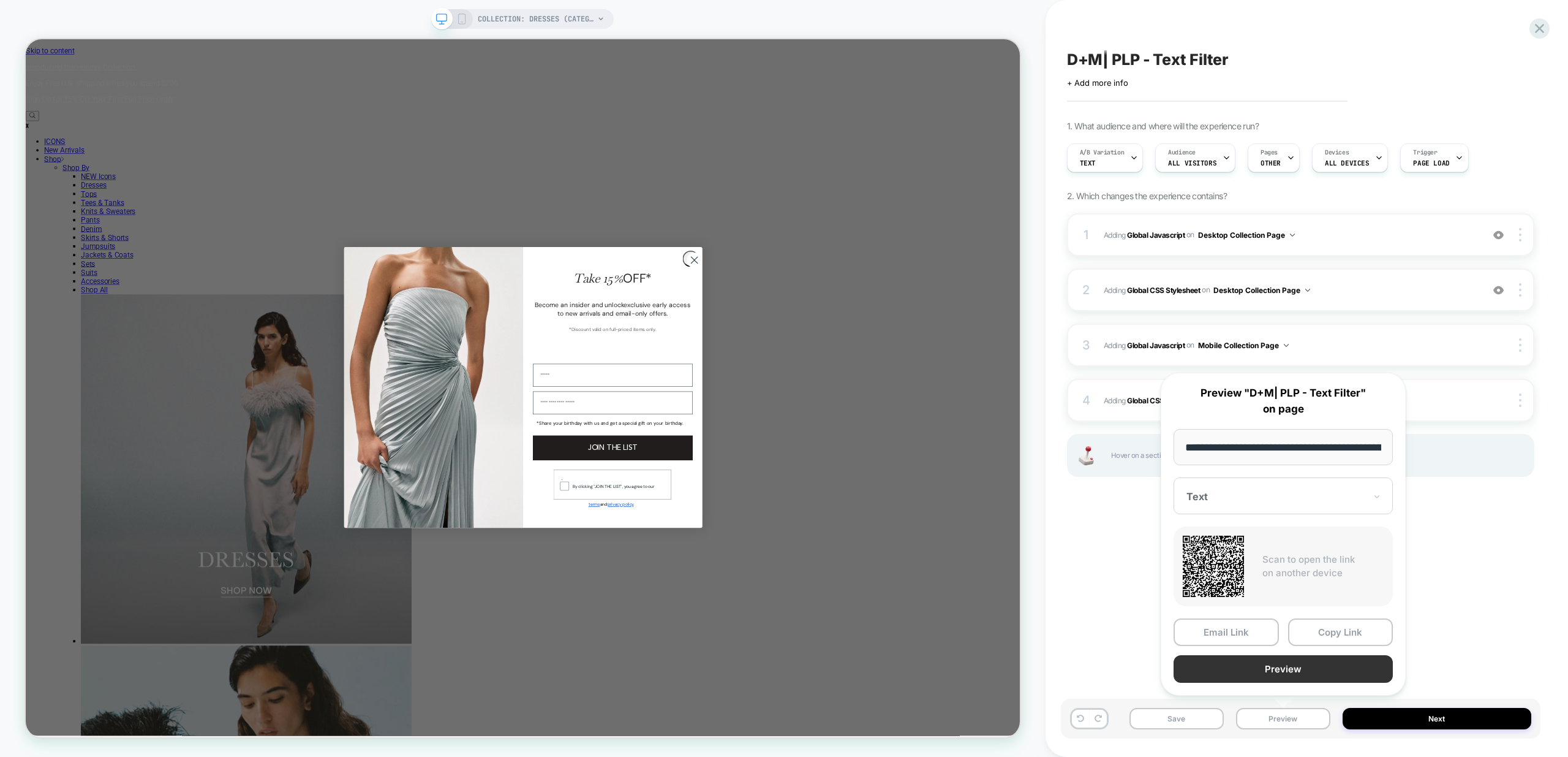
click at [1310, 666] on button "Preview" at bounding box center [1283, 669] width 219 height 28
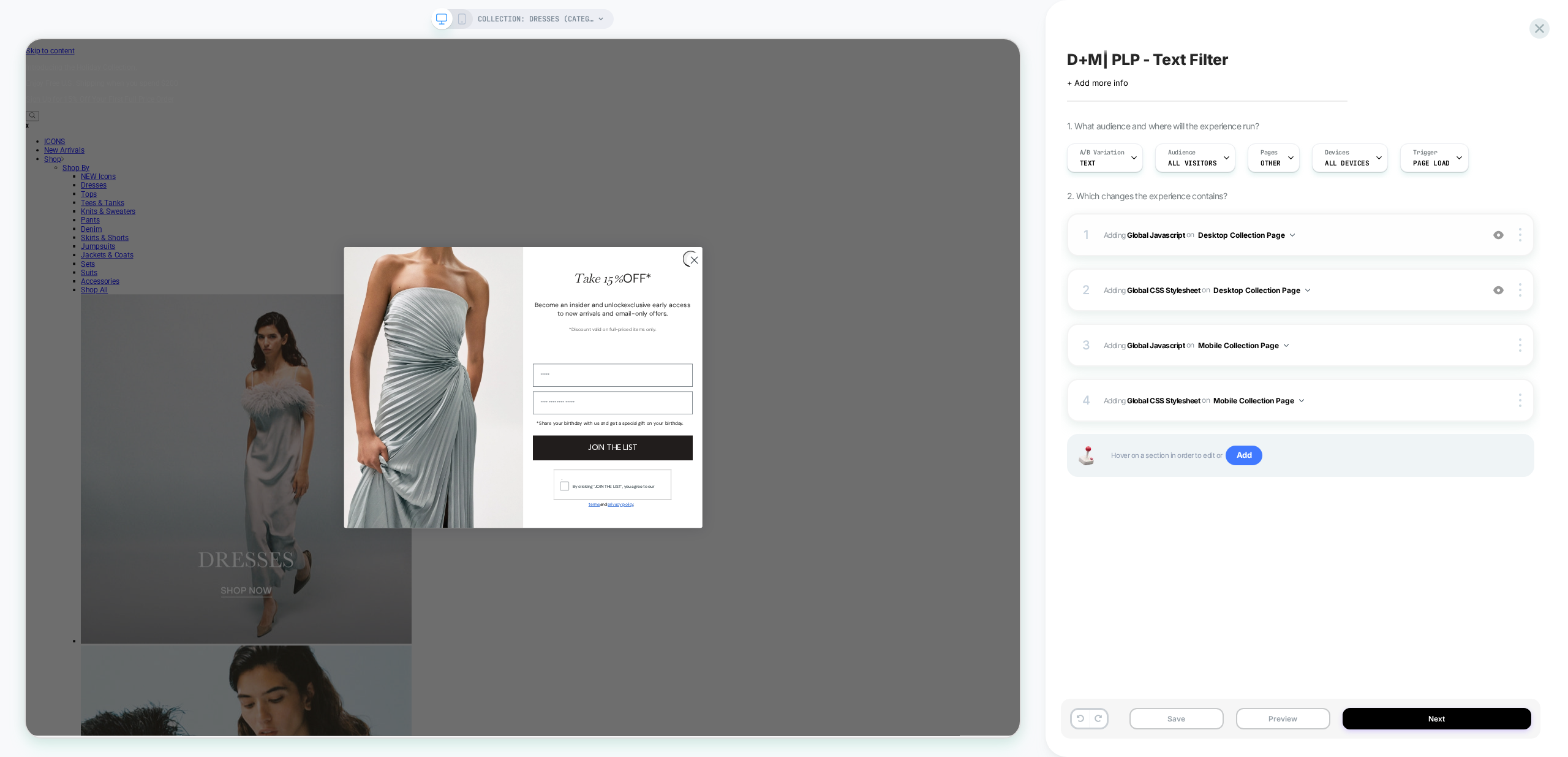
click at [1395, 241] on span "Adding Global Javascript on Desktop Collection Page" at bounding box center [1289, 235] width 372 height 15
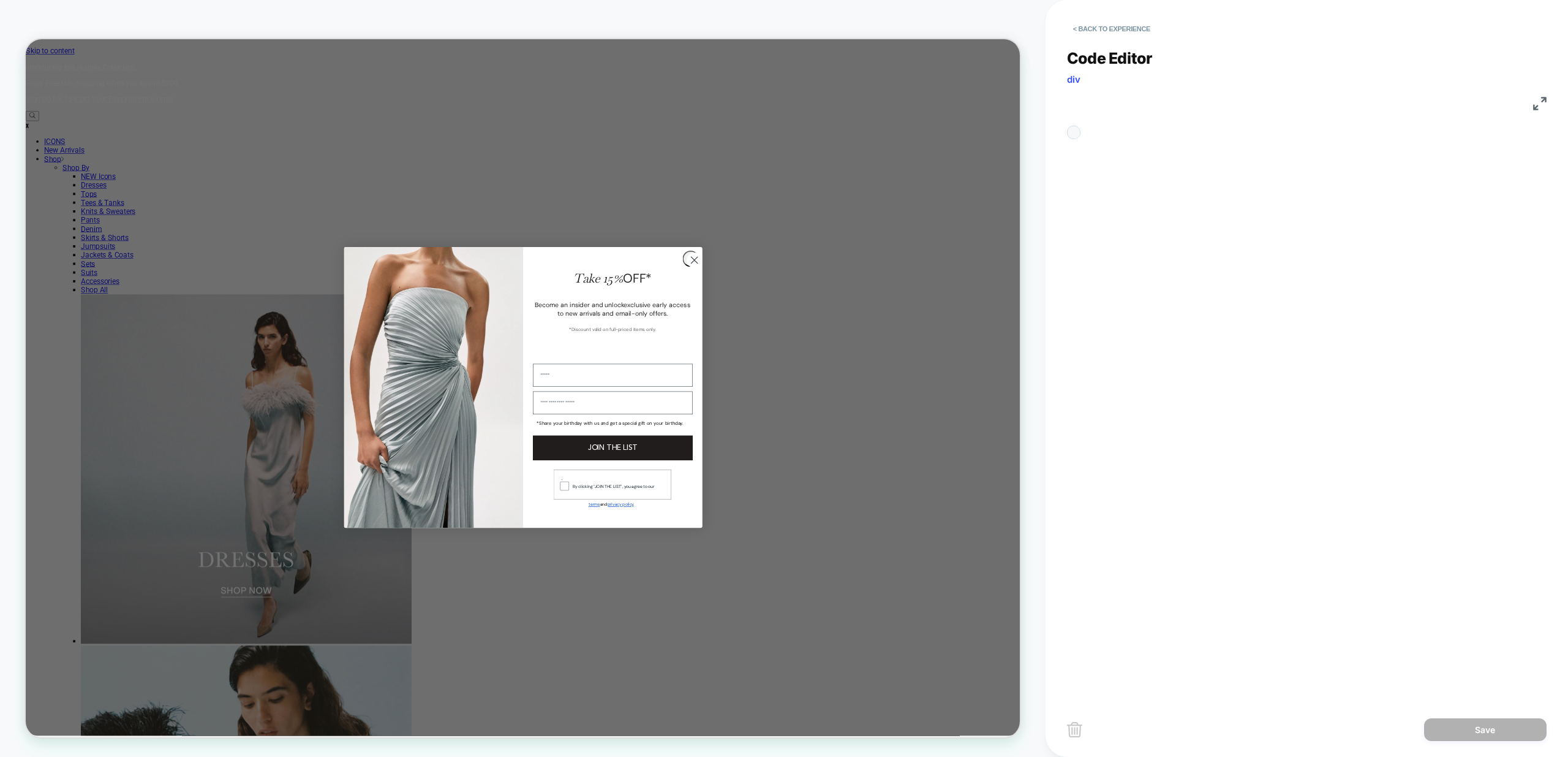
scroll to position [166, 0]
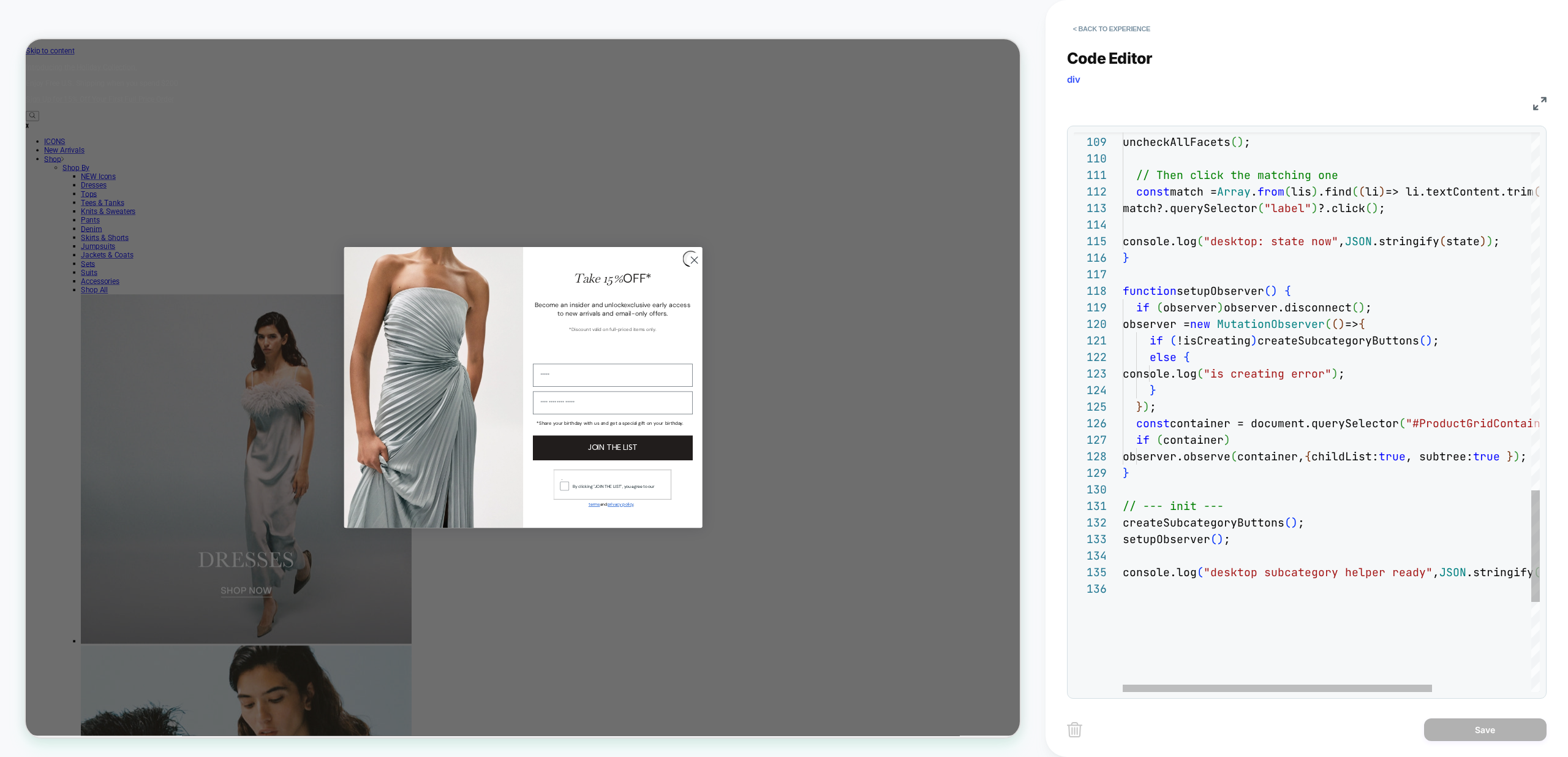
scroll to position [33, 192]
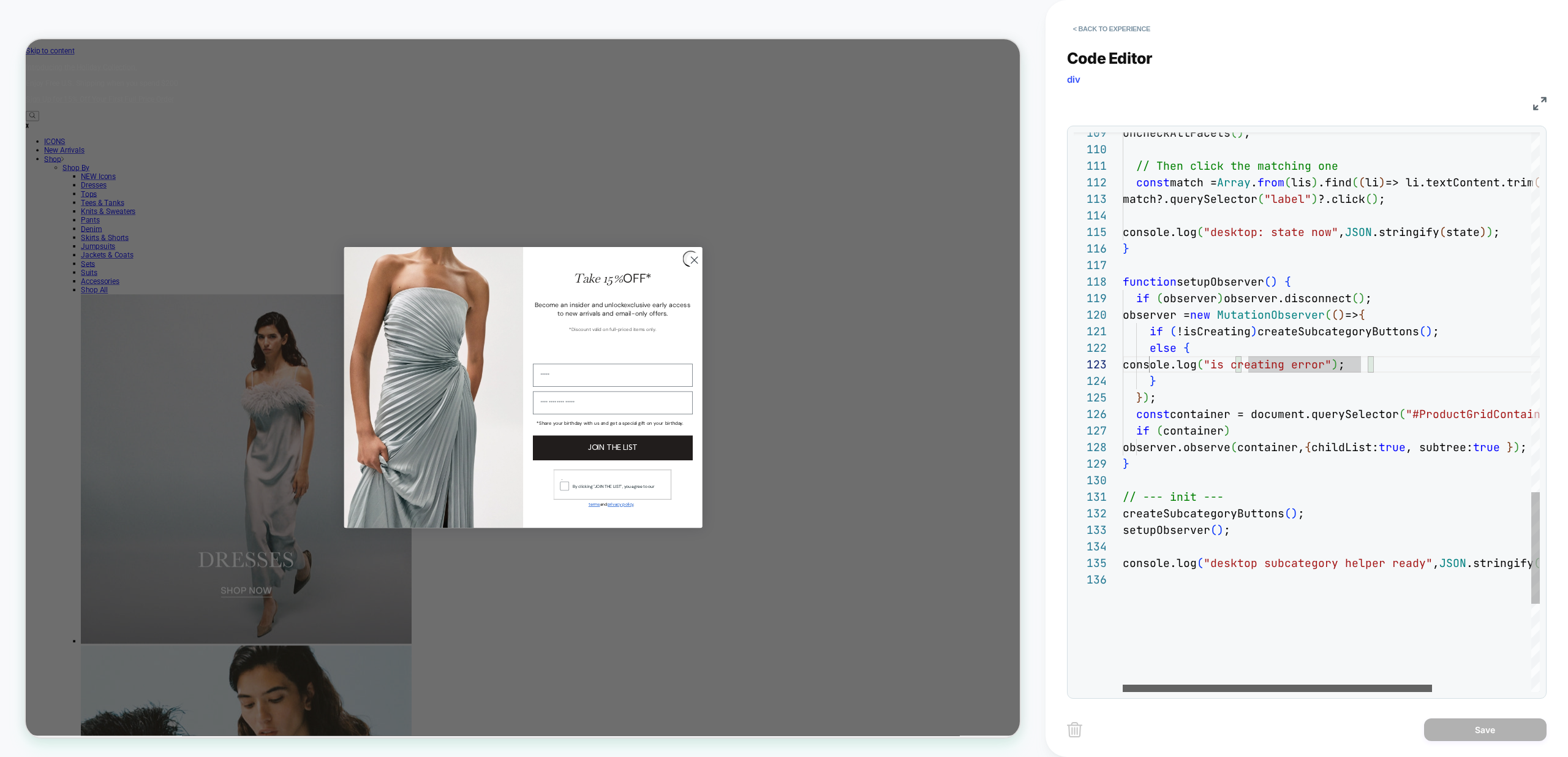
click at [1234, 692] on div at bounding box center [1277, 688] width 309 height 8
click at [1112, 282] on div at bounding box center [1116, 281] width 16 height 17
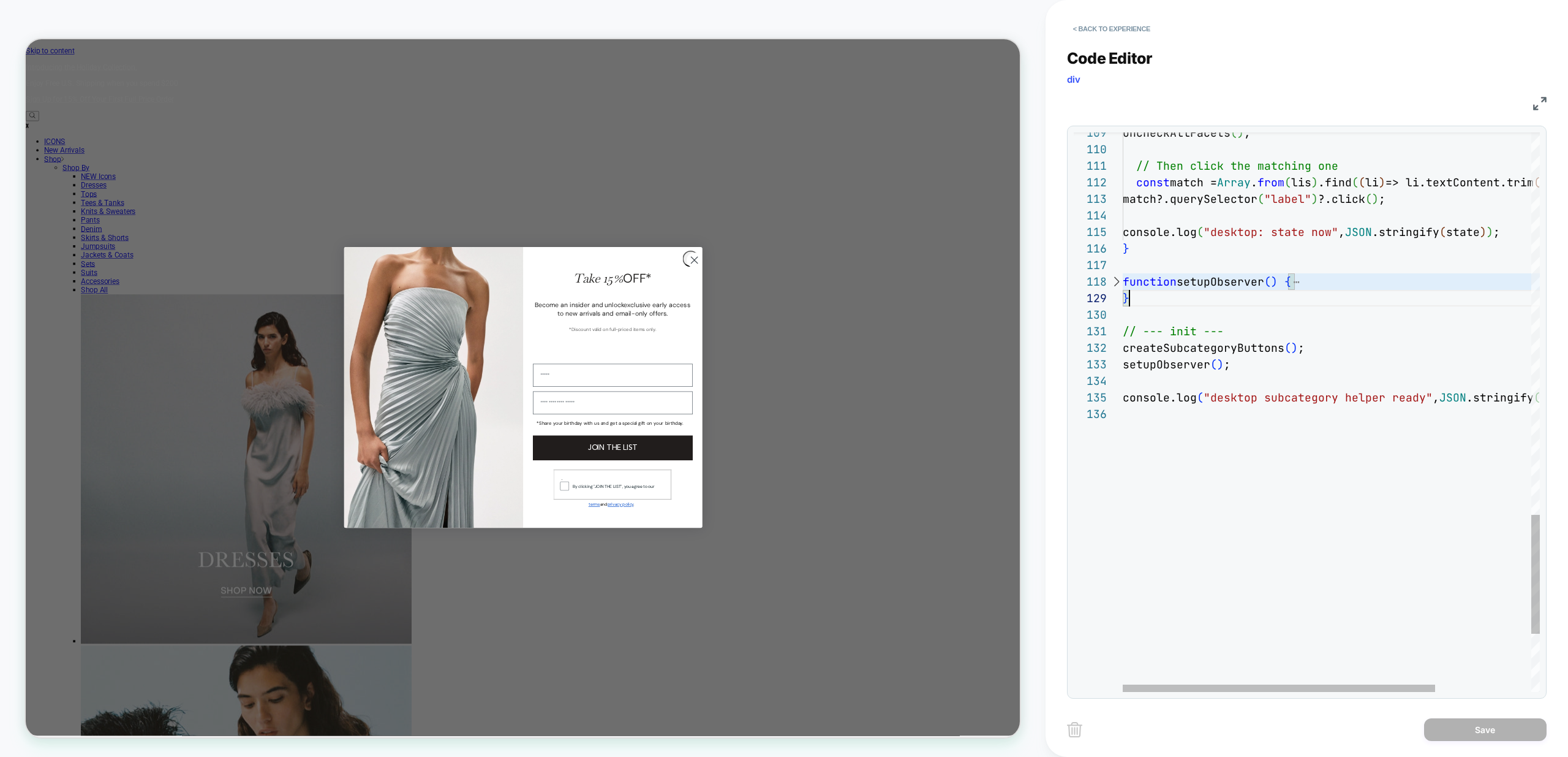
scroll to position [116, 0]
drag, startPoint x: 1149, startPoint y: 303, endPoint x: 1064, endPoint y: 281, distance: 87.8
click at [1117, 280] on div at bounding box center [1116, 281] width 16 height 17
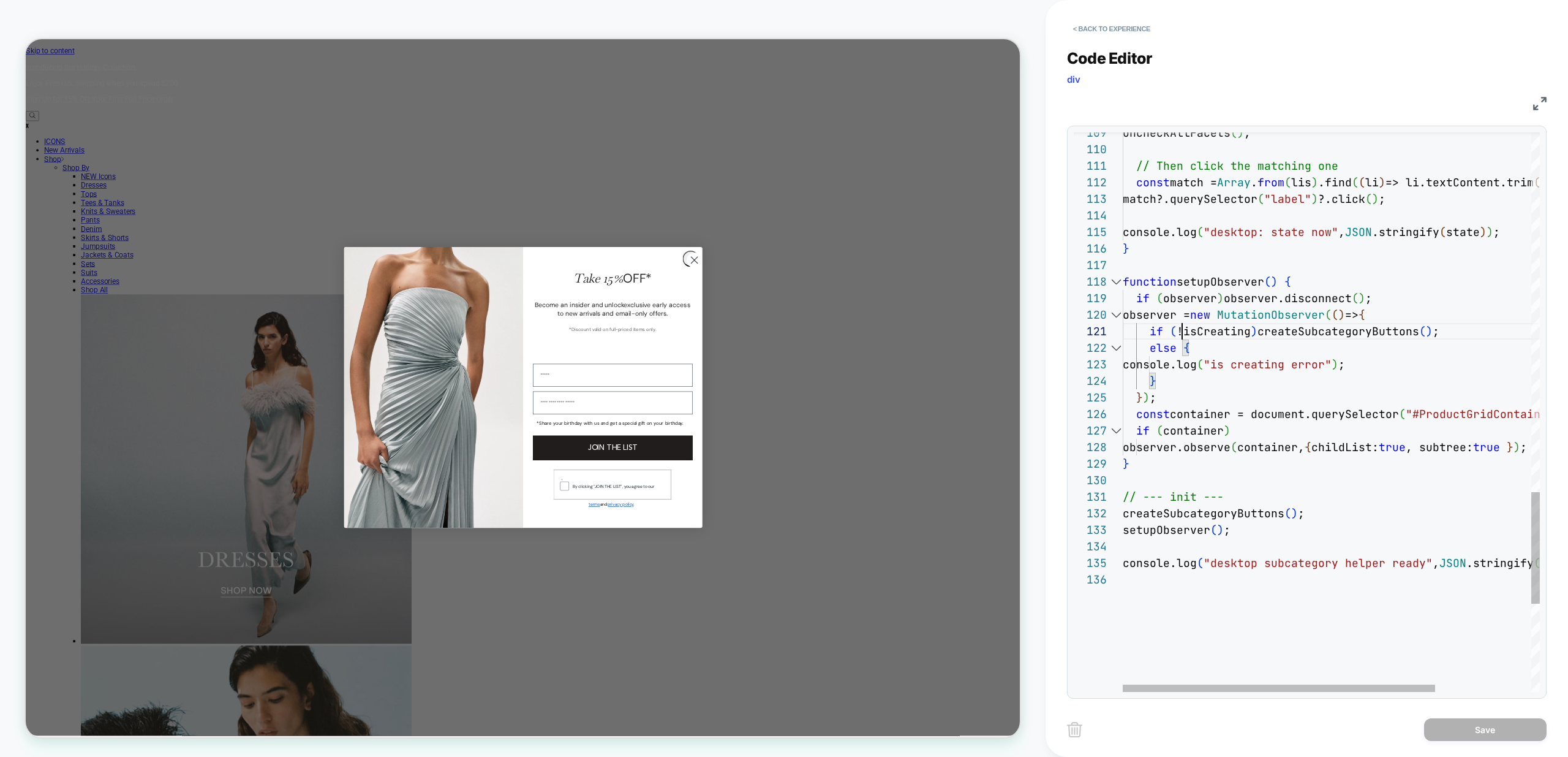
drag, startPoint x: 1486, startPoint y: 330, endPoint x: 1310, endPoint y: 330, distance: 176.0
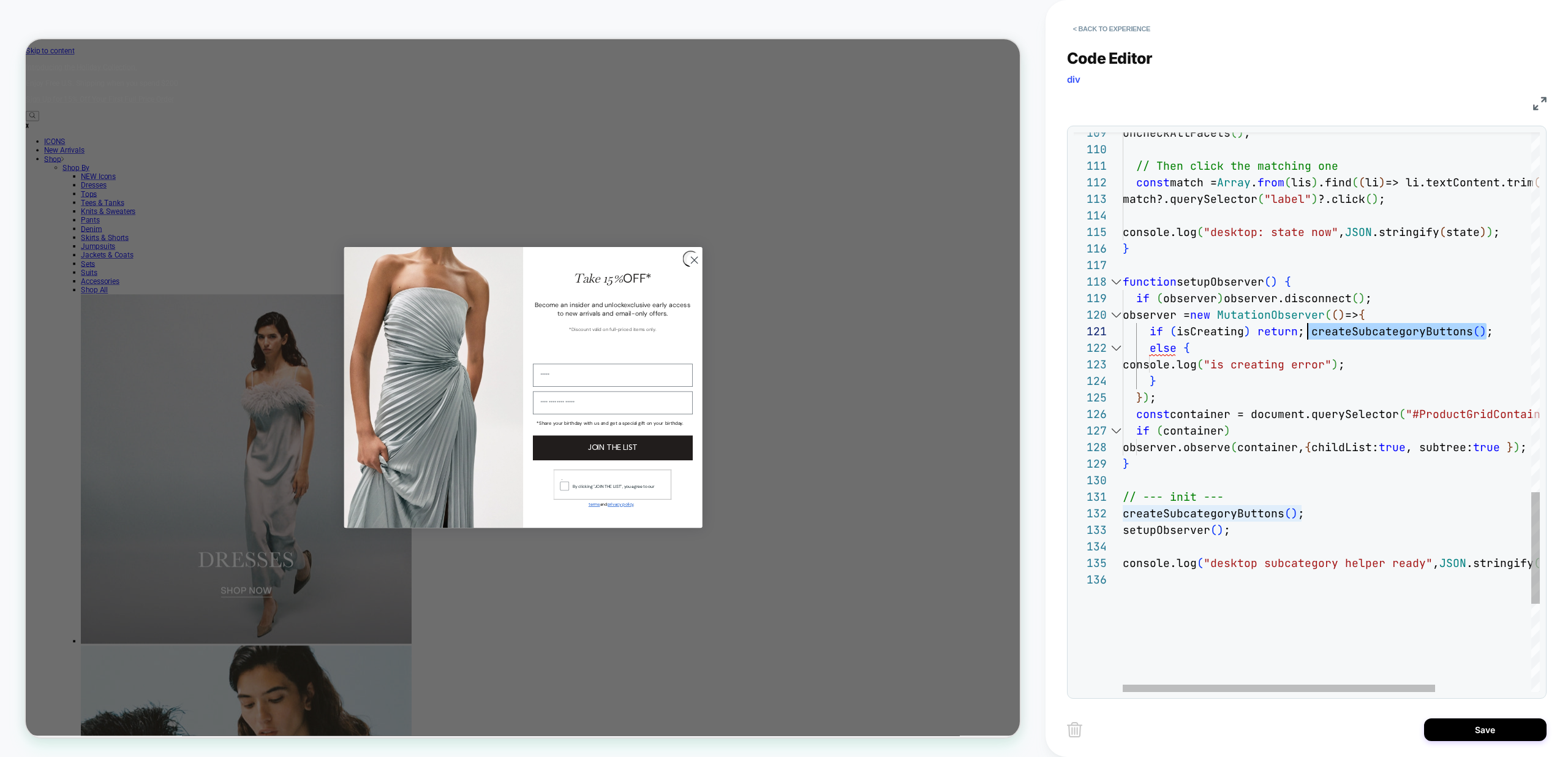
drag, startPoint x: 1337, startPoint y: 330, endPoint x: 1156, endPoint y: 383, distance: 188.6
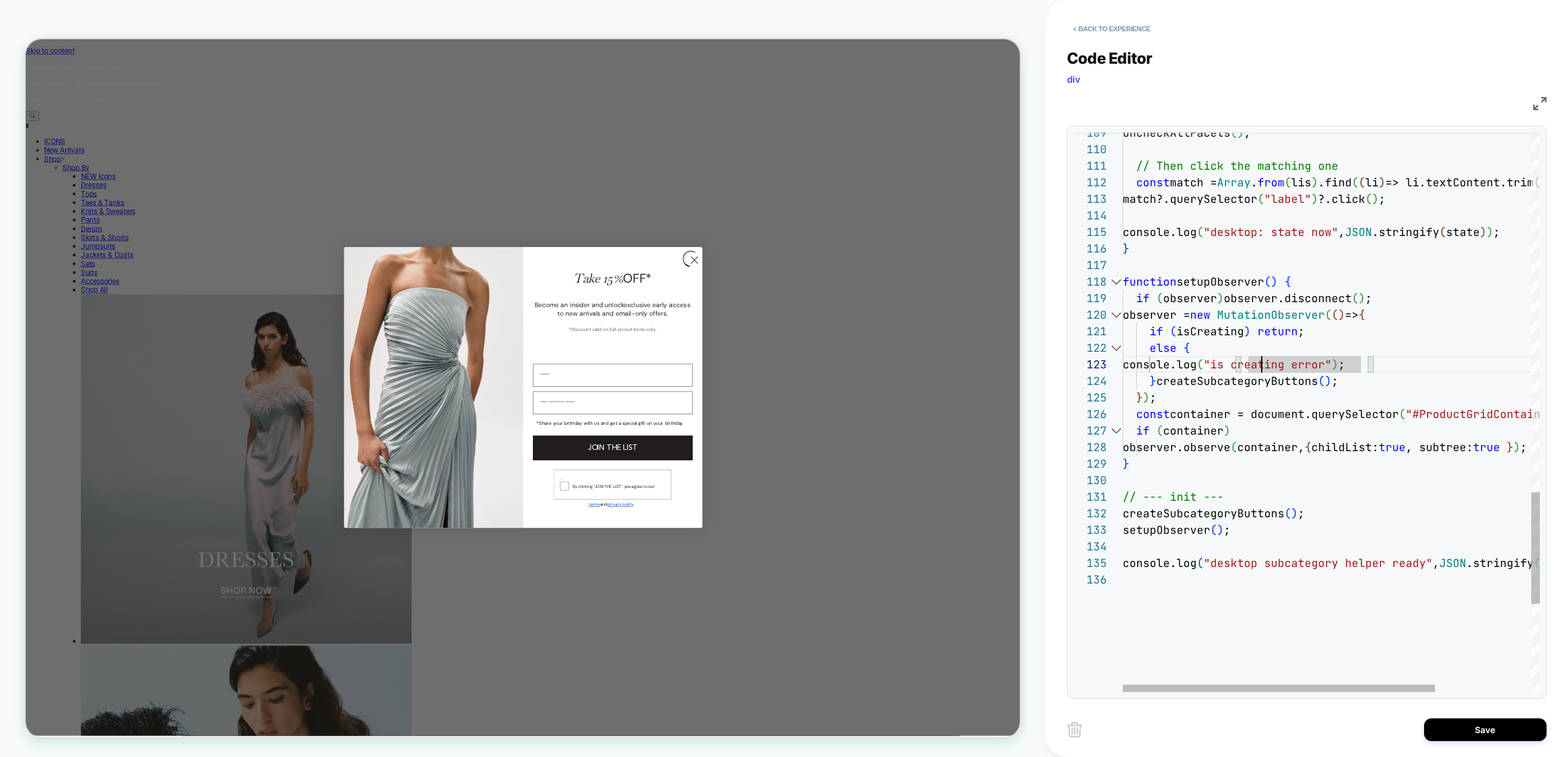
drag, startPoint x: 1362, startPoint y: 366, endPoint x: 1247, endPoint y: 369, distance: 115.0
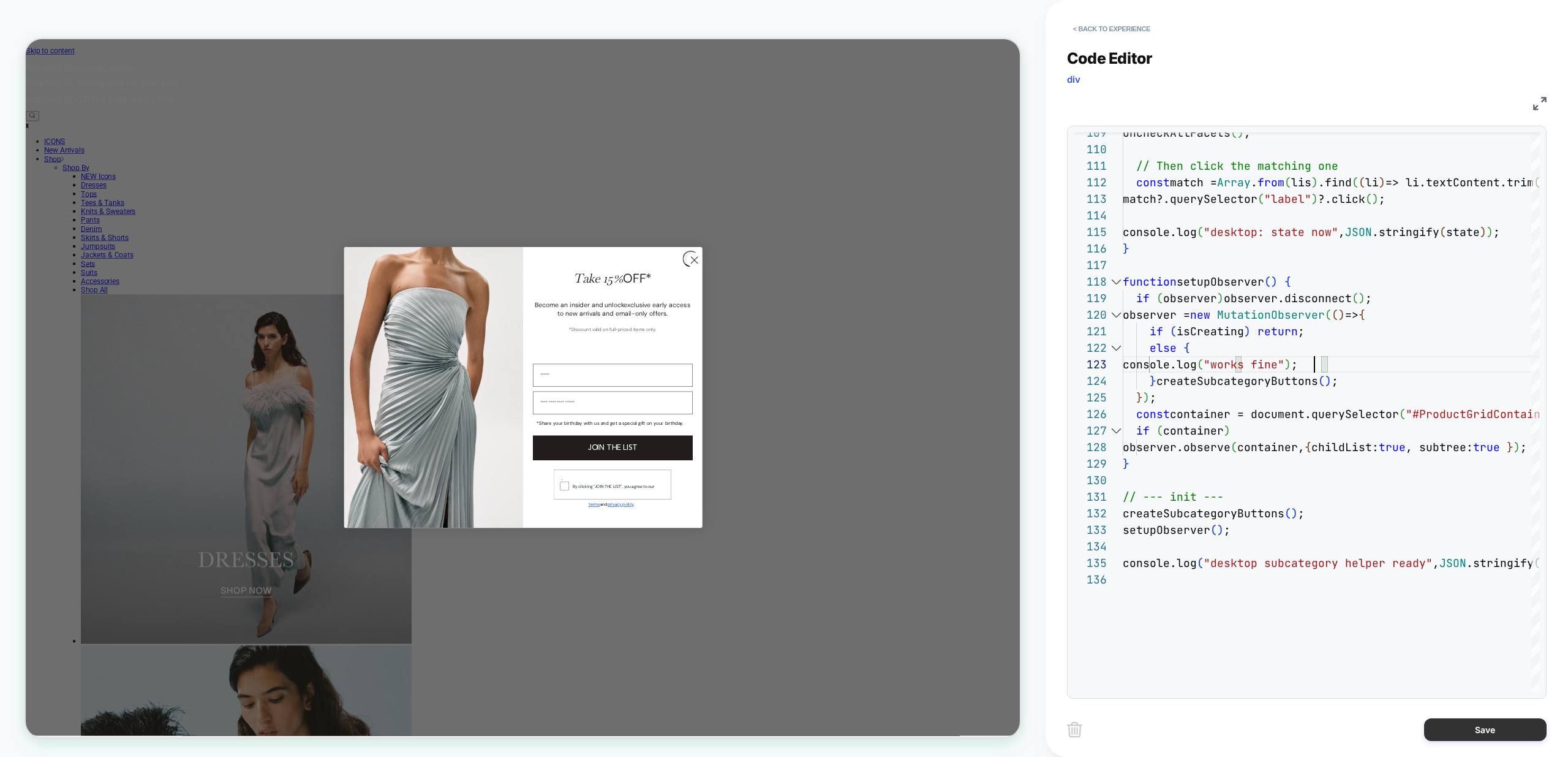
type textarea "**********"
click at [1481, 730] on button "Save" at bounding box center [1485, 729] width 123 height 23
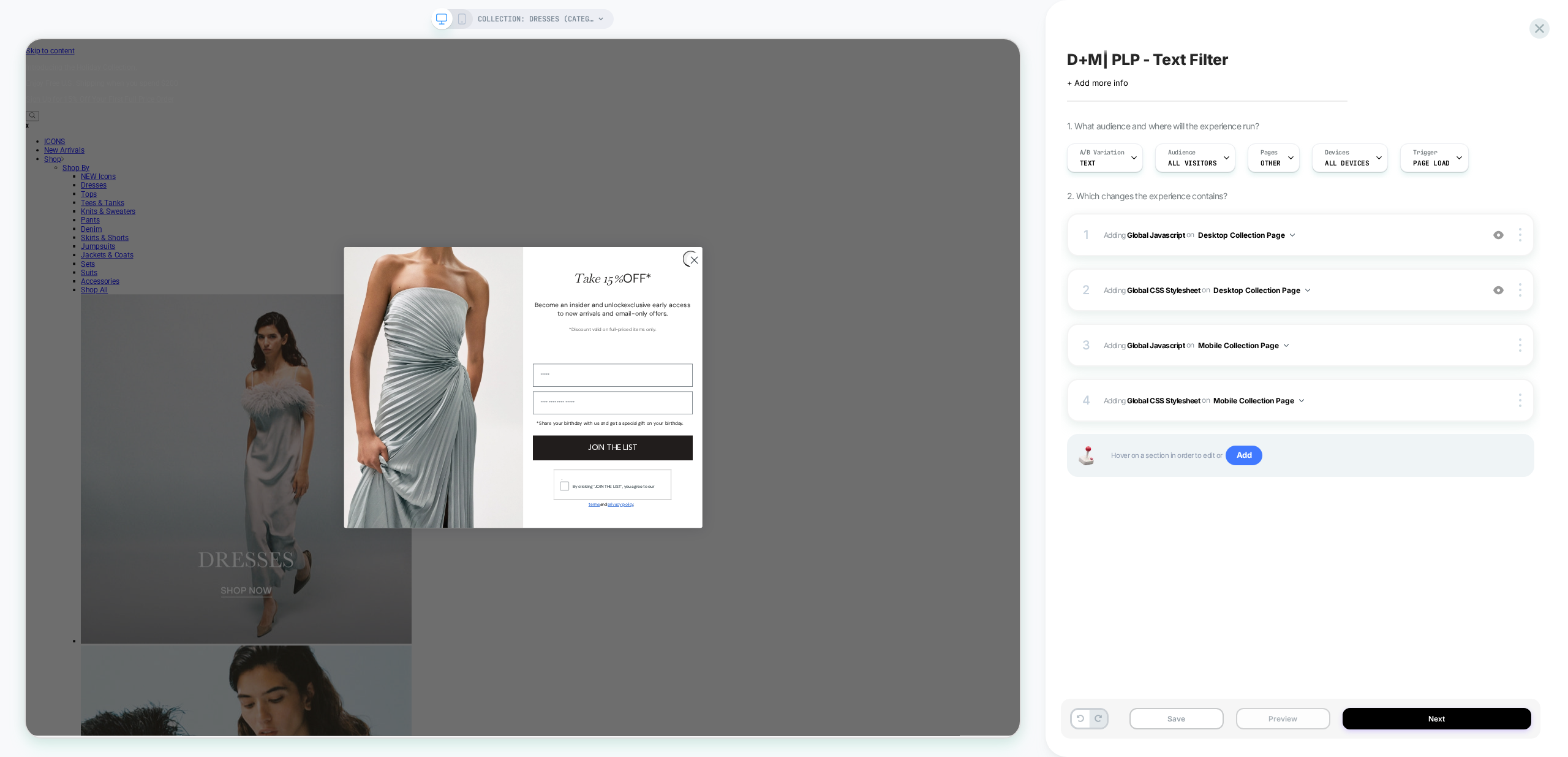
click at [1280, 717] on button "Preview" at bounding box center [1283, 718] width 94 height 21
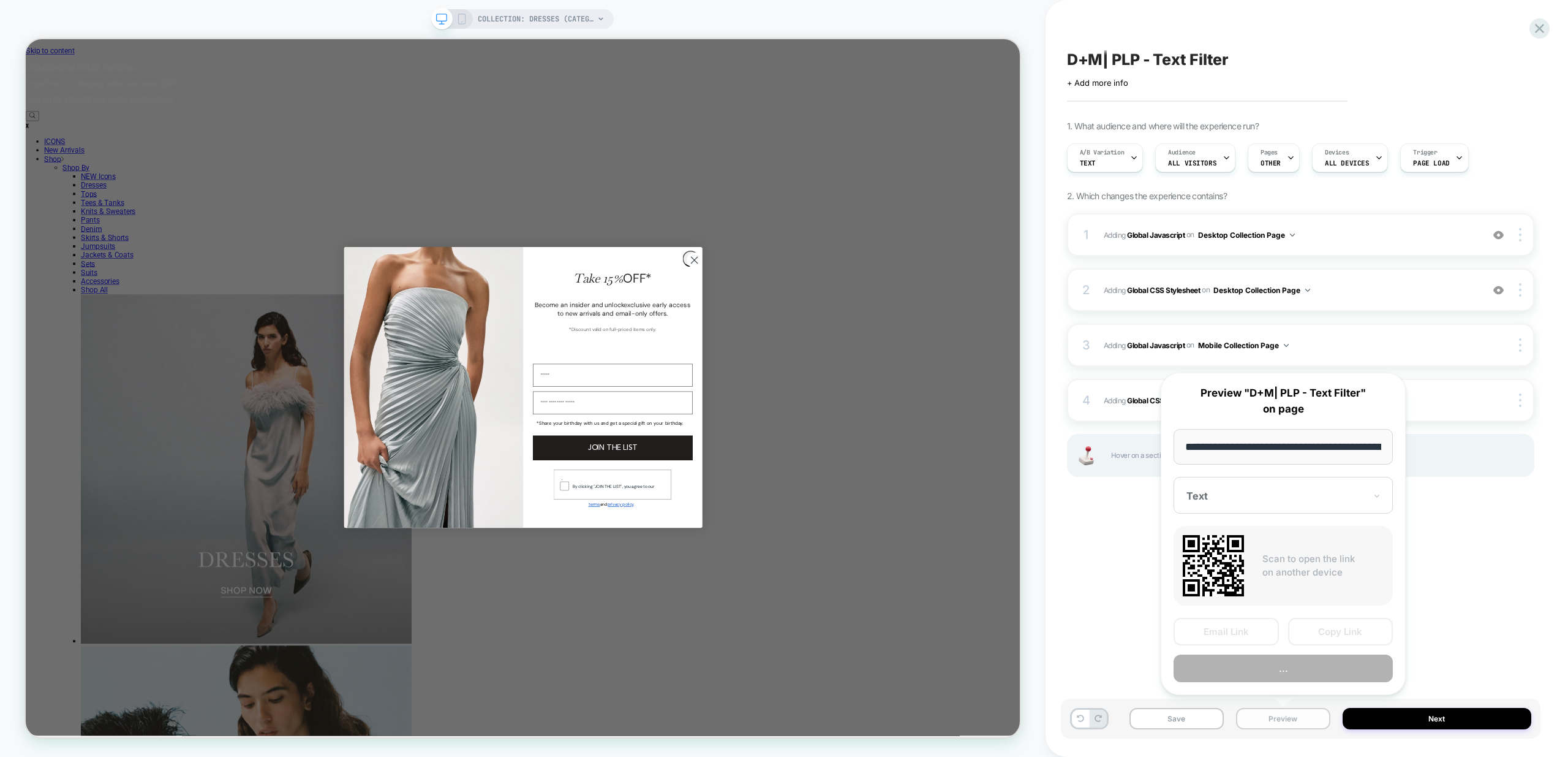
scroll to position [0, 85]
click at [1294, 667] on button "Preview" at bounding box center [1283, 669] width 219 height 28
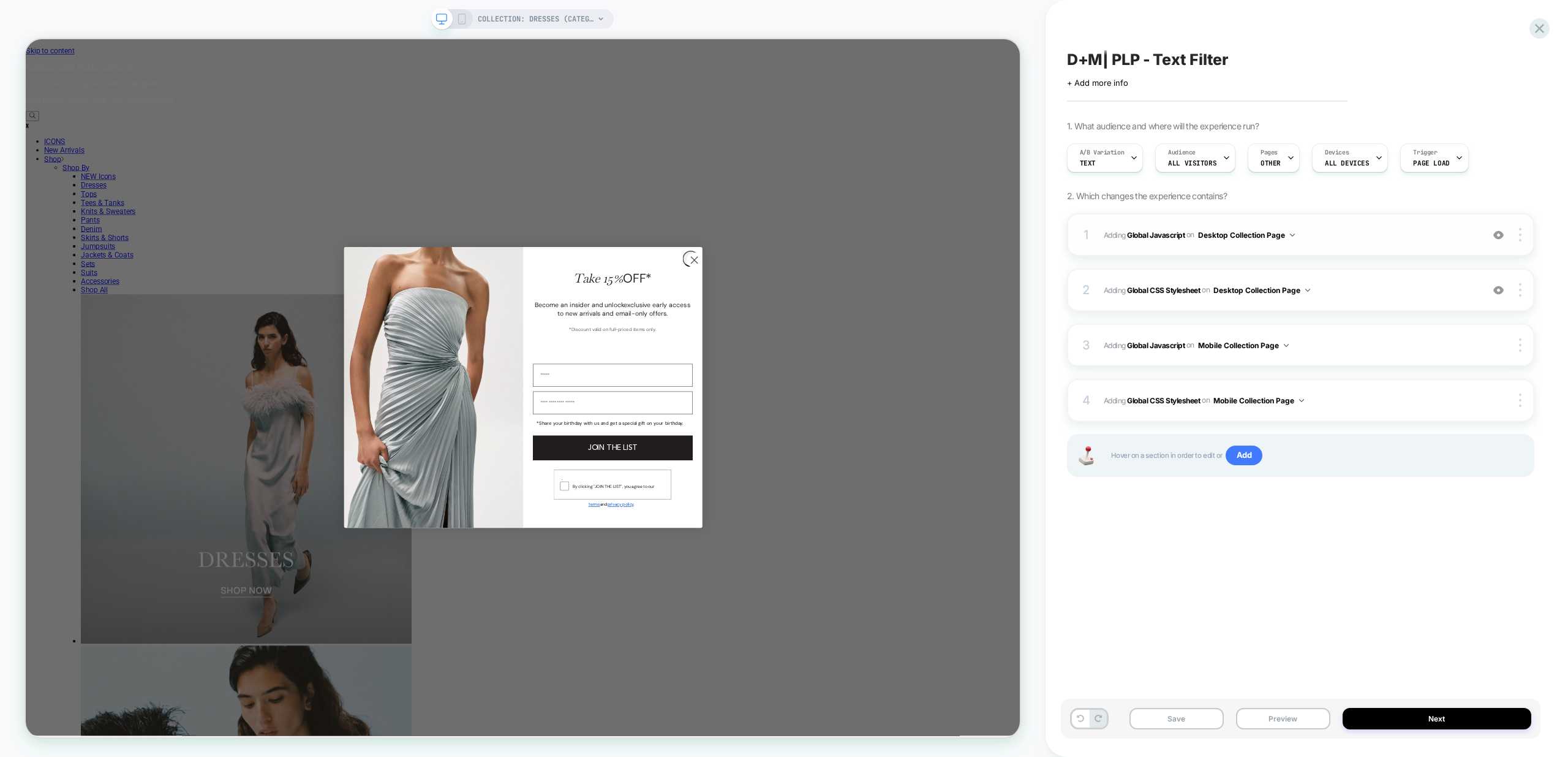
click at [1375, 235] on span "Adding Global Javascript on Desktop Collection Page" at bounding box center [1289, 235] width 372 height 15
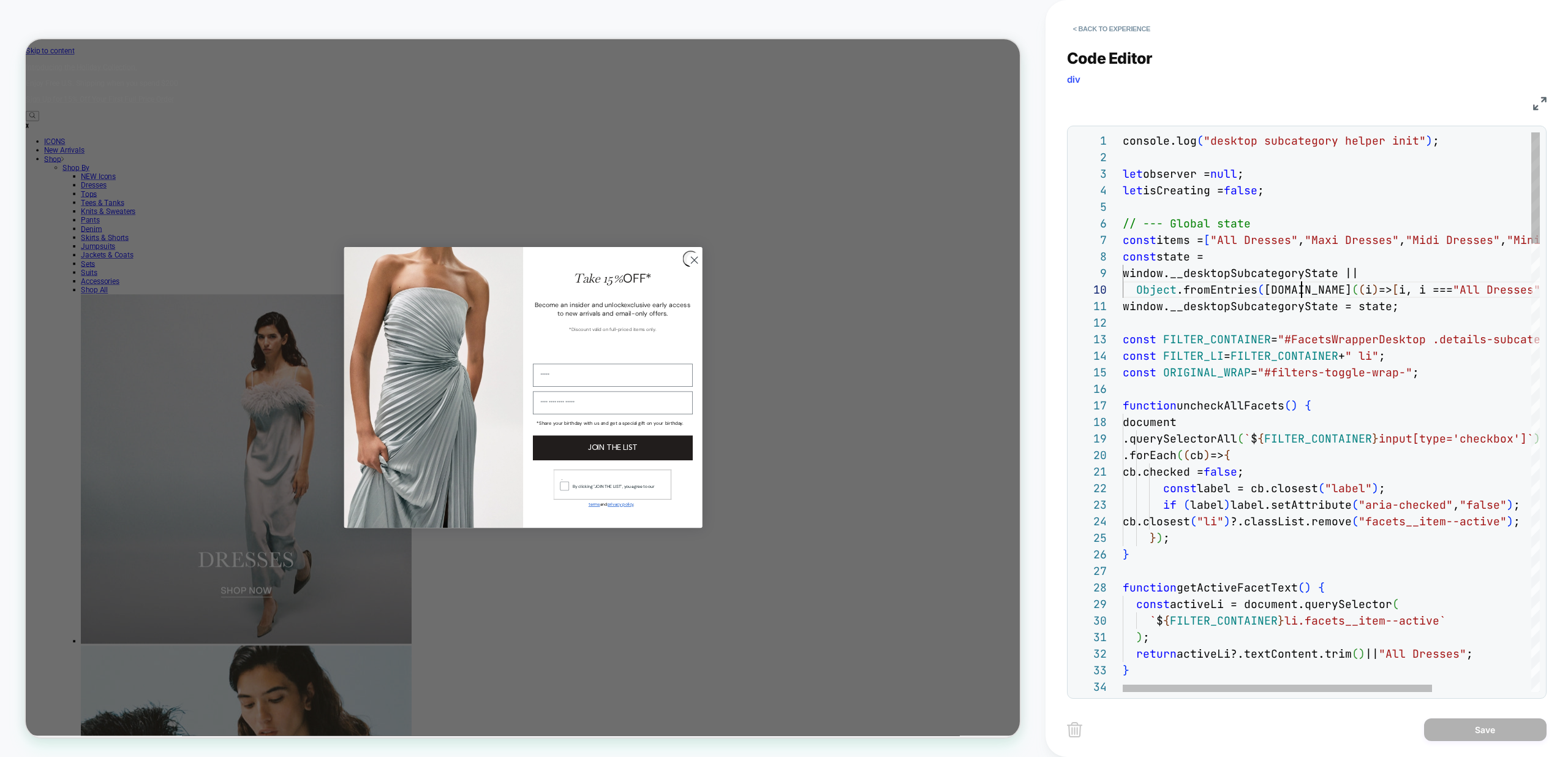
scroll to position [149, 179]
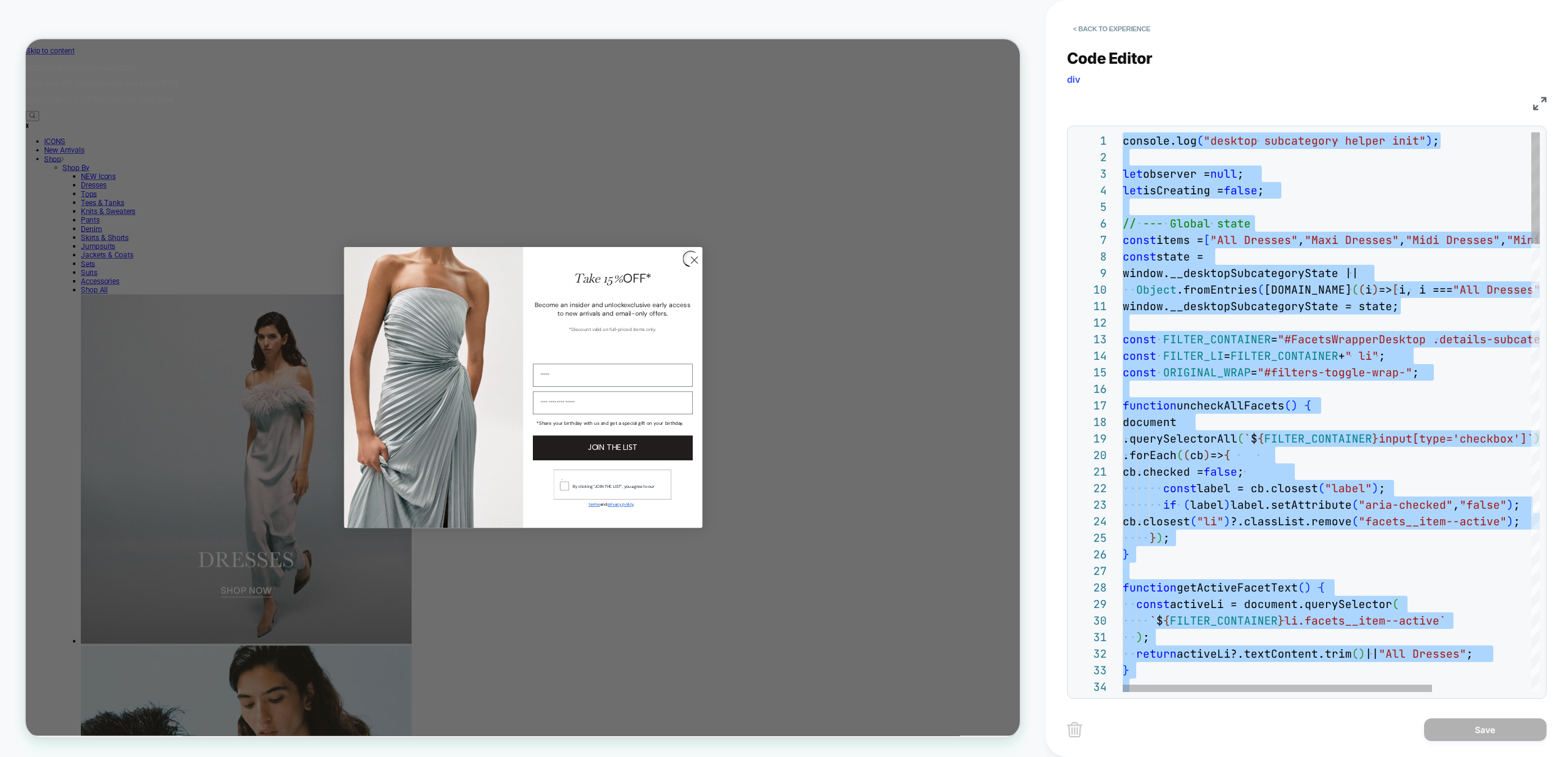
type textarea "**********"
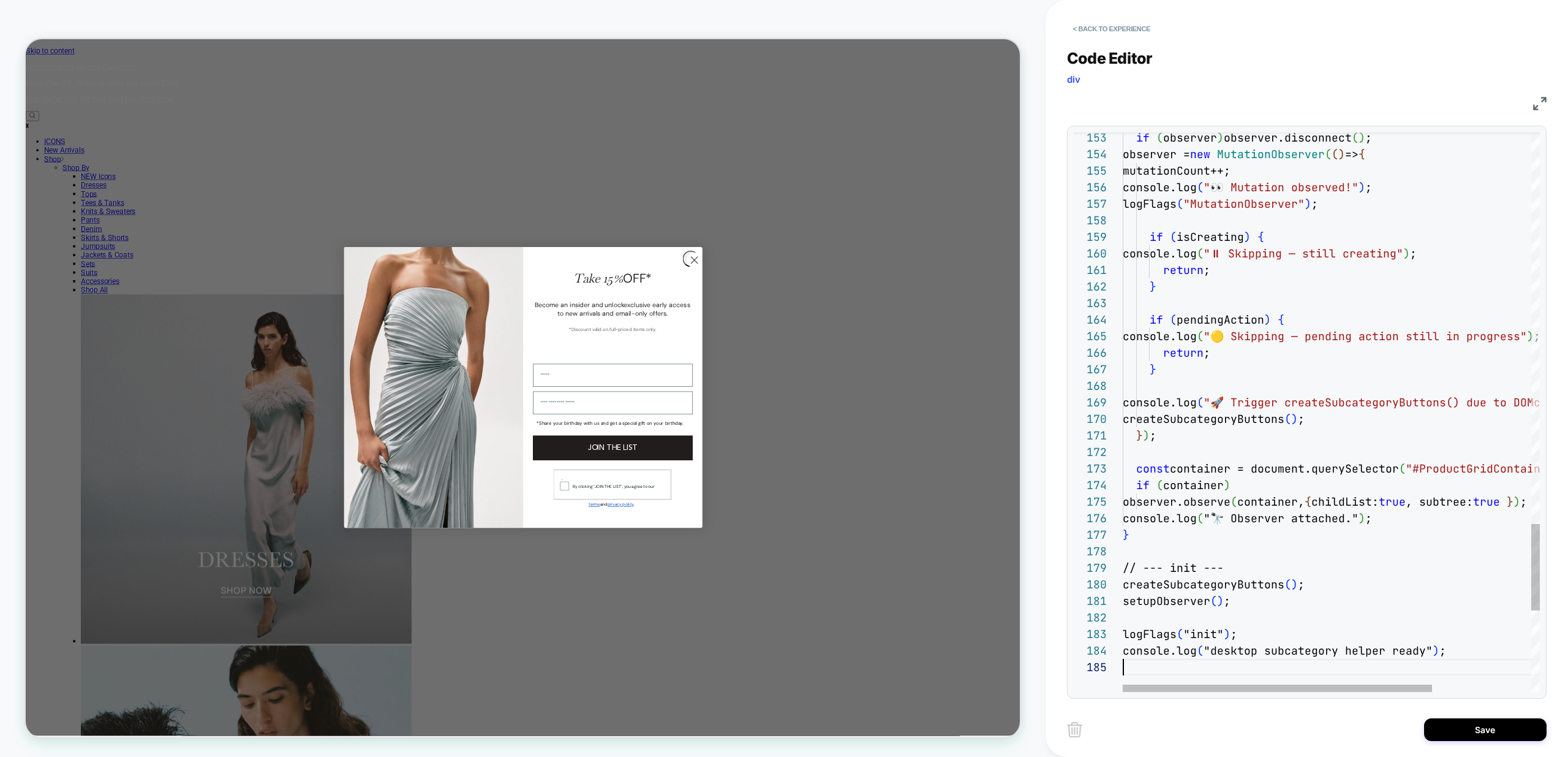
scroll to position [66, 0]
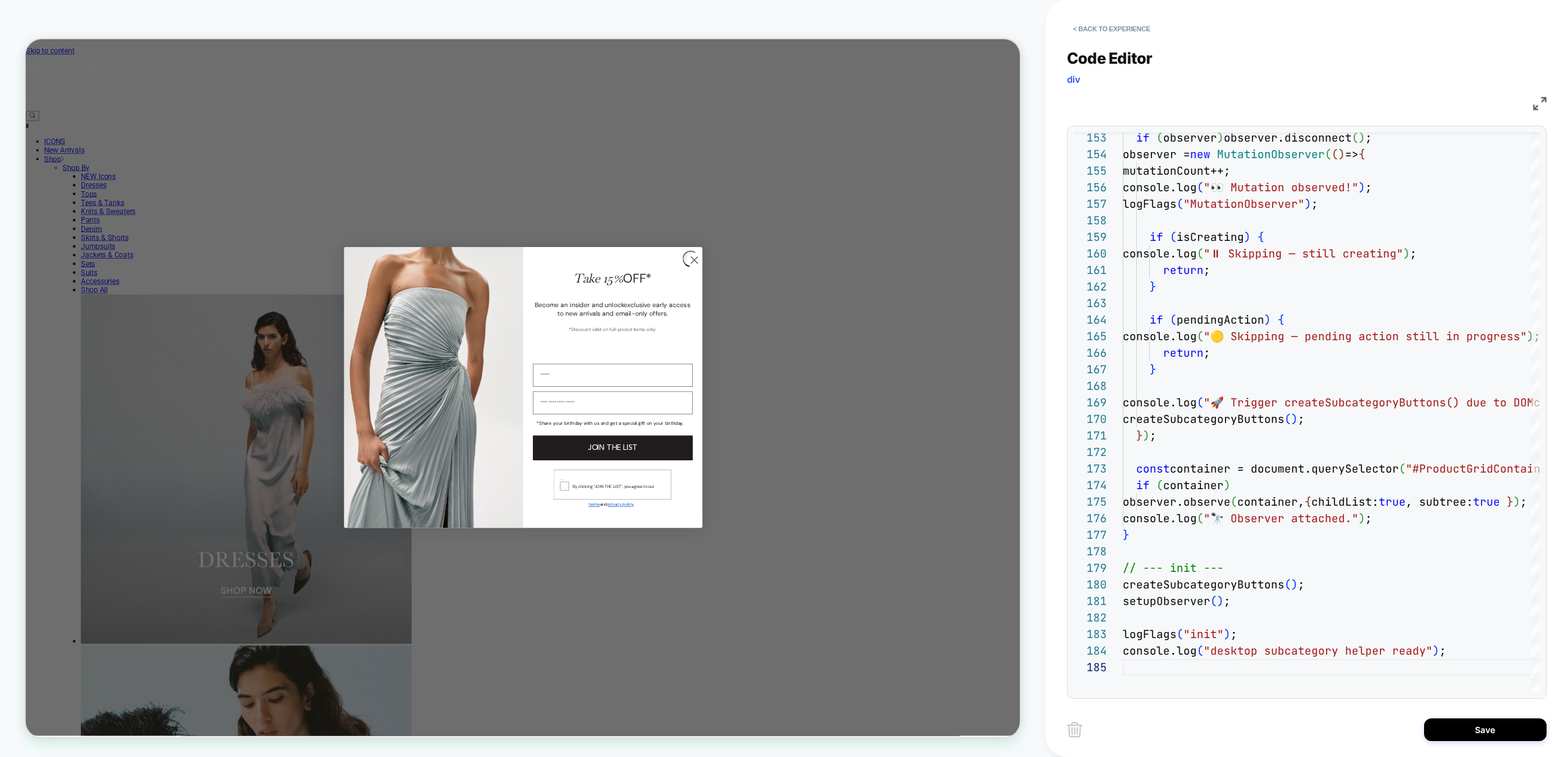
drag, startPoint x: 1496, startPoint y: 726, endPoint x: 1418, endPoint y: 714, distance: 78.9
click at [1496, 726] on button "Save" at bounding box center [1485, 729] width 123 height 23
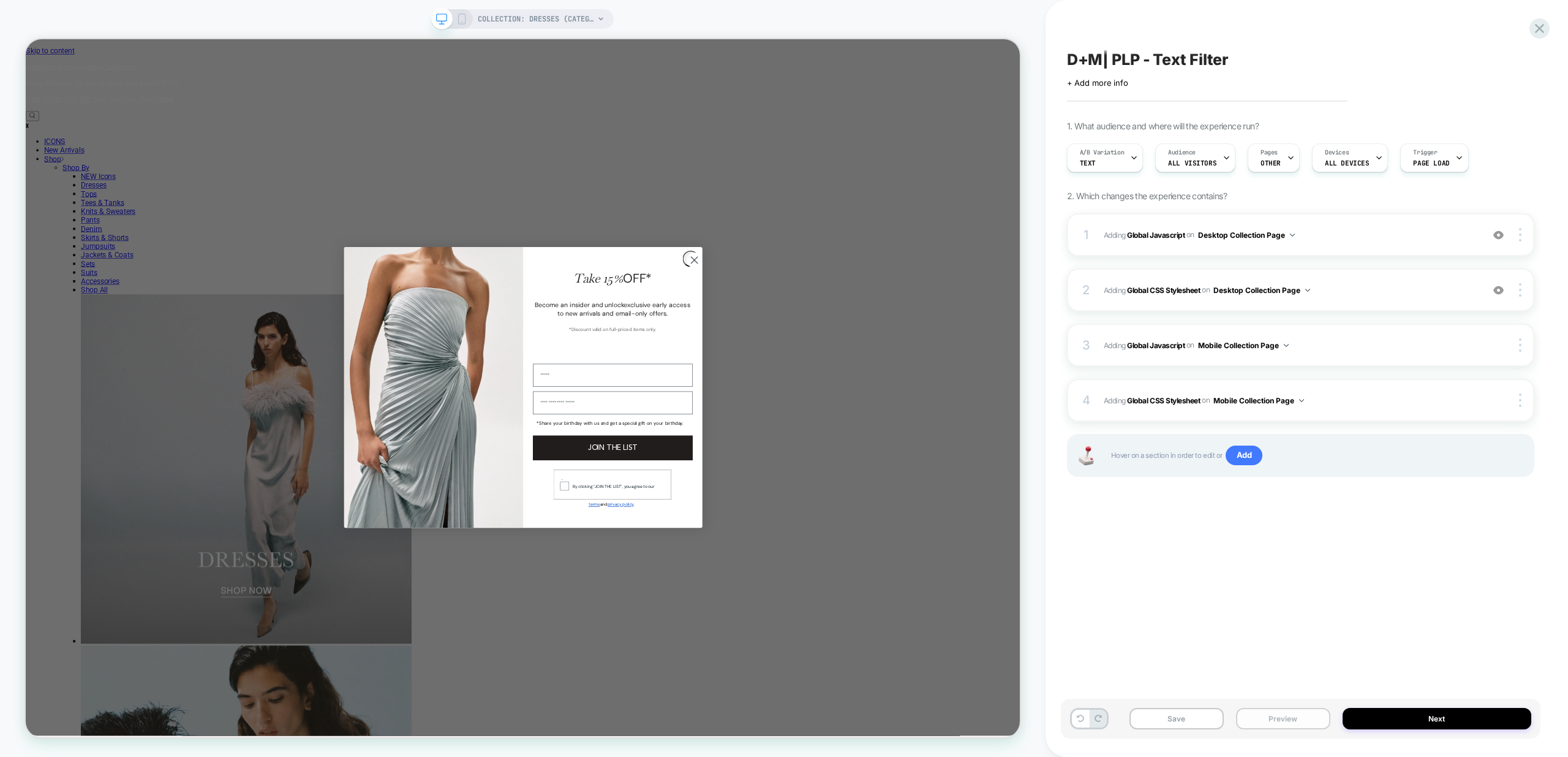
click at [1303, 721] on button "Preview" at bounding box center [1283, 718] width 94 height 21
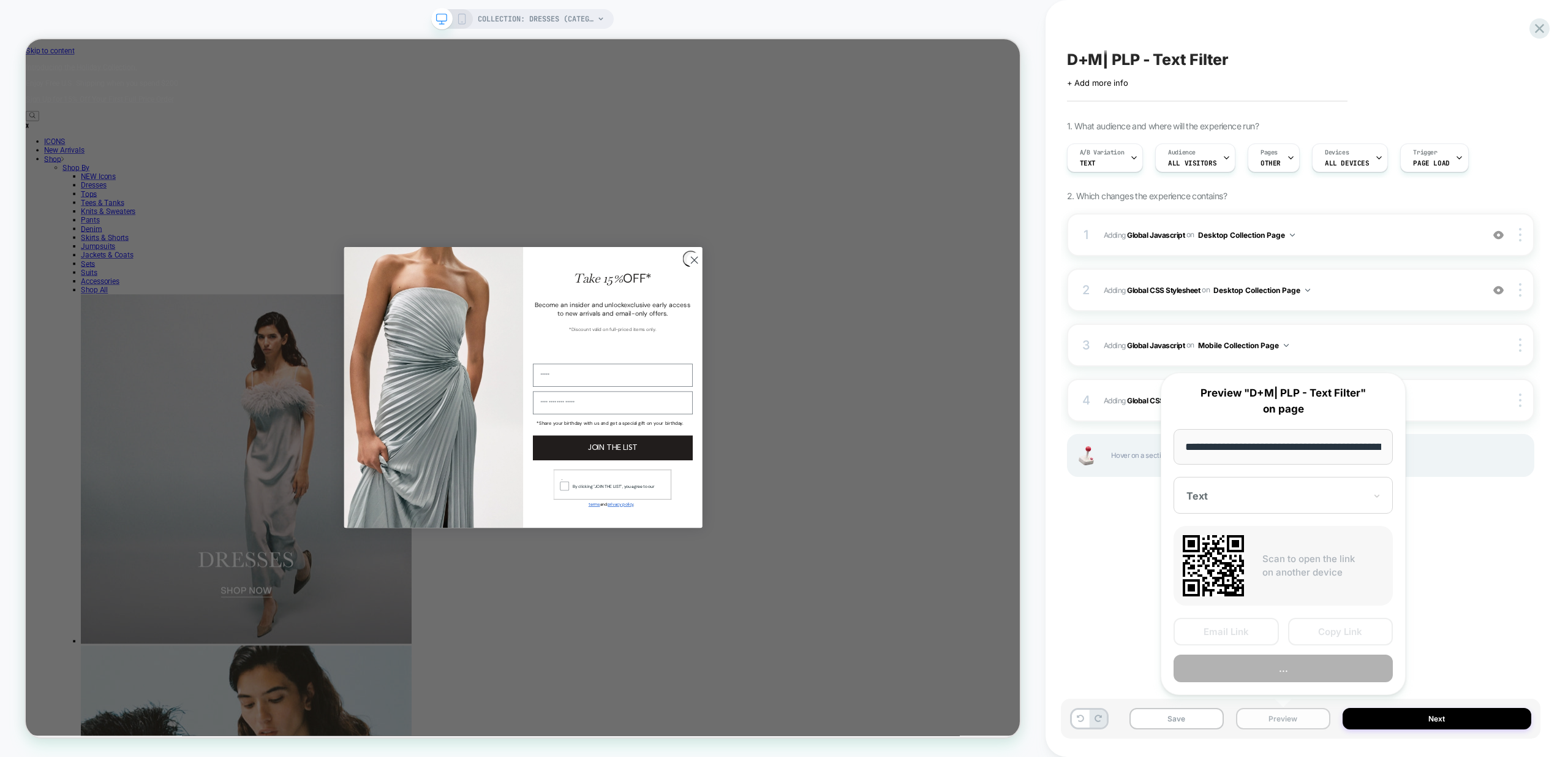
scroll to position [0, 85]
click at [1307, 671] on button "Preview" at bounding box center [1283, 669] width 219 height 28
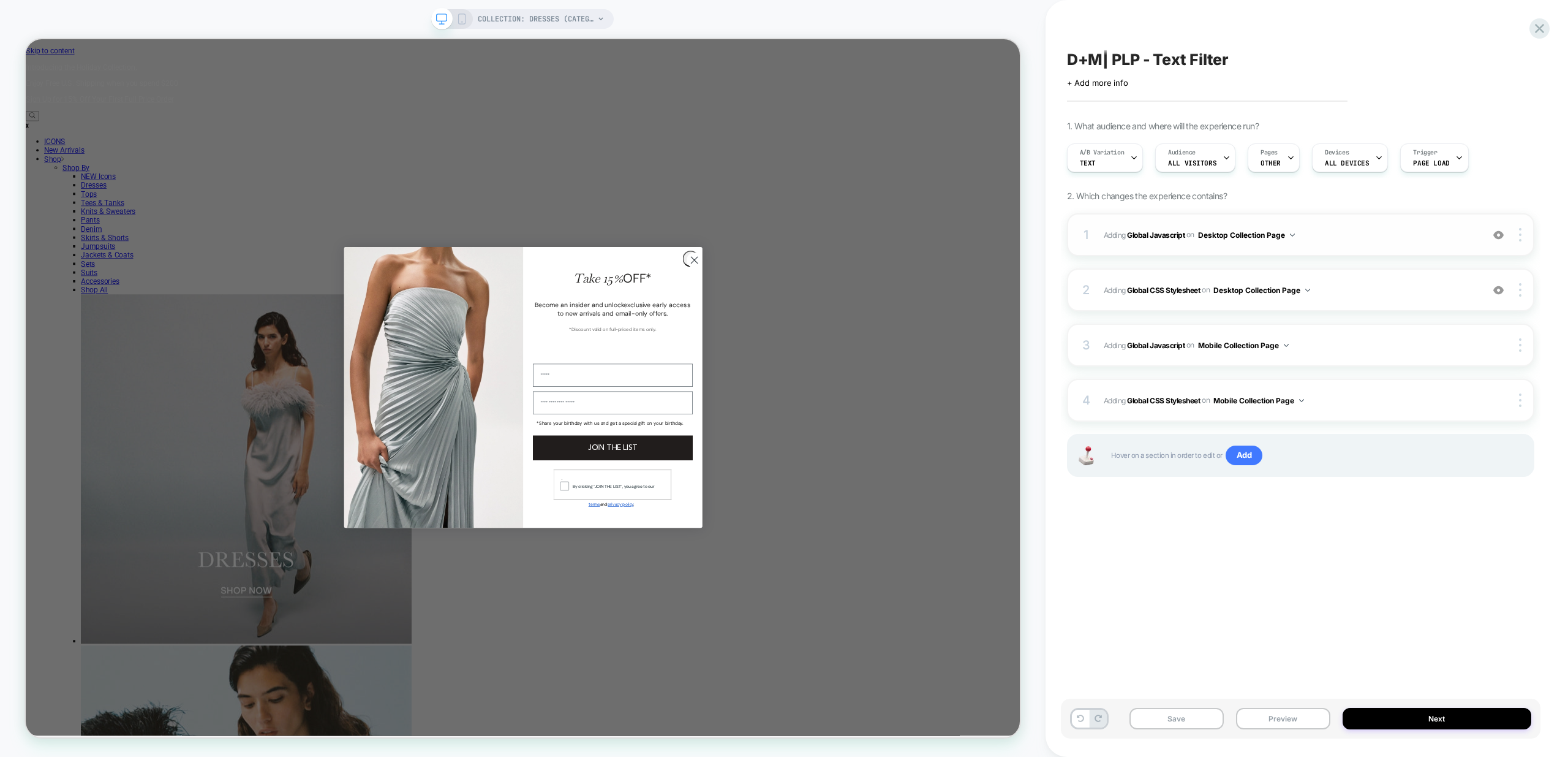
click at [1376, 227] on span "Adding Global Javascript on Desktop Collection Page" at bounding box center [1289, 235] width 372 height 15
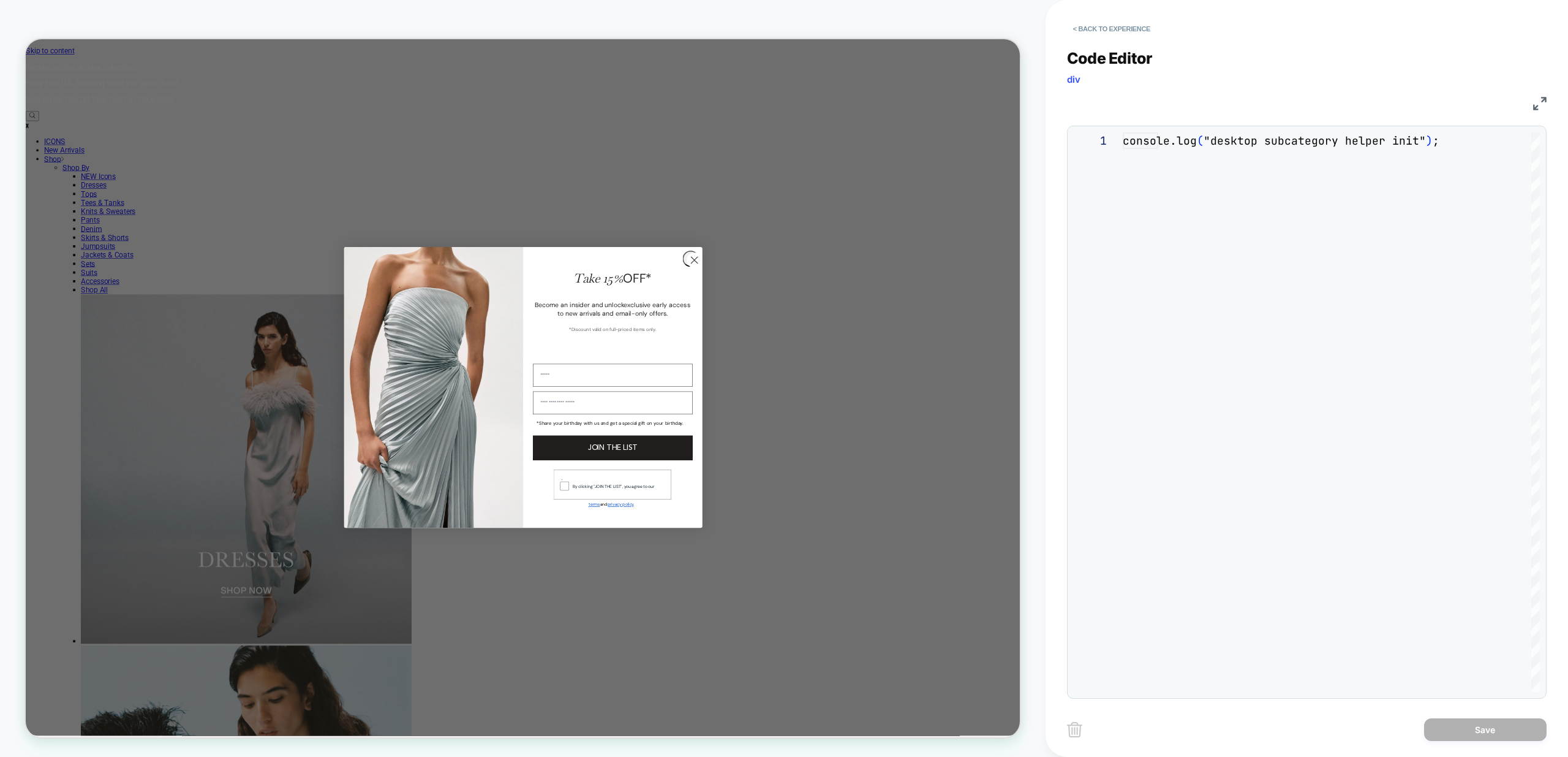
scroll to position [166, 0]
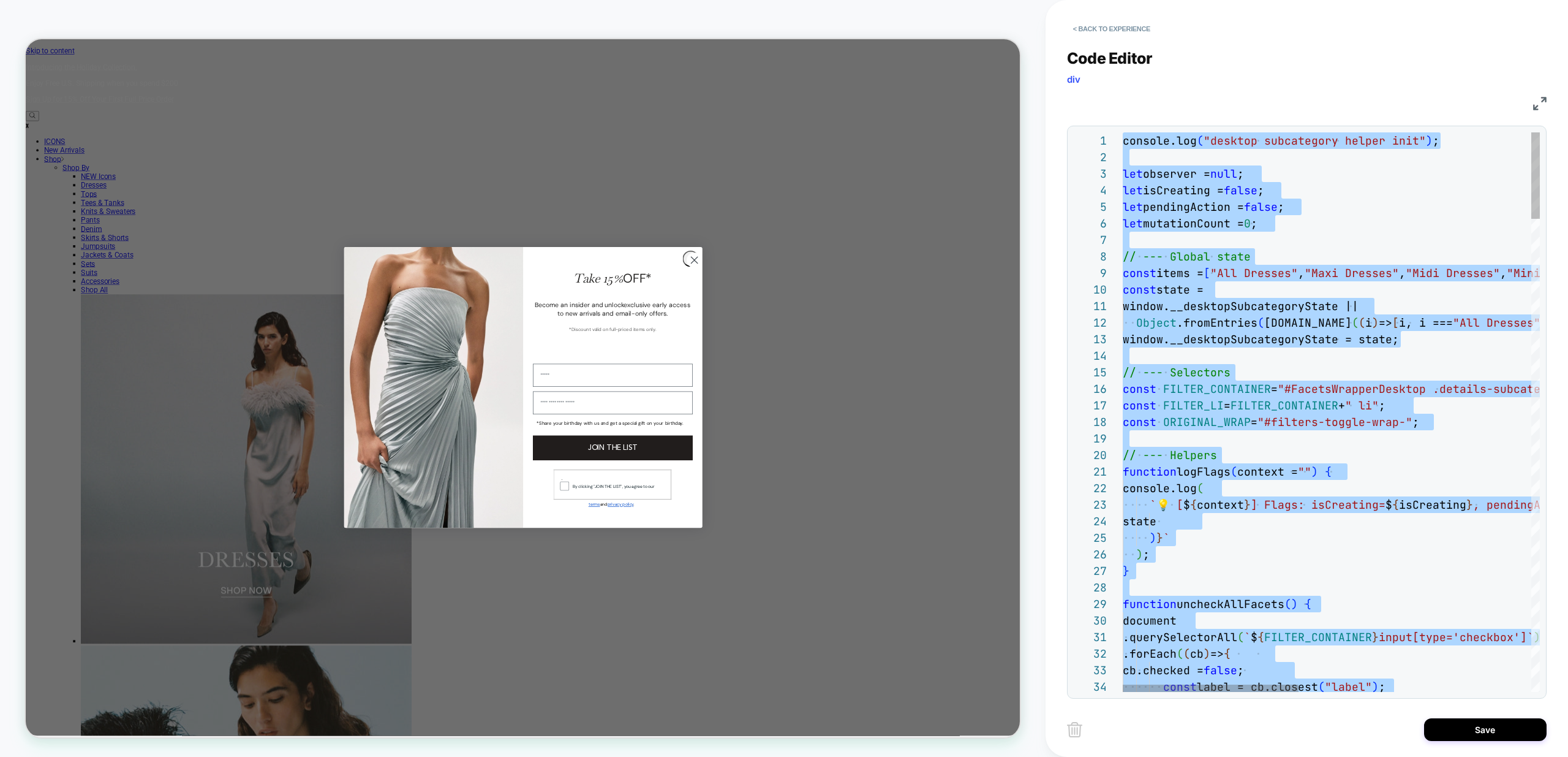
type textarea "**********"
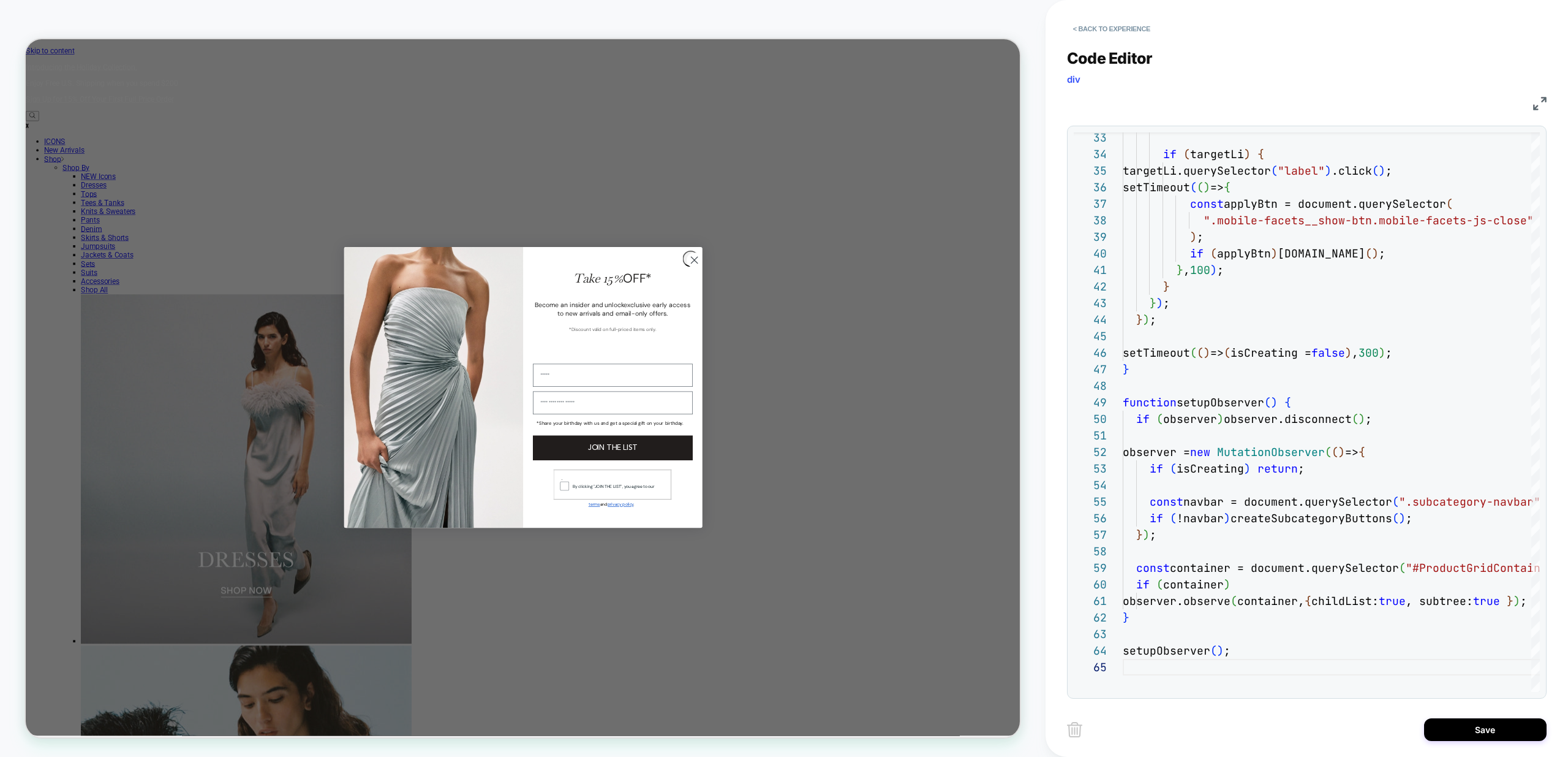
click at [1471, 716] on div "Save" at bounding box center [1307, 729] width 479 height 31
click at [1459, 736] on button "Save" at bounding box center [1485, 729] width 123 height 23
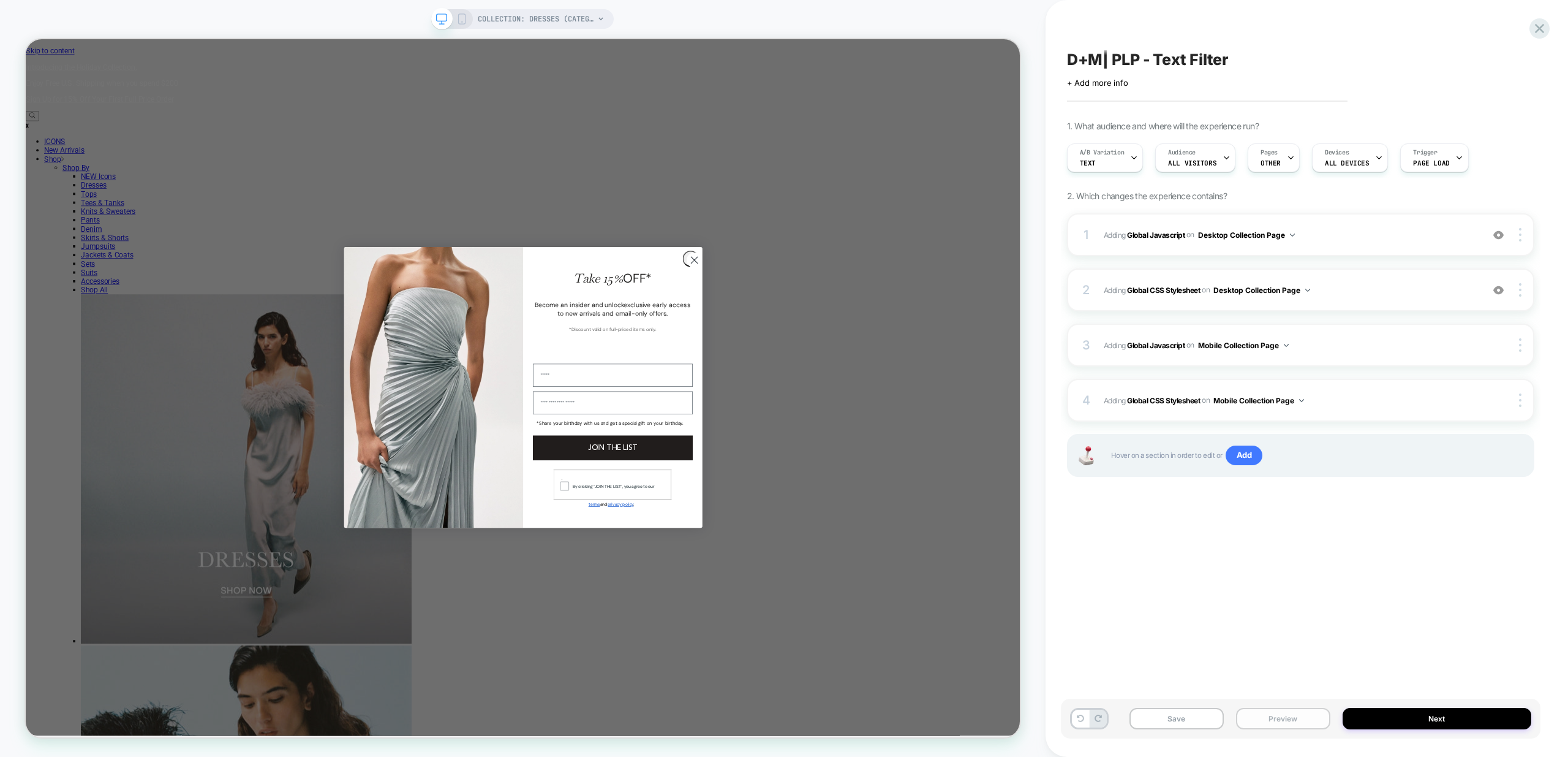
click at [1281, 715] on button "Preview" at bounding box center [1283, 718] width 94 height 21
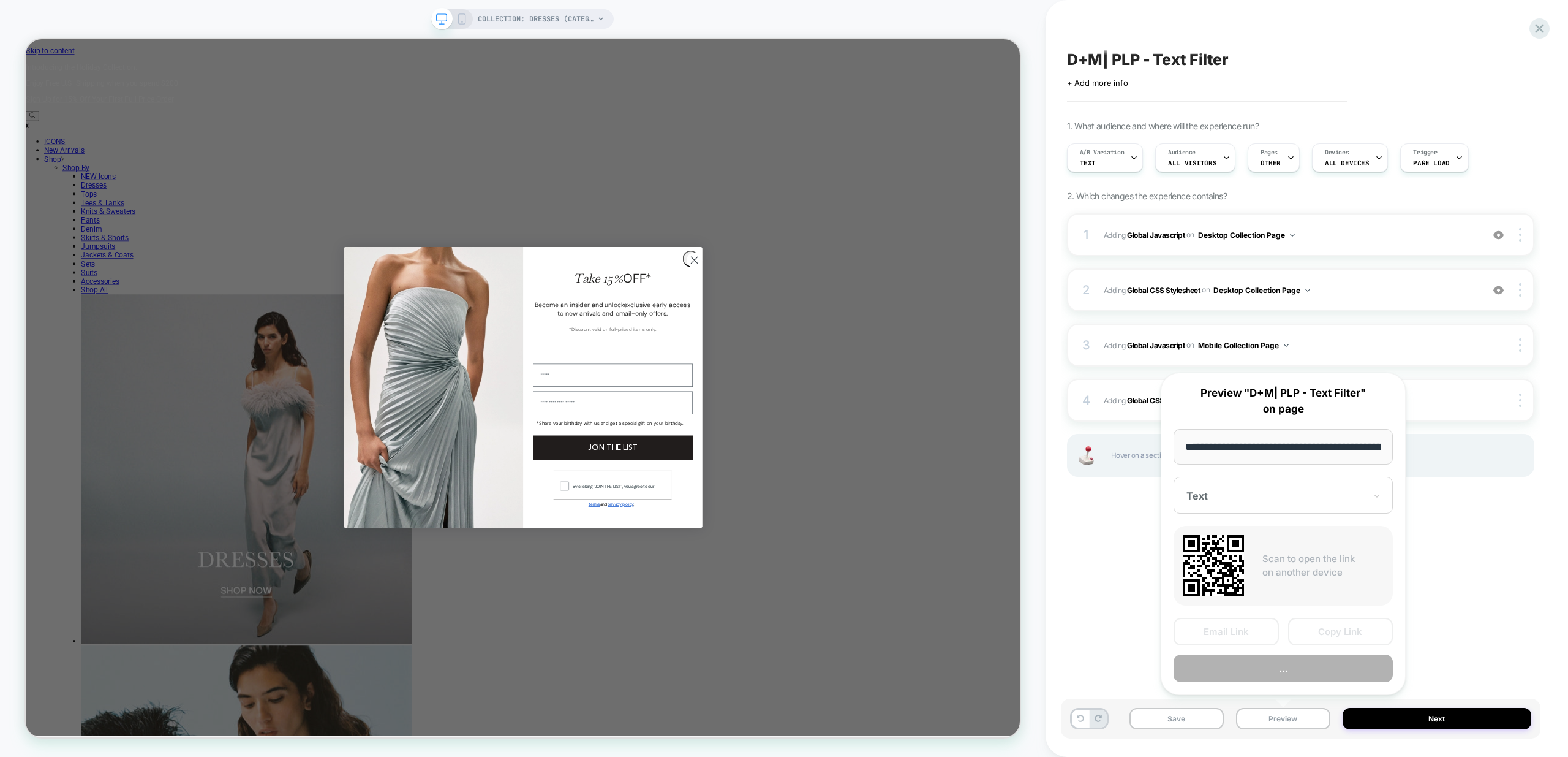
scroll to position [0, 85]
click at [1305, 675] on button "Preview" at bounding box center [1283, 669] width 219 height 28
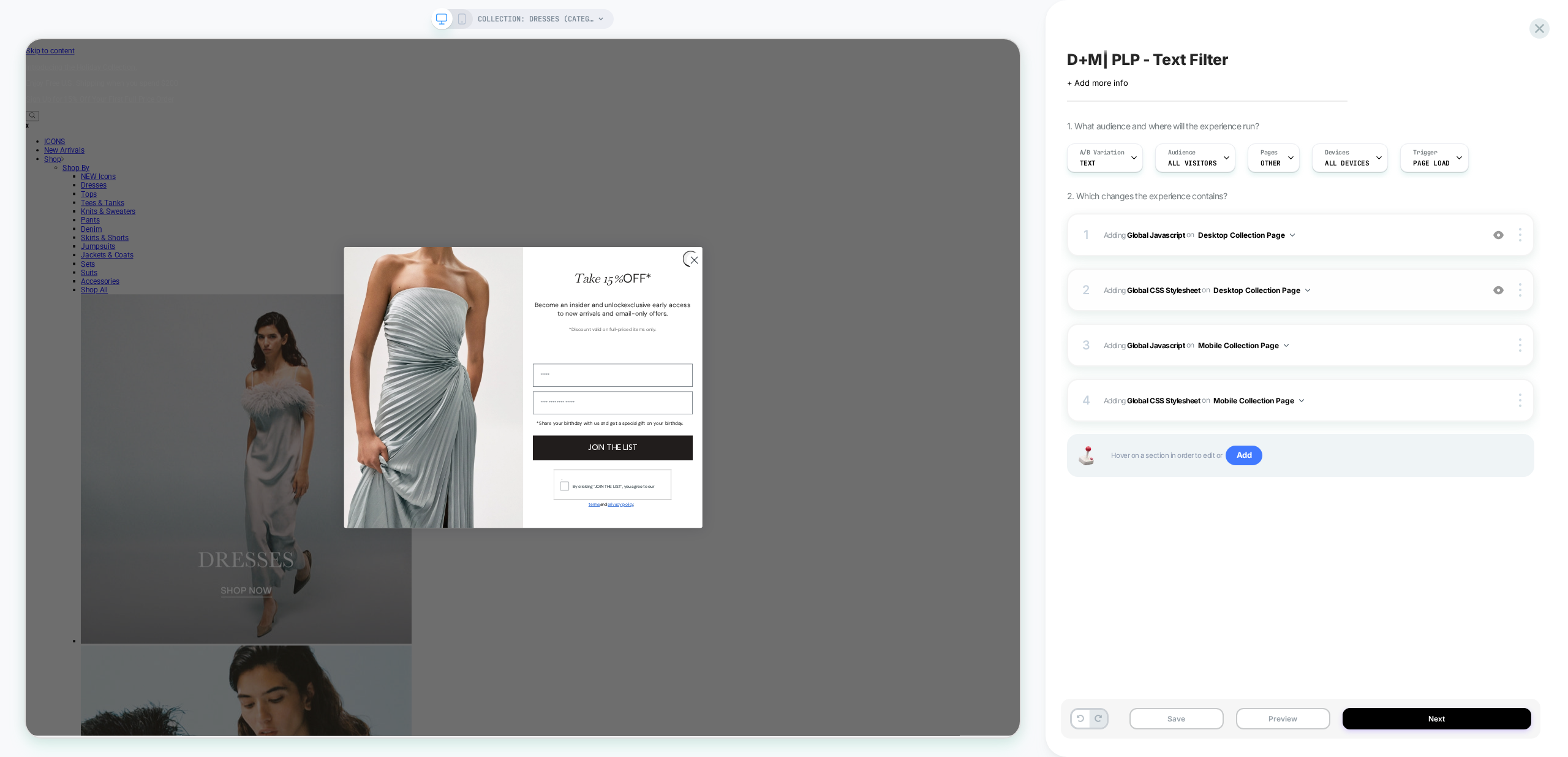
click at [1427, 295] on span "Adding Global CSS Stylesheet on Desktop Collection Page" at bounding box center [1289, 290] width 372 height 15
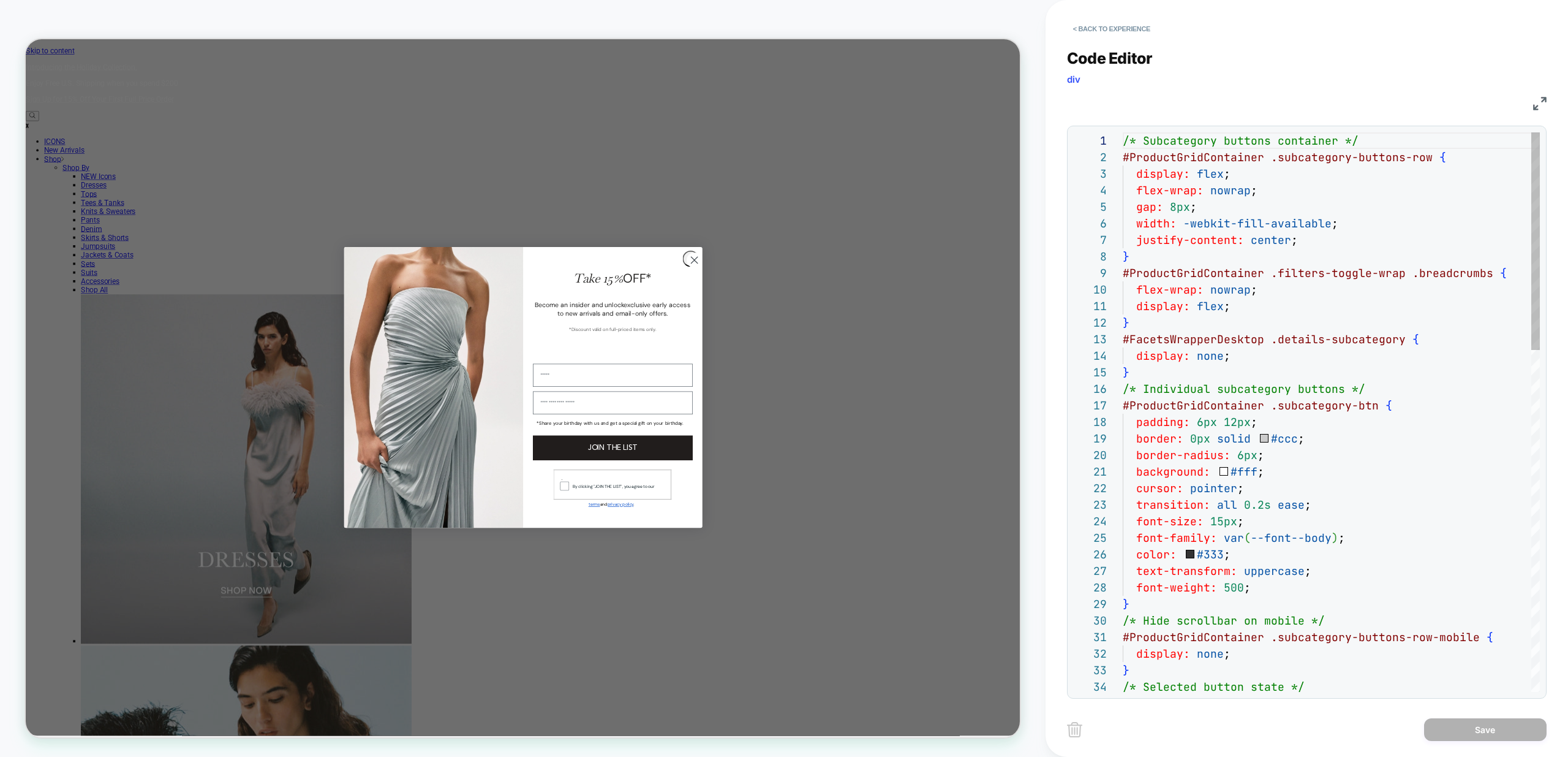
scroll to position [166, 0]
type textarea "**********"
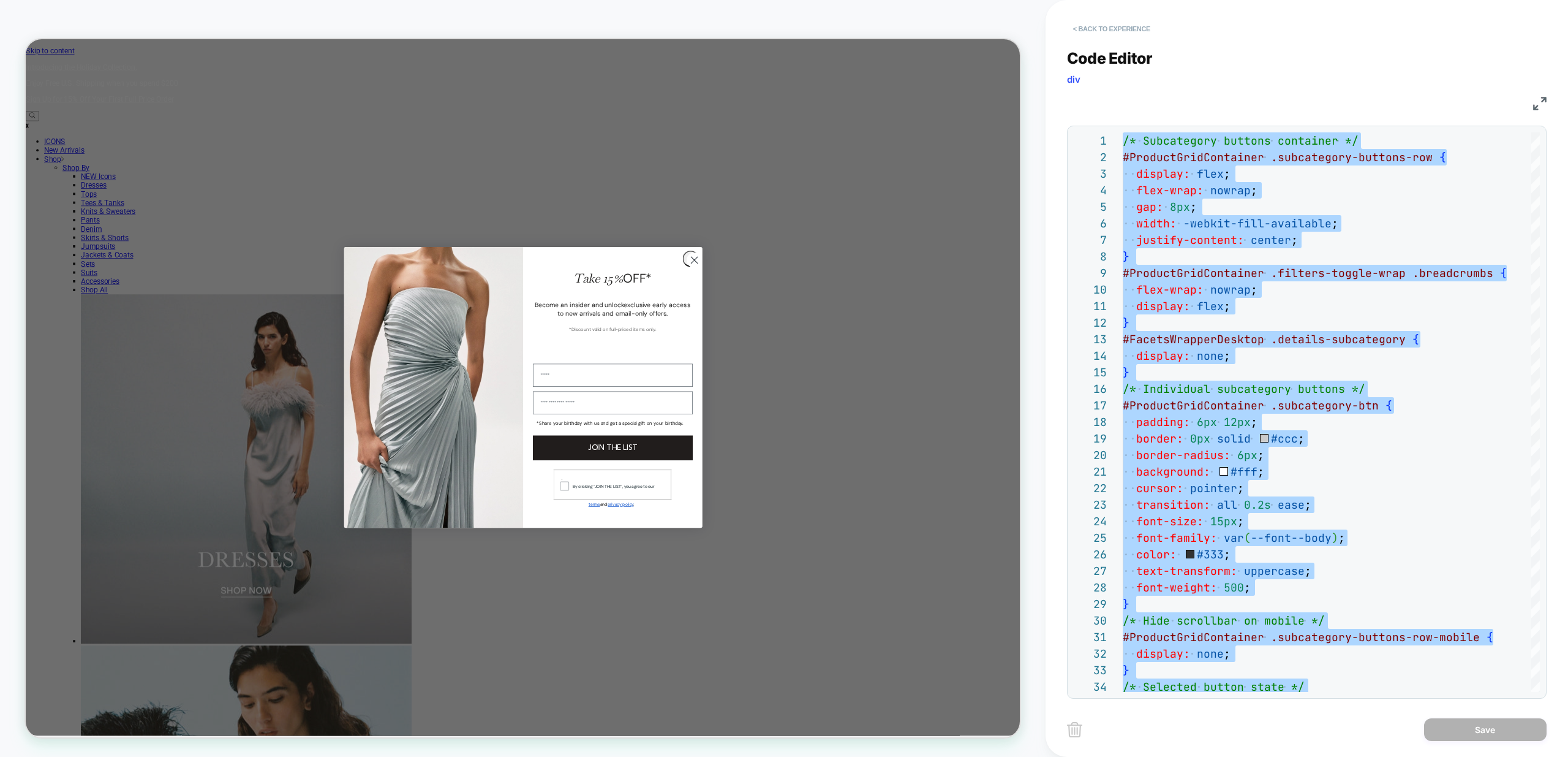
click at [1080, 25] on button "< Back to experience" at bounding box center [1111, 28] width 89 height 19
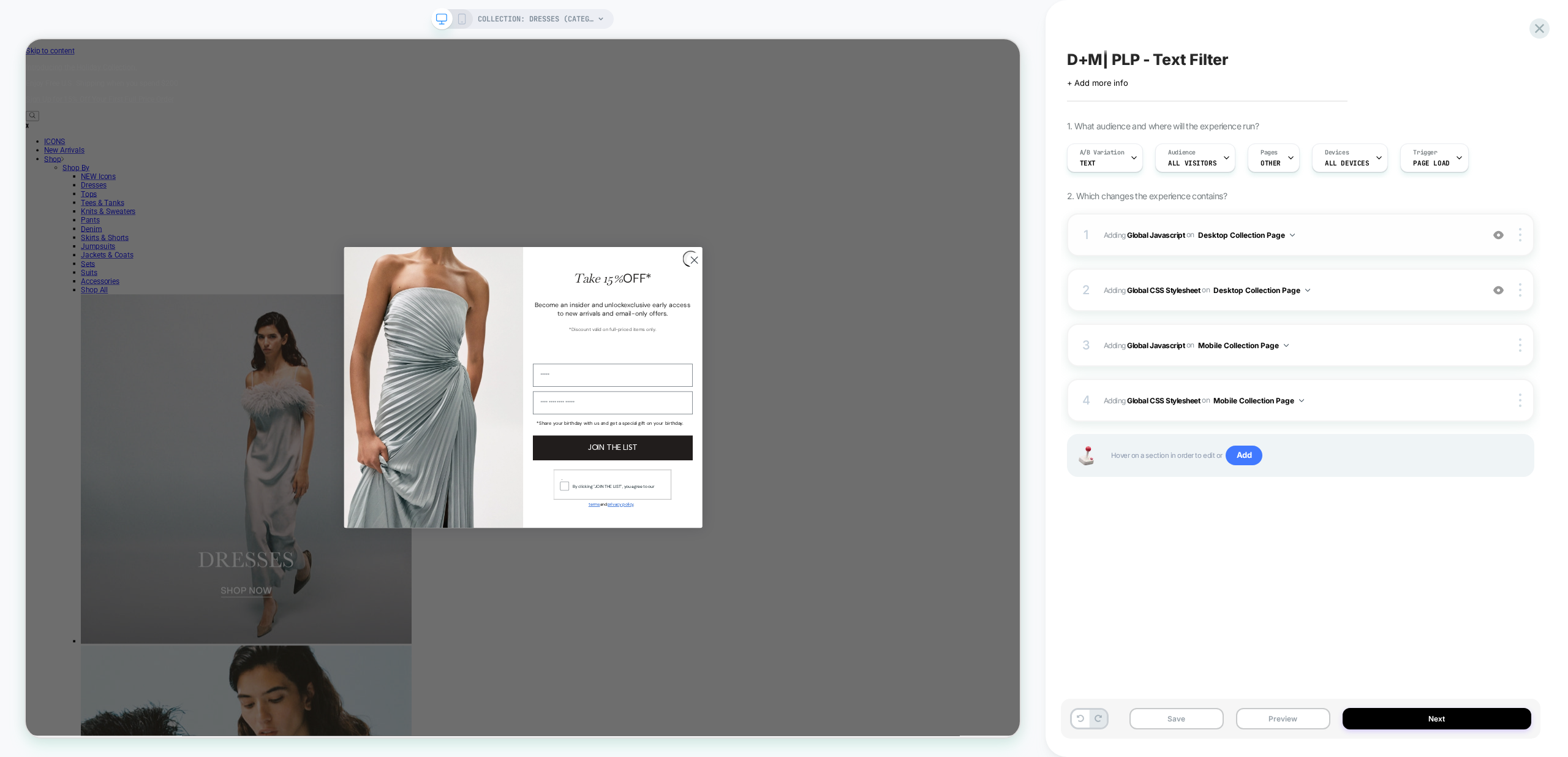
click at [1353, 241] on span "Adding Global Javascript on Desktop Collection Page" at bounding box center [1289, 235] width 372 height 15
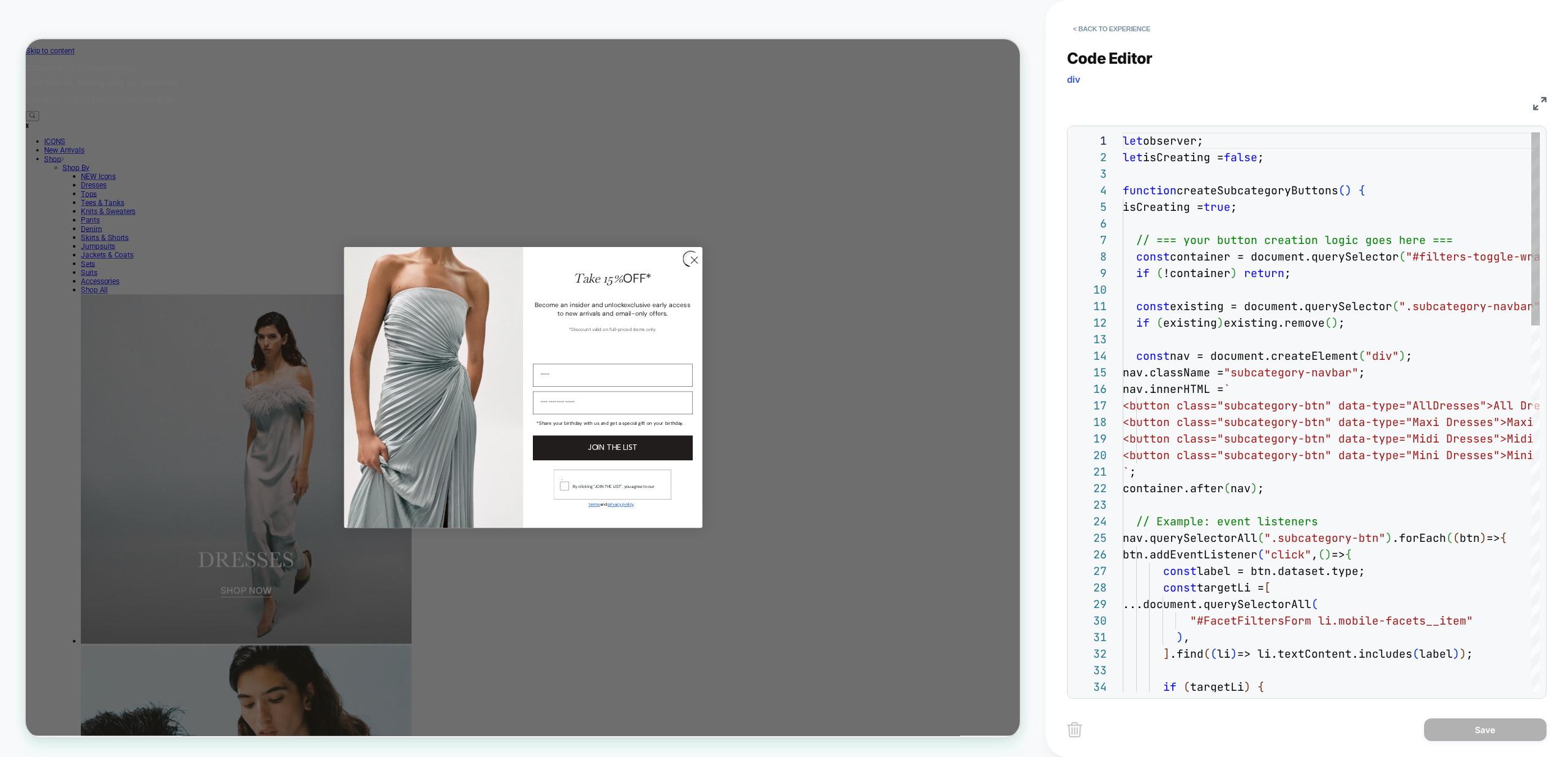
scroll to position [166, 0]
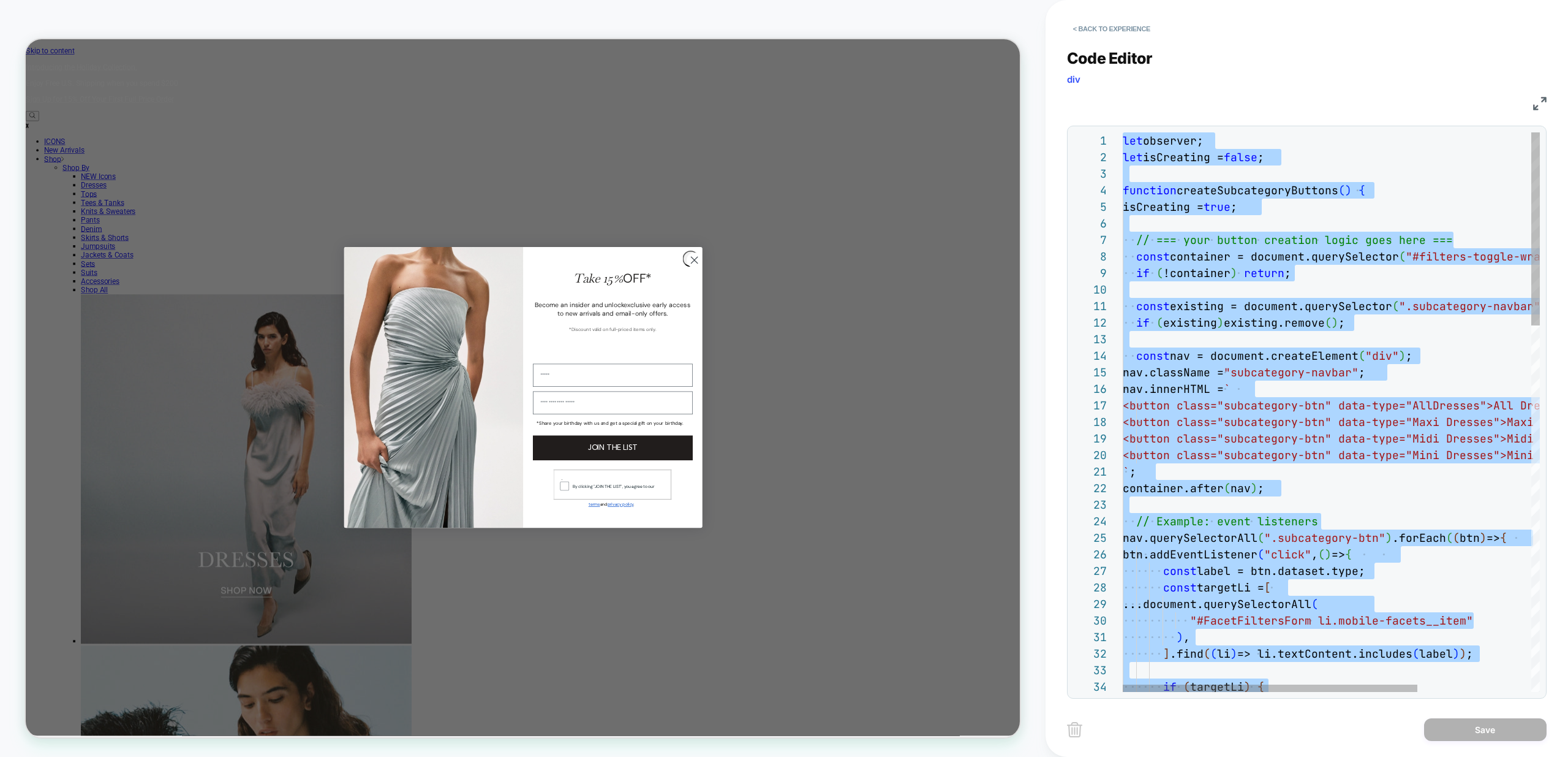
type textarea "**********"
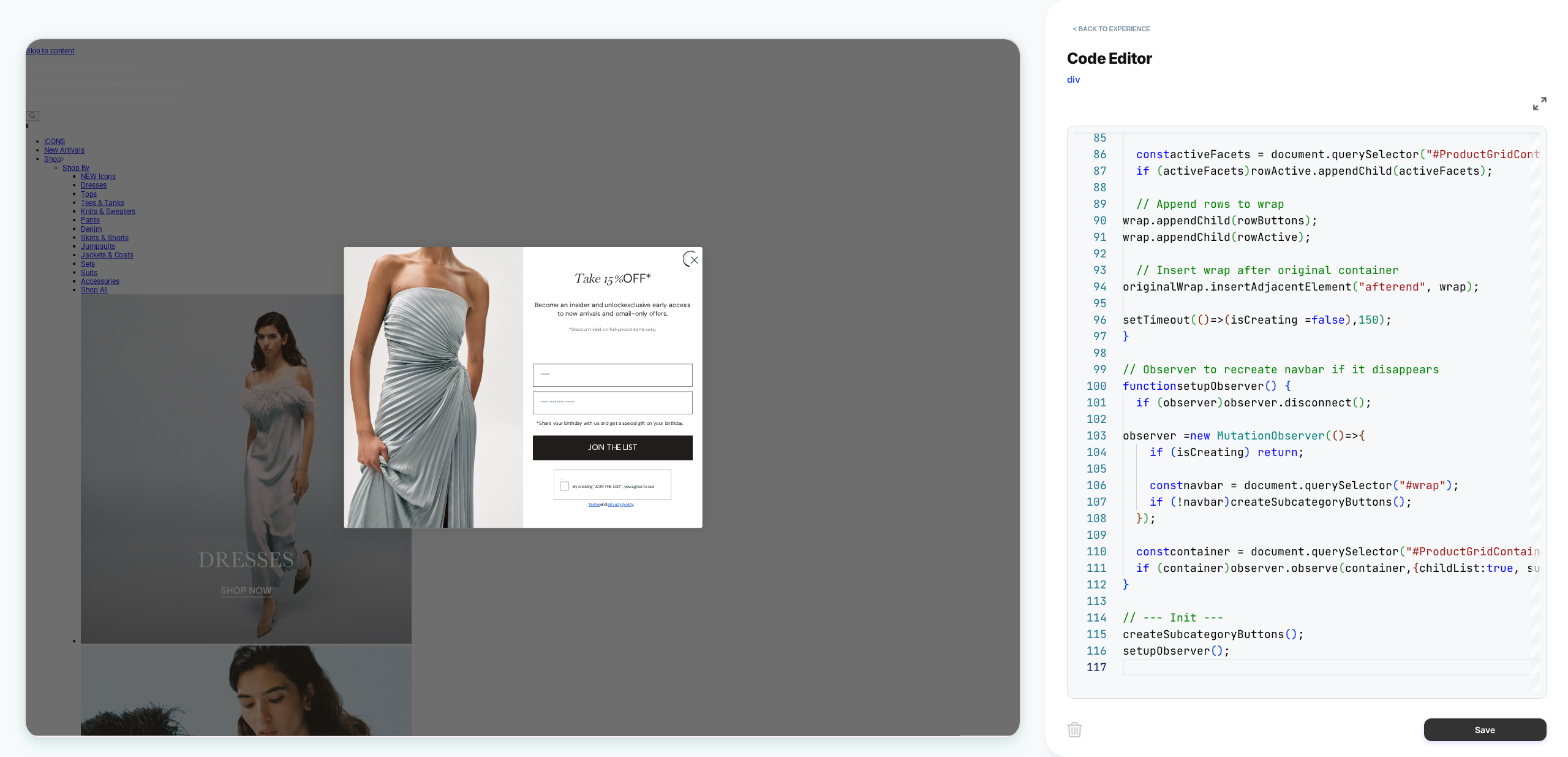
click at [1492, 732] on button "Save" at bounding box center [1485, 729] width 123 height 23
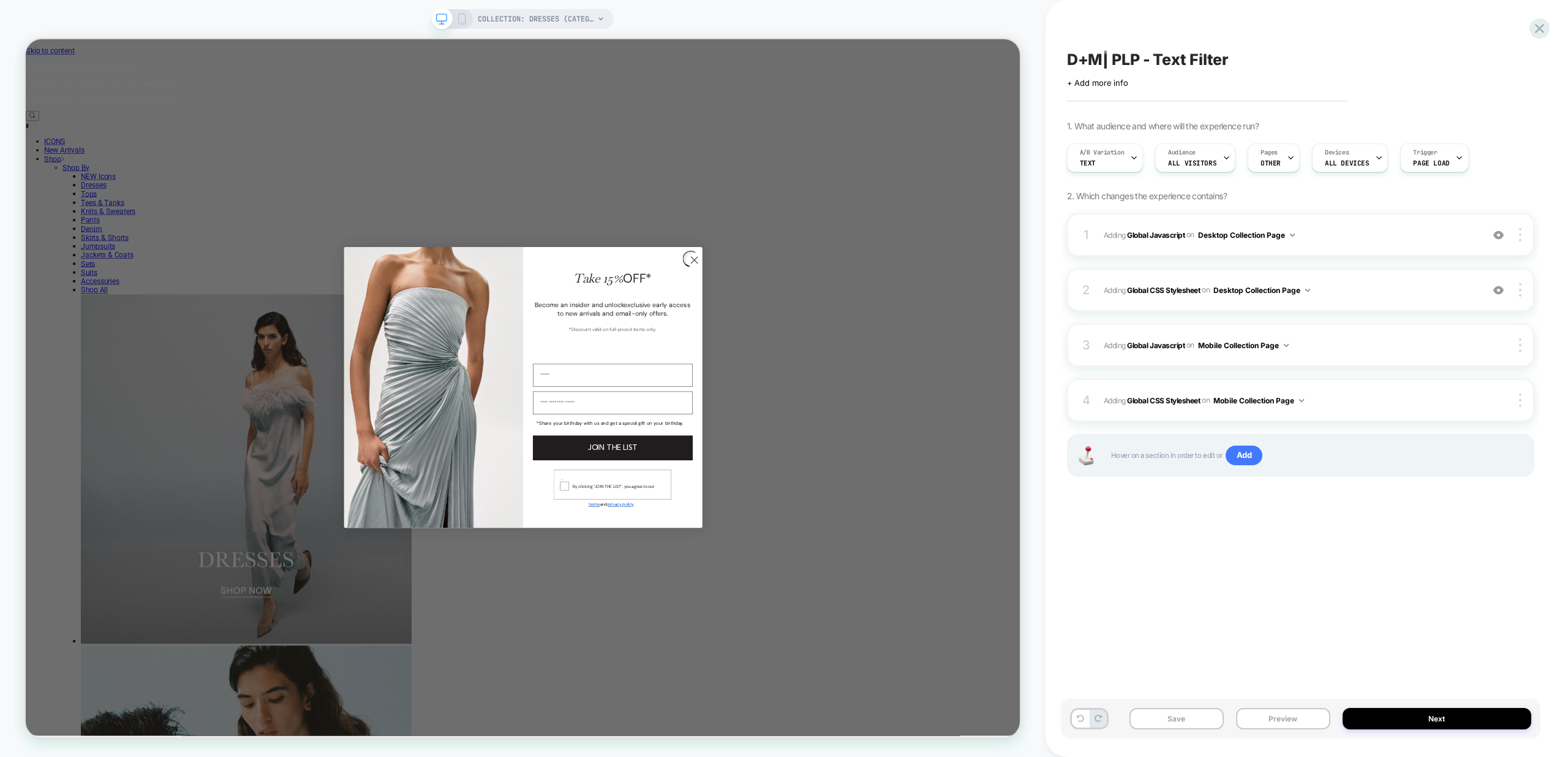
drag, startPoint x: 1287, startPoint y: 715, endPoint x: 1273, endPoint y: 734, distance: 23.6
click at [1287, 716] on button "Preview" at bounding box center [1283, 718] width 94 height 21
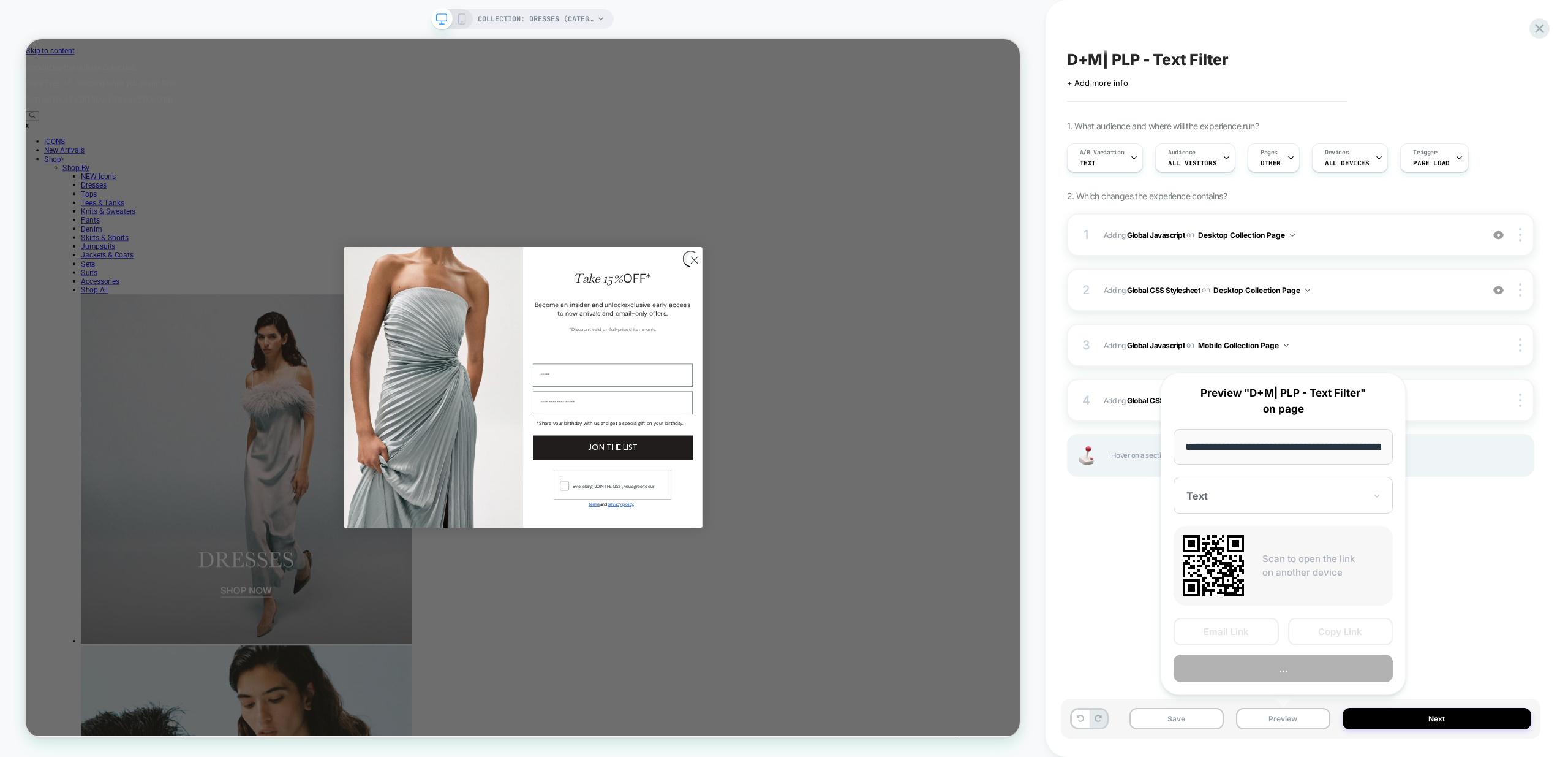
scroll to position [0, 85]
click at [1295, 665] on button "Preview" at bounding box center [1283, 669] width 219 height 28
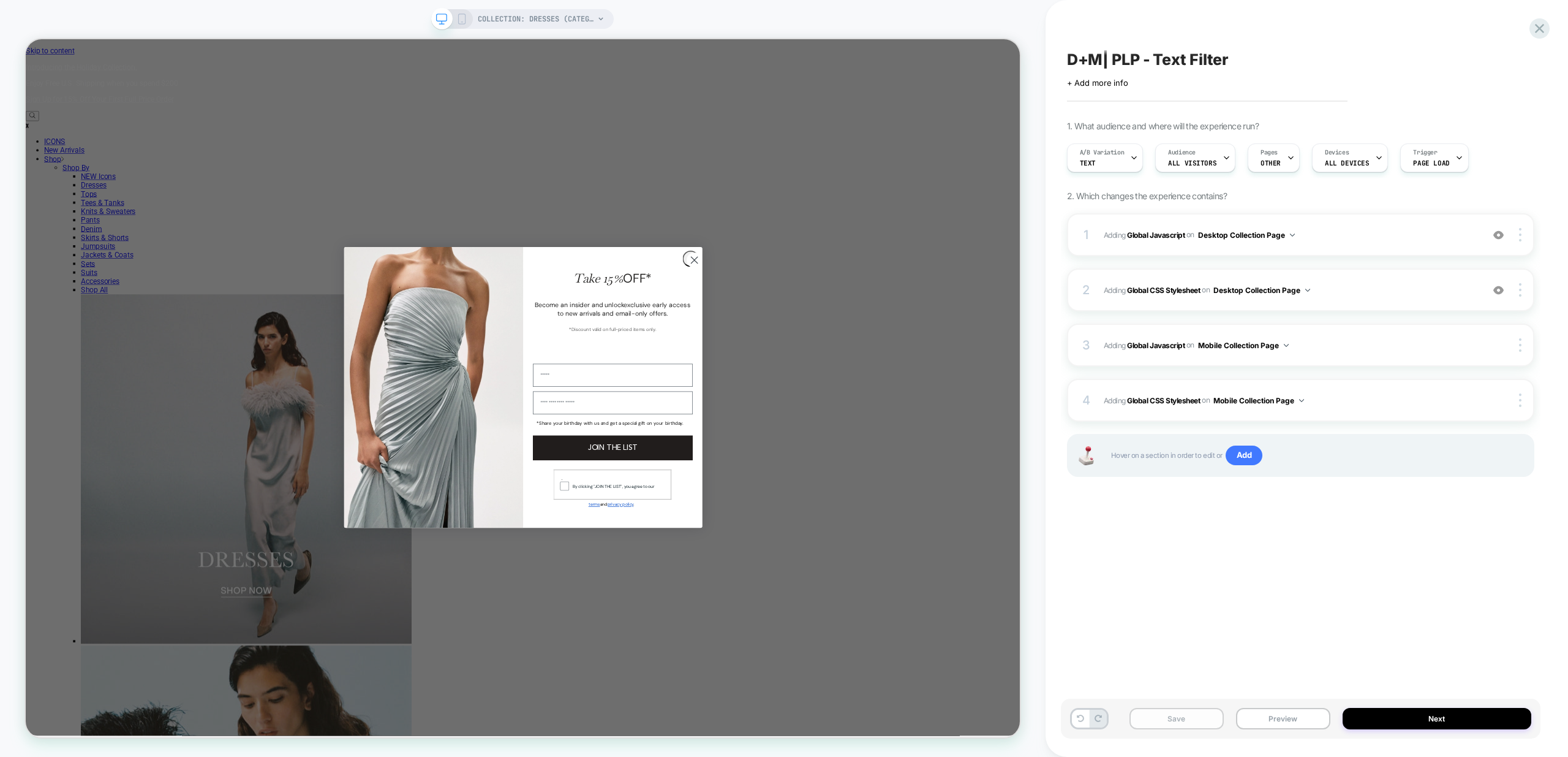
click at [1170, 717] on button "Save" at bounding box center [1177, 718] width 94 height 21
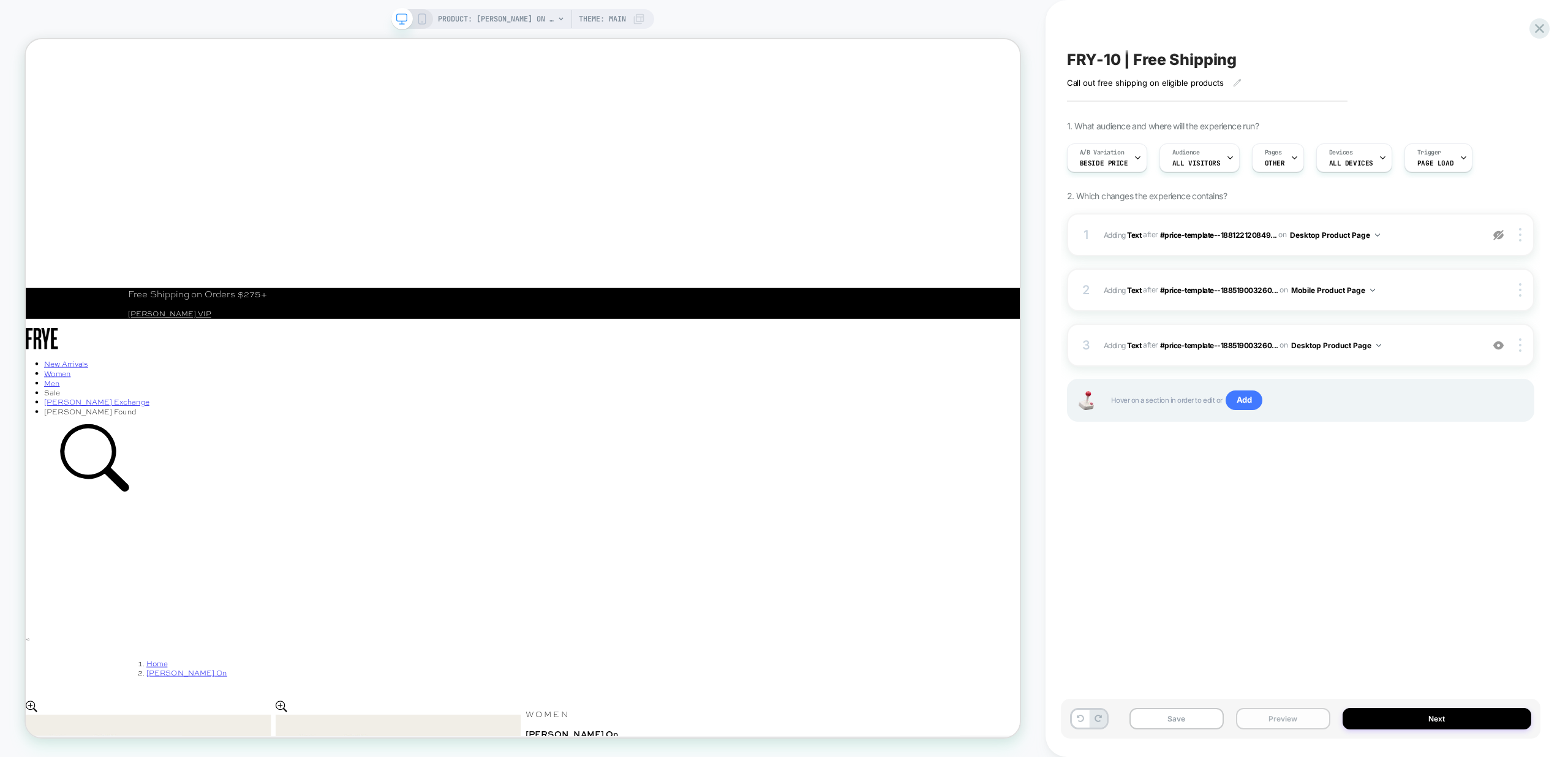
click at [1301, 719] on button "Preview" at bounding box center [1283, 718] width 94 height 21
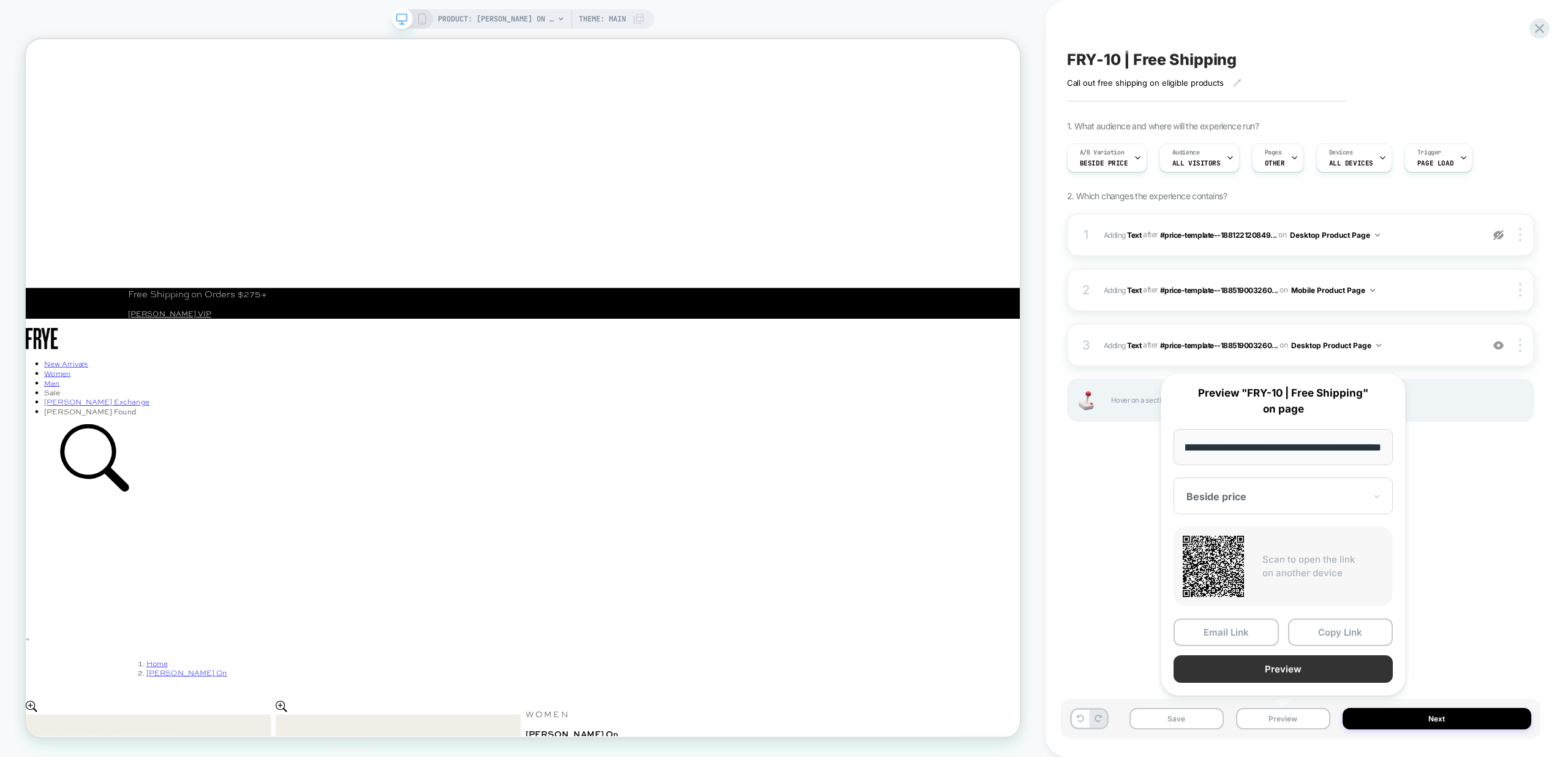
click at [1298, 674] on button "Preview" at bounding box center [1283, 669] width 219 height 28
